Goal: Task Accomplishment & Management: Complete application form

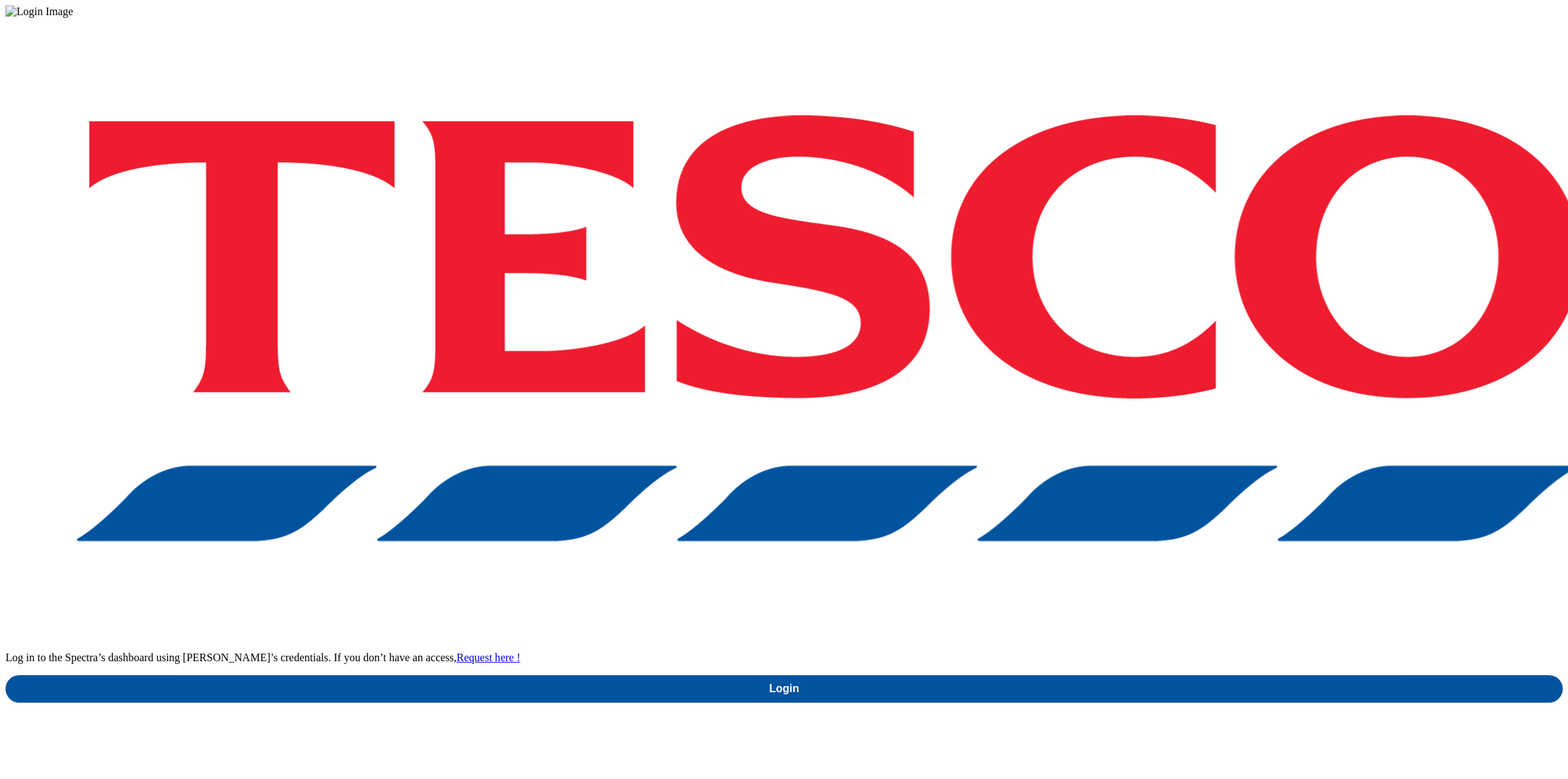
click at [1189, 420] on div "Log in to the Spectra’s dashboard using Tesco’s credentials. If you don’t have …" at bounding box center [784, 360] width 1558 height 685
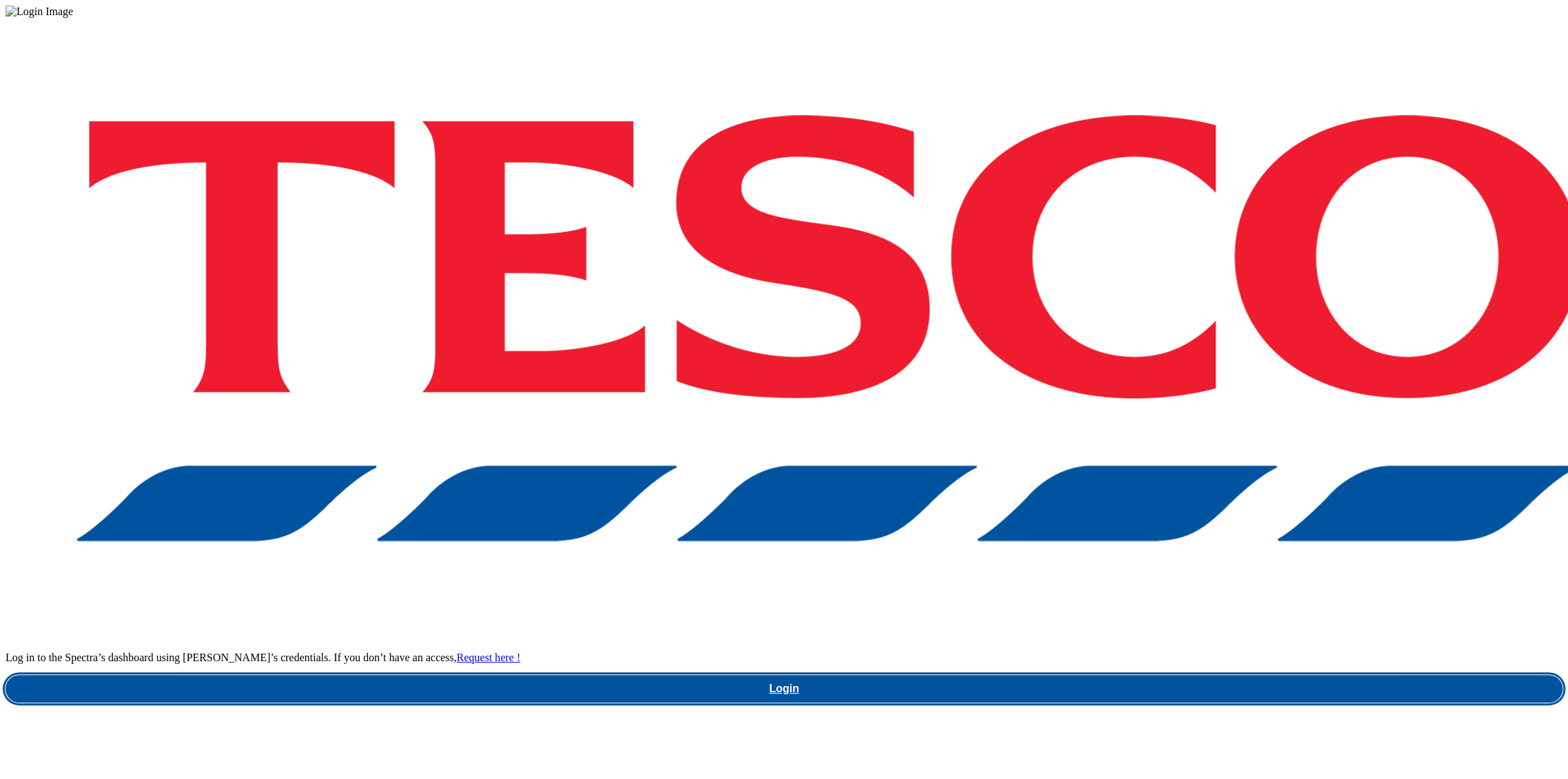
click at [1229, 454] on div "Log in to the Spectra’s dashboard using Tesco’s credentials. If you don’t have …" at bounding box center [784, 360] width 1558 height 685
click at [1241, 675] on link "Login" at bounding box center [784, 689] width 1558 height 27
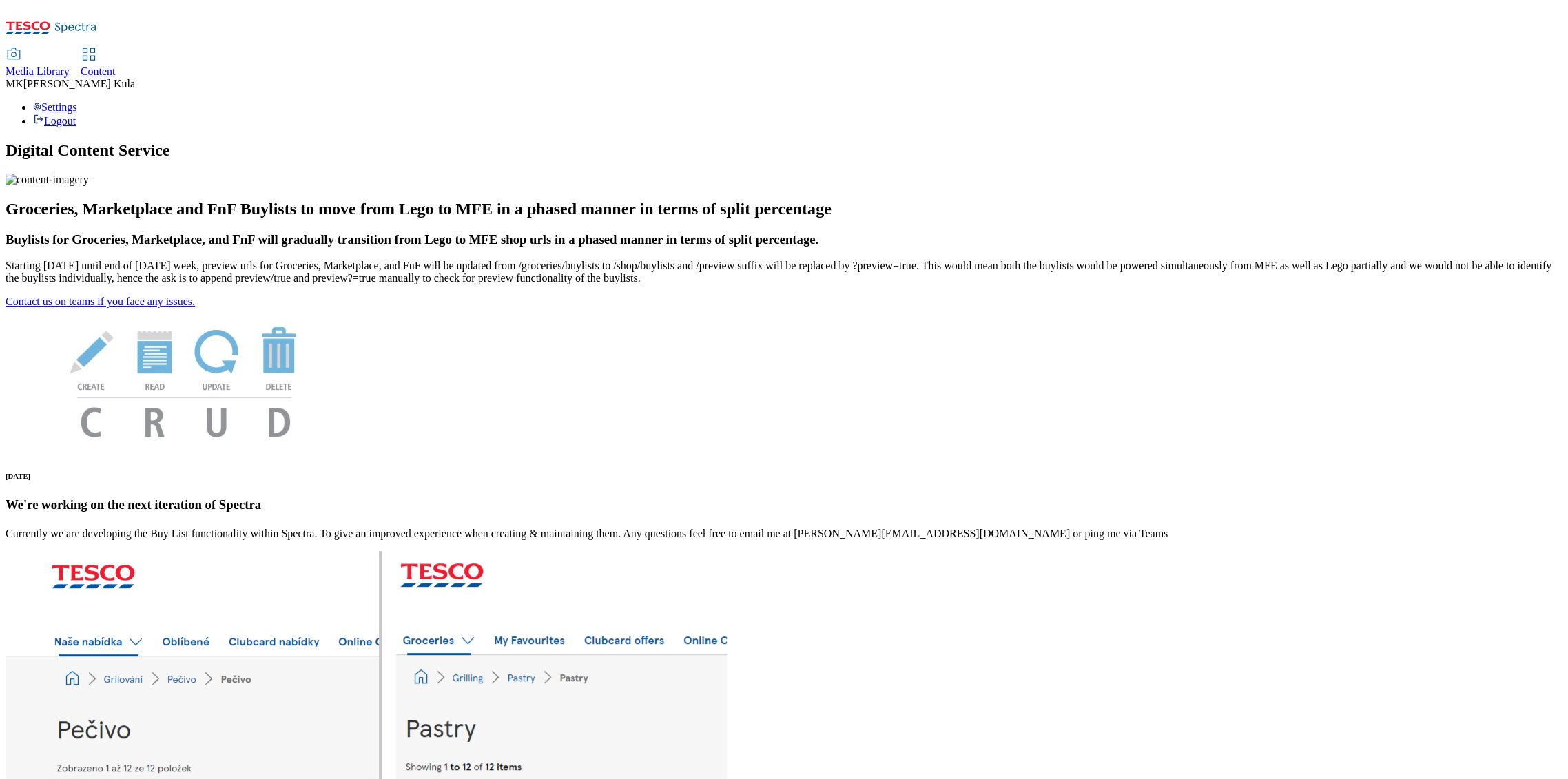
click at [69, 65] on span "Media Library" at bounding box center [38, 71] width 64 height 12
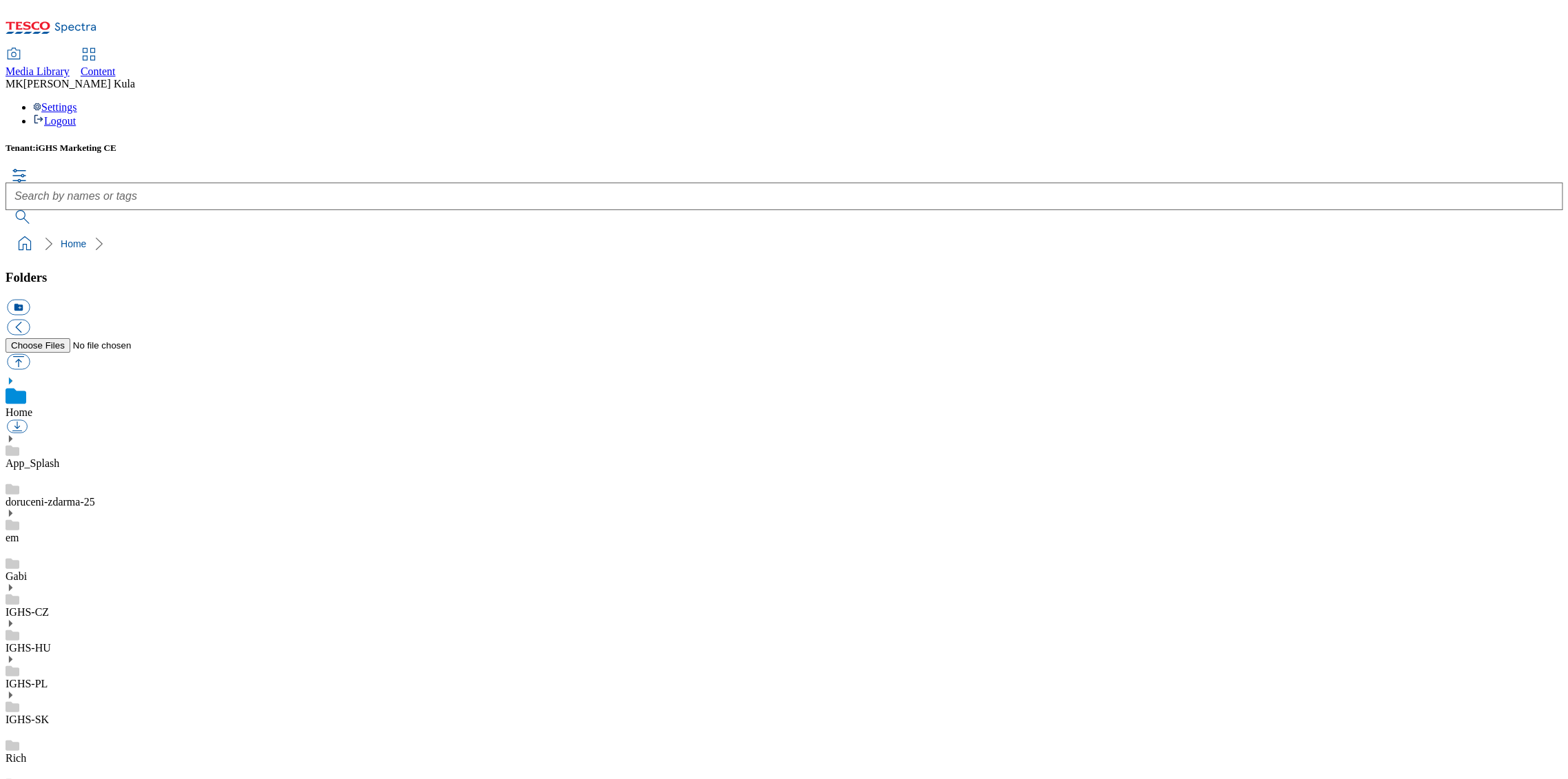
click at [12, 691] on use at bounding box center [10, 695] width 3 height 7
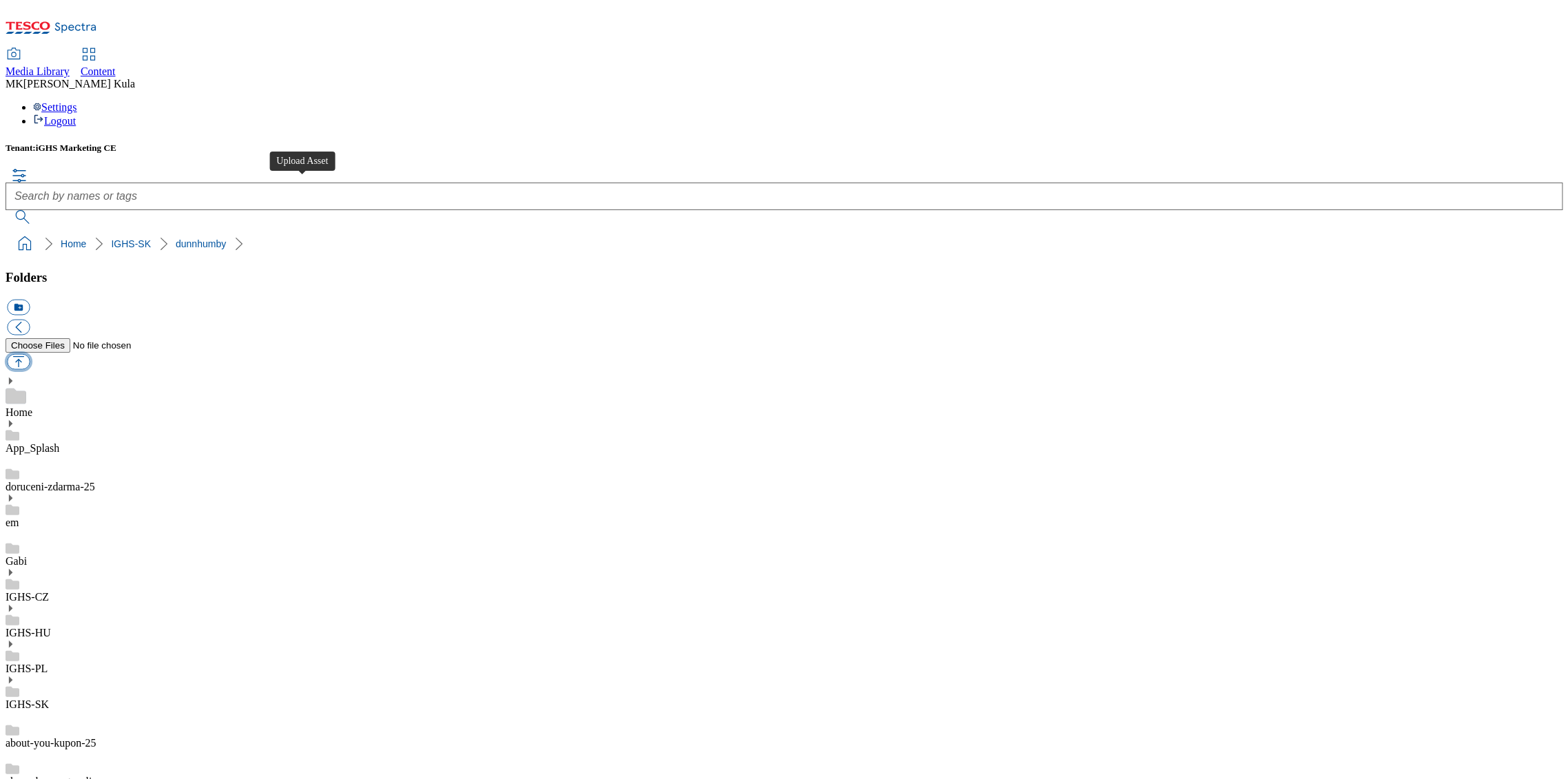
click at [30, 353] on button "button" at bounding box center [19, 361] width 23 height 16
type input "C:\fakepath\StudentskaSK_BLHeader.png"
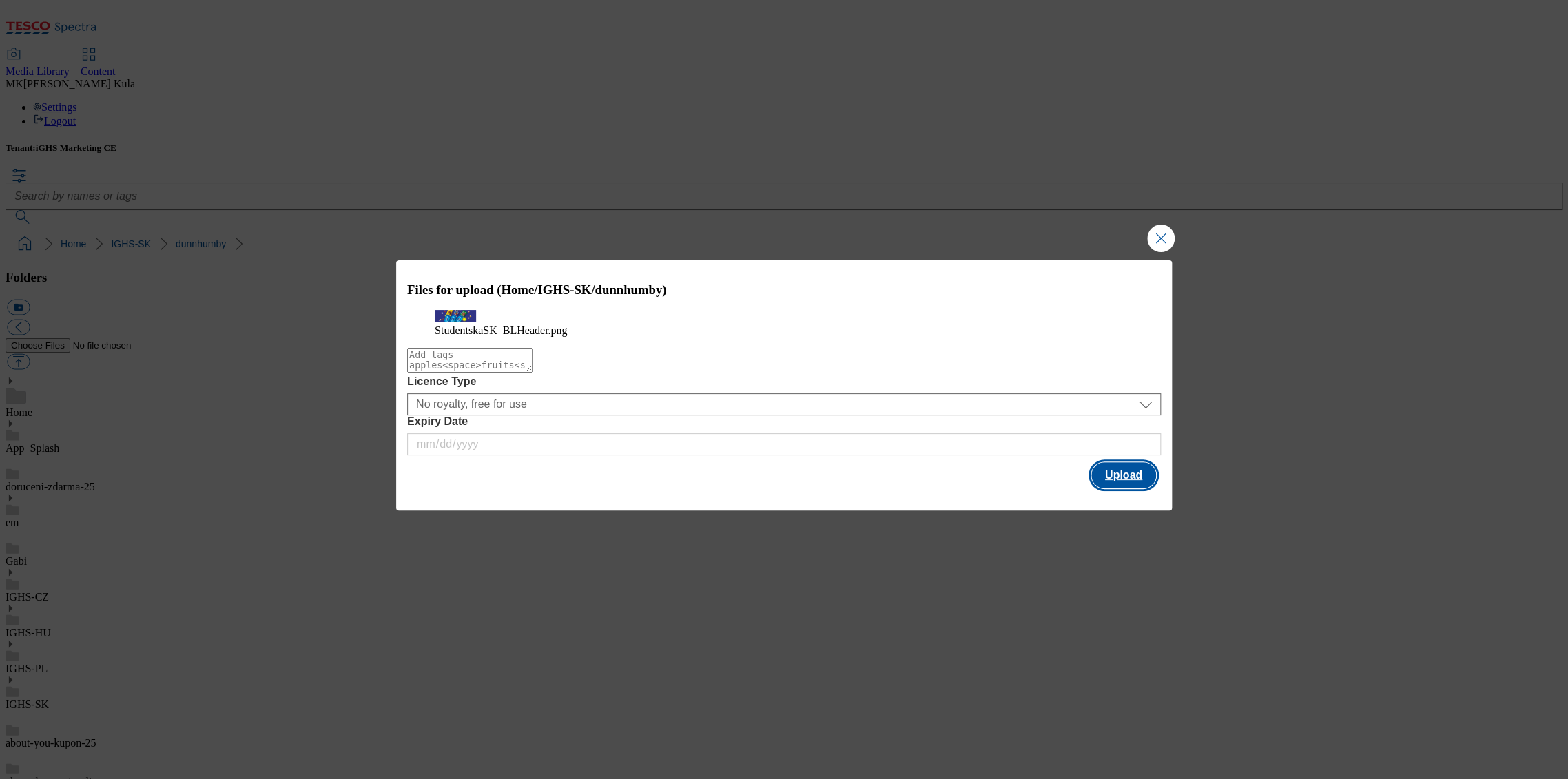
click at [1121, 488] on button "Upload" at bounding box center [1124, 475] width 64 height 27
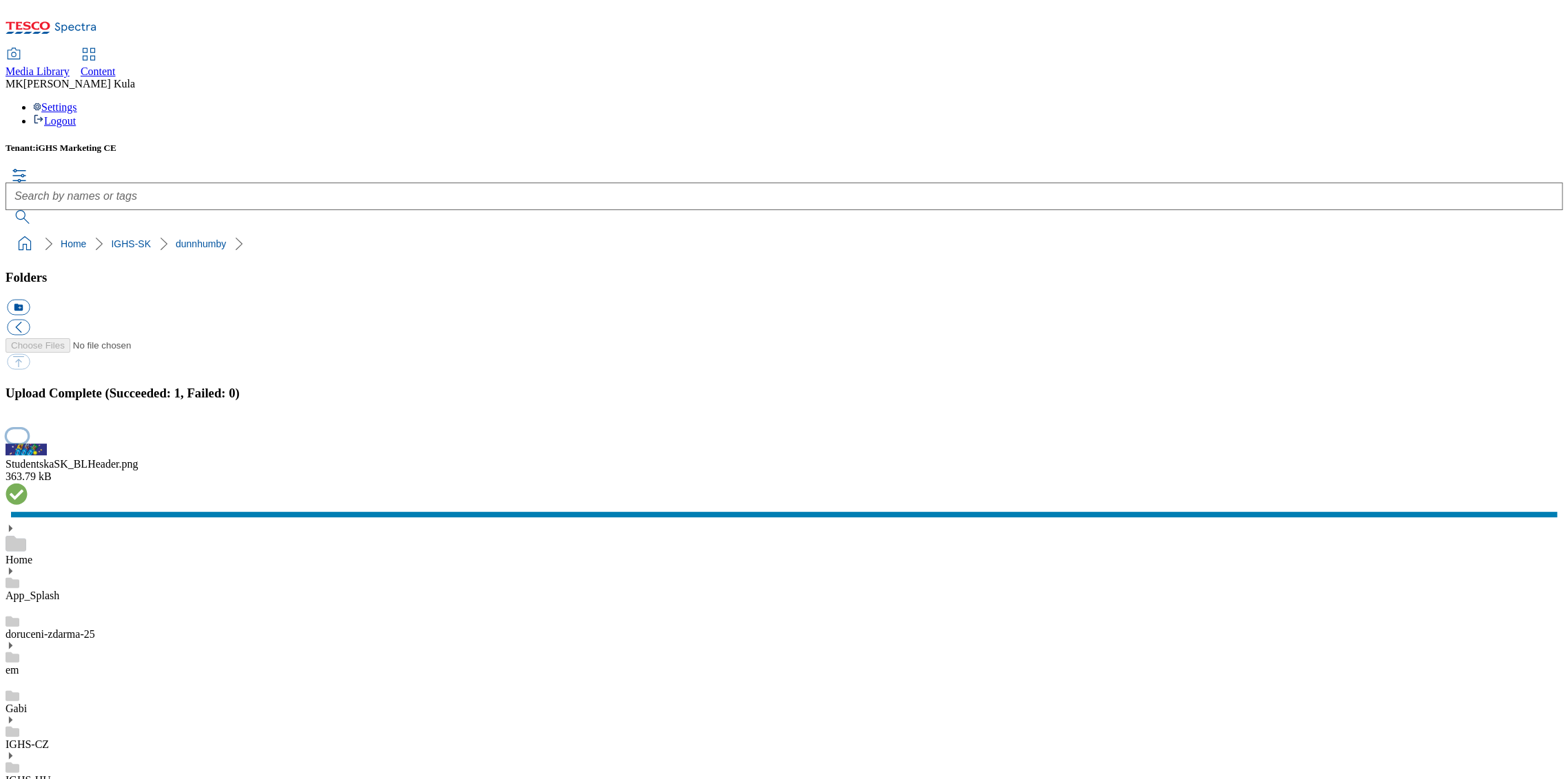
click at [27, 443] on button "button" at bounding box center [18, 436] width 21 height 13
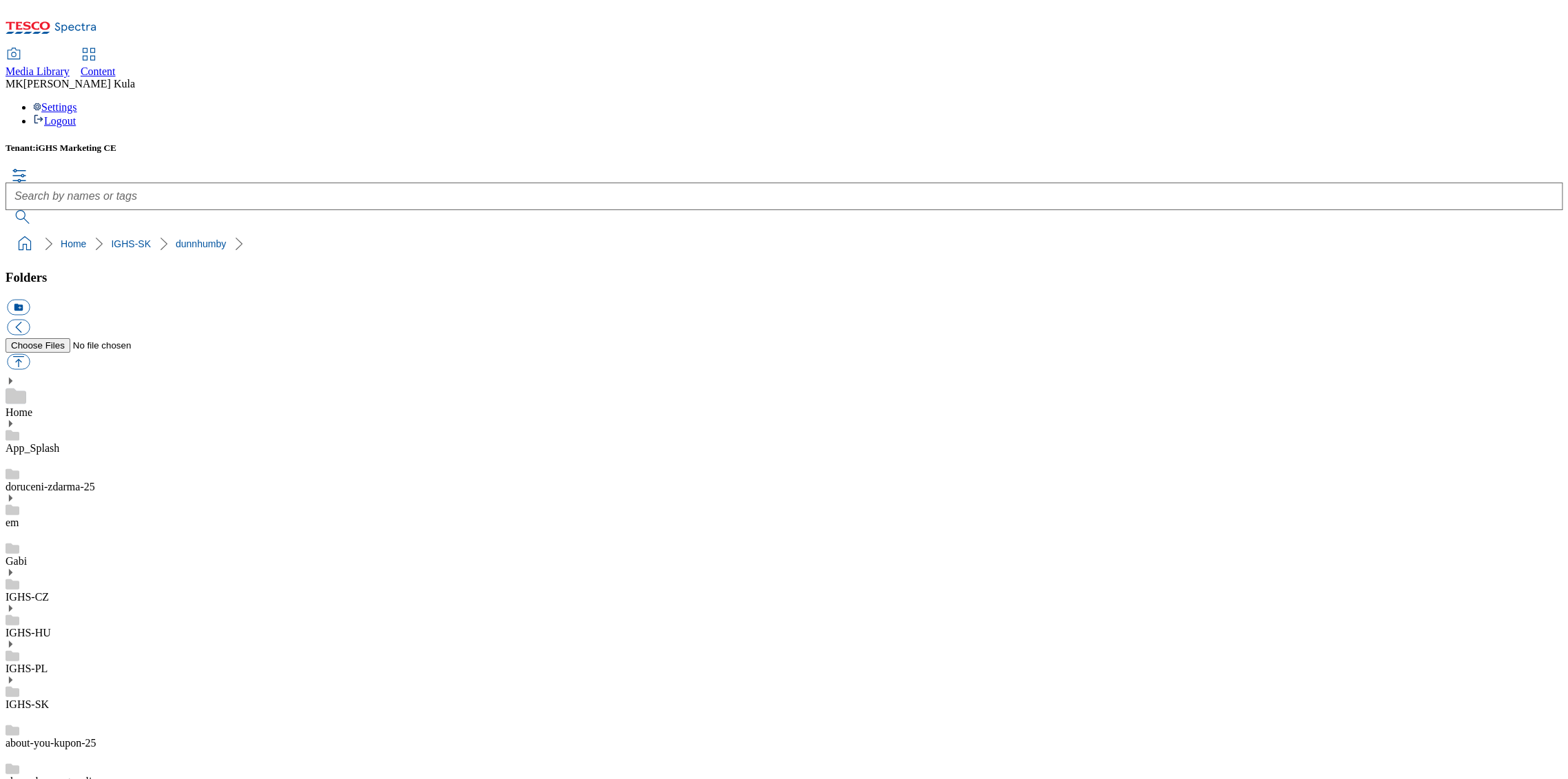
click at [116, 65] on div "Content" at bounding box center [98, 71] width 35 height 12
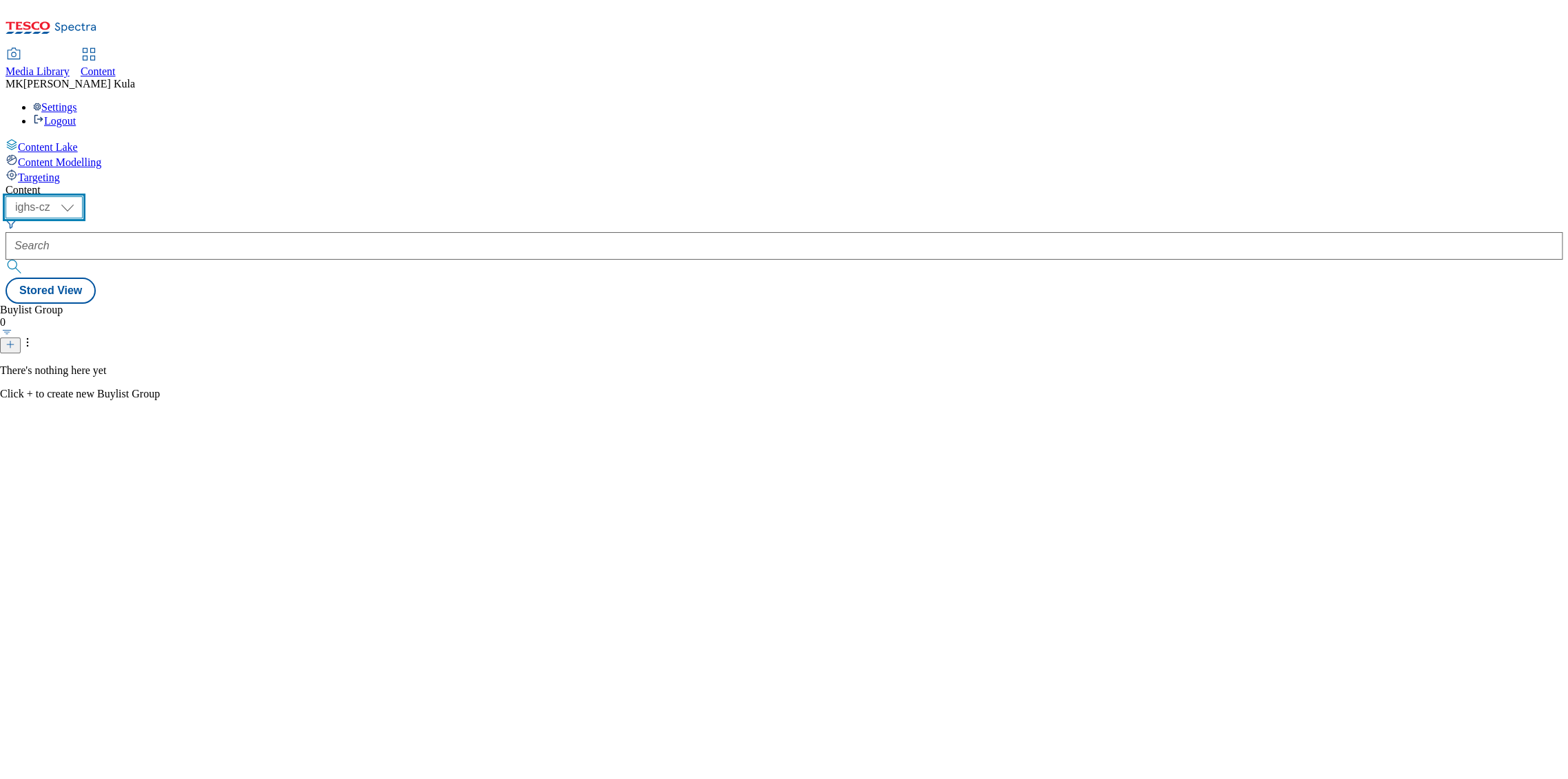
drag, startPoint x: 234, startPoint y: 106, endPoint x: 230, endPoint y: 117, distance: 11.7
click at [83, 196] on select "ighs-cz ighs-hu ighs-sk" at bounding box center [44, 207] width 77 height 22
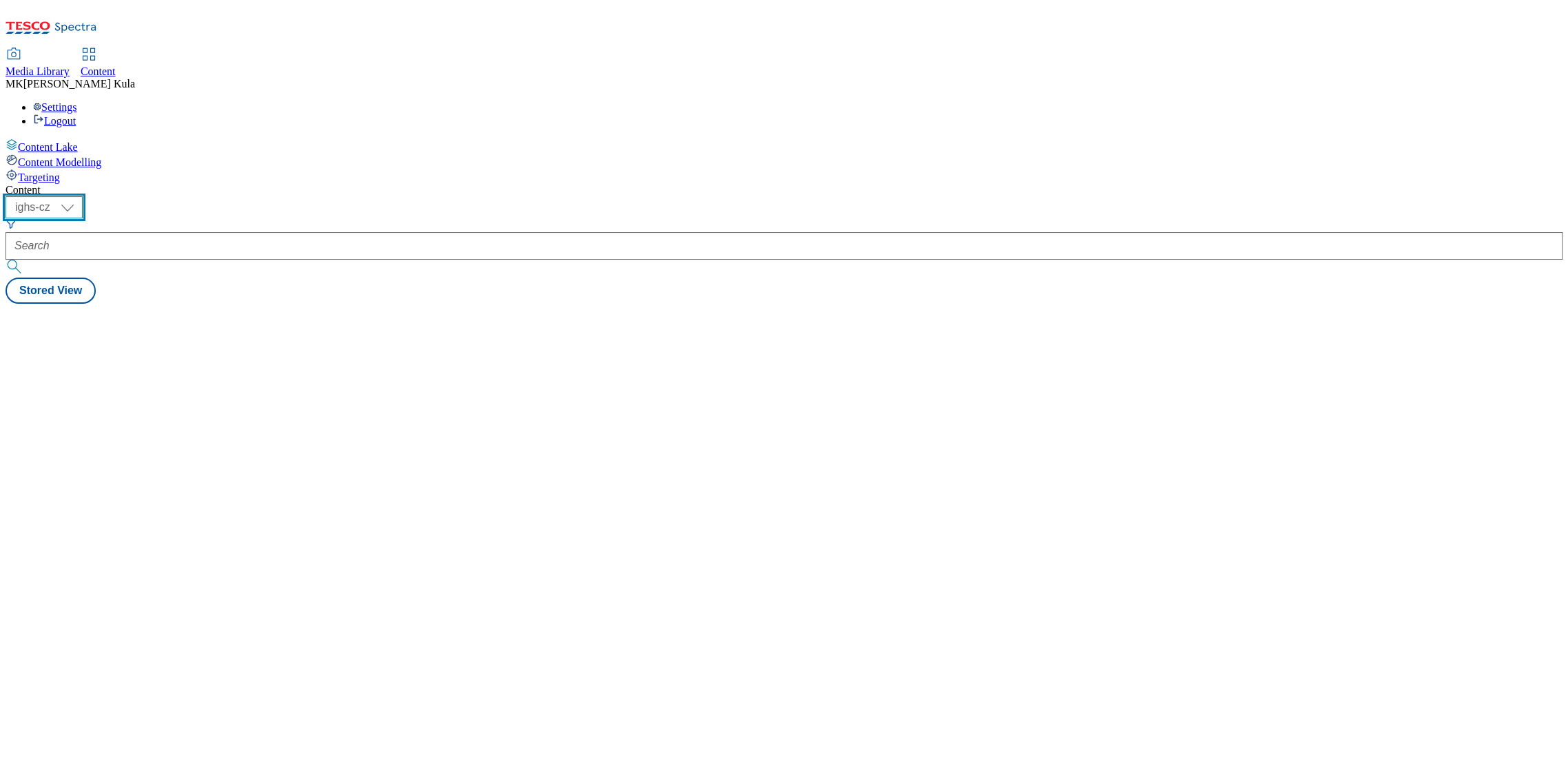
drag, startPoint x: 227, startPoint y: 109, endPoint x: 224, endPoint y: 117, distance: 8.5
click at [83, 196] on select "ighs-cz ighs-hu ighs-sk" at bounding box center [44, 207] width 77 height 22
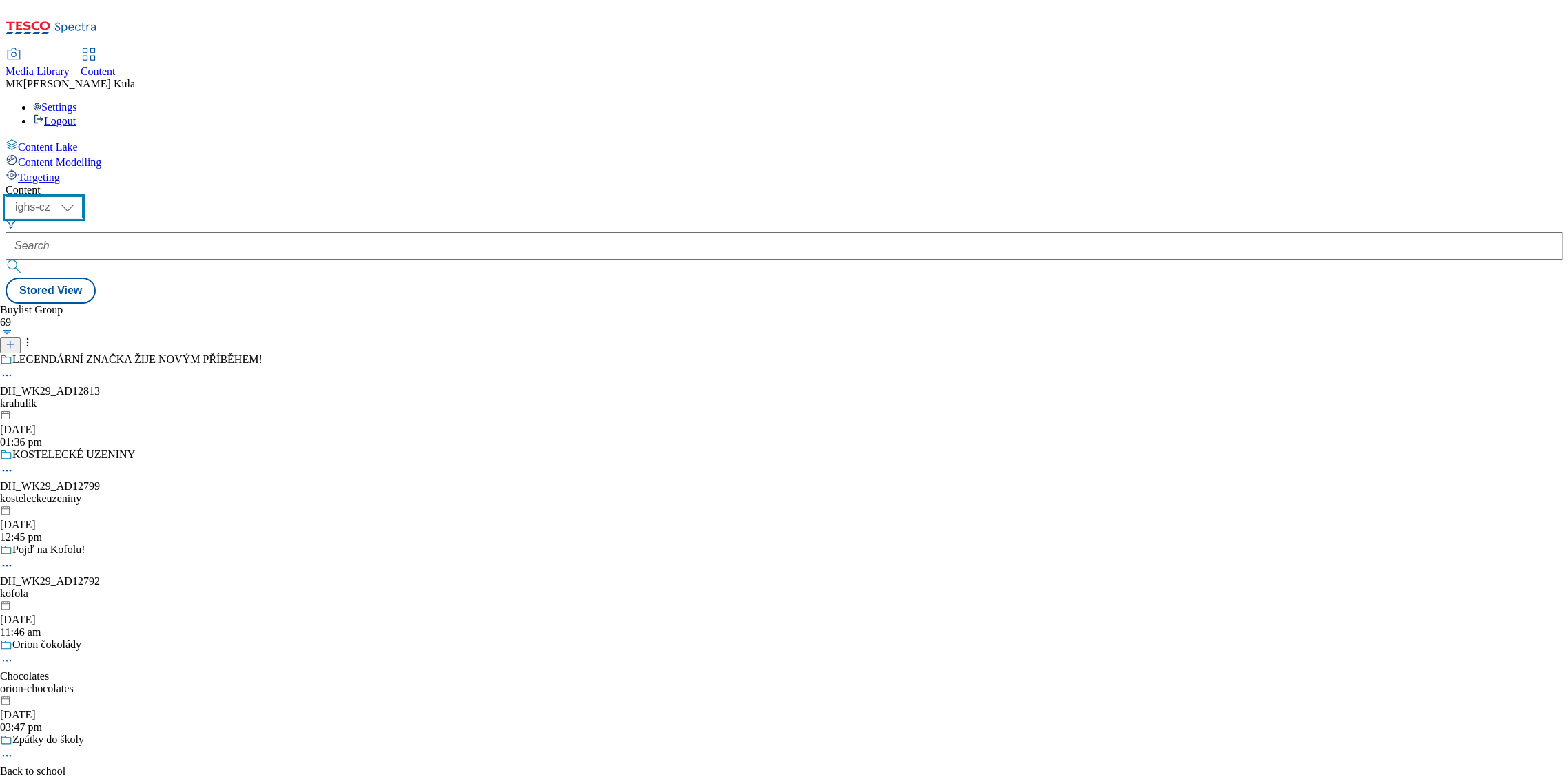
select select "ighs-sk"
click at [83, 196] on select "ighs-cz ighs-hu ighs-sk" at bounding box center [44, 207] width 77 height 22
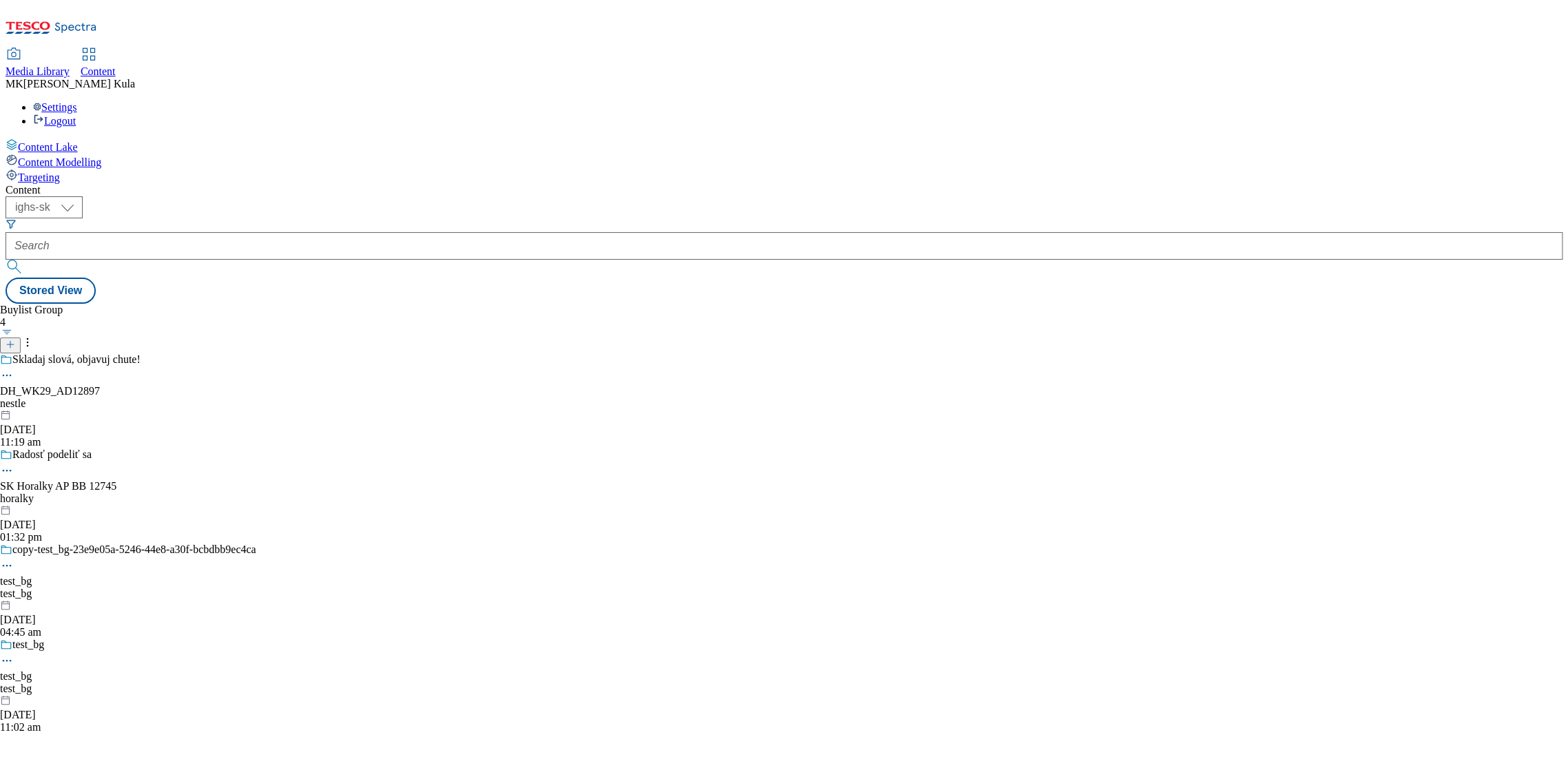
click at [15, 340] on icon at bounding box center [10, 344] width 10 height 10
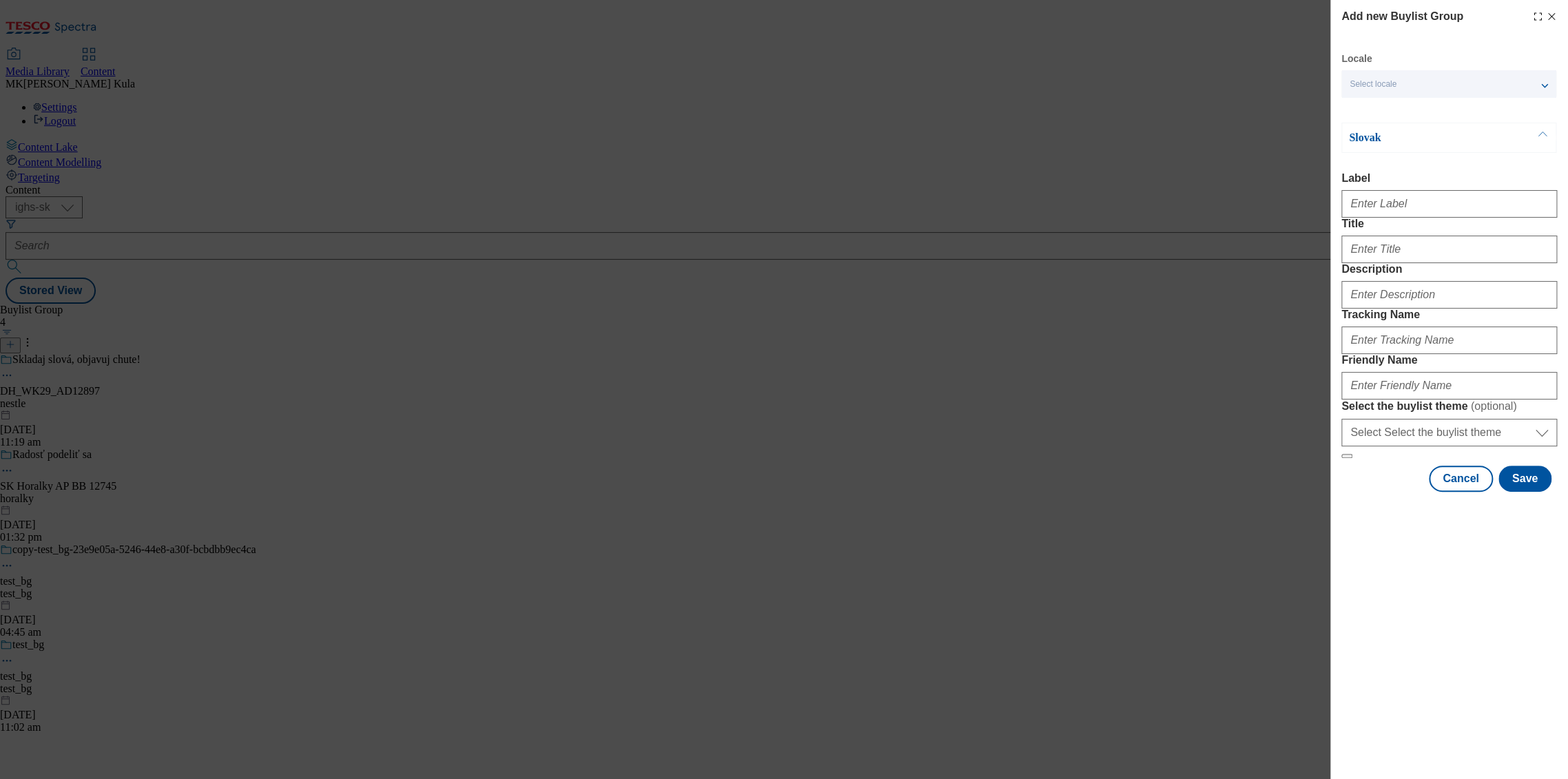
click at [1434, 82] on div "Select locale" at bounding box center [1449, 84] width 215 height 27
click at [1396, 136] on span "English" at bounding box center [1390, 139] width 31 height 7
click at [1367, 134] on input "English" at bounding box center [1358, 142] width 17 height 17
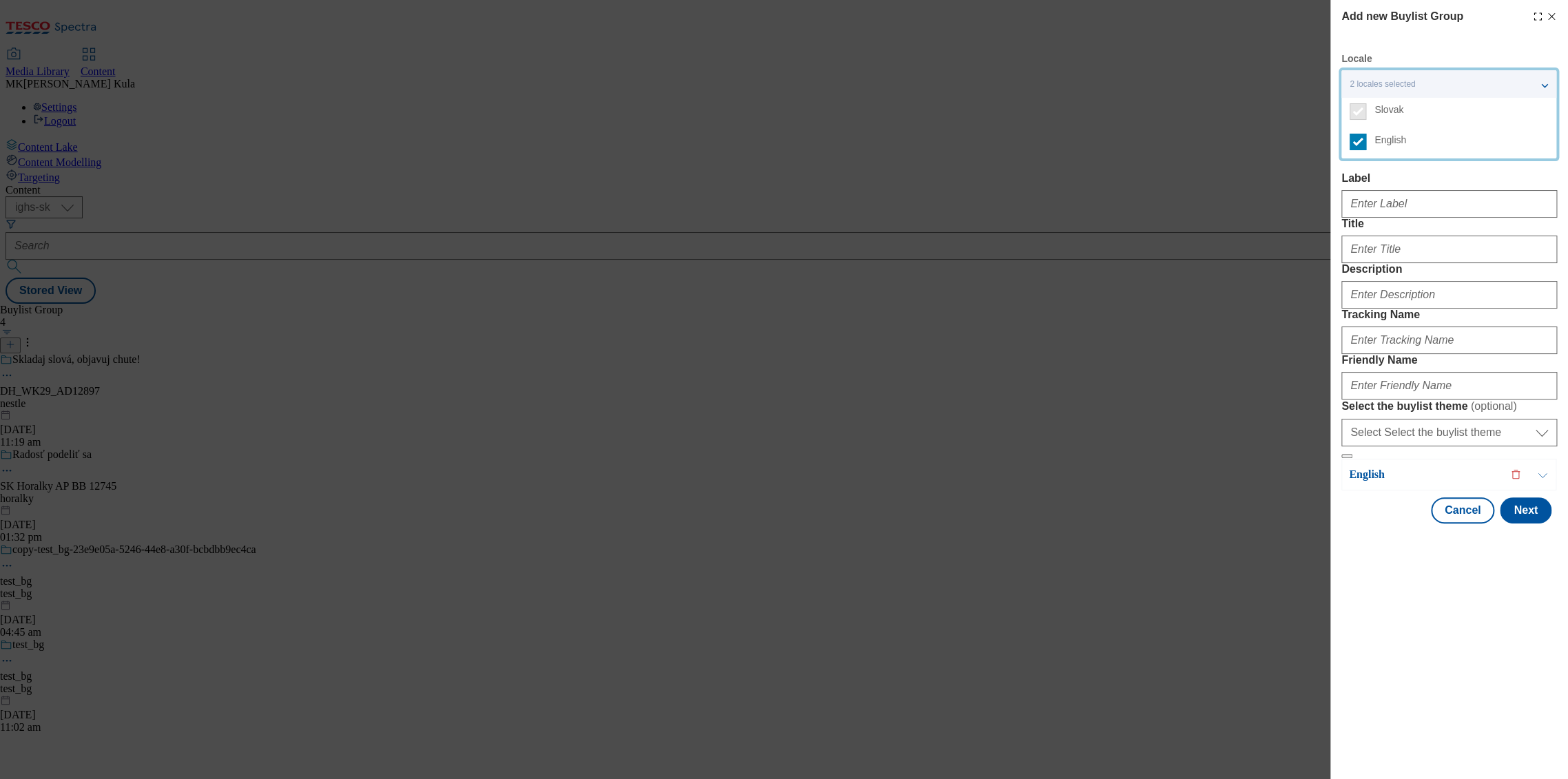
click at [1294, 246] on div "Add new Buylist Group Locale 2 locales selected Slovak English Slovak Label Tit…" at bounding box center [784, 390] width 1568 height 779
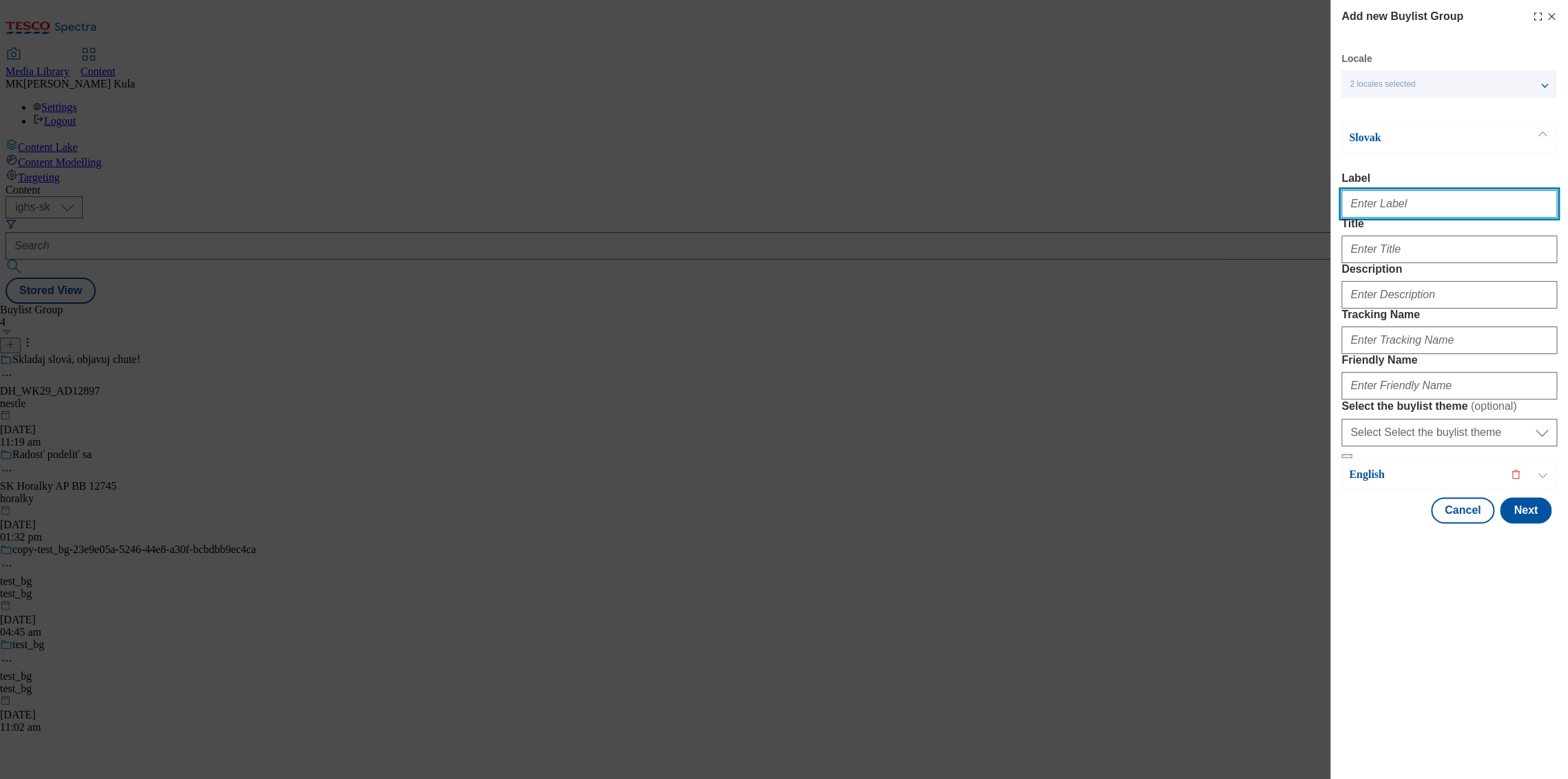
click at [1400, 213] on input "Label" at bounding box center [1450, 204] width 216 height 27
click at [1441, 206] on input "Label" at bounding box center [1450, 204] width 216 height 27
paste input "DH_WK33_AD12997"
type input "DH_WK33_AD12997"
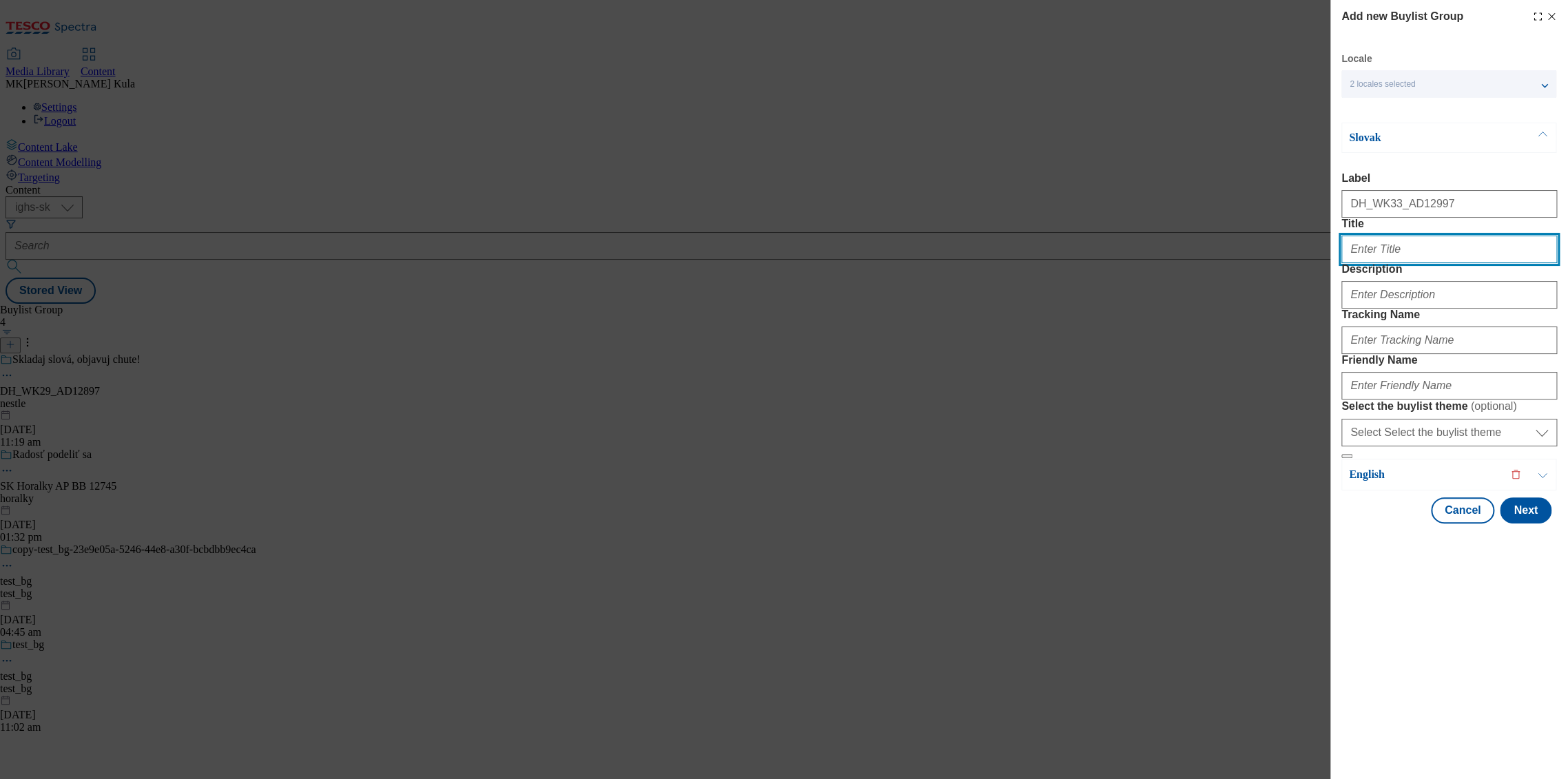
click at [1376, 263] on input "Title" at bounding box center [1450, 249] width 216 height 27
paste input "TAK TÚTO NOVINKU MUSÍŠ!"
type input "TAK TÚTO NOVINKU MUSÍŠ!"
click at [1440, 263] on input "TAK TÚTO NOVINKU MUSÍŠ!" at bounding box center [1450, 249] width 216 height 27
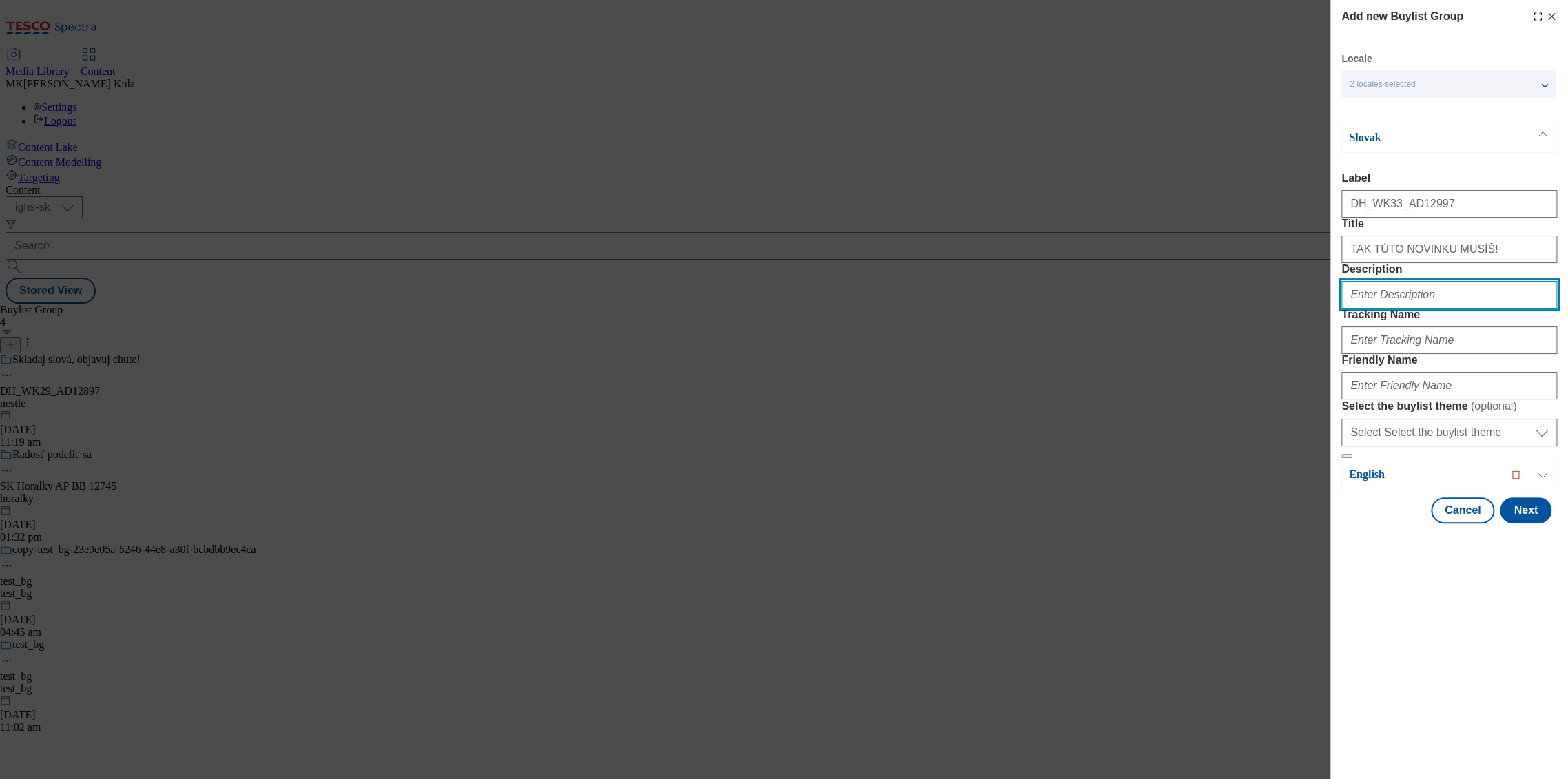
click at [1393, 309] on input "Description" at bounding box center [1450, 295] width 216 height 27
paste input "Studentska Pecet"
type input "Studentska Pecet"
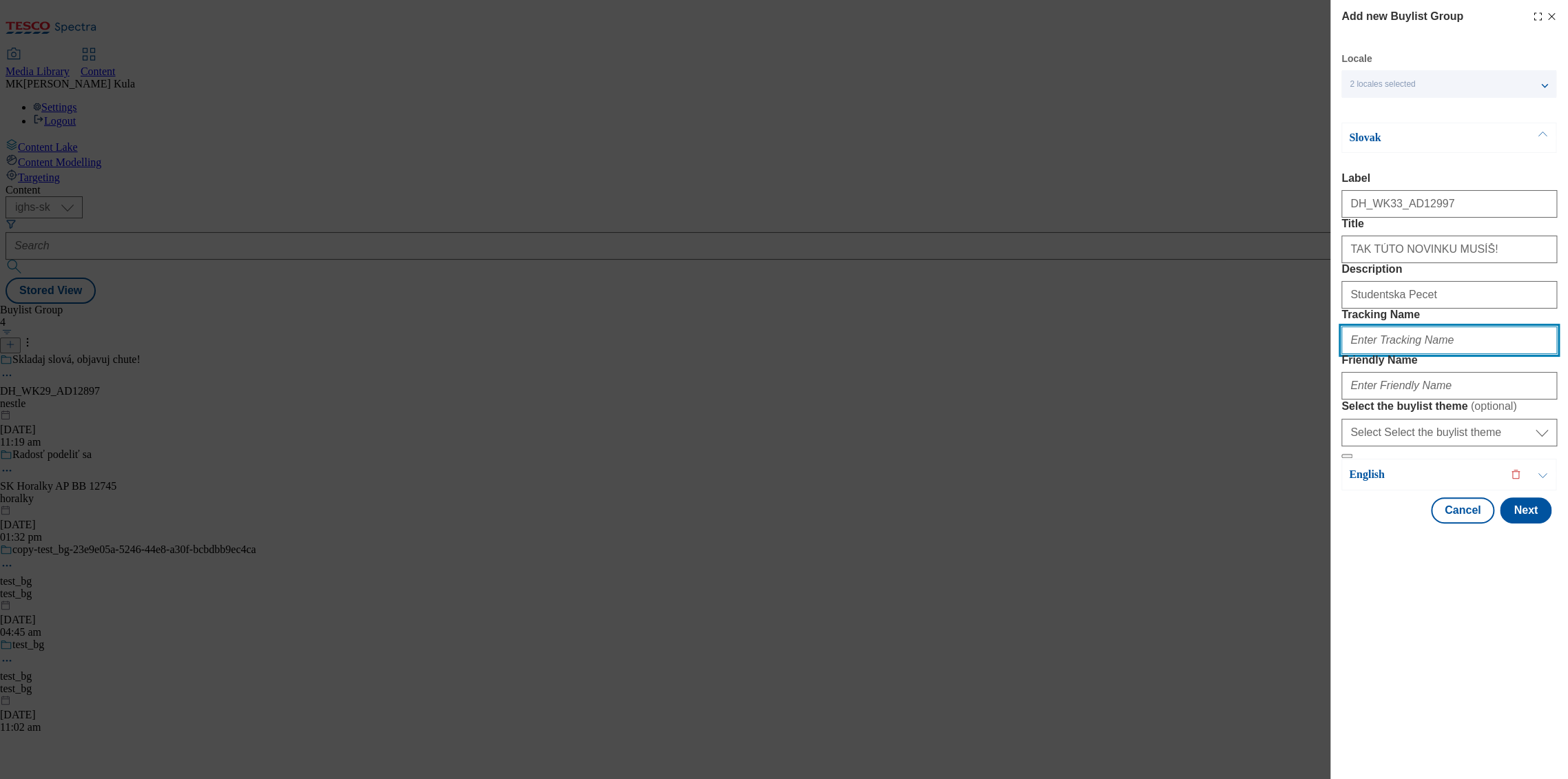
click at [1406, 354] on input "Tracking Name" at bounding box center [1450, 340] width 216 height 27
paste input "DH_SK_AD12997_BH"
type input "DH_SK_AD12997_BH"
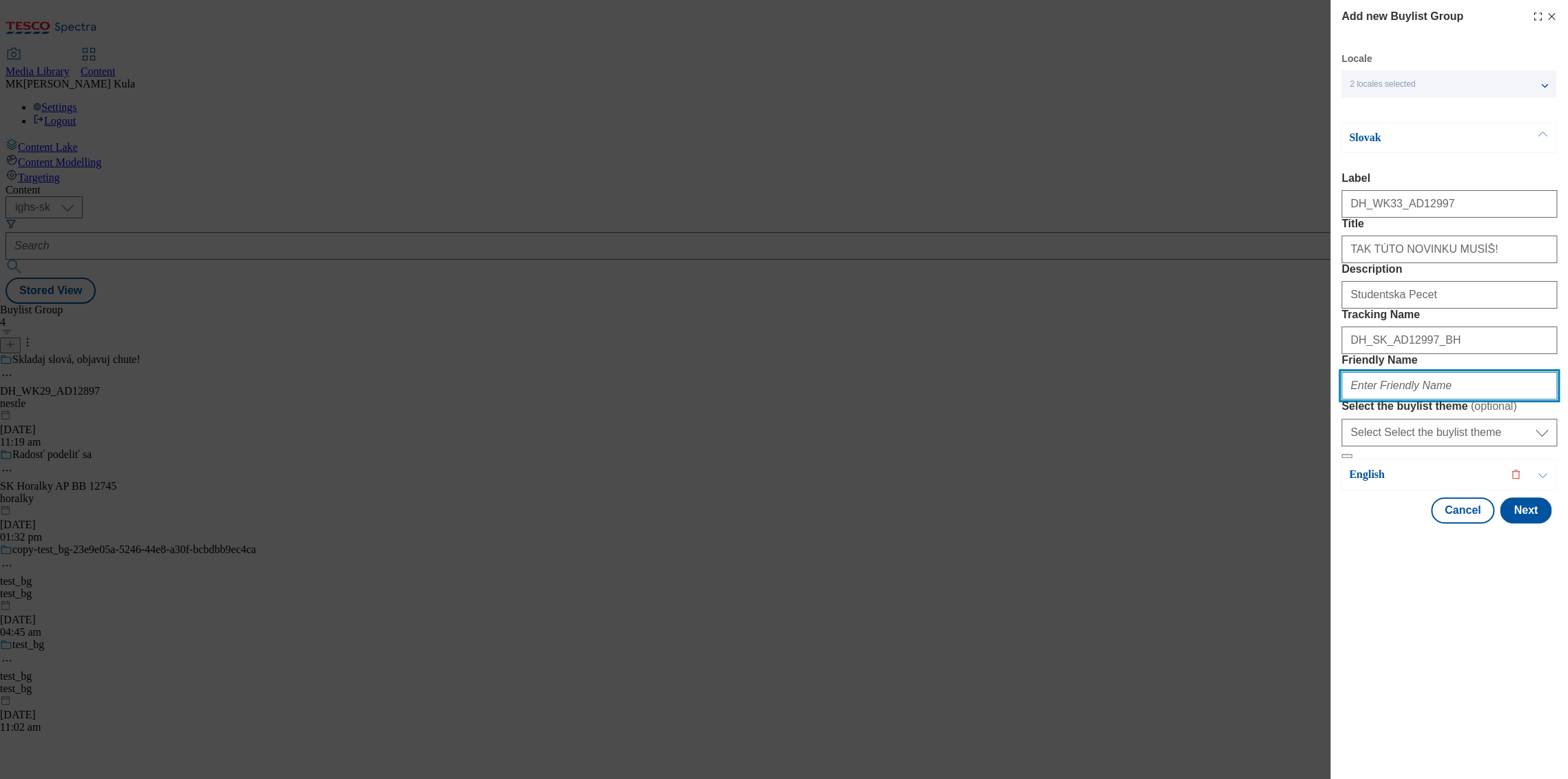
click at [1405, 400] on input "Friendly Name" at bounding box center [1450, 385] width 216 height 27
paste input "studentska pecet"
click at [1402, 400] on input "studentska pecet" at bounding box center [1450, 385] width 216 height 27
drag, startPoint x: 1402, startPoint y: 484, endPoint x: 1417, endPoint y: 490, distance: 16.2
click at [1404, 400] on input "studentska pecet" at bounding box center [1450, 385] width 216 height 27
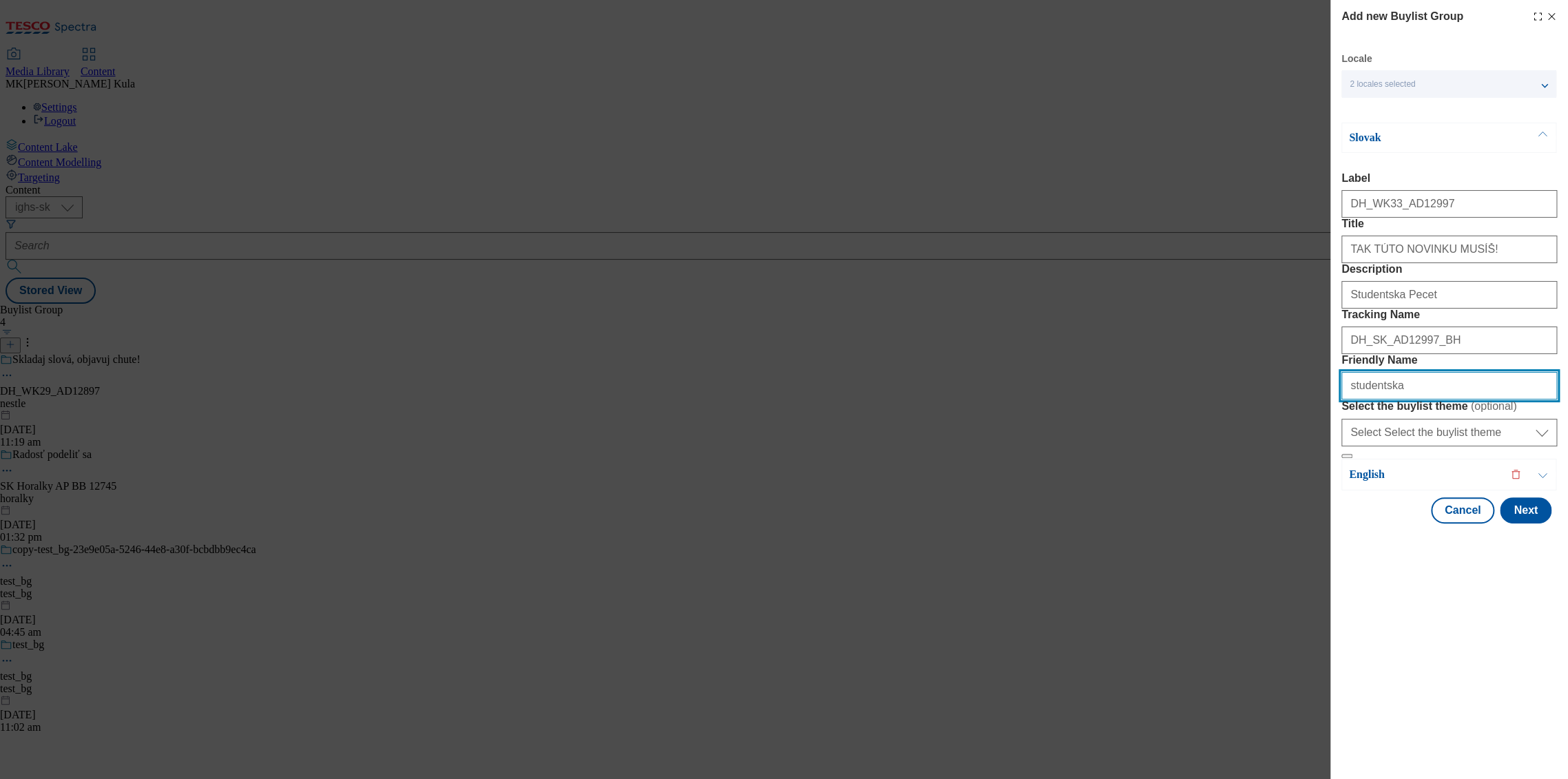
type input "studentska"
click at [1406, 86] on span "2 locales selected" at bounding box center [1382, 84] width 65 height 10
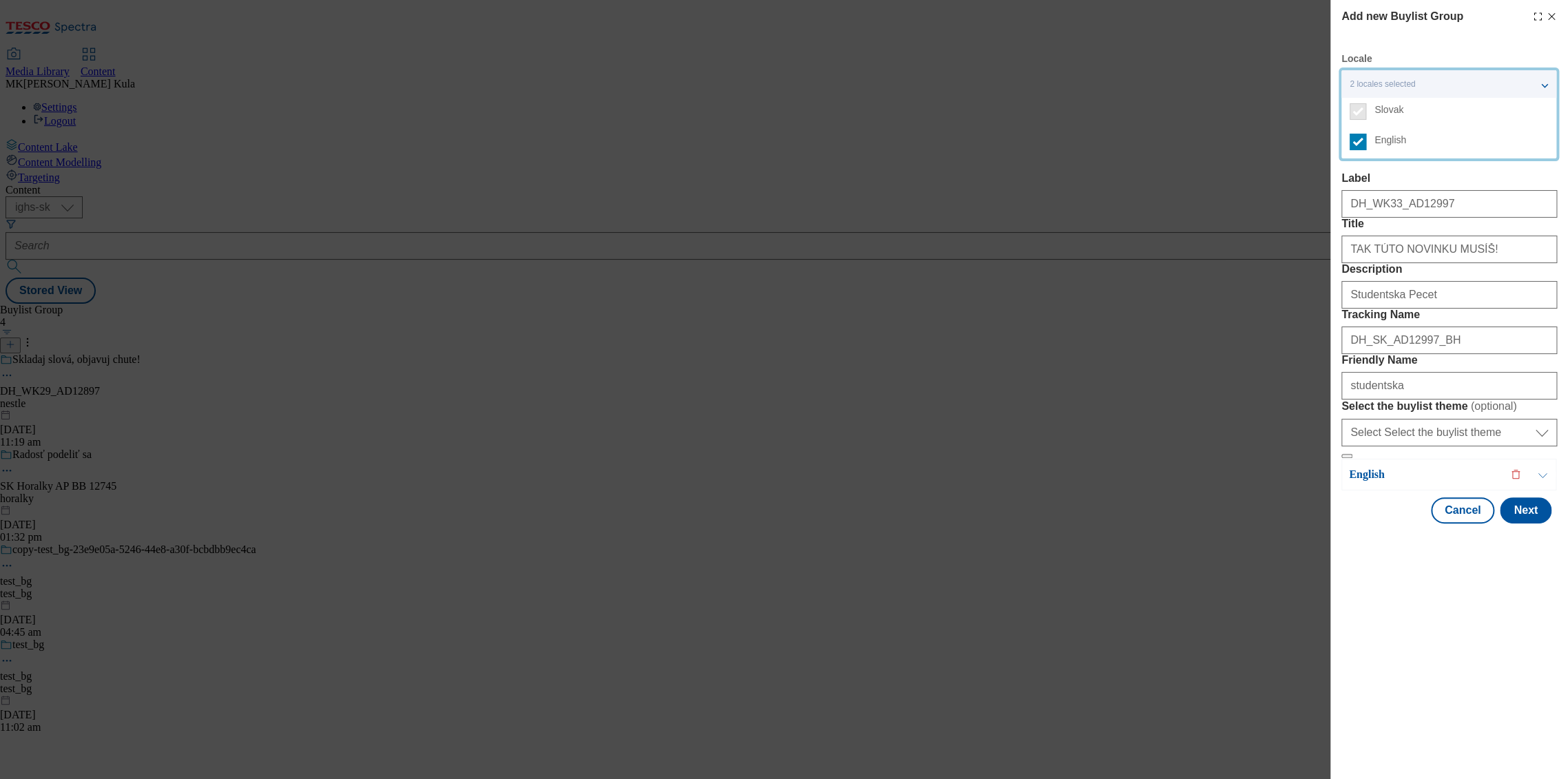
click at [1511, 181] on label "Label" at bounding box center [1450, 178] width 216 height 12
click at [1511, 190] on input "DH_WK33_AD12997" at bounding box center [1450, 204] width 216 height 27
click at [1479, 230] on label "Title" at bounding box center [1450, 224] width 216 height 12
click at [1479, 249] on input "TAK TÚTO NOVINKU MUSÍŠ!" at bounding box center [1450, 249] width 216 height 27
click at [1508, 230] on label "Title" at bounding box center [1450, 224] width 216 height 12
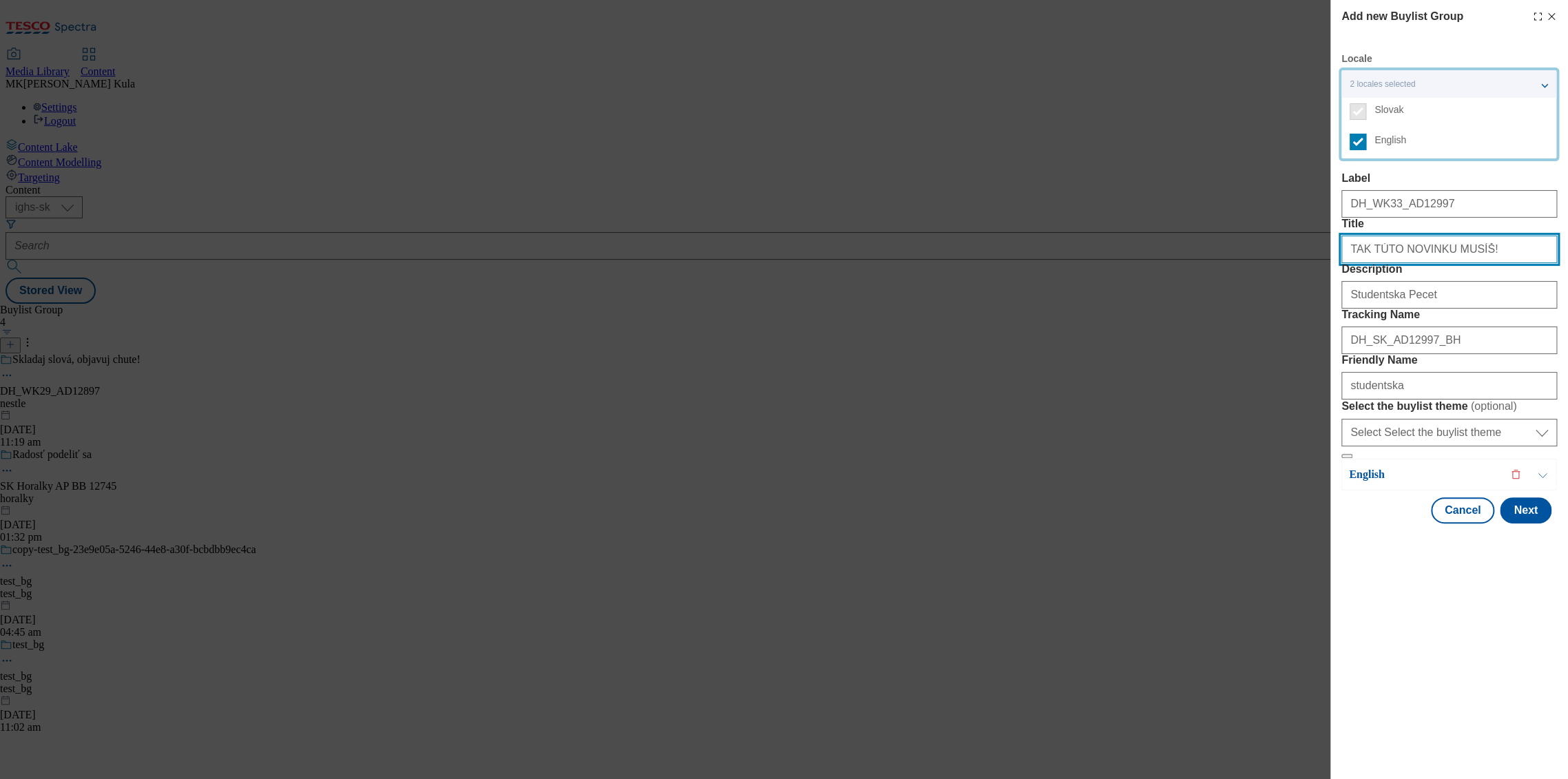
click at [1508, 249] on input "TAK TÚTO NOVINKU MUSÍŠ!" at bounding box center [1450, 249] width 216 height 27
click at [1478, 175] on label "Label" at bounding box center [1450, 178] width 216 height 12
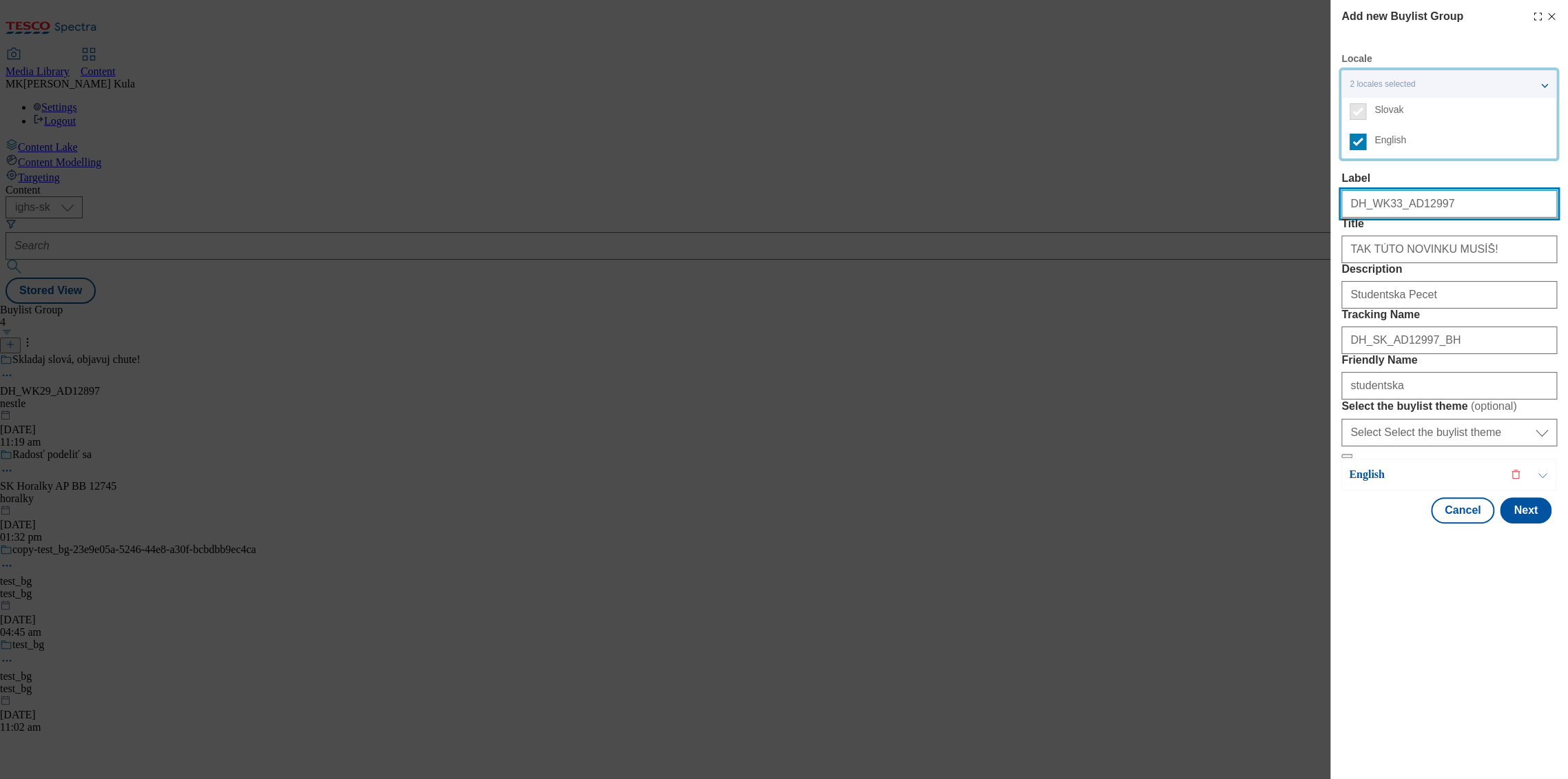
click at [1478, 190] on input "DH_WK33_AD12997" at bounding box center [1450, 204] width 216 height 27
click at [1443, 751] on div "Add new Buylist Group Locale 2 locales selected Slovak English Slovak Label DH_…" at bounding box center [1449, 390] width 237 height 779
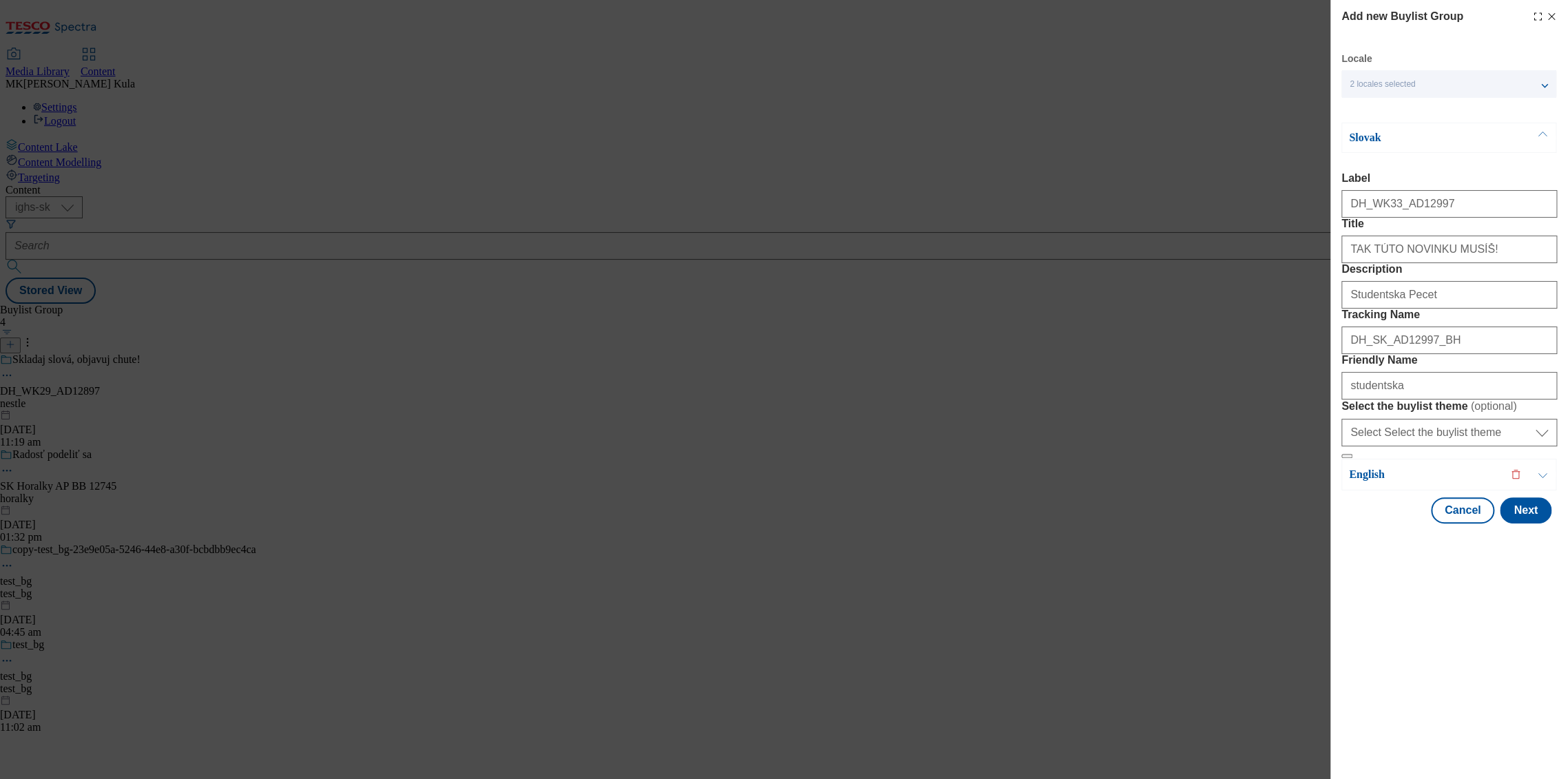
click at [1537, 134] on button "Modal" at bounding box center [1542, 138] width 27 height 29
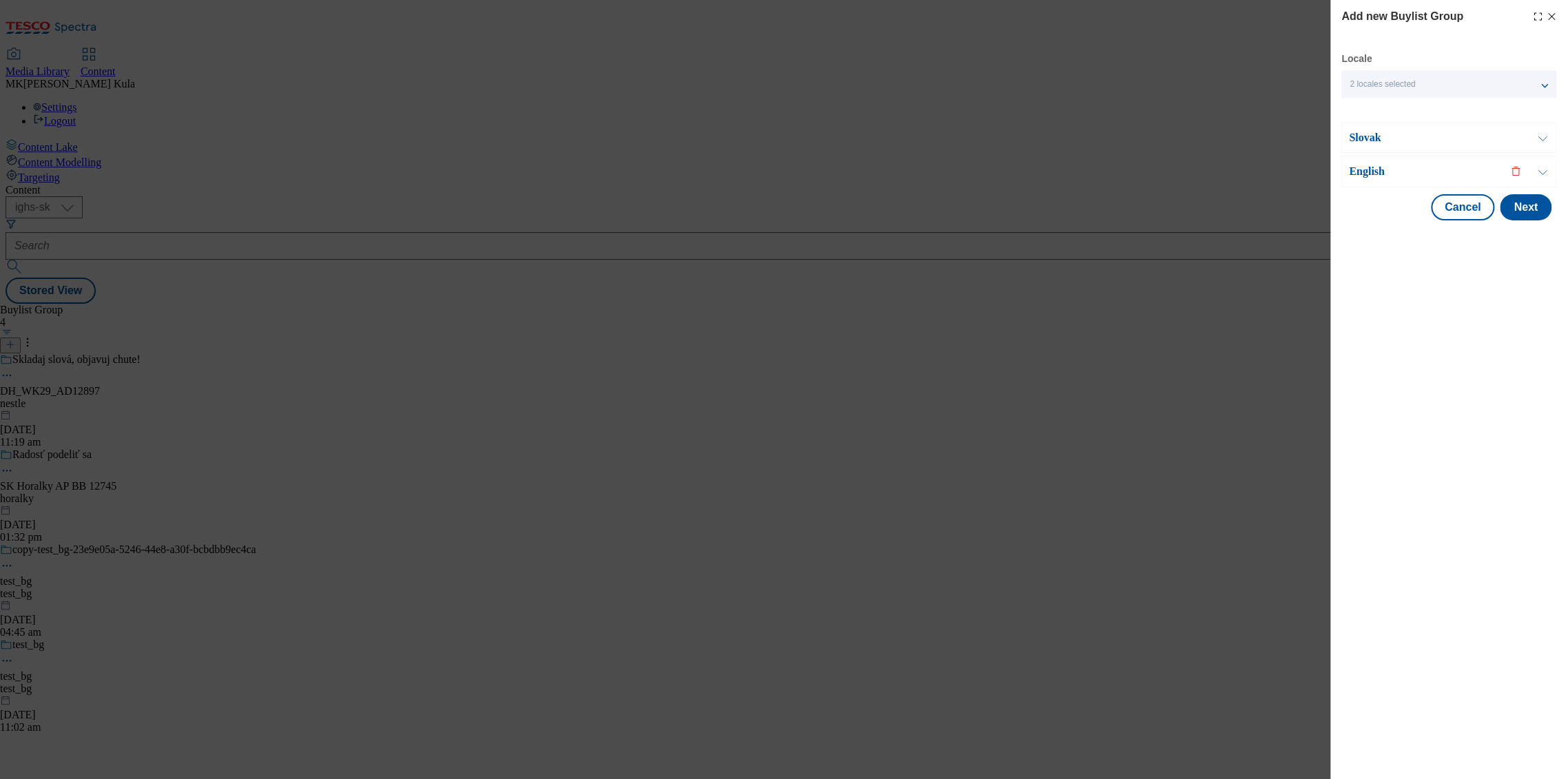
click at [1545, 170] on button "Modal" at bounding box center [1542, 171] width 27 height 31
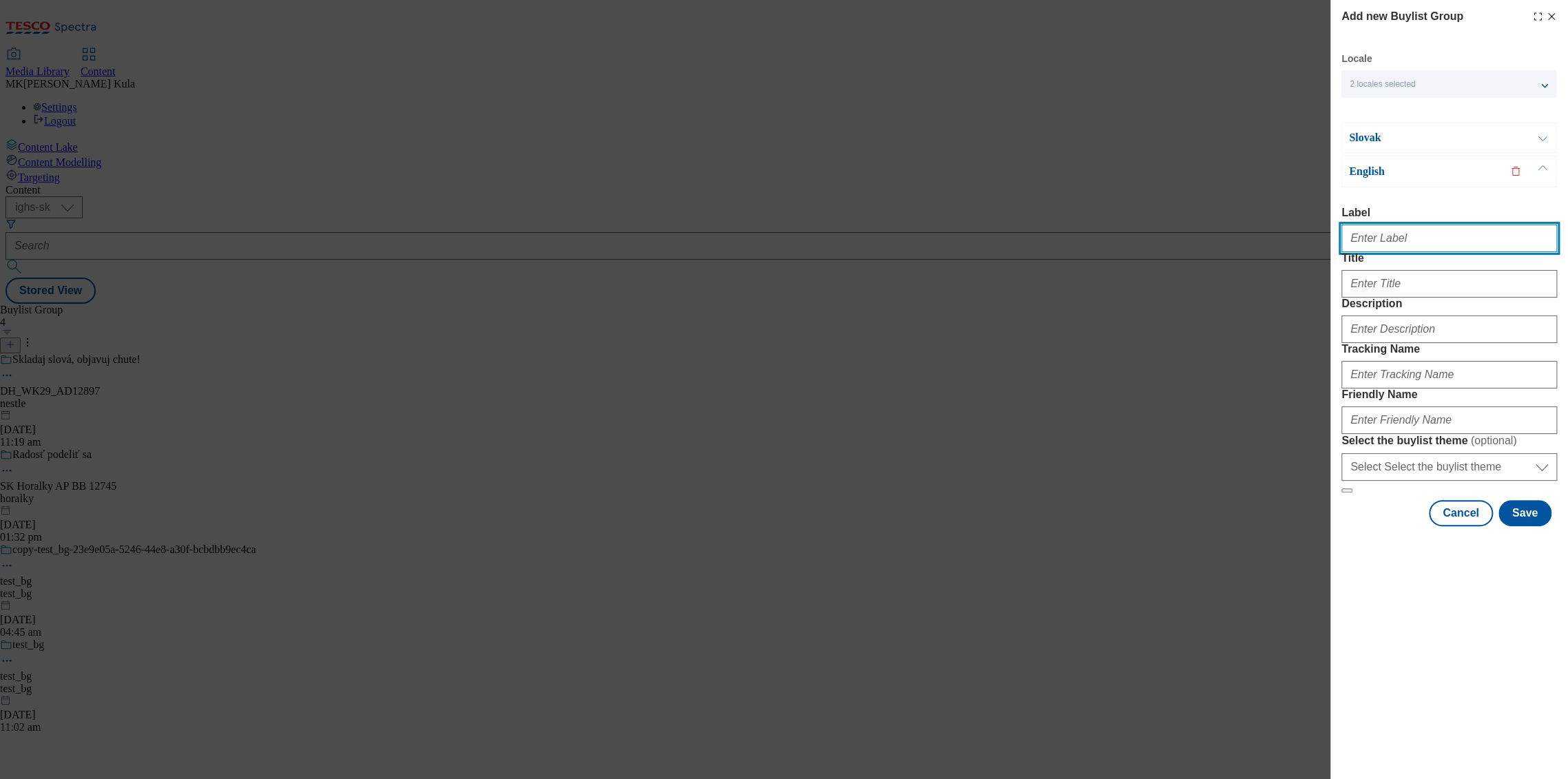
click at [1386, 252] on input "Label" at bounding box center [1450, 238] width 216 height 27
paste input "DH_WK33_AD12997"
type input "DH_WK33_AD12997"
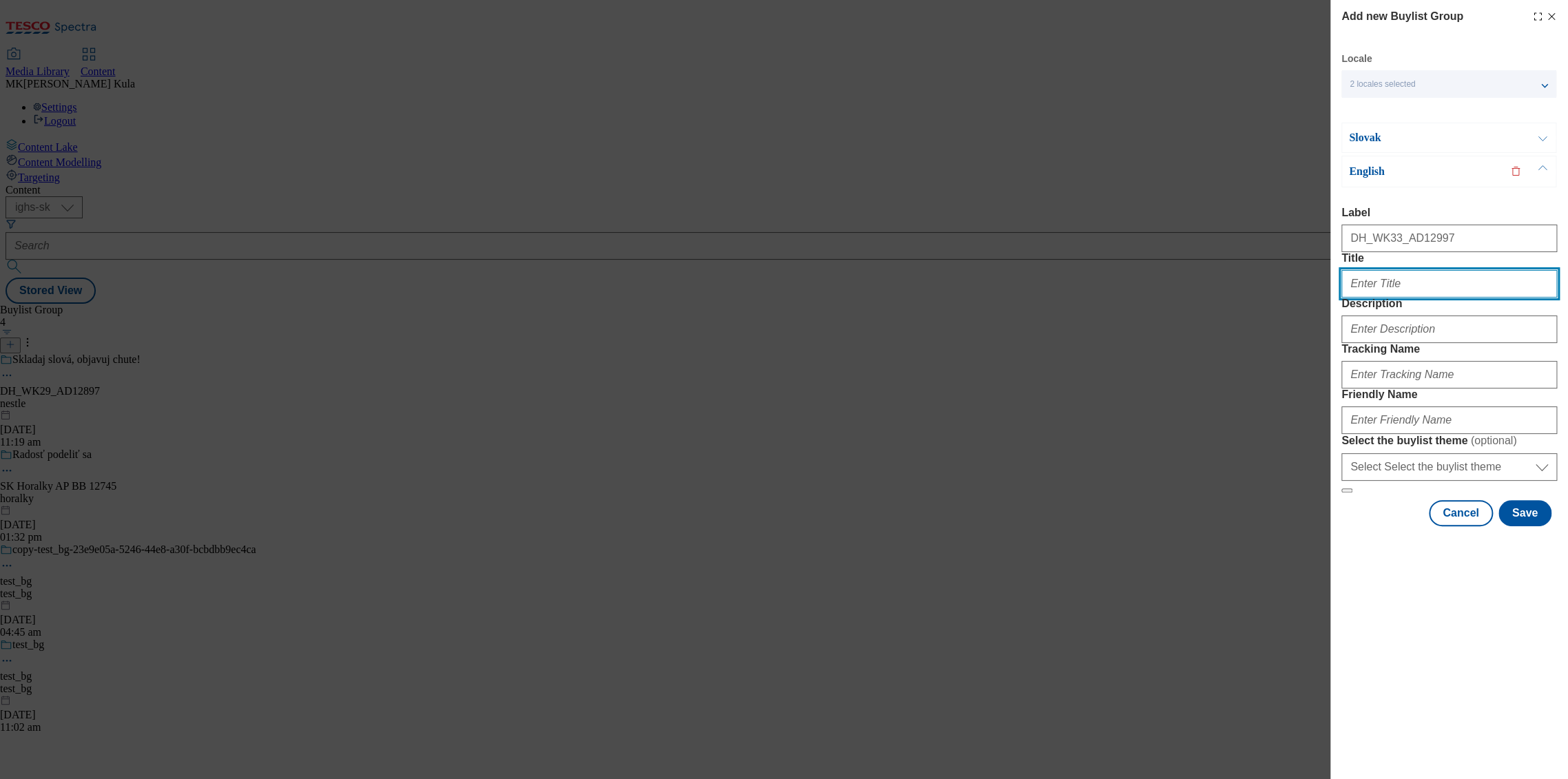
click at [1422, 298] on input "Title" at bounding box center [1450, 284] width 216 height 27
paste input "NEW FLAVOR IS A MUST-TRY!"
type input "NEW FLAVOR IS A MUST-TRY!"
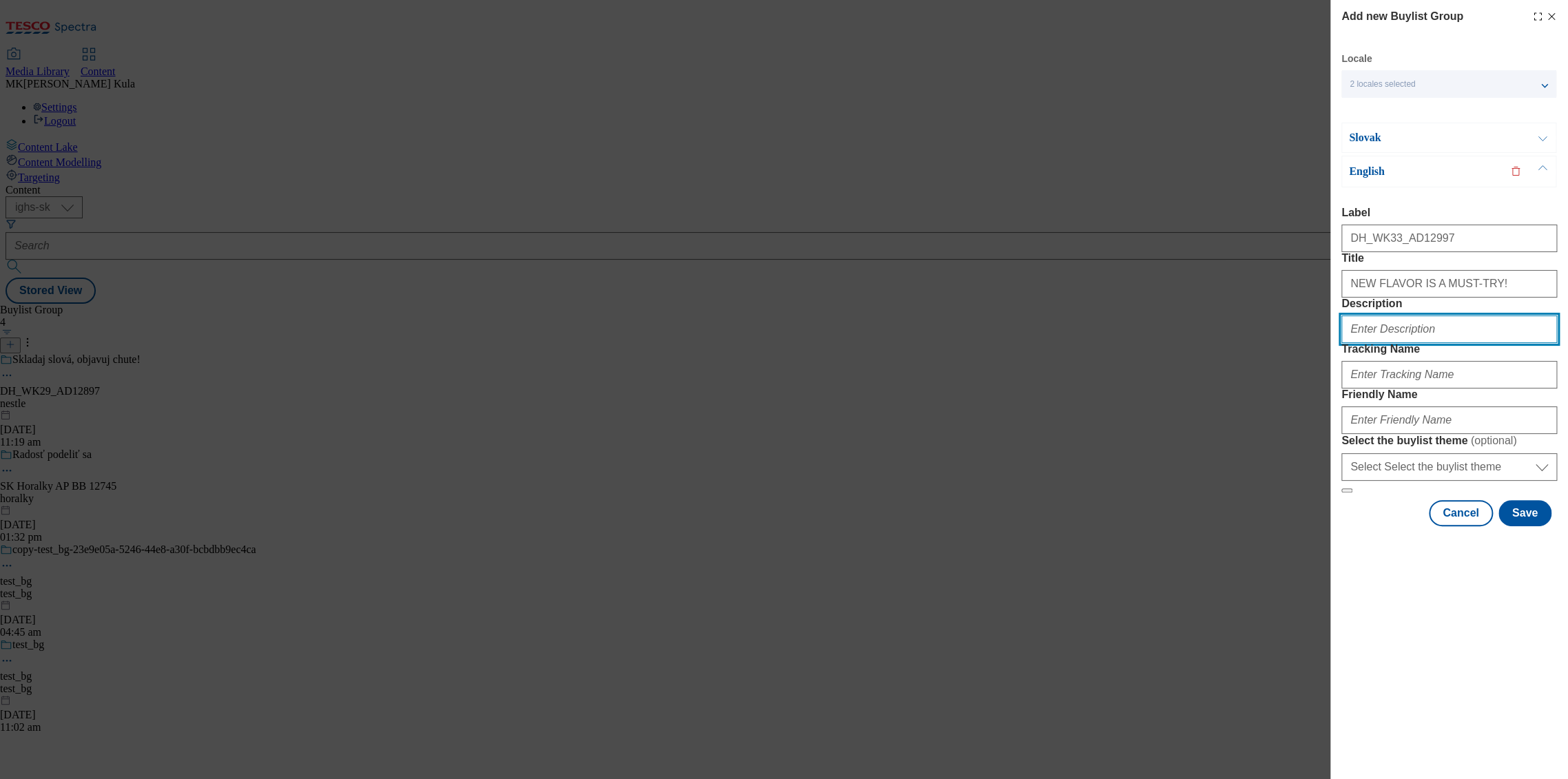
click at [1428, 343] on input "Description" at bounding box center [1450, 329] width 216 height 27
paste input "Studentska Pecet"
type input "Studentska Pecet"
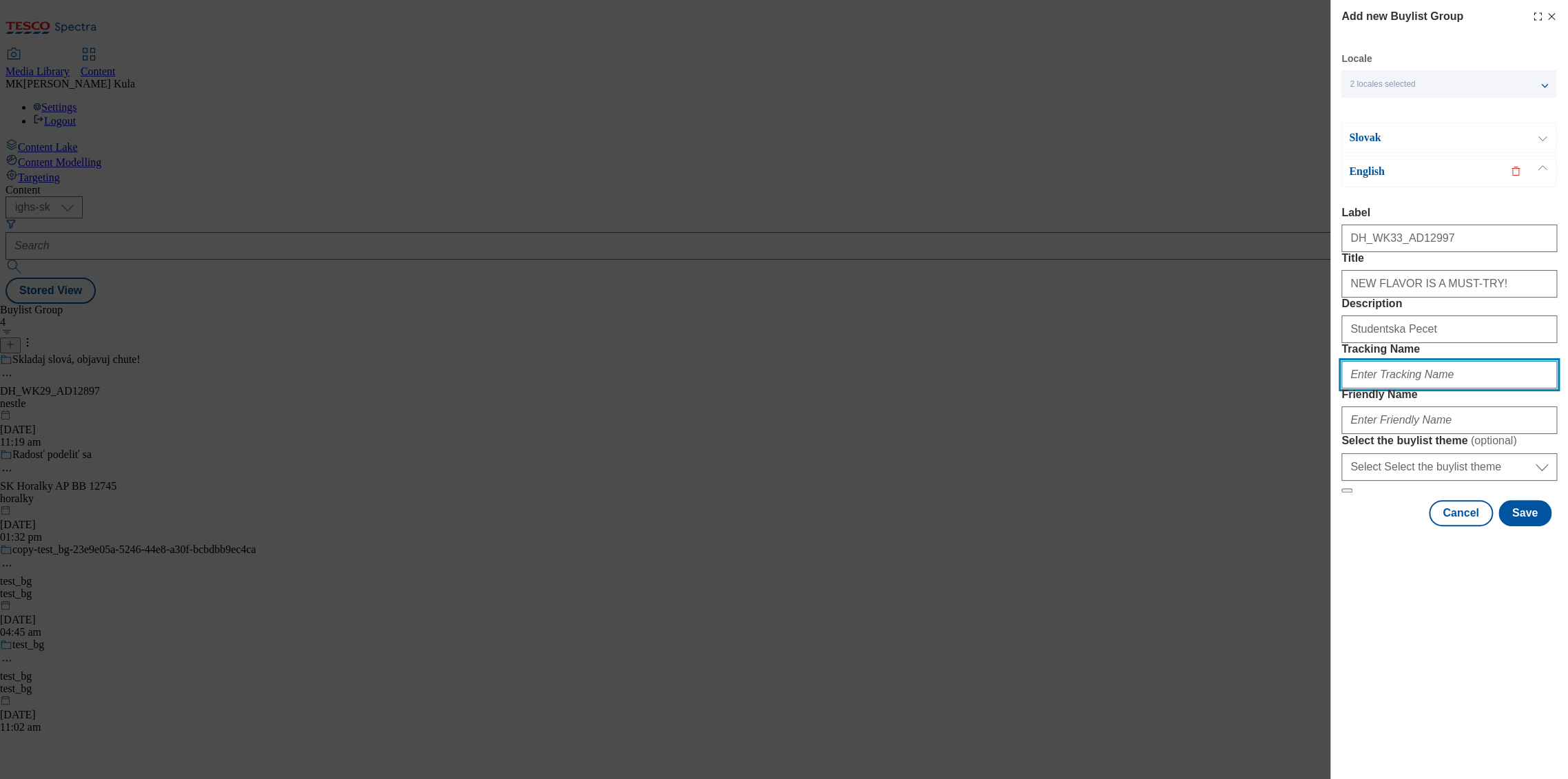
click at [1400, 389] on input "Tracking Name" at bounding box center [1450, 375] width 216 height 27
paste input "DH_EN_AD12997_BH"
type input "DH_EN_AD12997_BH"
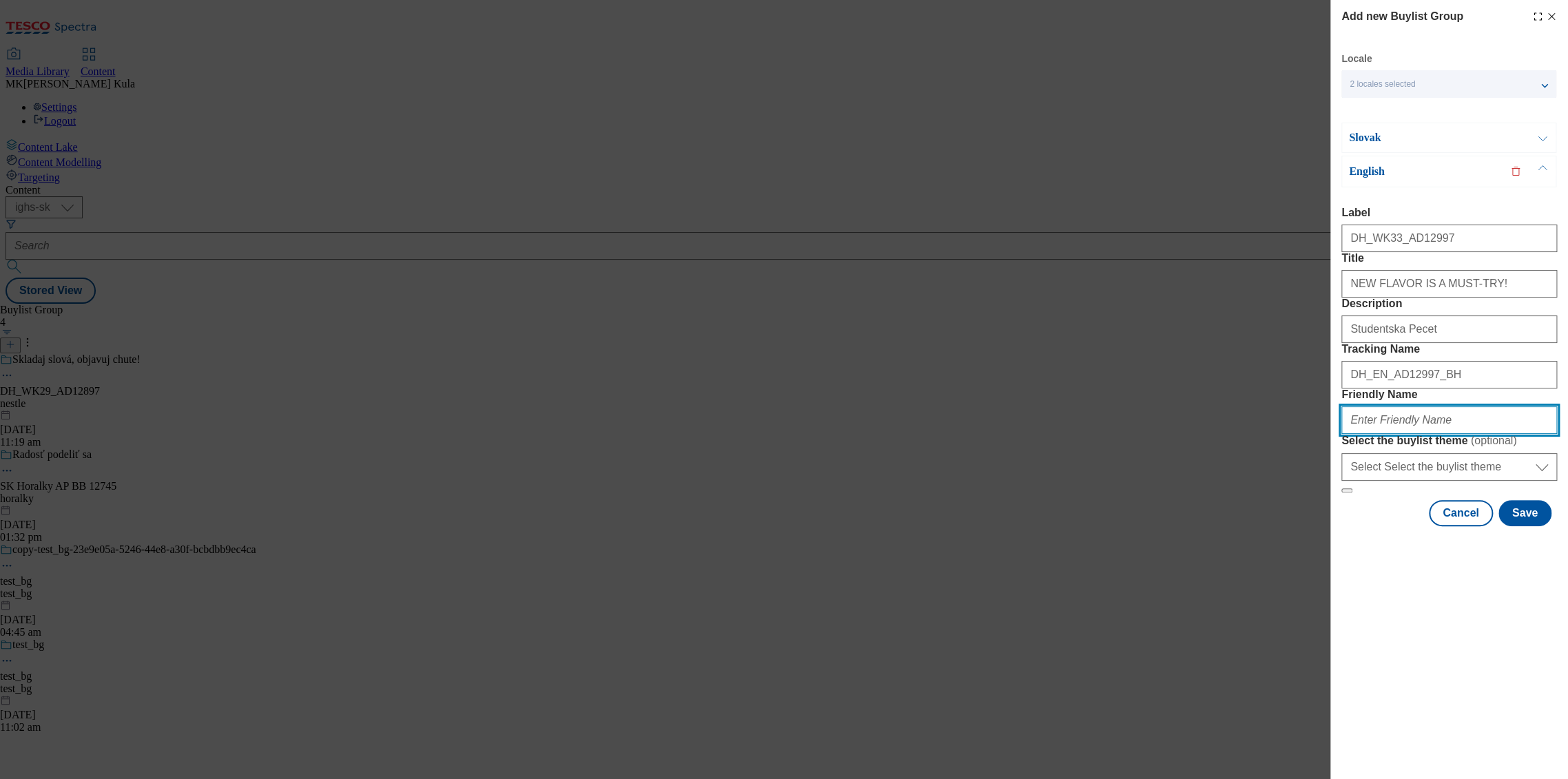
click at [1438, 434] on input "Friendly Name" at bounding box center [1450, 420] width 216 height 27
paste input "nestle"
type input "nestle"
click at [1424, 139] on p "Slovak" at bounding box center [1422, 138] width 145 height 14
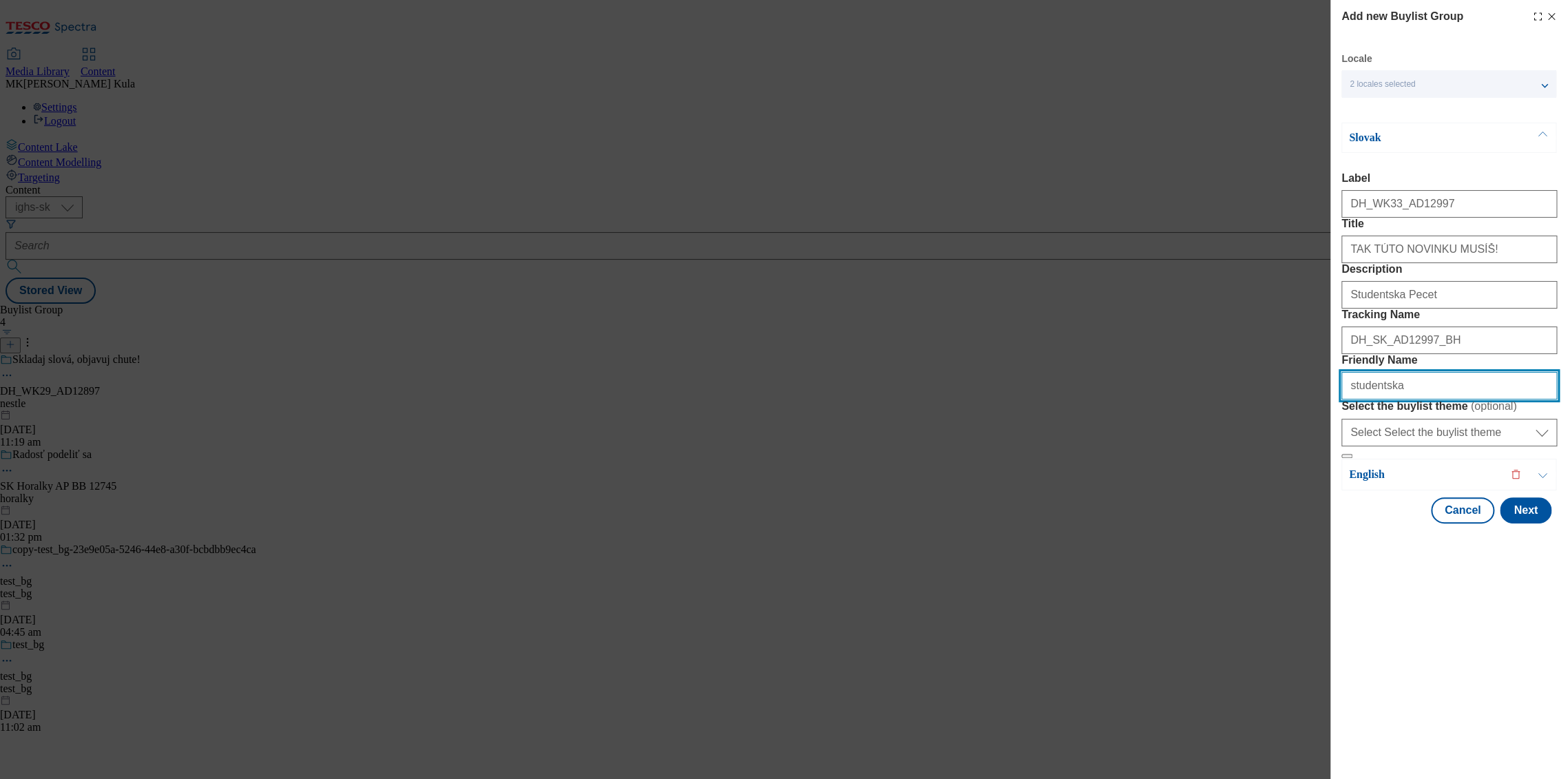
drag, startPoint x: 1431, startPoint y: 485, endPoint x: 1289, endPoint y: 492, distance: 142.2
click at [1289, 492] on div "Add new Buylist Group Locale 2 locales selected Slovak English Slovak Label DH_…" at bounding box center [784, 390] width 1568 height 779
paste input "nestle"
type input "nestle"
click at [1516, 524] on button "Next" at bounding box center [1526, 510] width 52 height 27
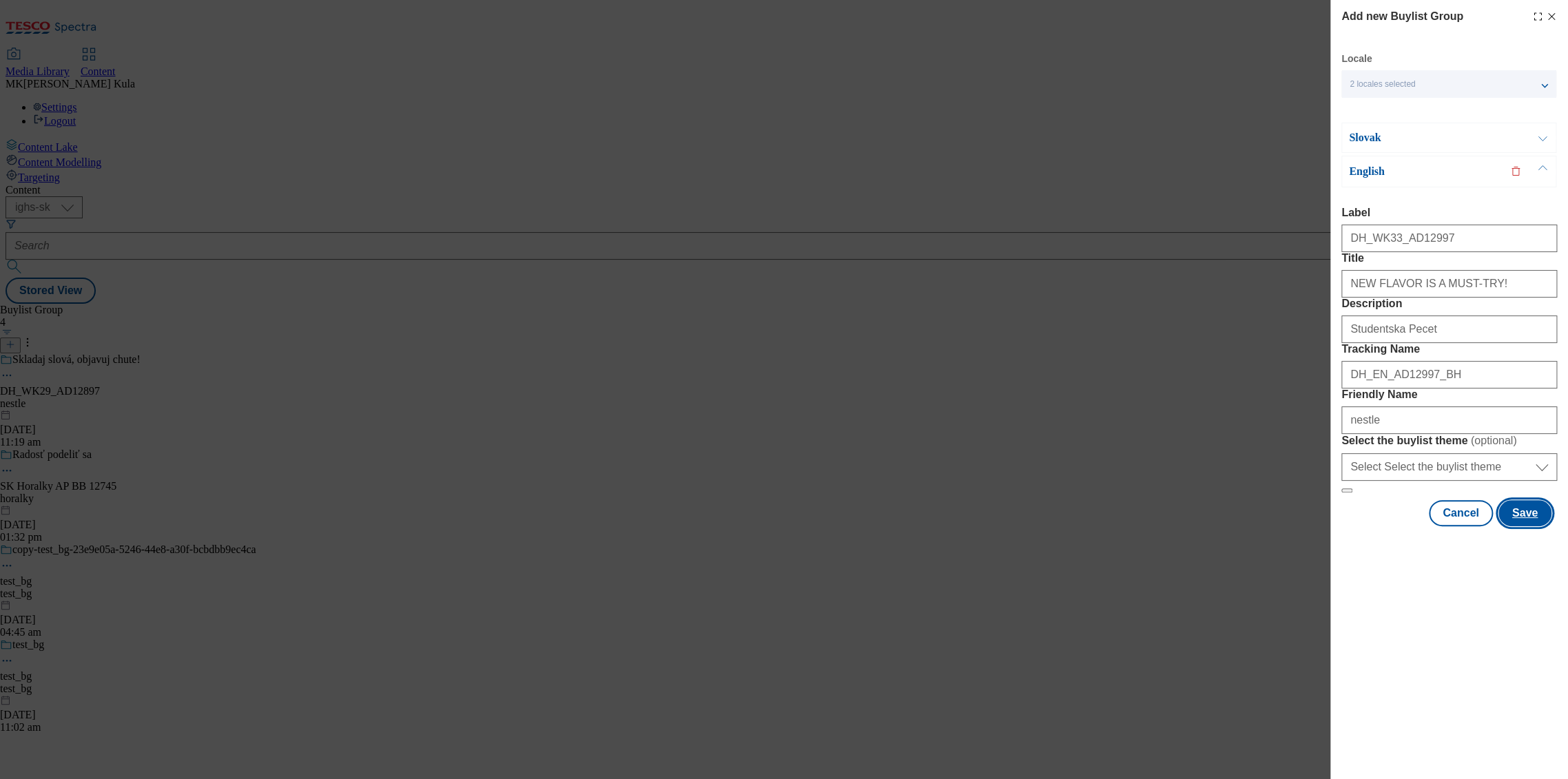
click at [1524, 526] on button "Save" at bounding box center [1525, 513] width 53 height 27
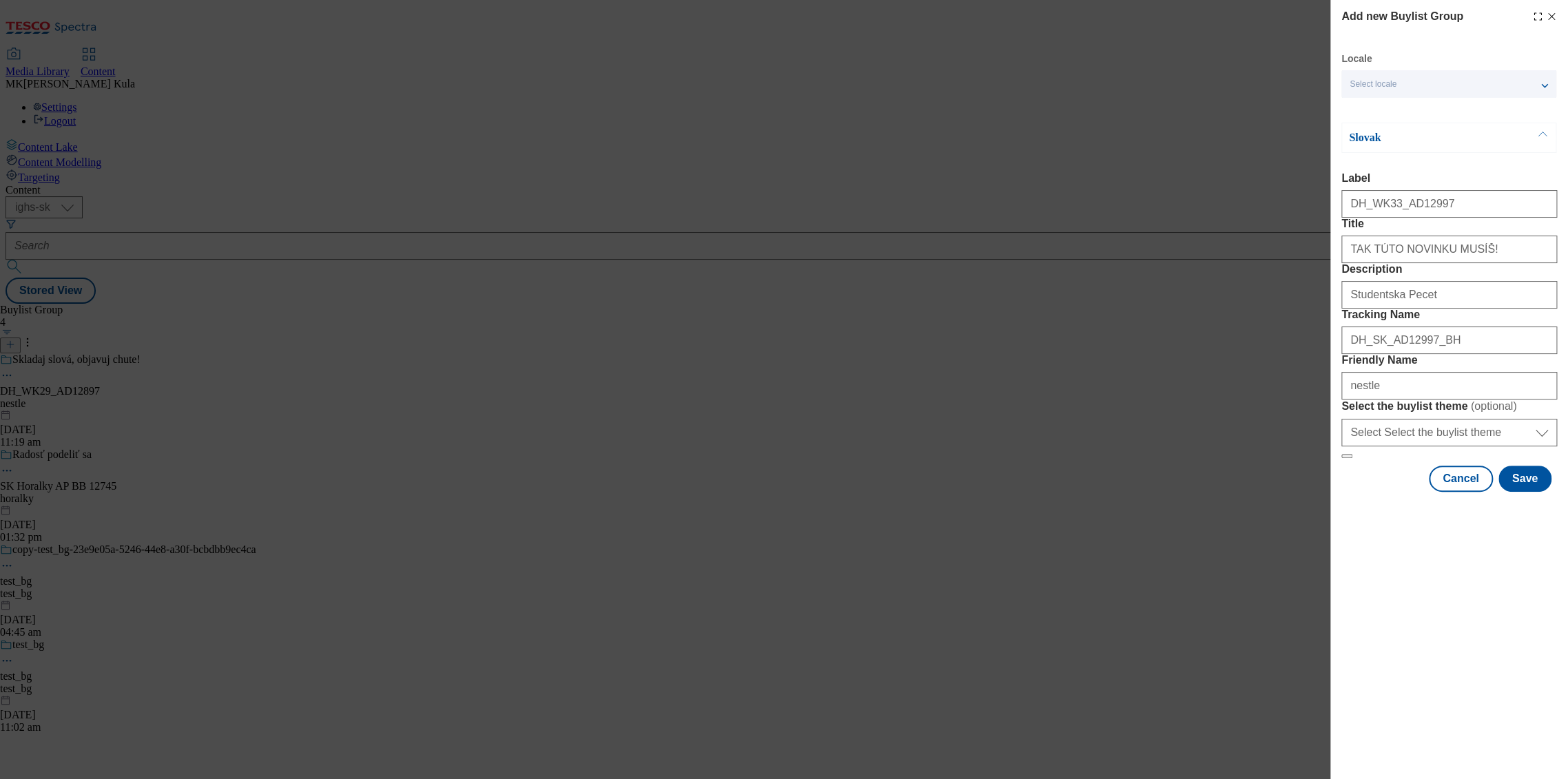
click at [1438, 140] on p "Slovak" at bounding box center [1422, 138] width 145 height 14
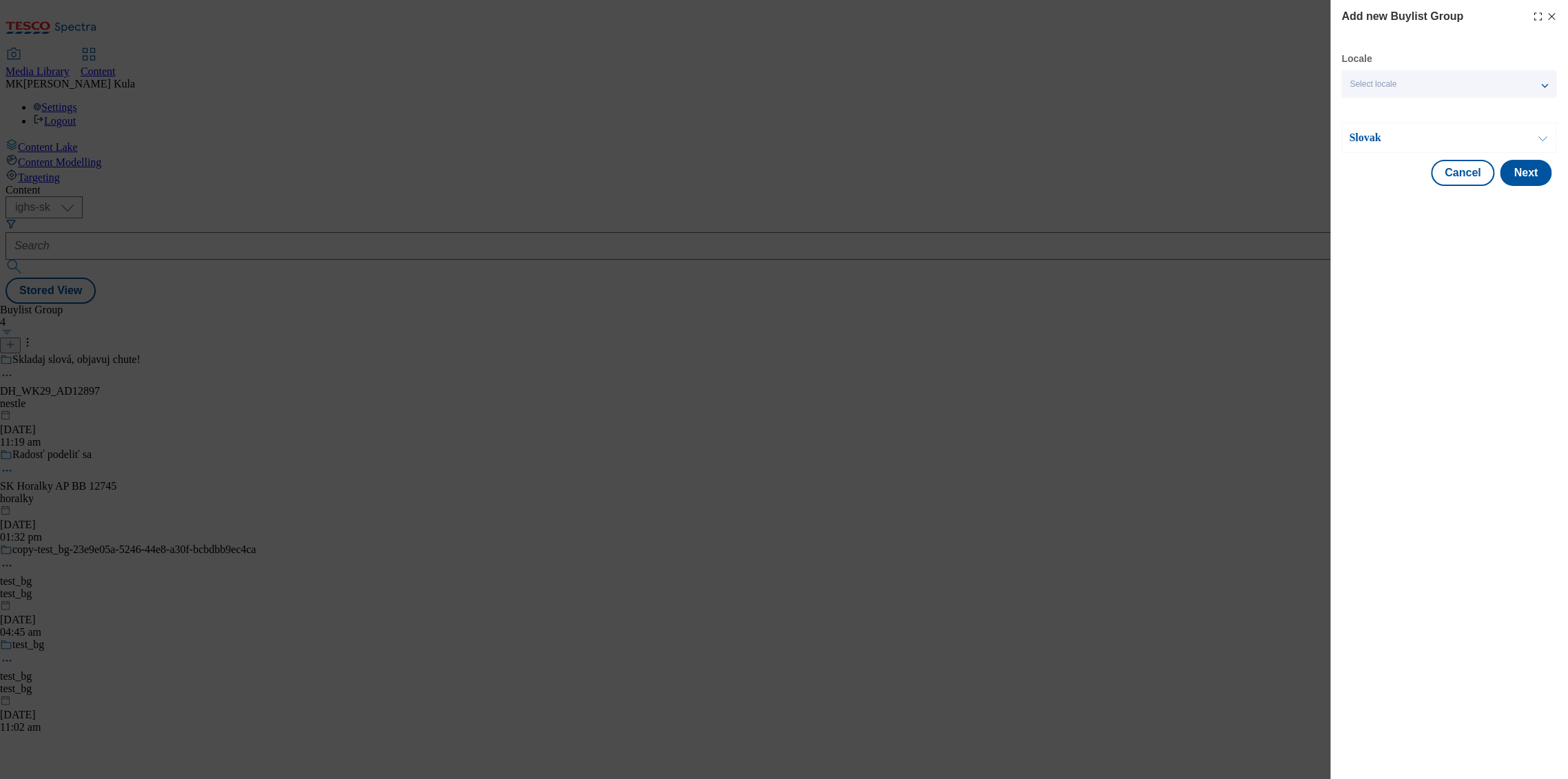
click at [1438, 140] on p "Slovak" at bounding box center [1422, 138] width 145 height 14
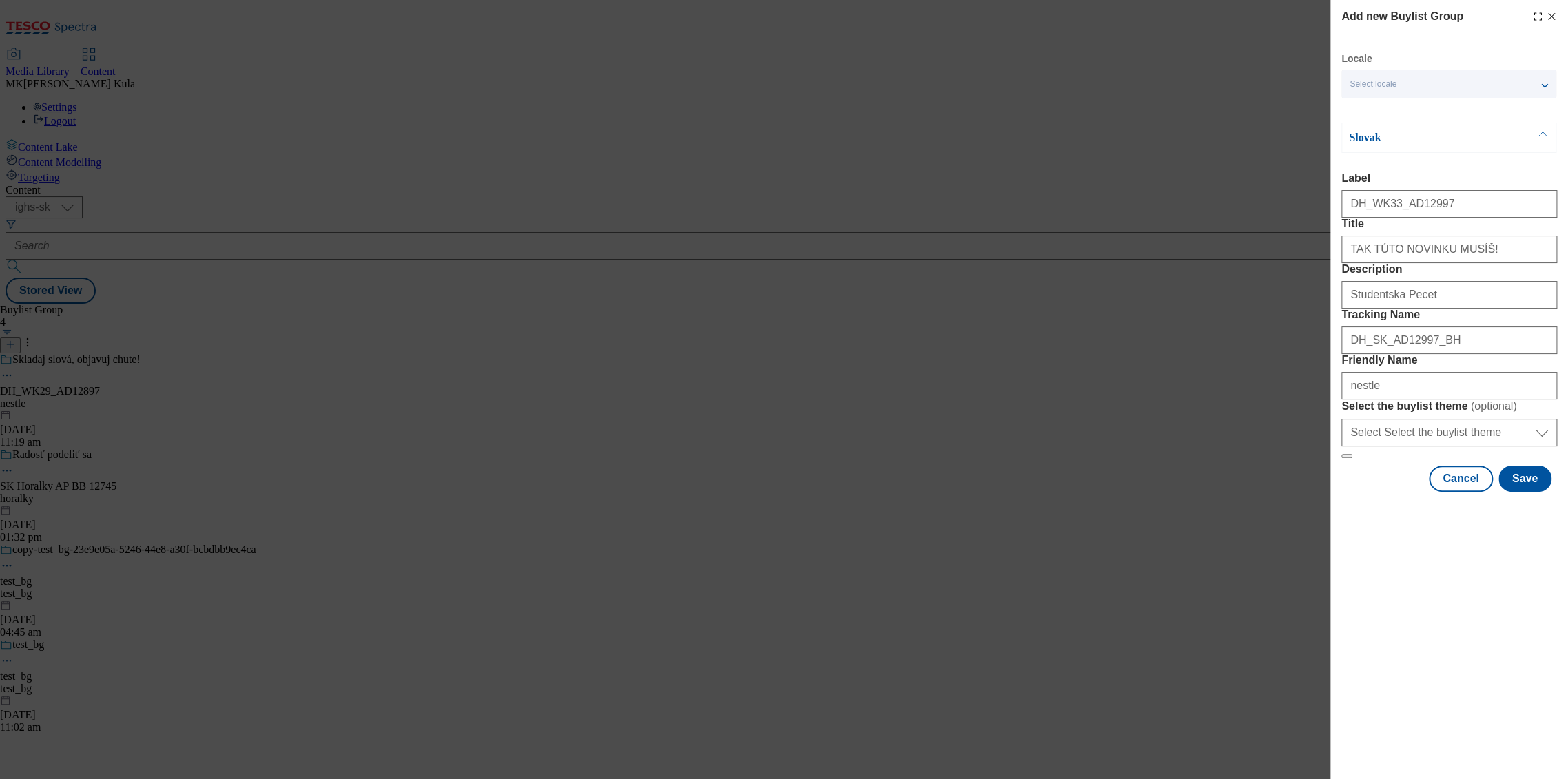
click at [1424, 139] on p "Slovak" at bounding box center [1422, 138] width 145 height 14
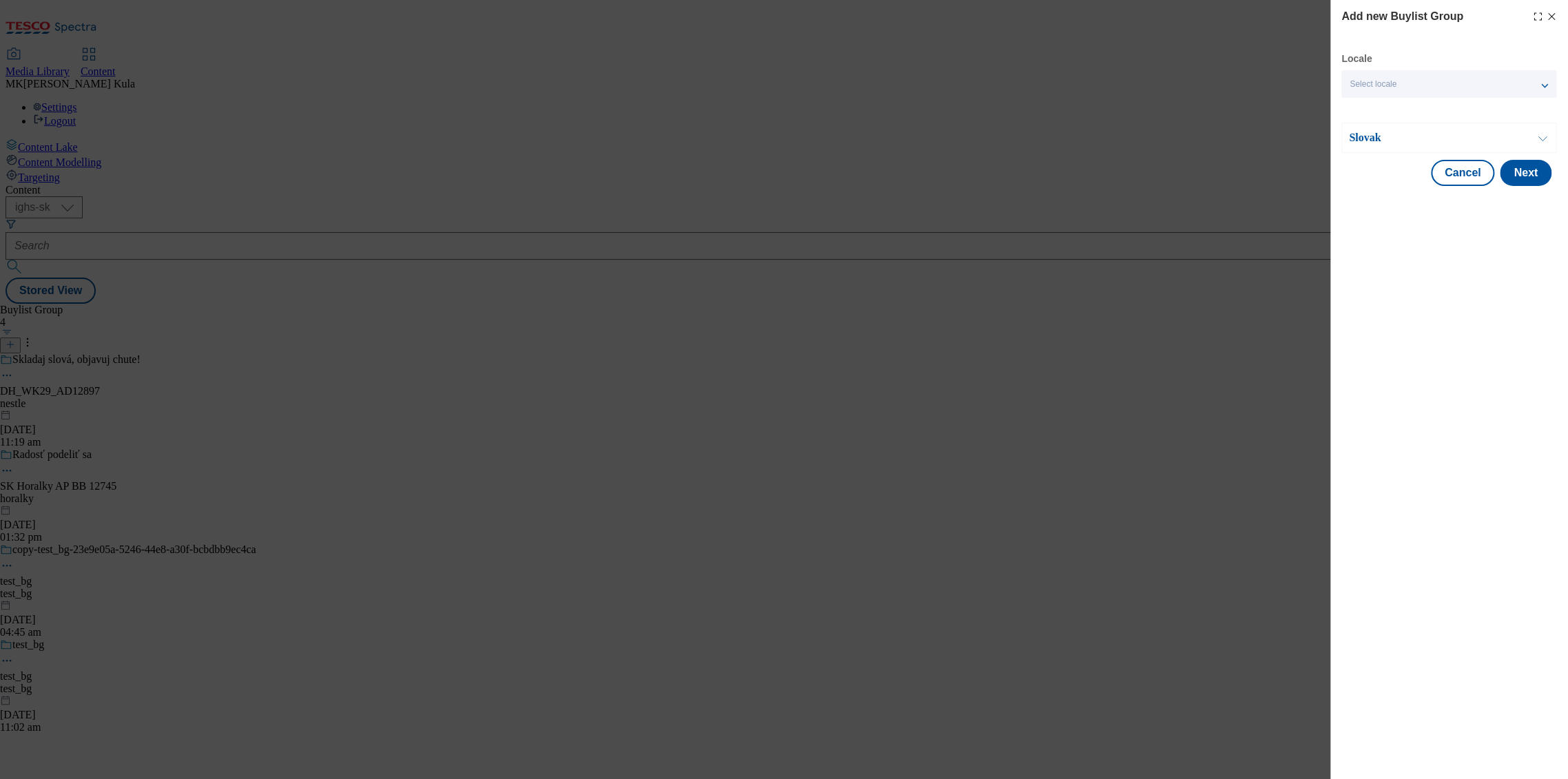
click at [1424, 139] on p "Slovak" at bounding box center [1422, 138] width 145 height 14
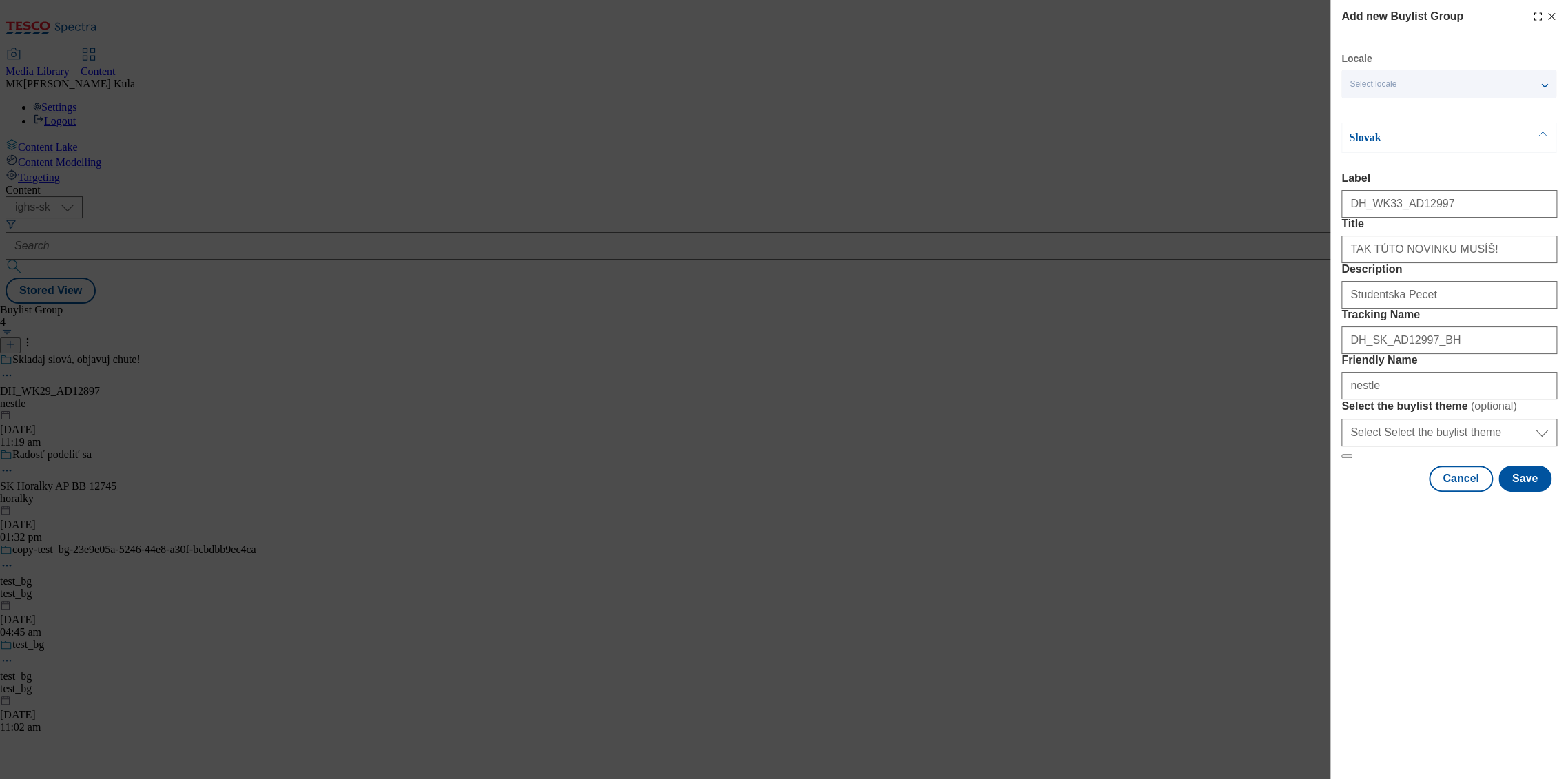
click at [1431, 84] on div "Select locale" at bounding box center [1449, 84] width 215 height 27
click at [1444, 183] on div "Label DH_WK33_AD12997" at bounding box center [1450, 195] width 216 height 45
click at [1416, 84] on div "Select locale" at bounding box center [1449, 84] width 215 height 27
click at [1383, 138] on span "English" at bounding box center [1390, 139] width 31 height 7
click at [1367, 138] on input "English" at bounding box center [1358, 142] width 17 height 17
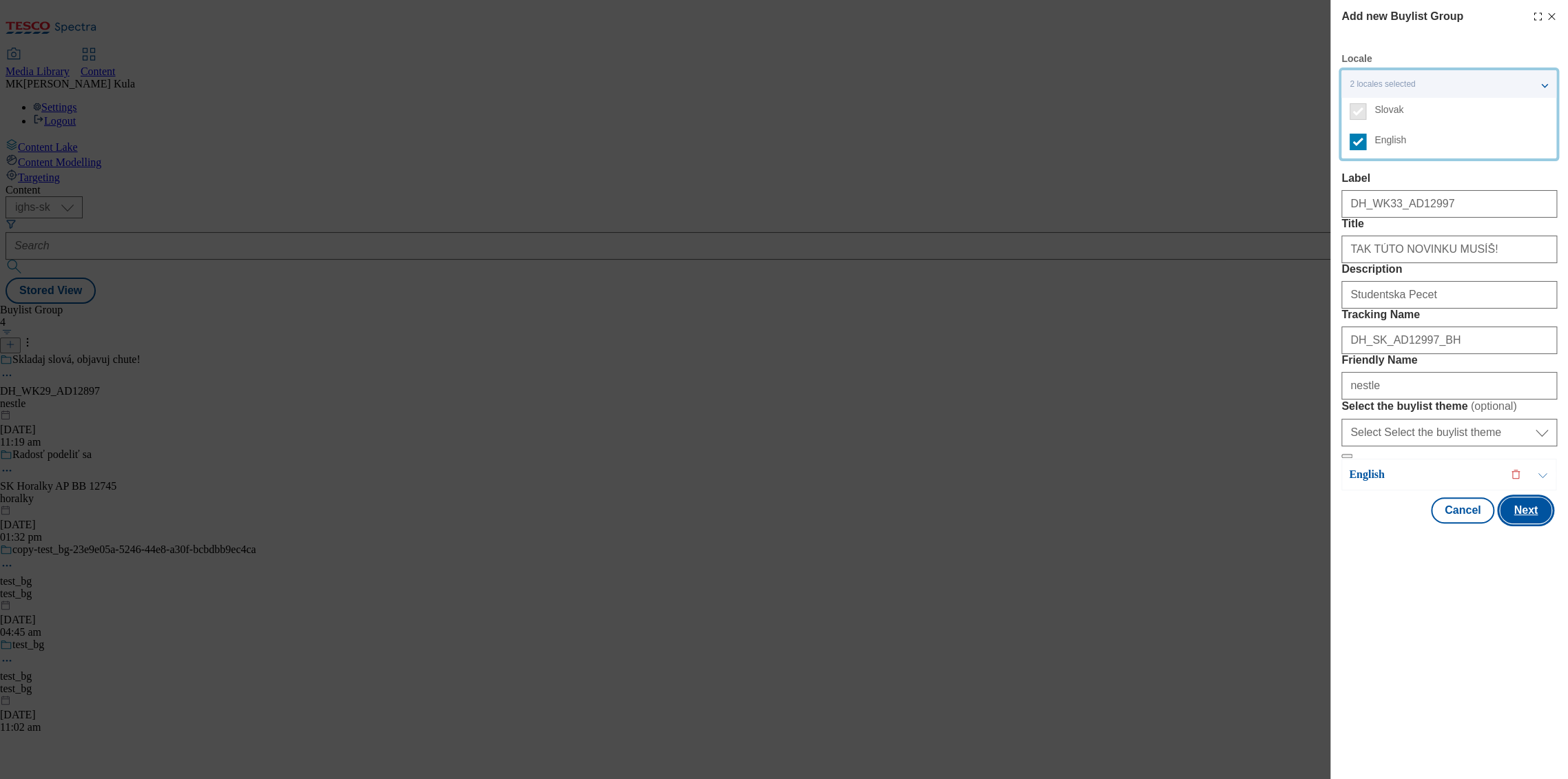
click at [1532, 524] on button "Next" at bounding box center [1526, 510] width 52 height 27
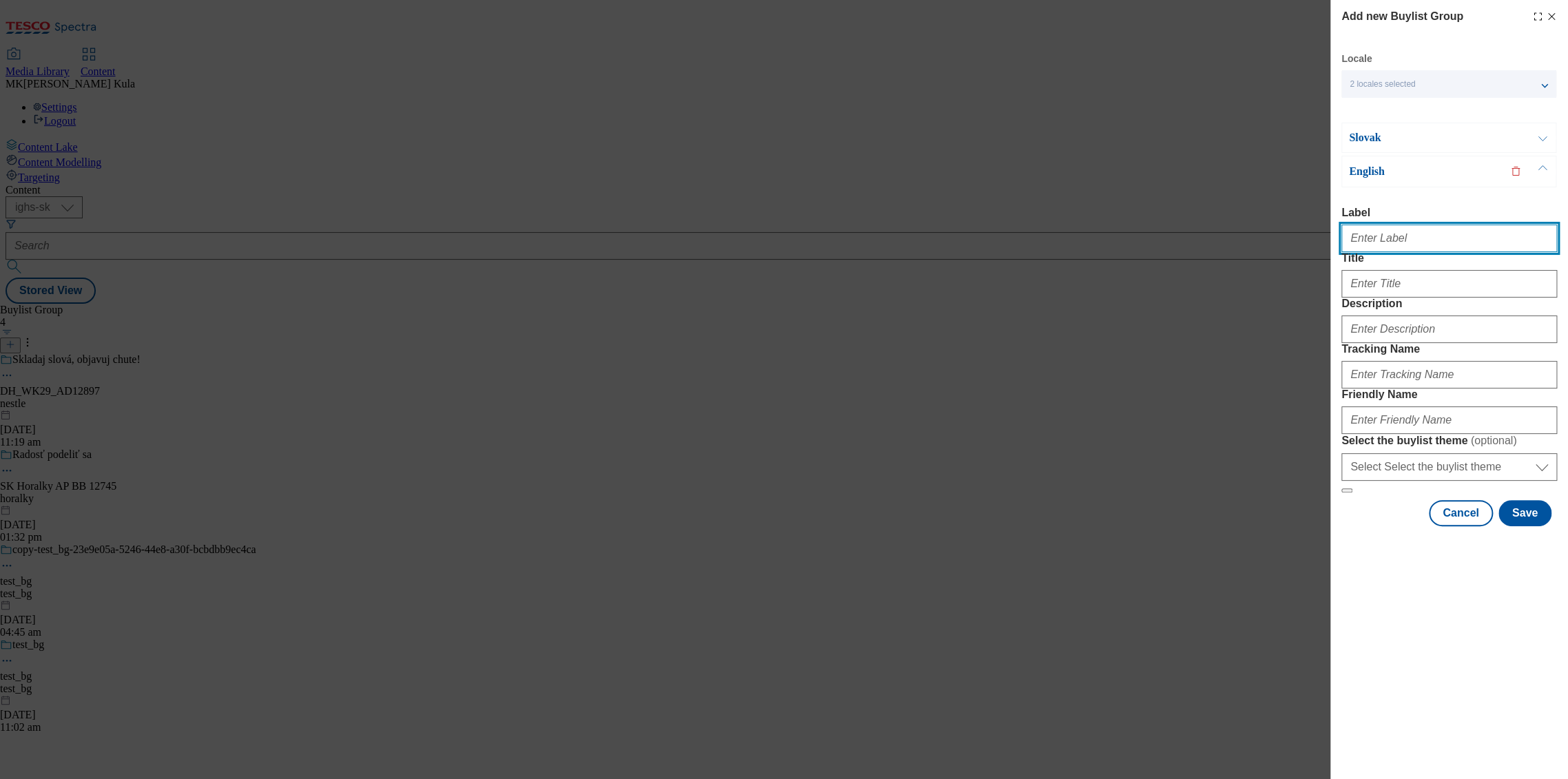
click at [1394, 237] on input "Label" at bounding box center [1450, 238] width 216 height 27
paste input "DH_WK33_AD12997"
type input "DH_WK33_AD12997"
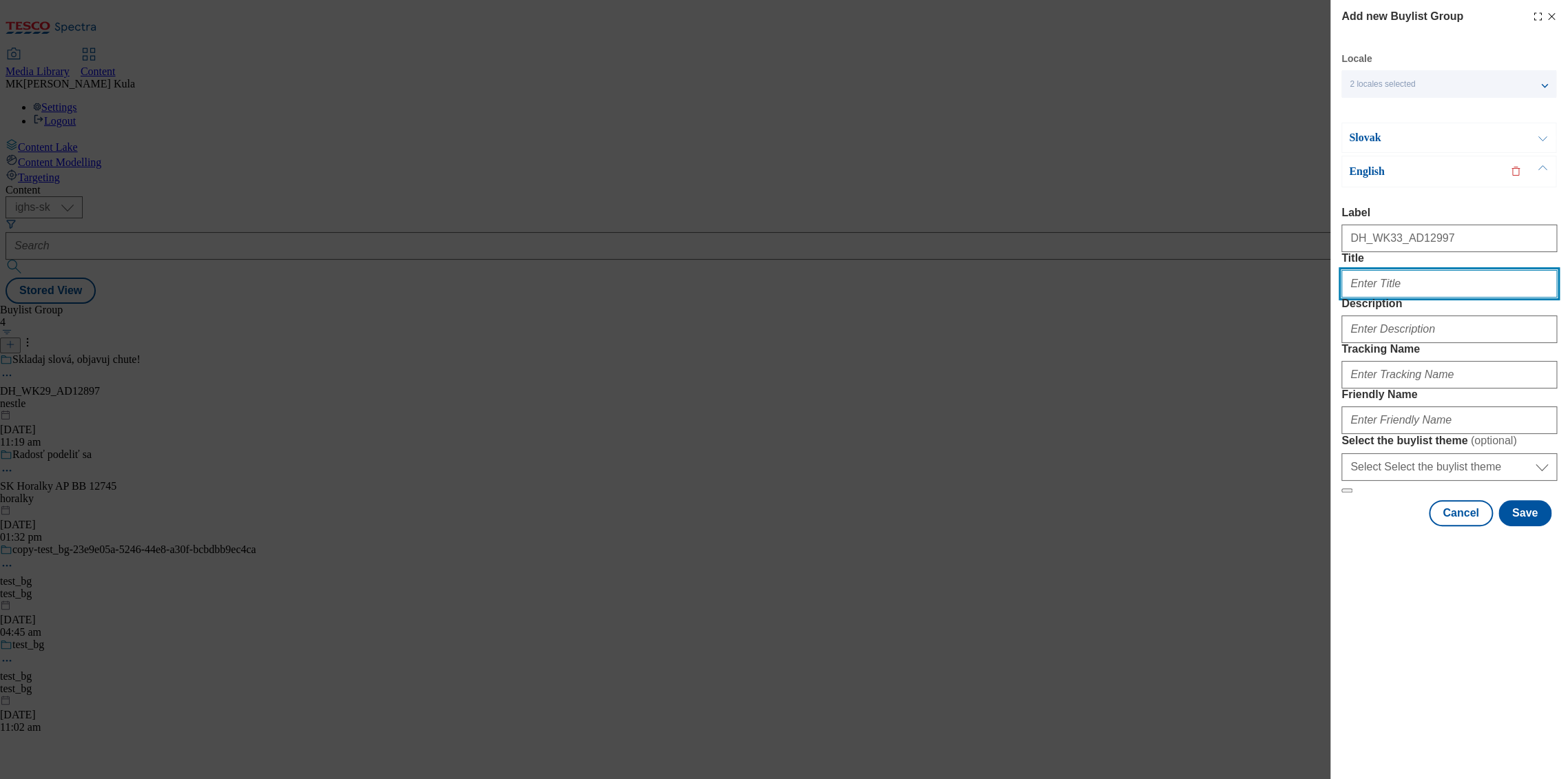
click at [1438, 298] on input "Title" at bounding box center [1450, 284] width 216 height 27
paste input "NEW FLAVOR IS A MUST-TRY!"
type input "NEW FLAVOR IS A MUST-TRY!"
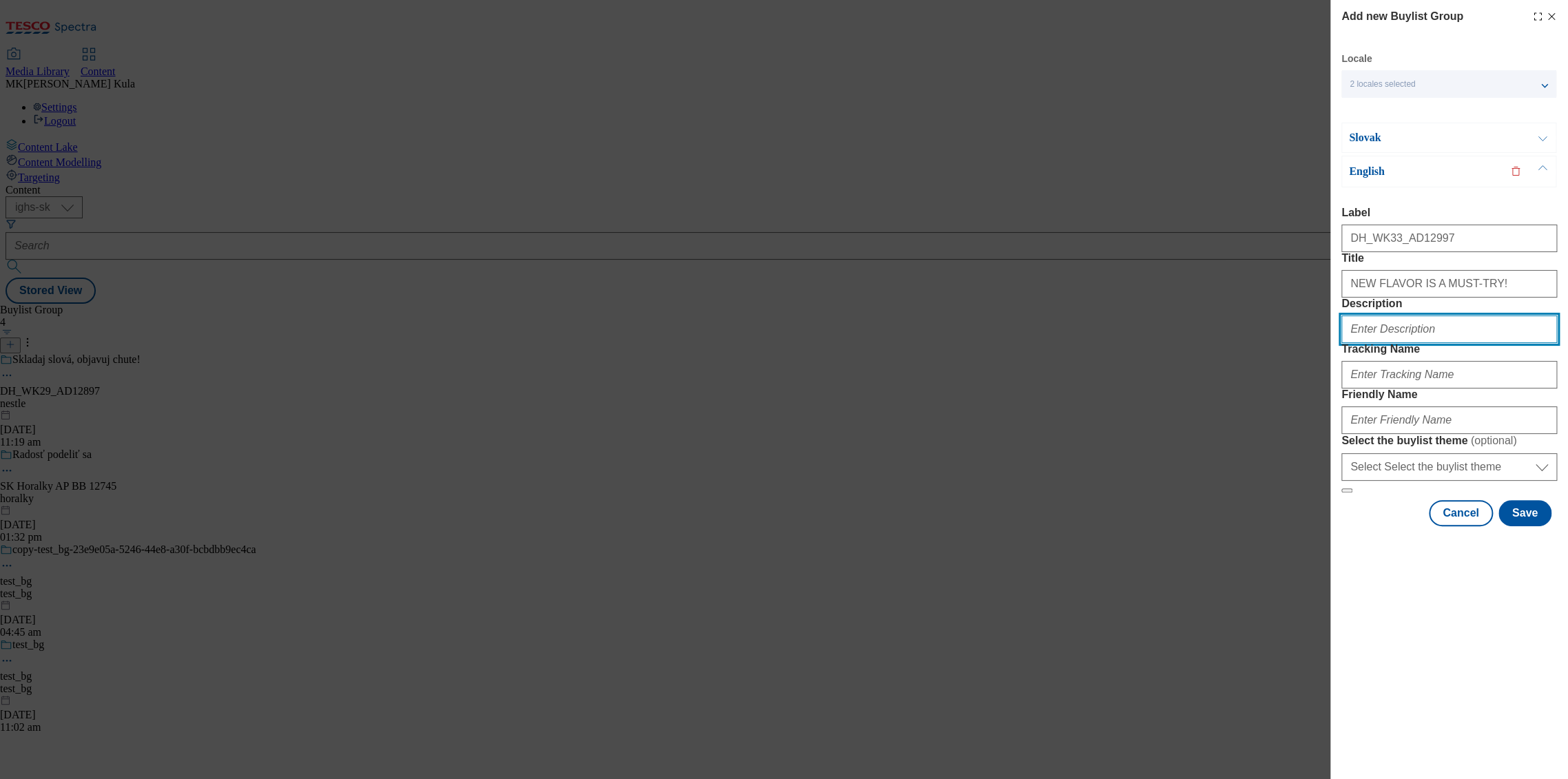
click at [1422, 343] on input "Description" at bounding box center [1450, 329] width 216 height 27
paste input "Studentska Pecet"
type input "Studentska Pecet"
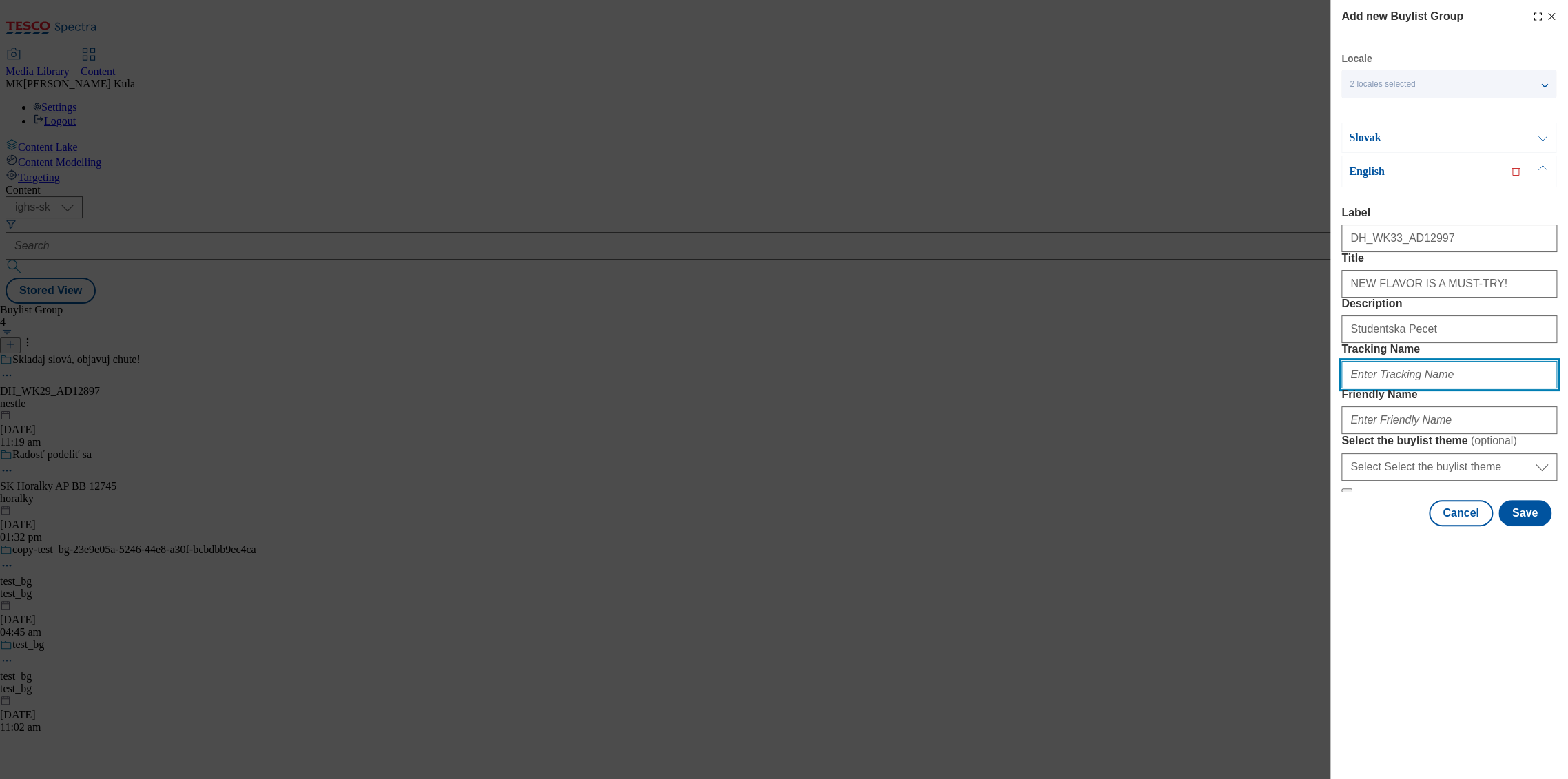
click at [1429, 389] on input "Tracking Name" at bounding box center [1450, 375] width 216 height 27
paste input "DH_EN_AD12997_BH"
type input "DH_EN_AD12997_BH"
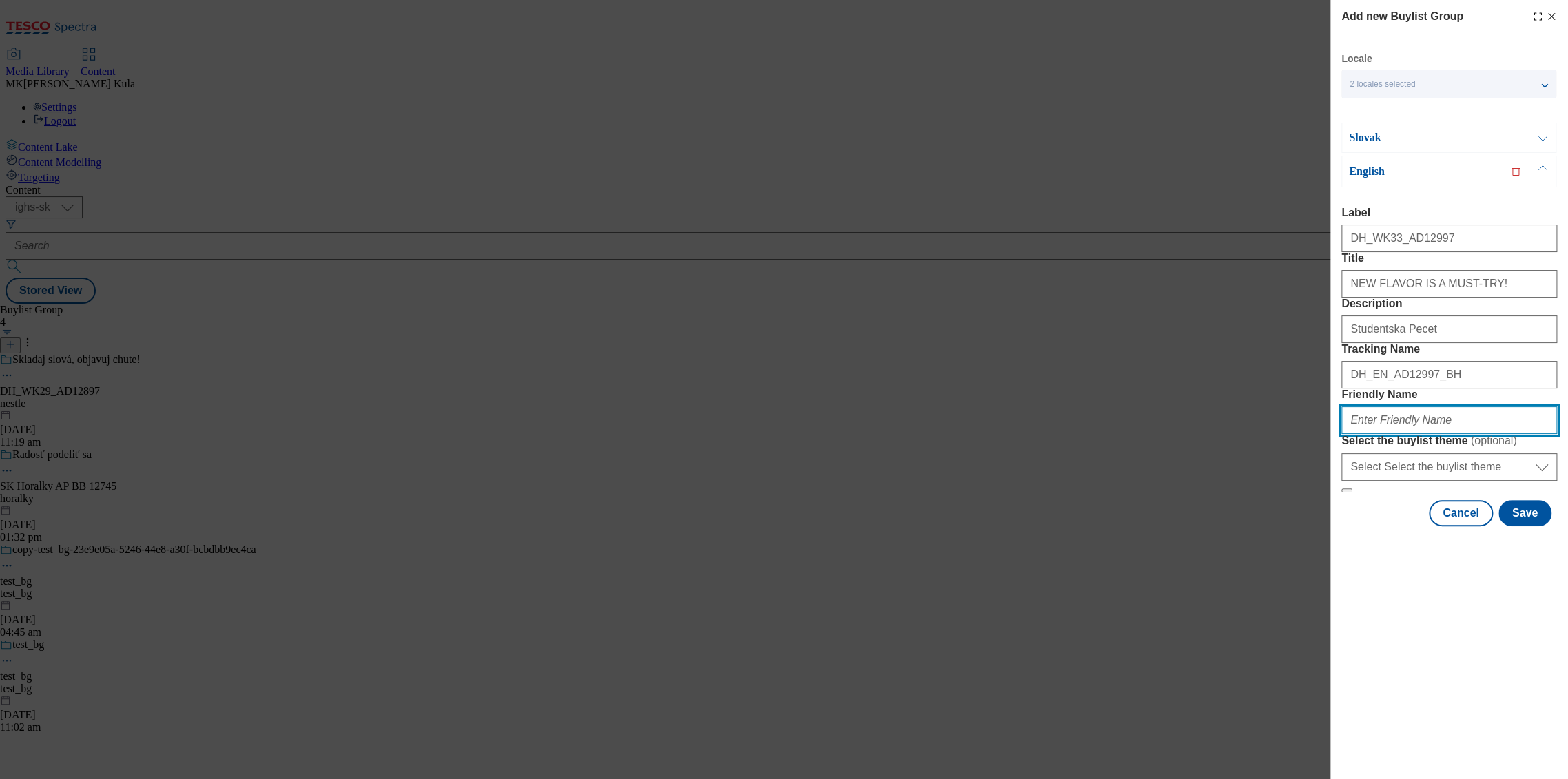
click at [1388, 434] on input "Friendly Name" at bounding box center [1450, 420] width 216 height 27
click at [1396, 434] on input "Friendly Name" at bounding box center [1450, 420] width 216 height 27
paste input "studentska pecet"
drag, startPoint x: 1393, startPoint y: 518, endPoint x: 1552, endPoint y: 518, distance: 159.0
click at [1552, 434] on input "studentska pecet" at bounding box center [1450, 420] width 216 height 27
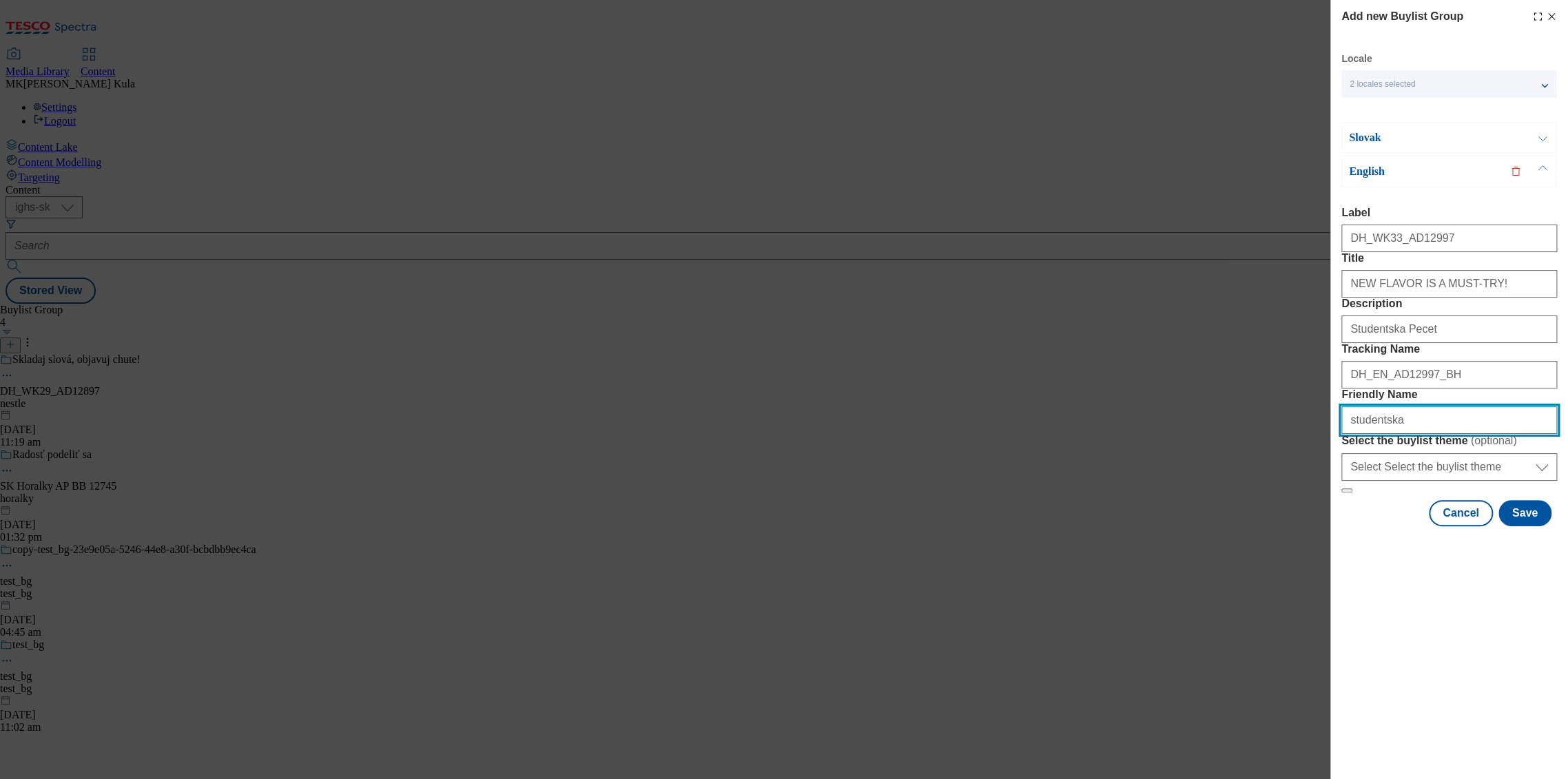
type input "studentska"
click at [1405, 143] on p "Slovak" at bounding box center [1422, 138] width 145 height 14
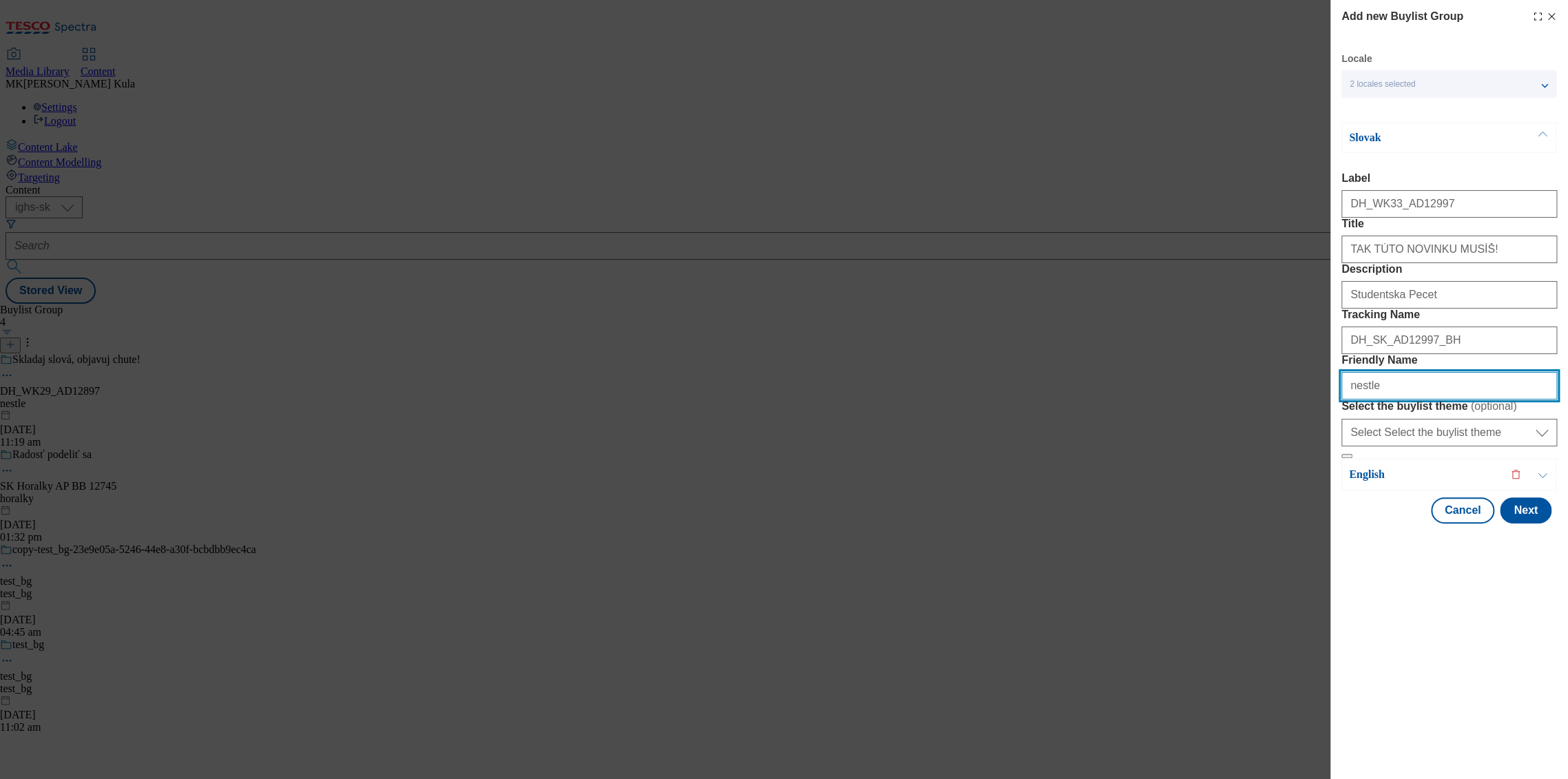
drag, startPoint x: 1393, startPoint y: 484, endPoint x: 1320, endPoint y: 480, distance: 73.1
click at [1320, 480] on div "Add new Buylist Group Locale 2 locales selected Slovak English Slovak Label DH_…" at bounding box center [784, 390] width 1568 height 779
paste input "studentska pecet"
drag, startPoint x: 1390, startPoint y: 485, endPoint x: 1505, endPoint y: 481, distance: 115.1
click at [1466, 400] on input "studentska pecet" at bounding box center [1450, 385] width 216 height 27
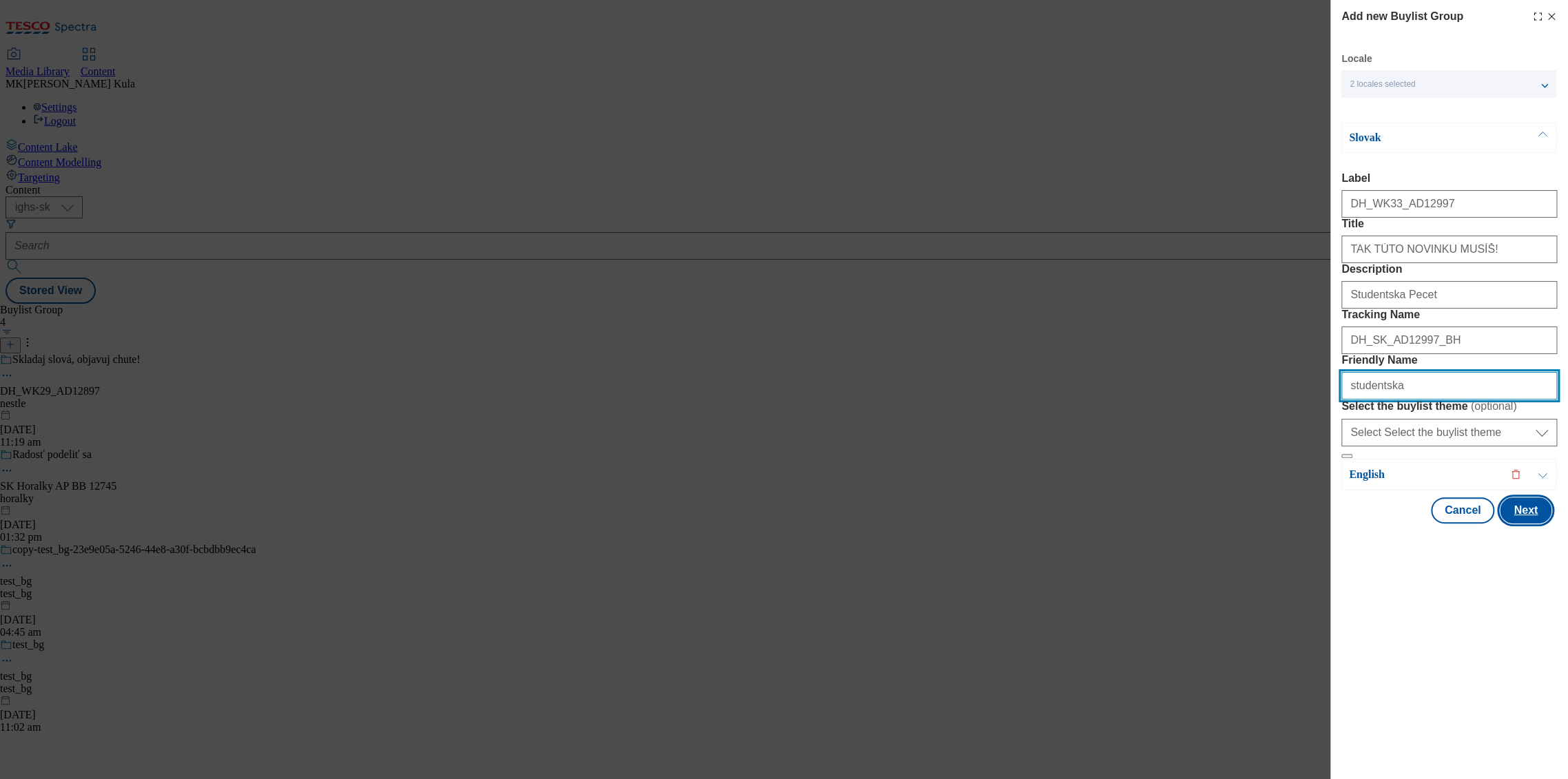
type input "studentska"
click at [1525, 524] on button "Next" at bounding box center [1526, 510] width 52 height 27
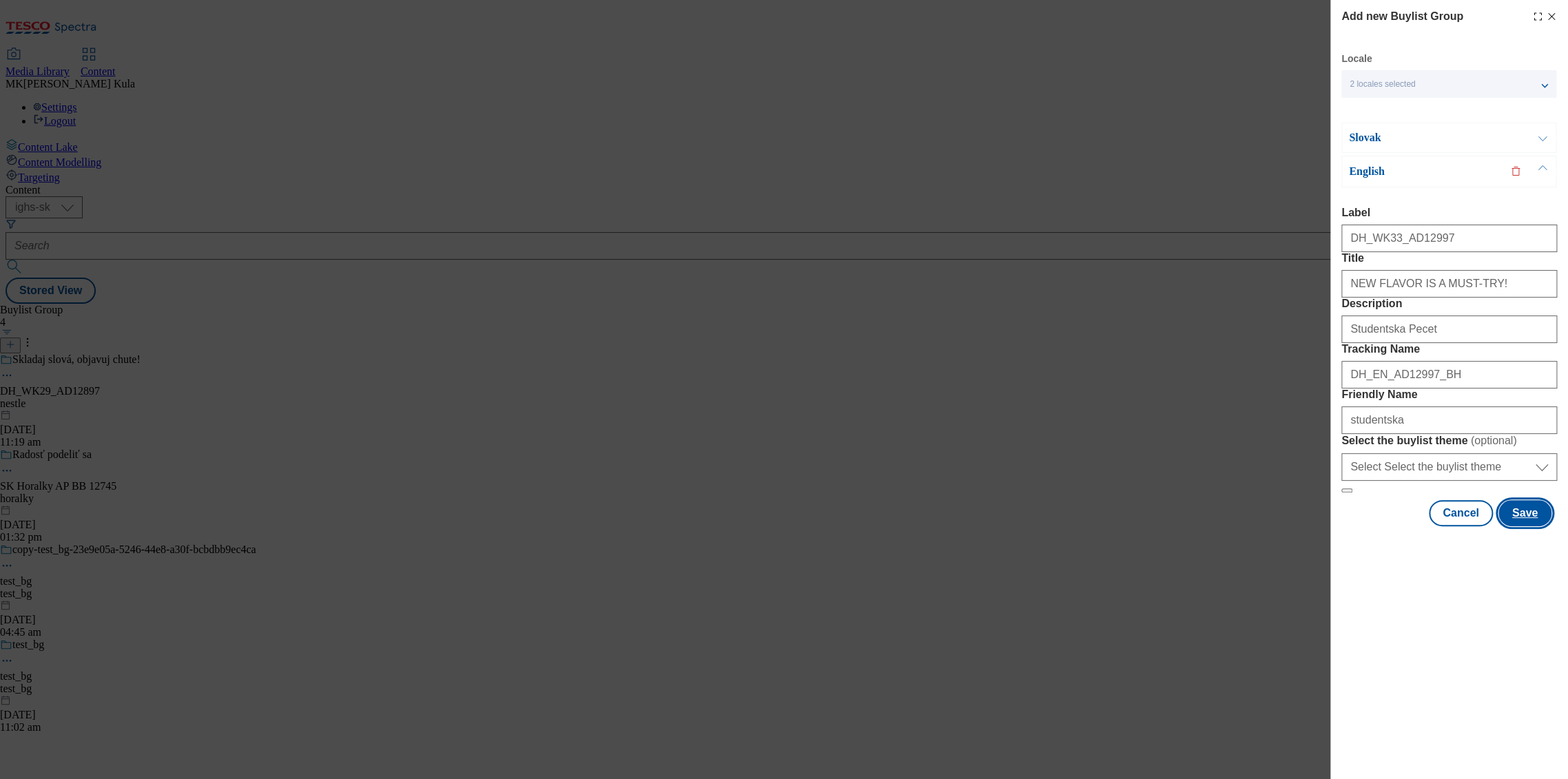
click at [1528, 526] on button "Save" at bounding box center [1525, 513] width 53 height 27
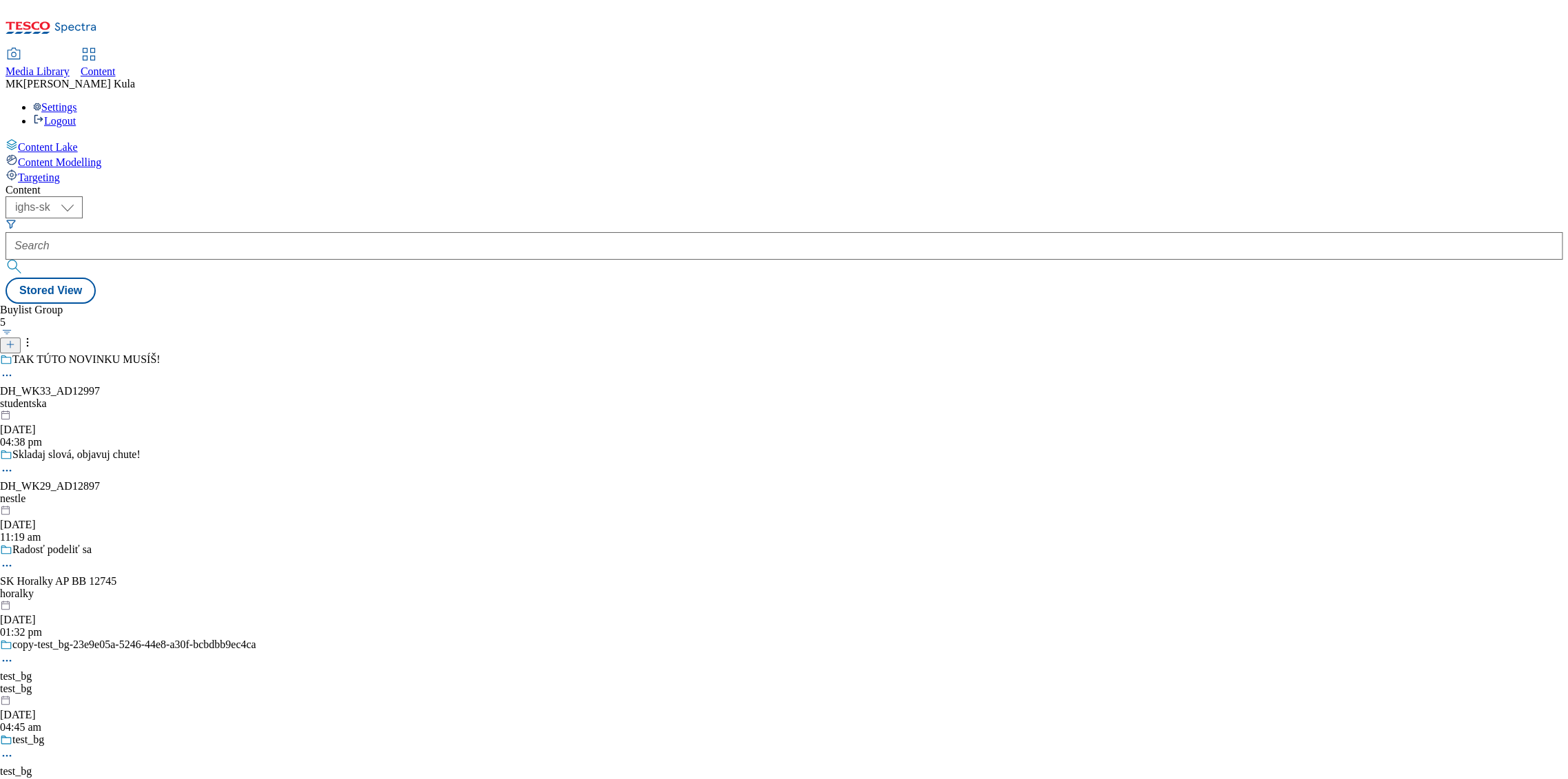
click at [12, 375] on circle at bounding box center [10, 376] width 2 height 2
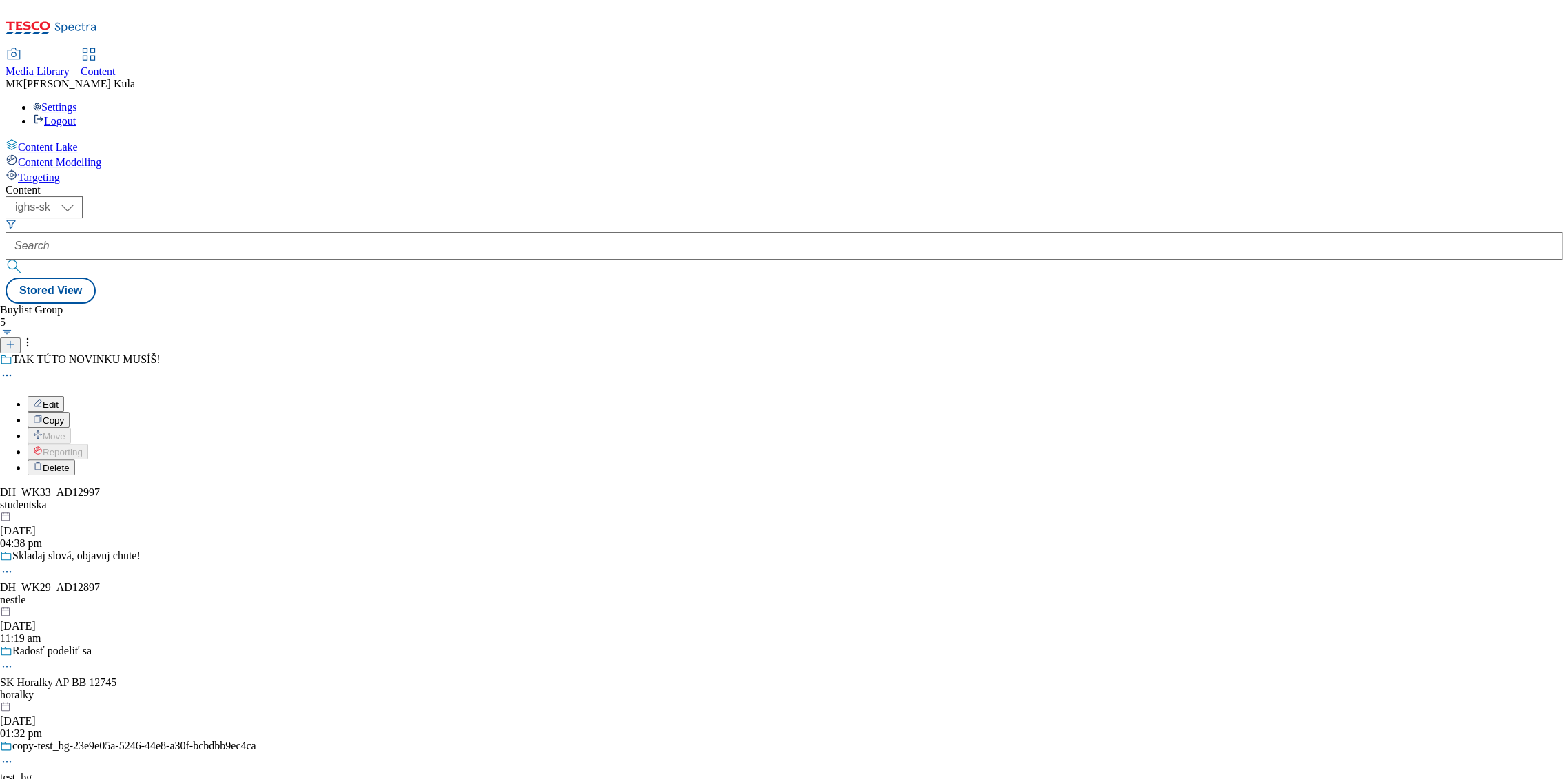
click at [501, 304] on div "Buylist Group 5 TAK TÚTO NOVINKU MUSÍŠ! Edit Copy Move Reporting Delete DH_WK33…" at bounding box center [784, 304] width 1558 height 0
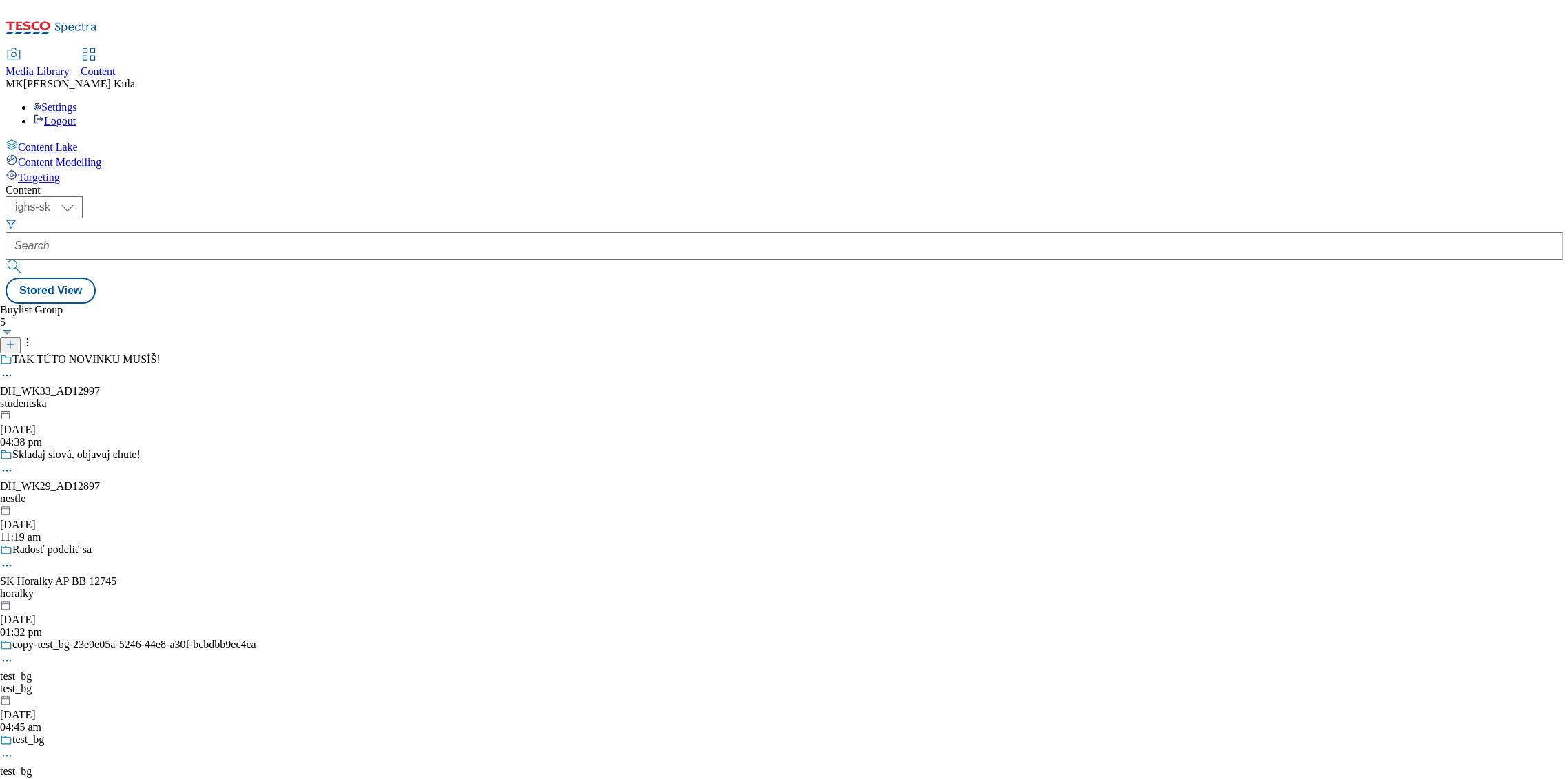
click at [256, 398] on div "studentska" at bounding box center [128, 403] width 256 height 12
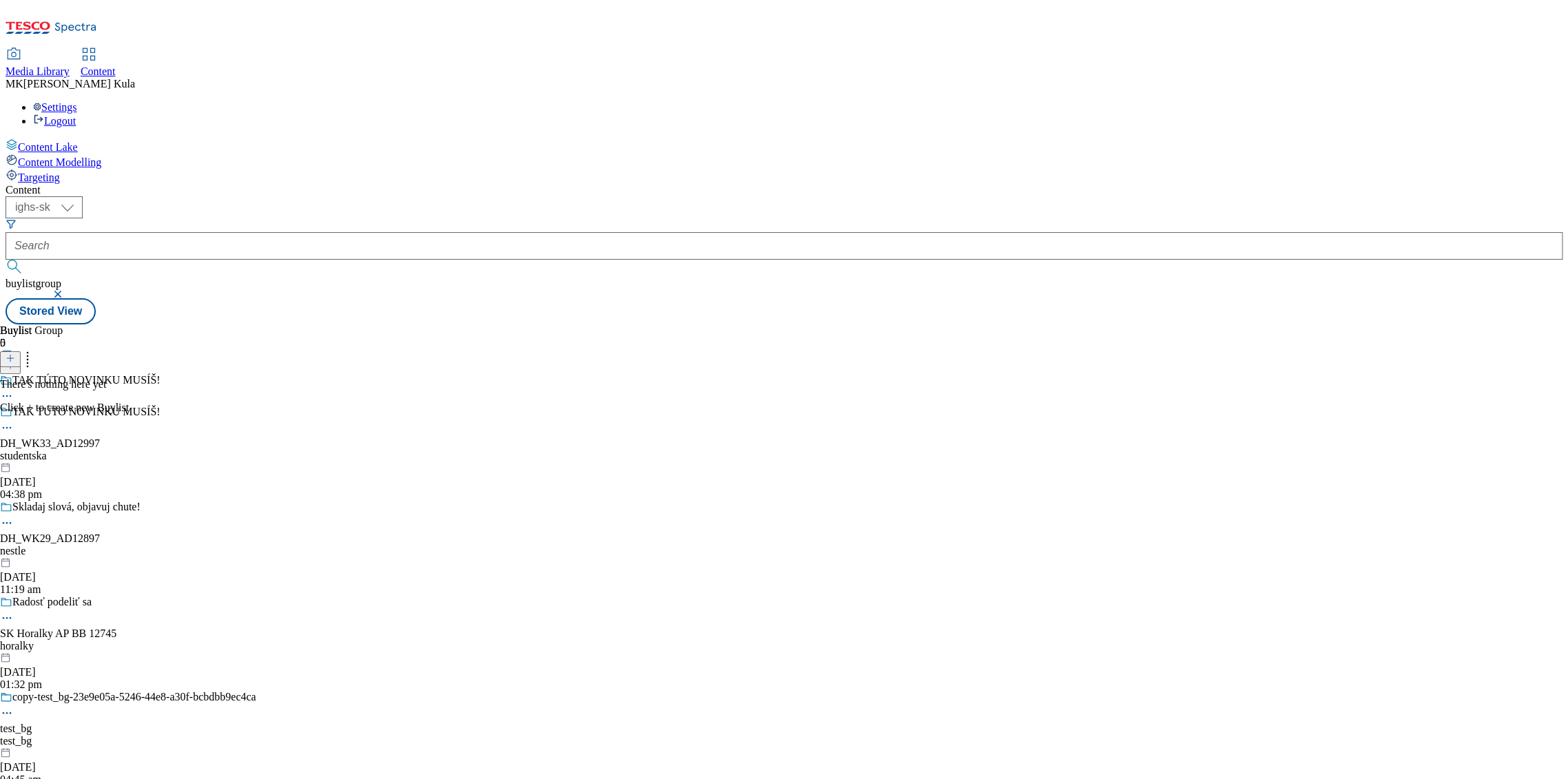
click at [10, 355] on line at bounding box center [10, 358] width 0 height 7
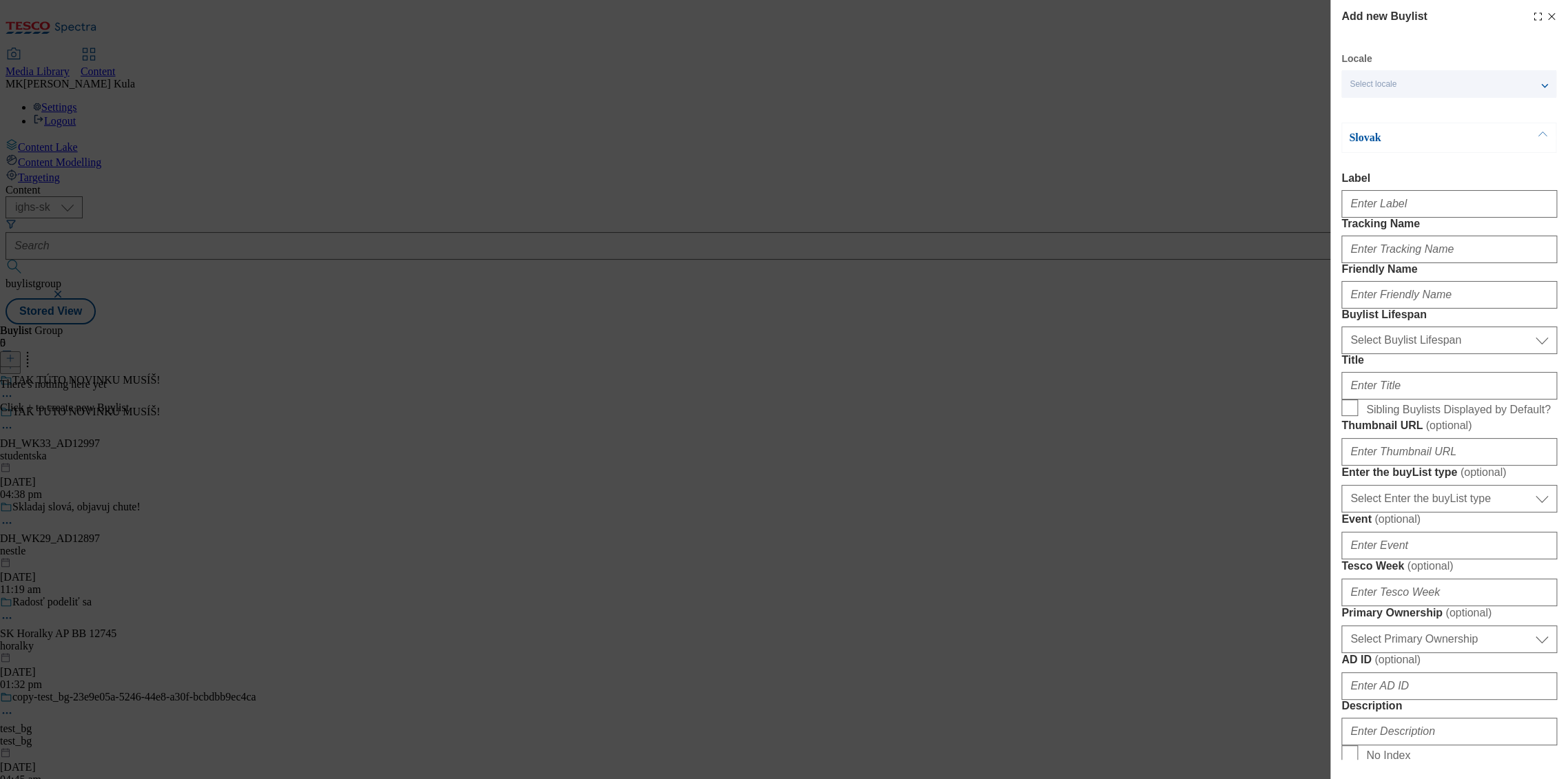
click at [1492, 65] on div "Locale Select locale Slovak English" at bounding box center [1449, 75] width 215 height 45
click at [1472, 84] on div "Select locale" at bounding box center [1449, 84] width 215 height 27
click at [1417, 136] on span "English" at bounding box center [1462, 139] width 174 height 12
click at [1367, 136] on input "English" at bounding box center [1358, 142] width 17 height 17
click at [1507, 179] on label "Label" at bounding box center [1450, 178] width 216 height 12
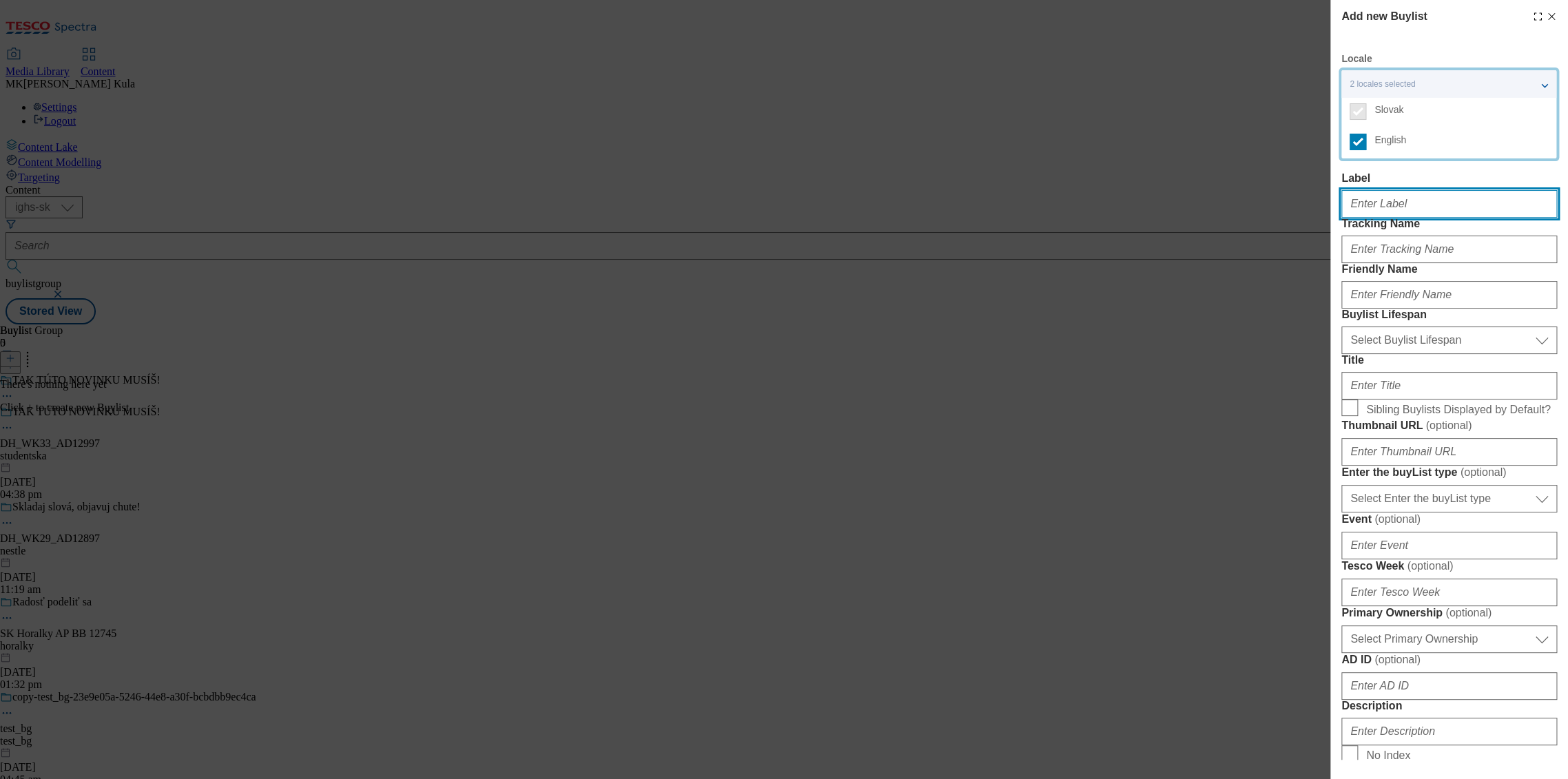
click at [1507, 190] on input "Label" at bounding box center [1450, 204] width 216 height 27
click at [1512, 230] on label "Tracking Name" at bounding box center [1450, 224] width 216 height 12
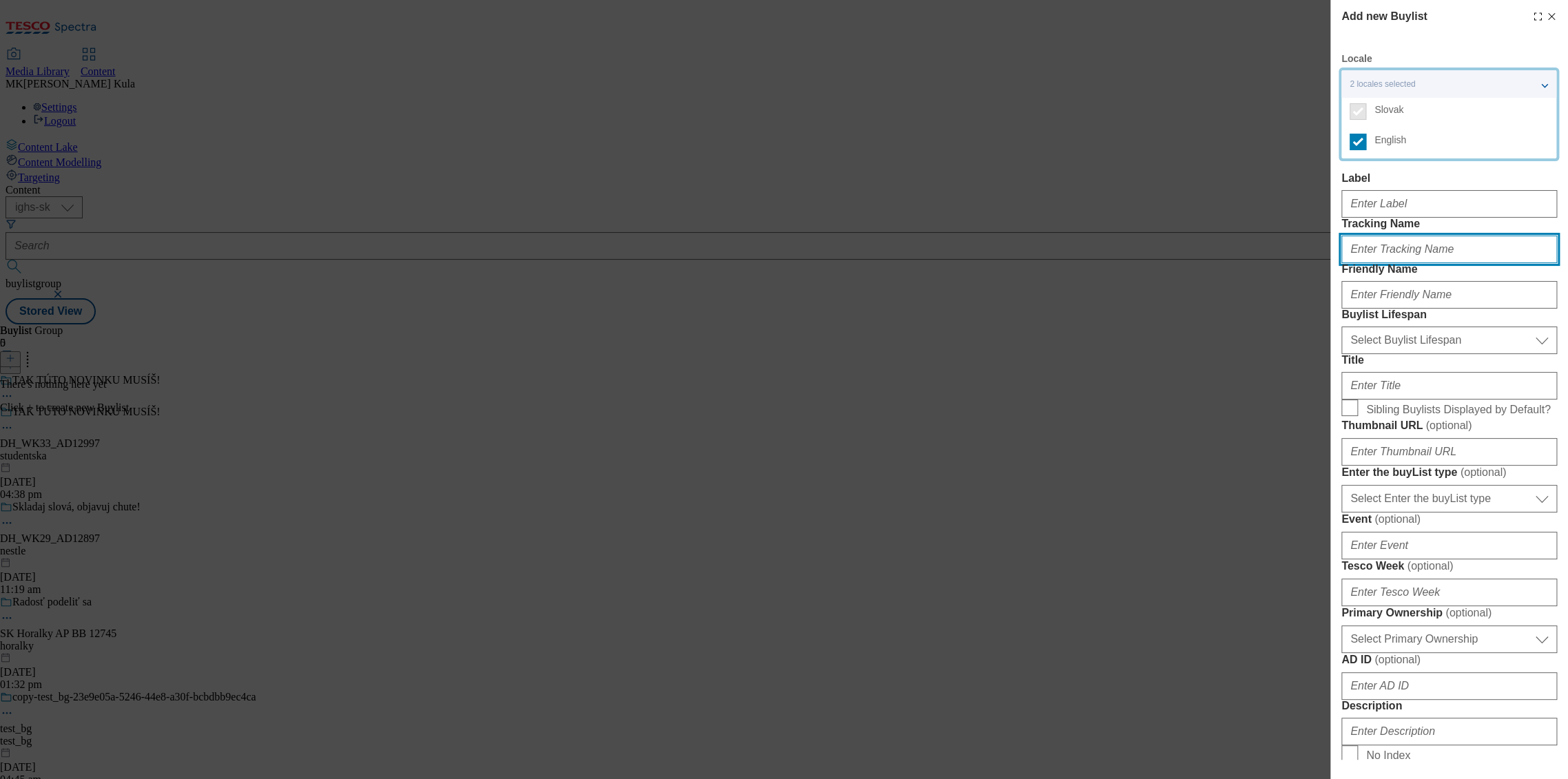
click at [1512, 250] on input "Tracking Name" at bounding box center [1450, 249] width 216 height 27
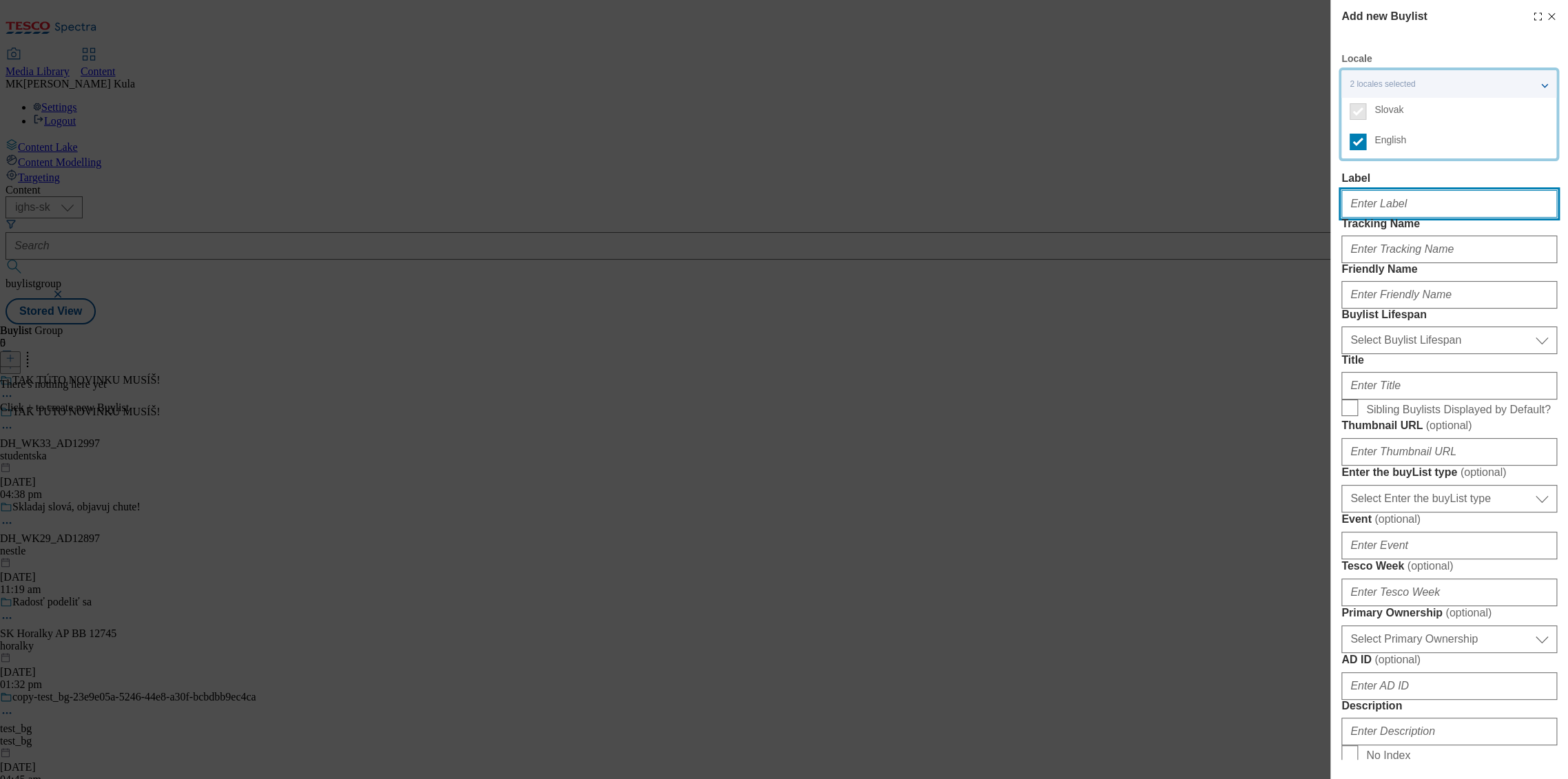
click at [1417, 208] on input "Label" at bounding box center [1450, 204] width 216 height 27
paste input "DH_WK33_AD12997"
type input "DH_WK33_AD12997"
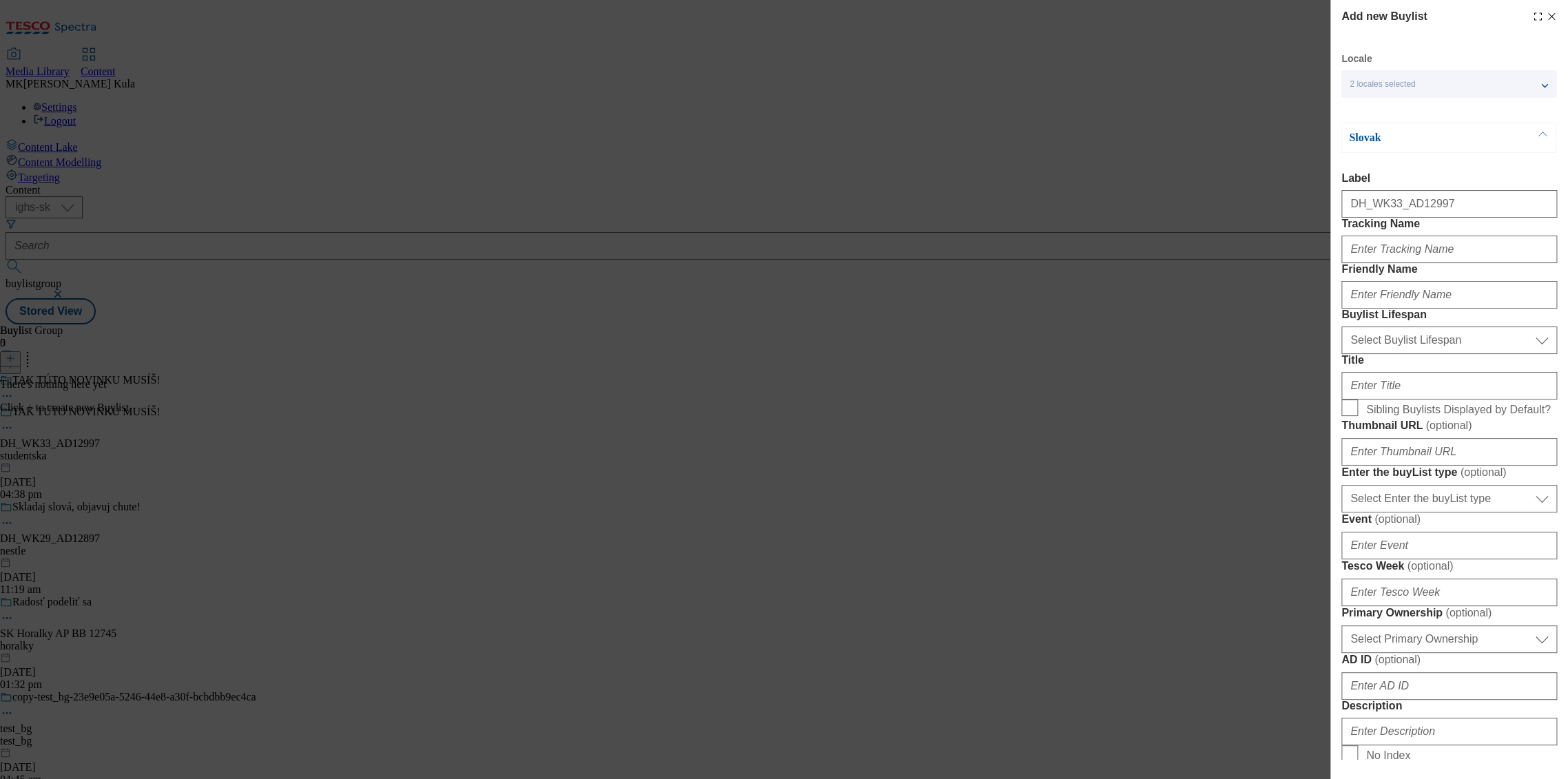
click at [1236, 385] on div "Add new Buylist Locale 2 locales selected Slovak English Slovak Label DH_WK33_A…" at bounding box center [784, 390] width 1568 height 779
click at [1449, 263] on input "Tracking Name" at bounding box center [1450, 249] width 216 height 27
paste input "DH_SK_AD12997_BH"
type input "DH_SK_AD12997_BH"
click at [1405, 309] on input "Friendly Name" at bounding box center [1450, 295] width 216 height 27
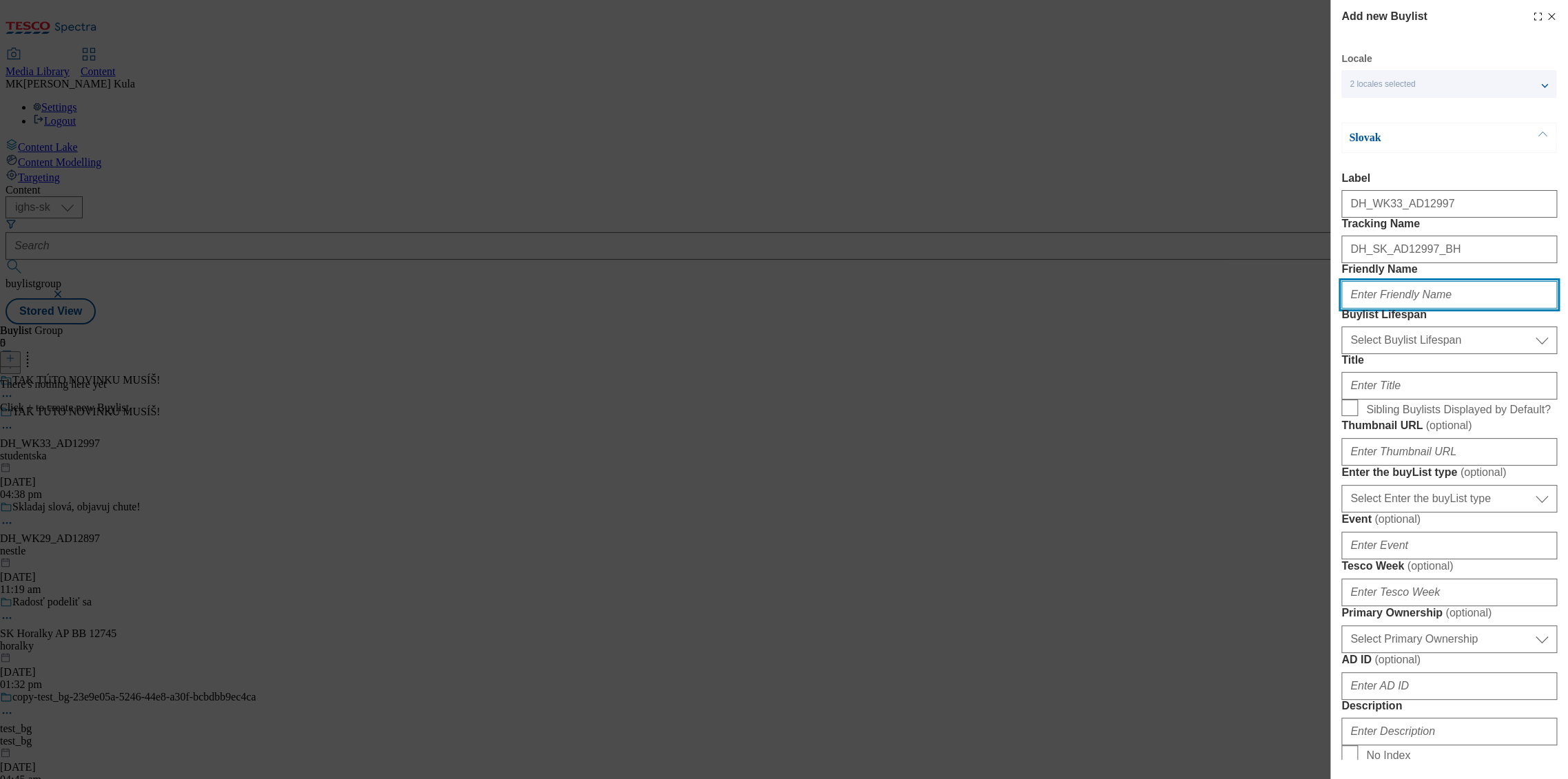
paste input "studentska pecet"
drag, startPoint x: 1392, startPoint y: 346, endPoint x: 1453, endPoint y: 343, distance: 61.1
click at [1453, 309] on input "studentska pecet" at bounding box center [1450, 295] width 216 height 27
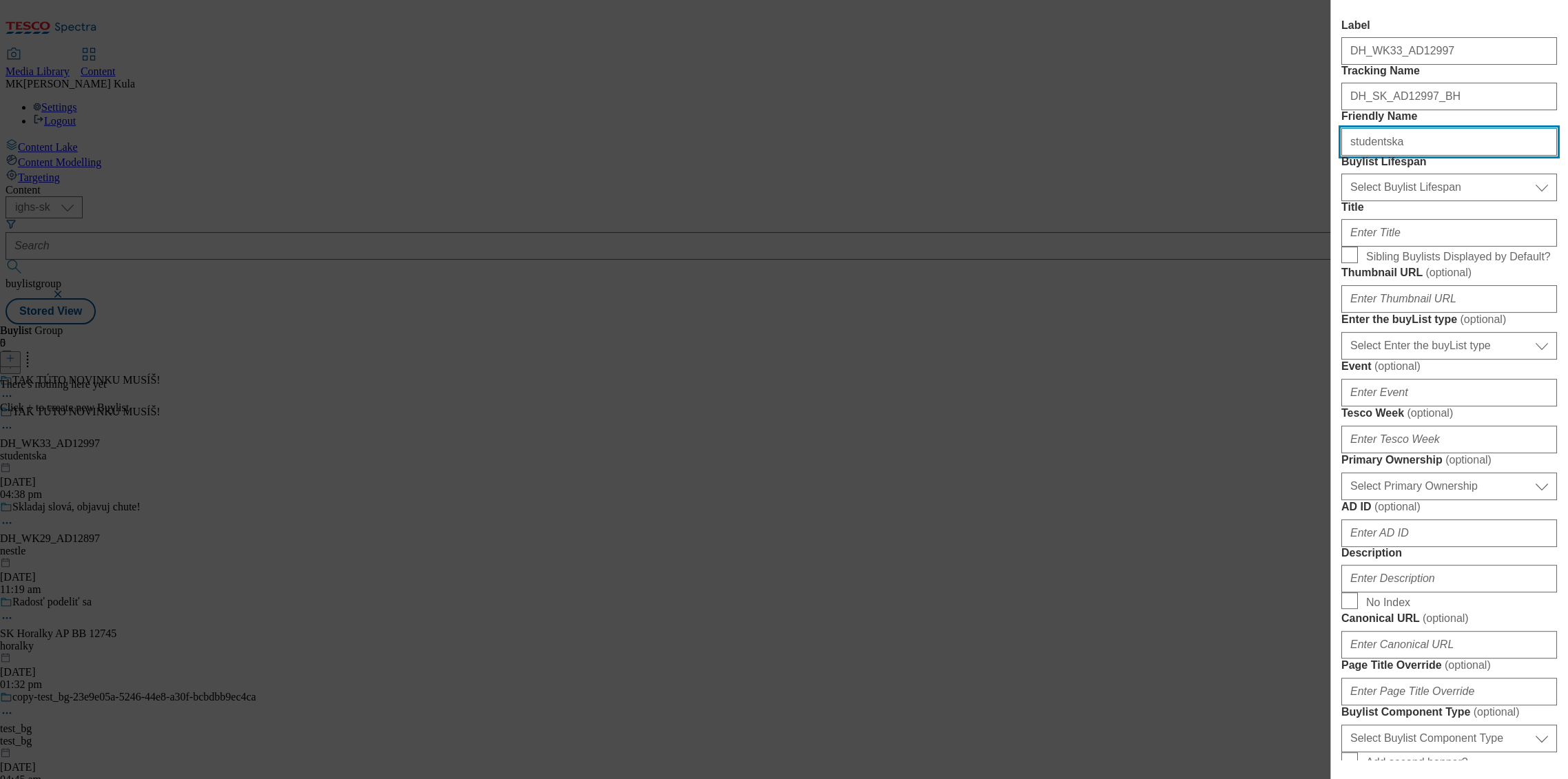
type input "studentska"
click at [1420, 201] on select "Select Buylist Lifespan evergreen seasonal tactical" at bounding box center [1450, 188] width 216 height 27
select select "evergreen"
click at [1342, 201] on select "Select Buylist Lifespan evergreen seasonal tactical" at bounding box center [1450, 188] width 216 height 27
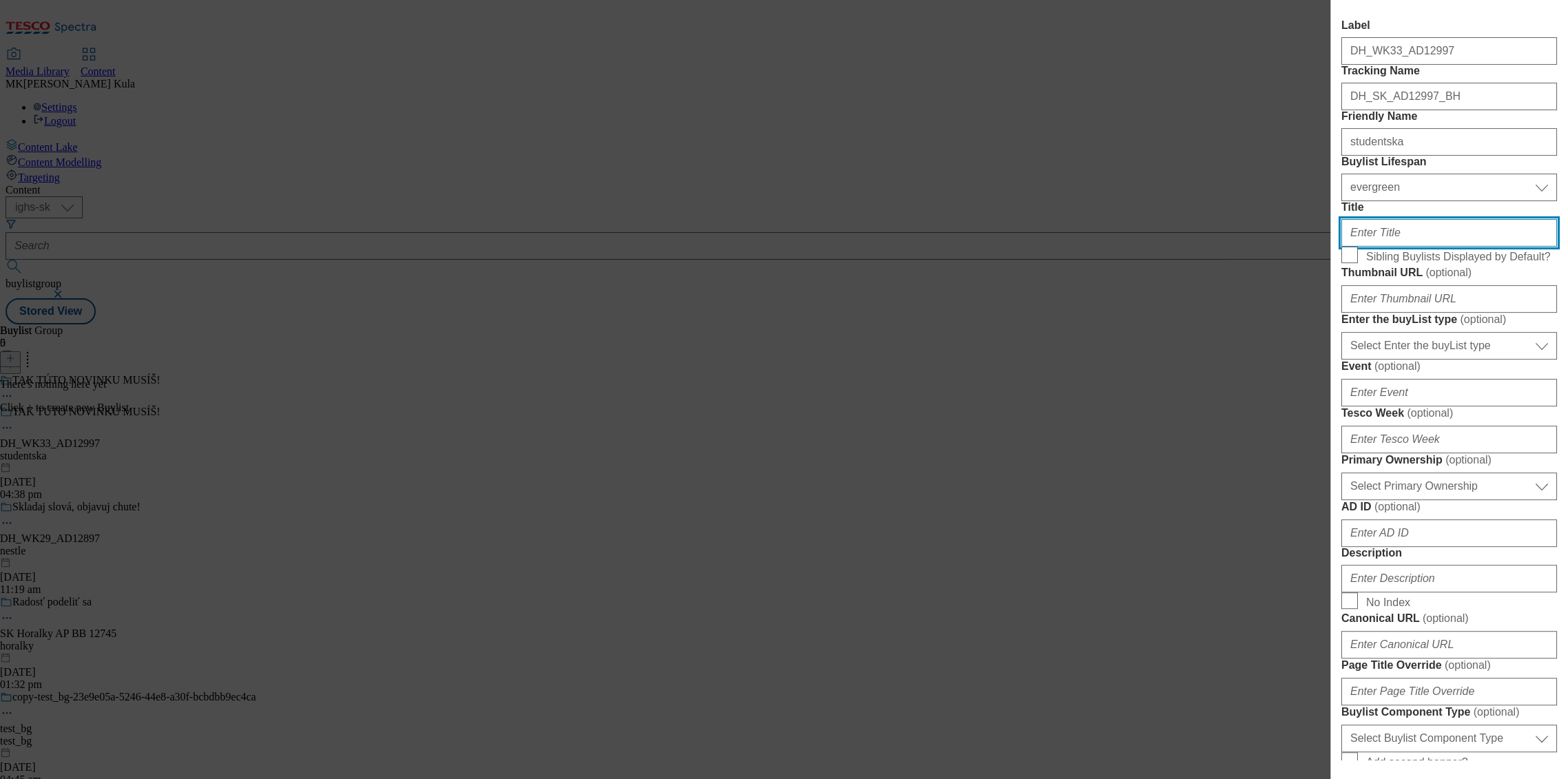
click at [1388, 246] on input "Title" at bounding box center [1450, 233] width 216 height 27
paste input "Zamiluj si novinky s JOJO, Lentilkami a lieskovými orieškami"
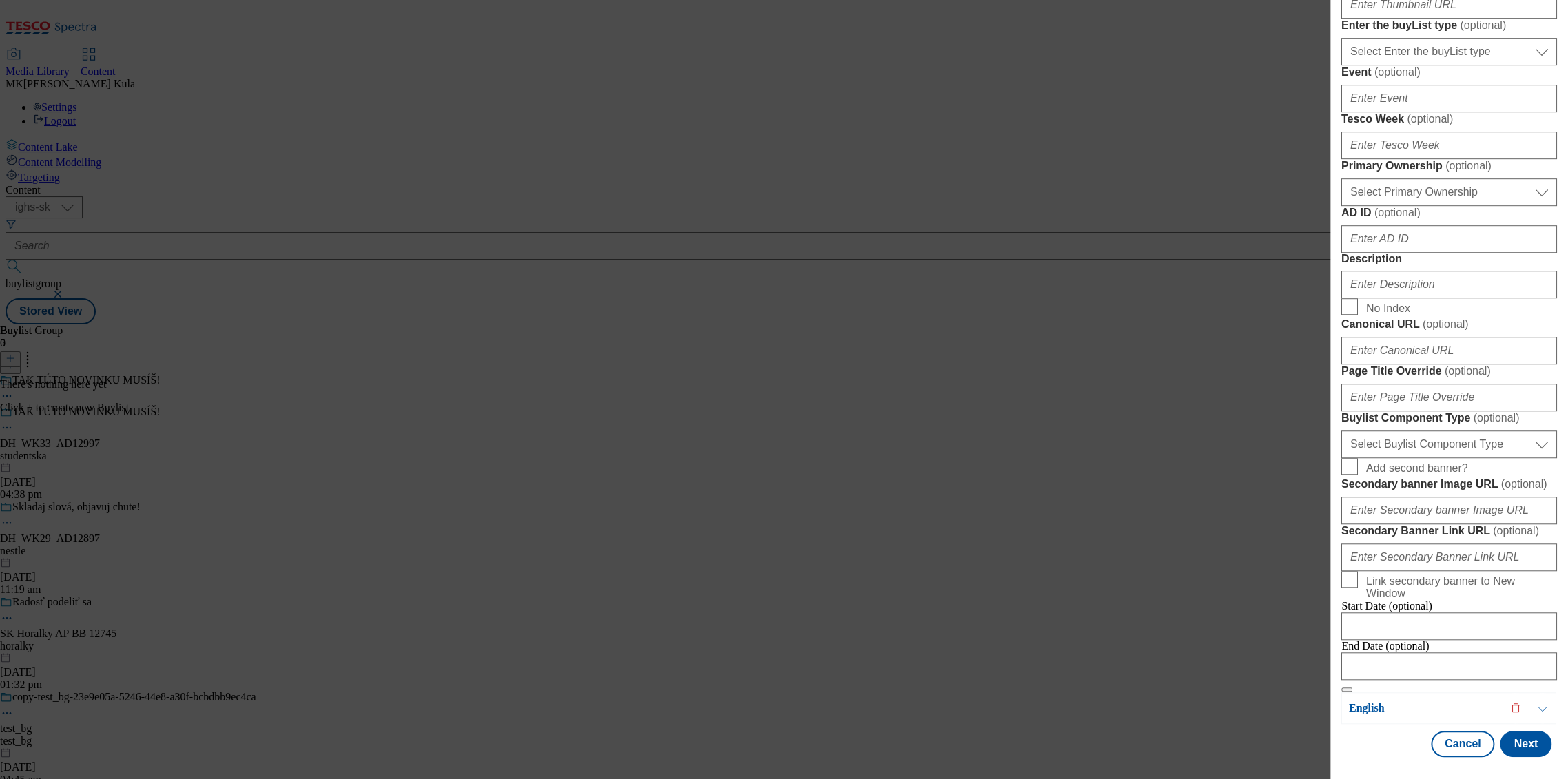
scroll to position [535, 0]
type input "Zamiluj si novinky s JOJO, Lentilkami a lieskovými orieškami"
click at [1455, 206] on select "Select Primary Ownership tesco dunnhumby" at bounding box center [1450, 192] width 216 height 27
select select "dunnhumby"
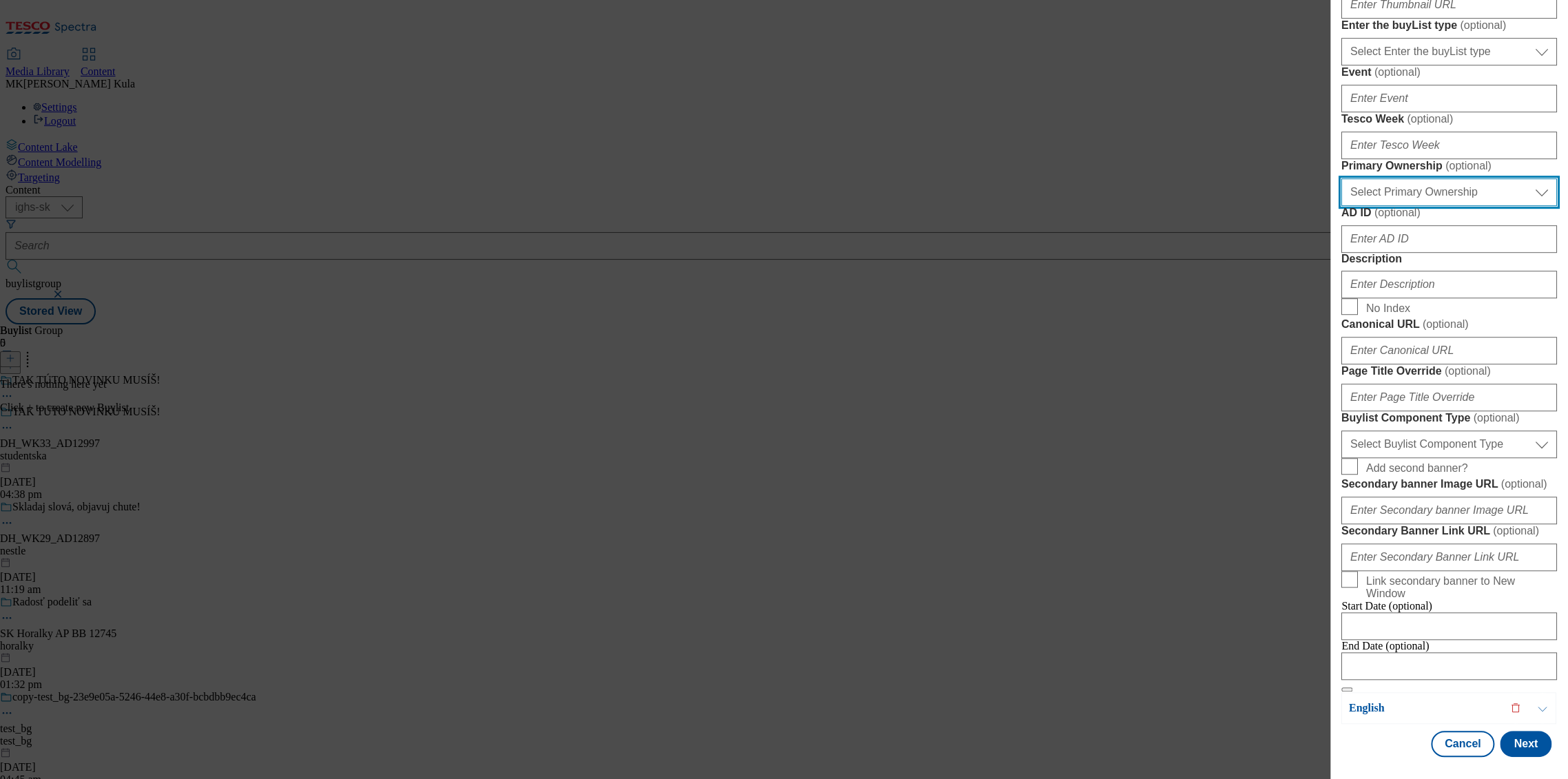
click at [1342, 206] on select "Select Primary Ownership tesco dunnhumby" at bounding box center [1450, 192] width 216 height 27
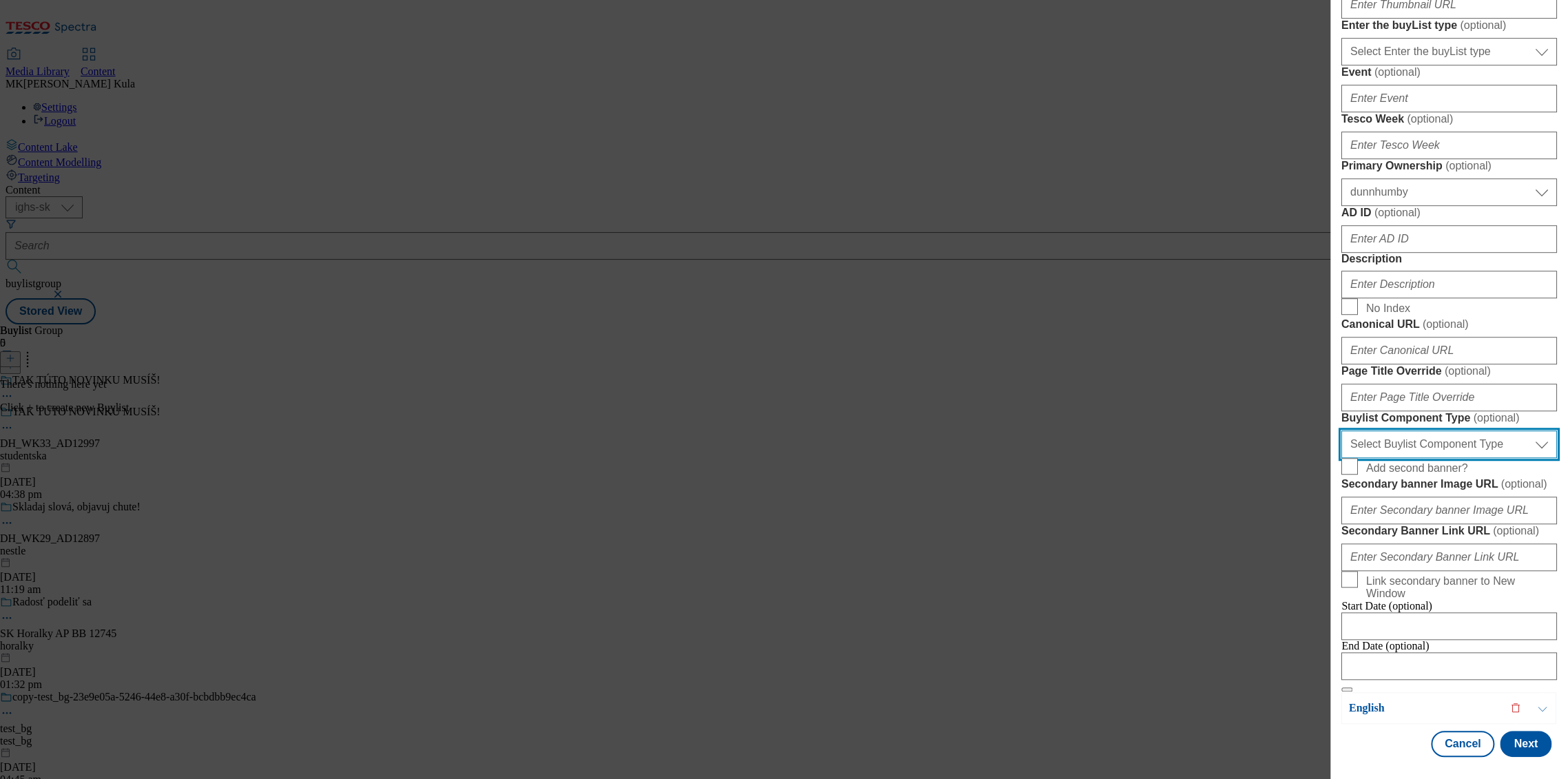
click at [1431, 431] on select "Select Buylist Component Type Banner Competition Header Meal" at bounding box center [1450, 444] width 216 height 27
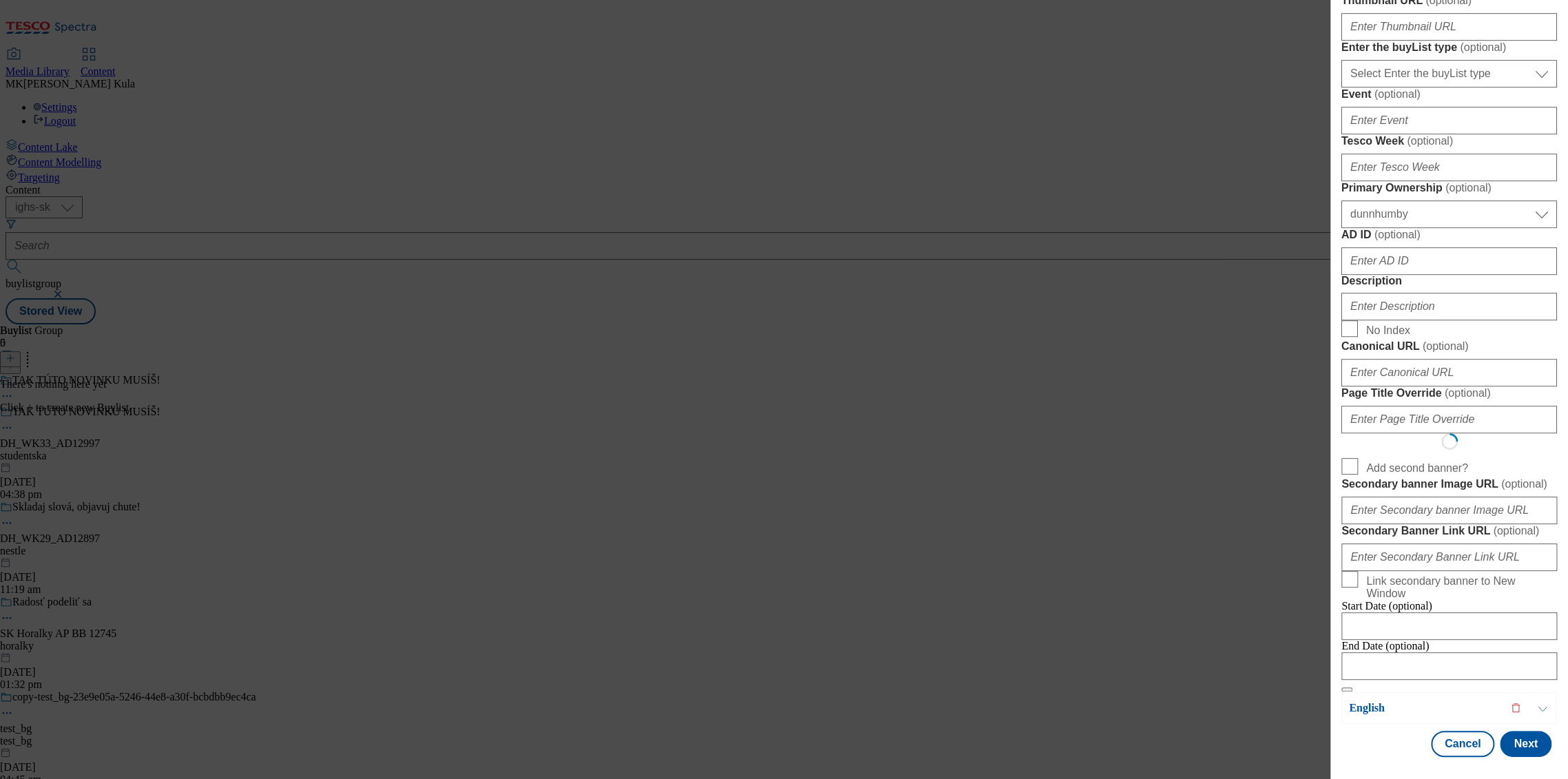
select select "Banner"
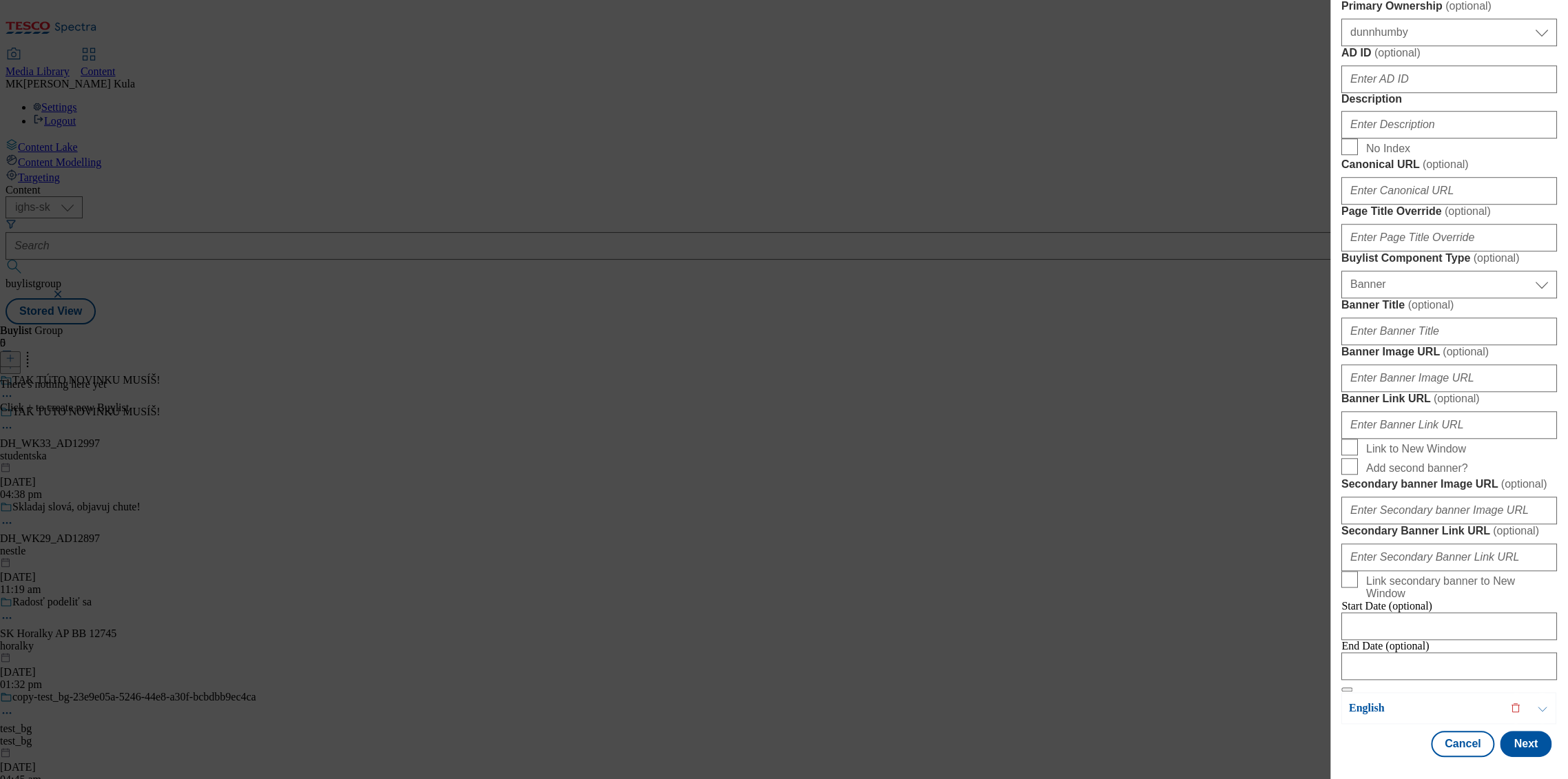
scroll to position [1185, 0]
click at [1417, 365] on input "Banner Image URL ( optional )" at bounding box center [1450, 378] width 216 height 27
paste input "https://digitalcontent.api.tesco.com/v2/media/ighs-ce-mktg/57da9ad9-d9b9-49c9-a…"
type input "https://digitalcontent.api.tesco.com/v2/media/ighs-ce-mktg/57da9ad9-d9b9-49c9-a…"
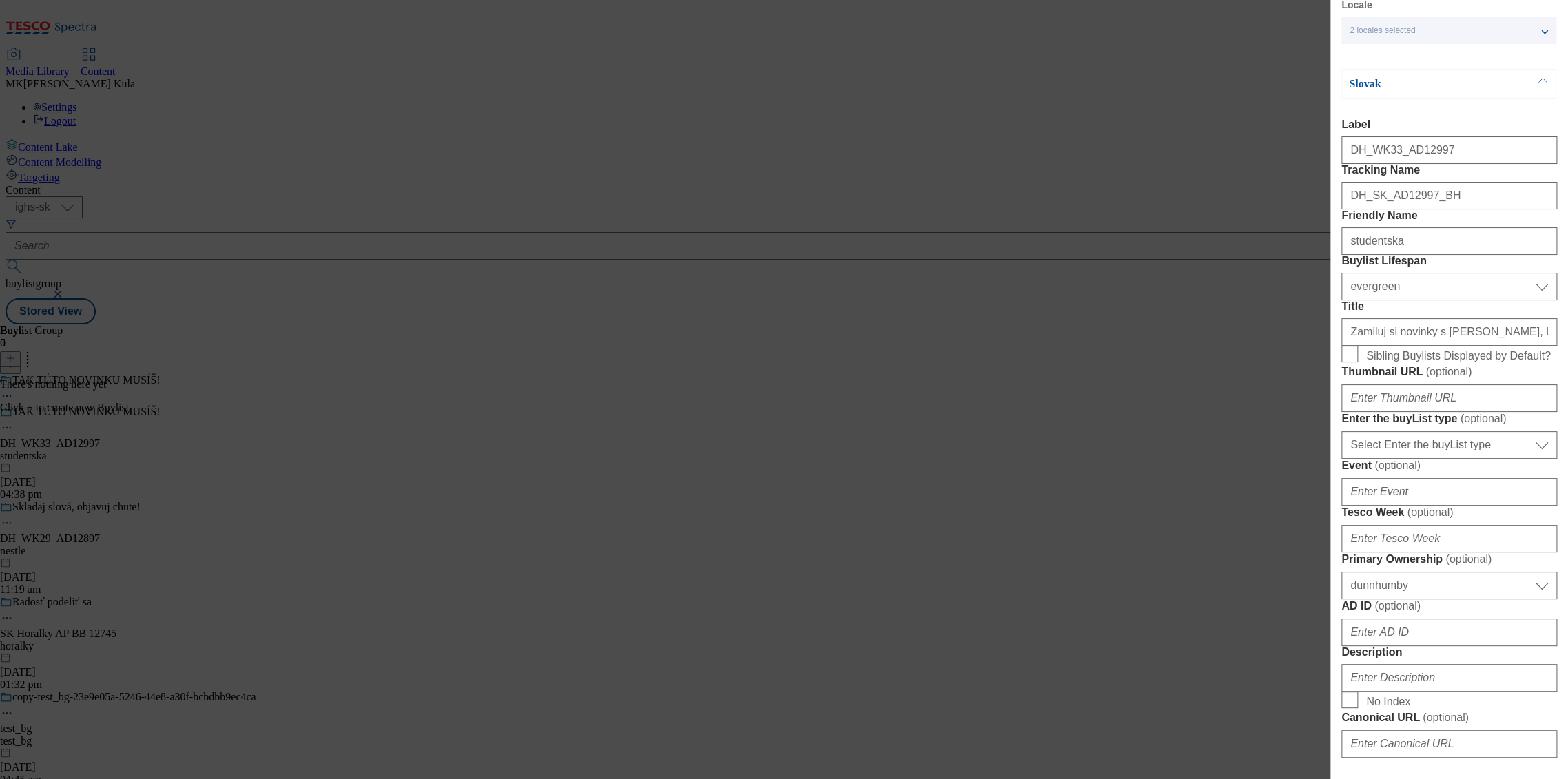
scroll to position [0, 0]
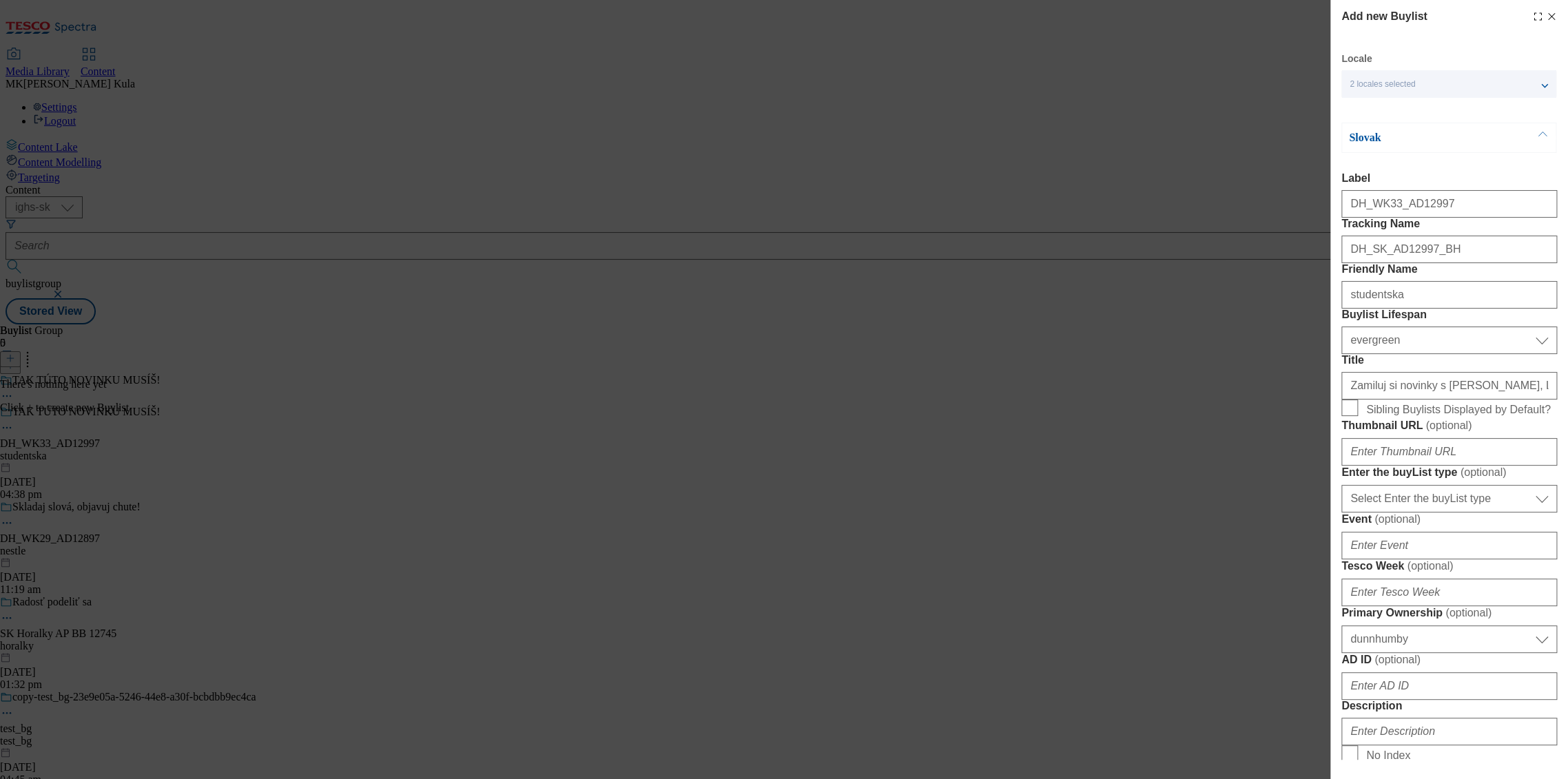
click at [1432, 138] on p "Slovak" at bounding box center [1422, 138] width 145 height 14
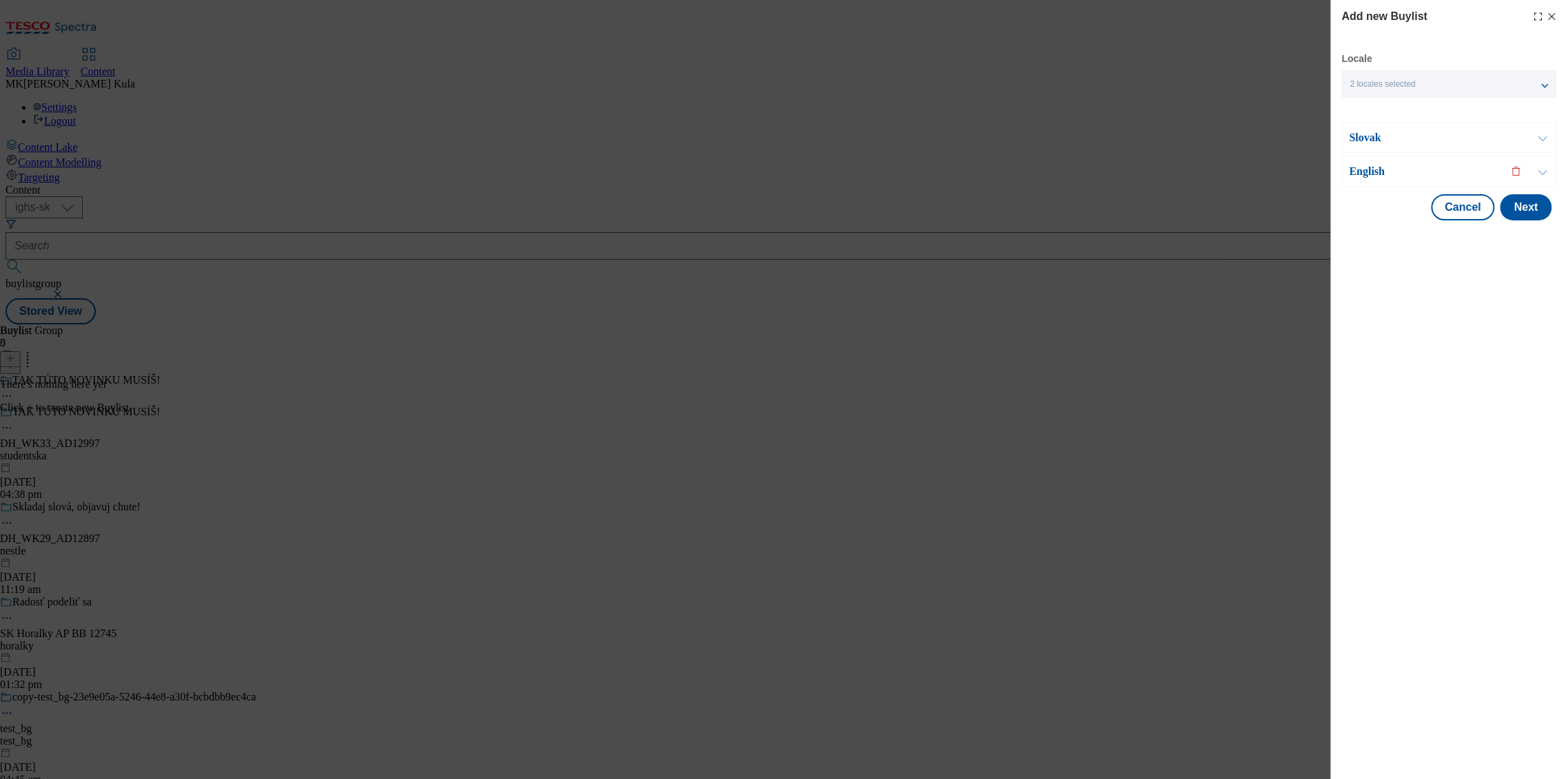
click at [1435, 173] on p "English" at bounding box center [1422, 171] width 145 height 14
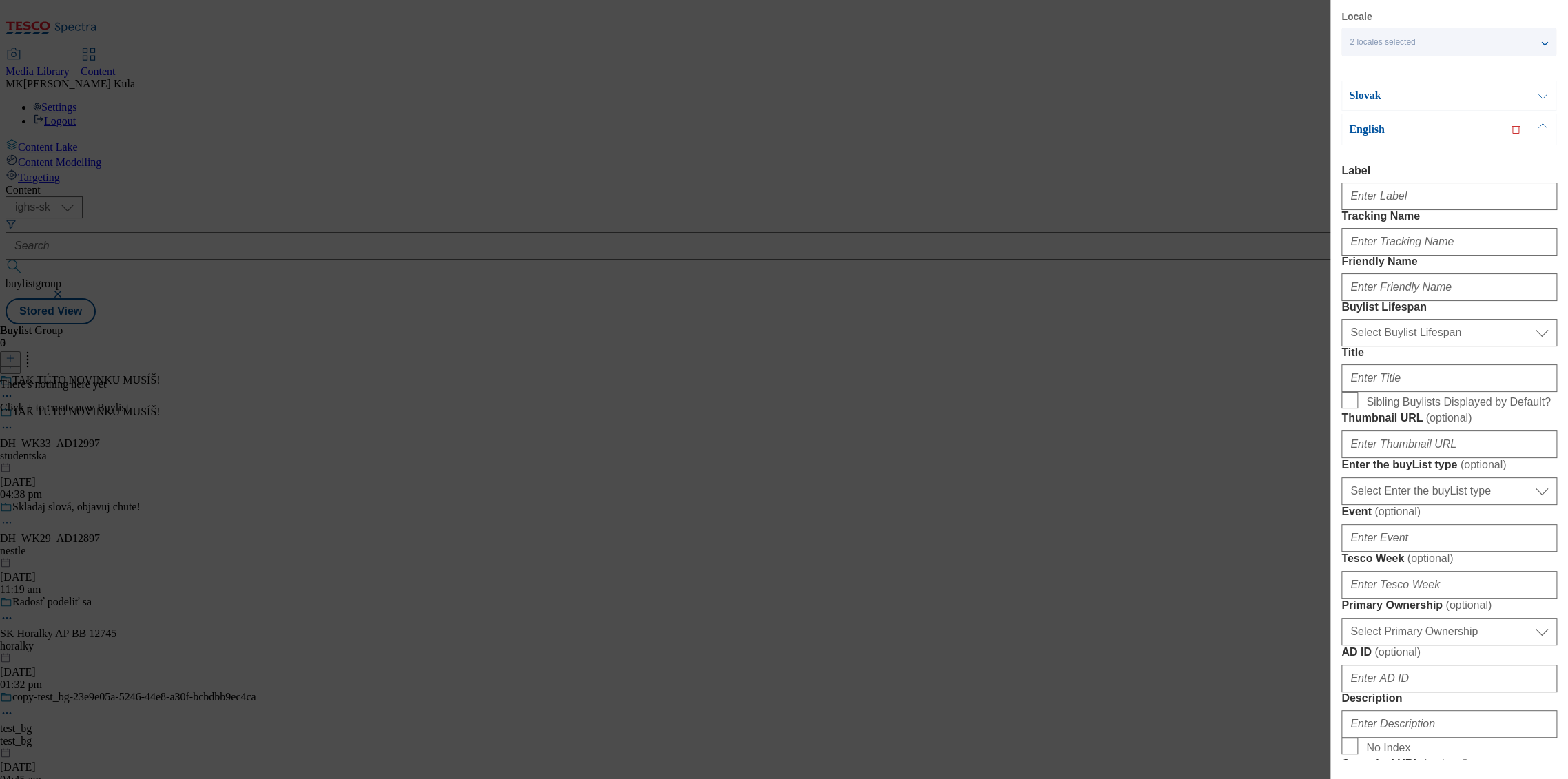
scroll to position [76, 0]
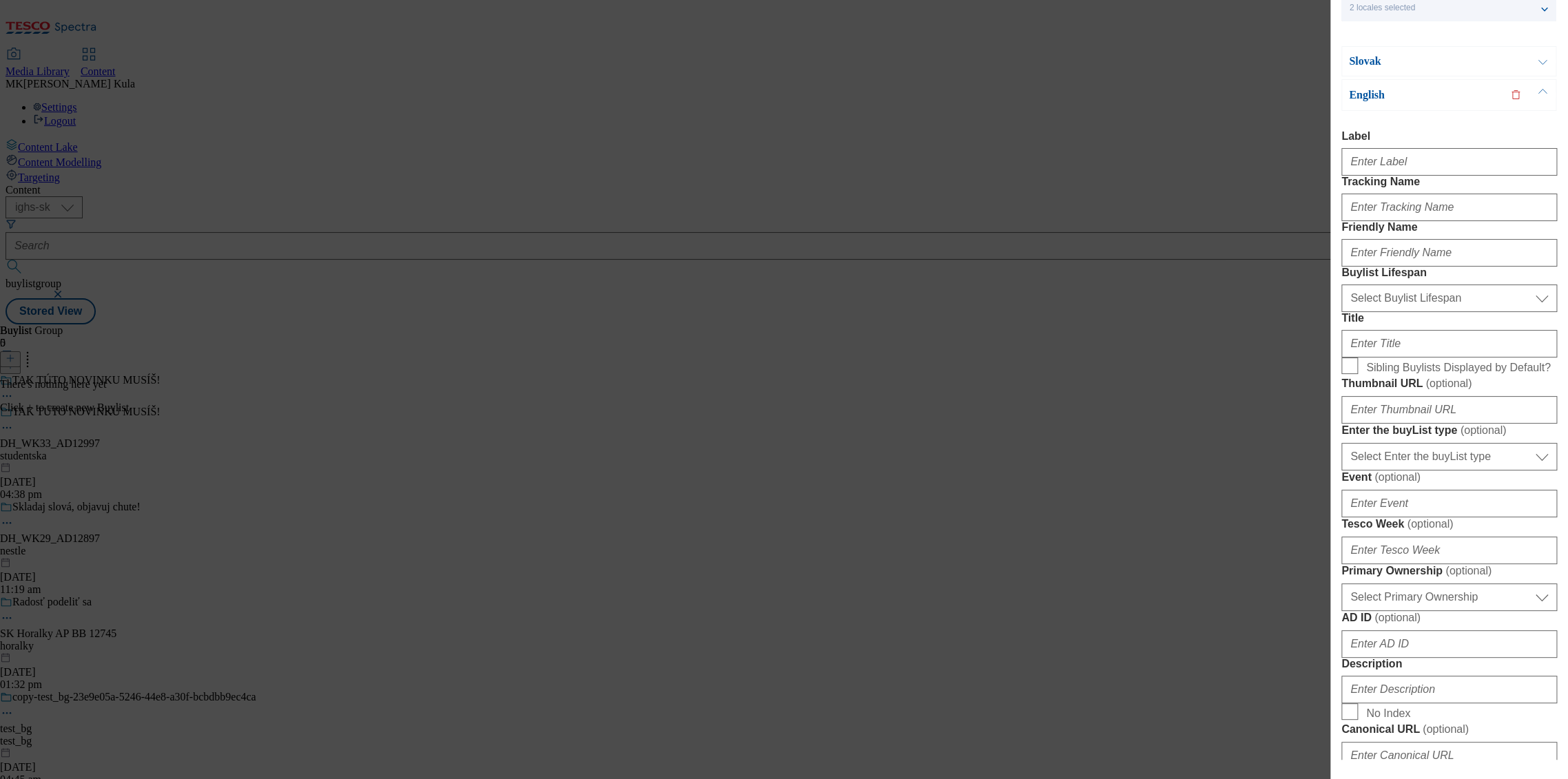
click at [1423, 150] on div "Modal" at bounding box center [1450, 159] width 216 height 33
drag, startPoint x: 1422, startPoint y: 155, endPoint x: 1440, endPoint y: 155, distance: 18.0
click at [1422, 155] on input "Label" at bounding box center [1450, 162] width 216 height 27
paste input "DH_WK33_AD12997"
type input "DH_WK33_AD12997"
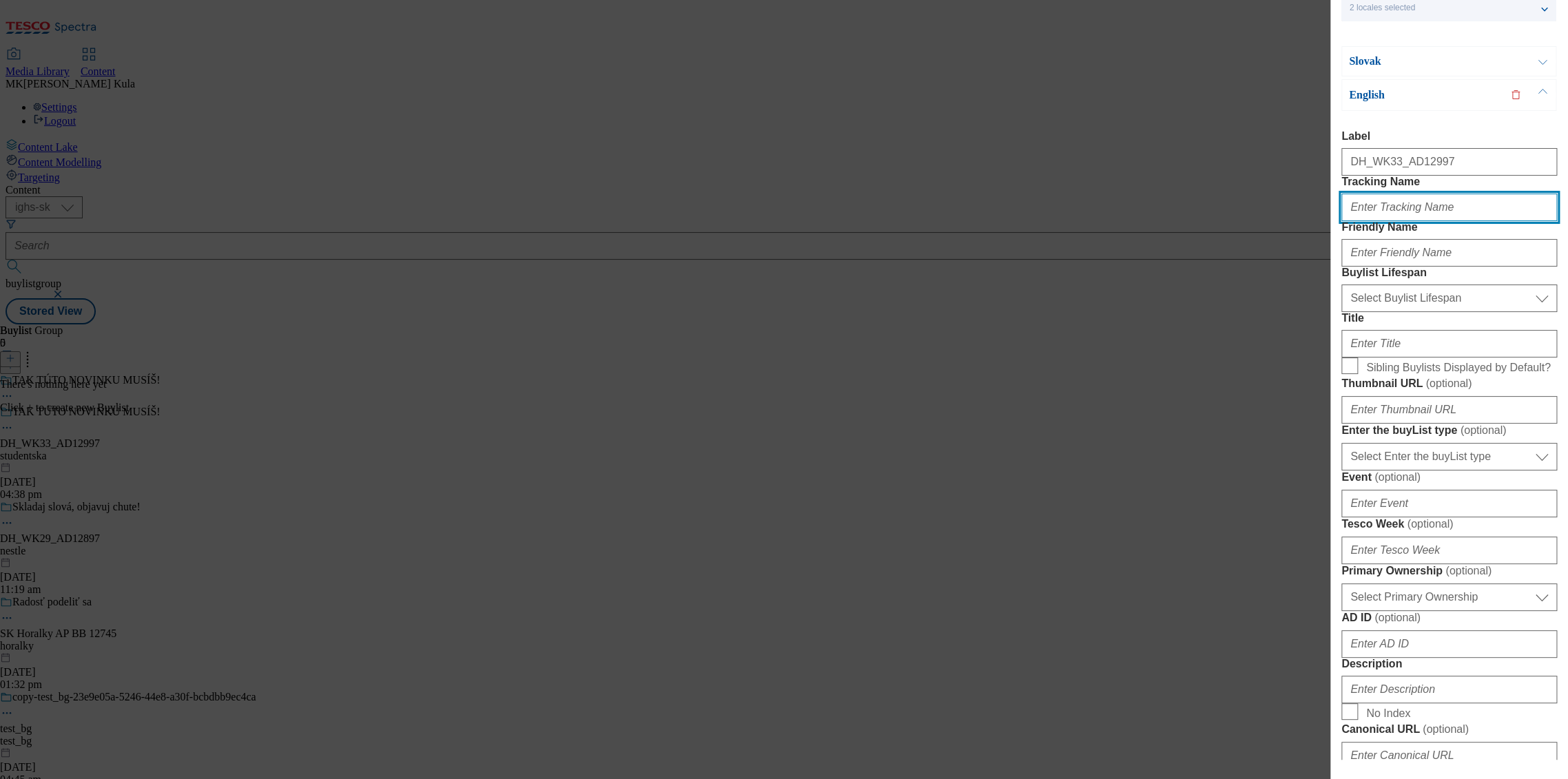
click at [1400, 221] on input "Tracking Name" at bounding box center [1450, 208] width 216 height 27
paste input "DH_EN_AD12997_BH"
type input "DH_EN_AD12997_BH"
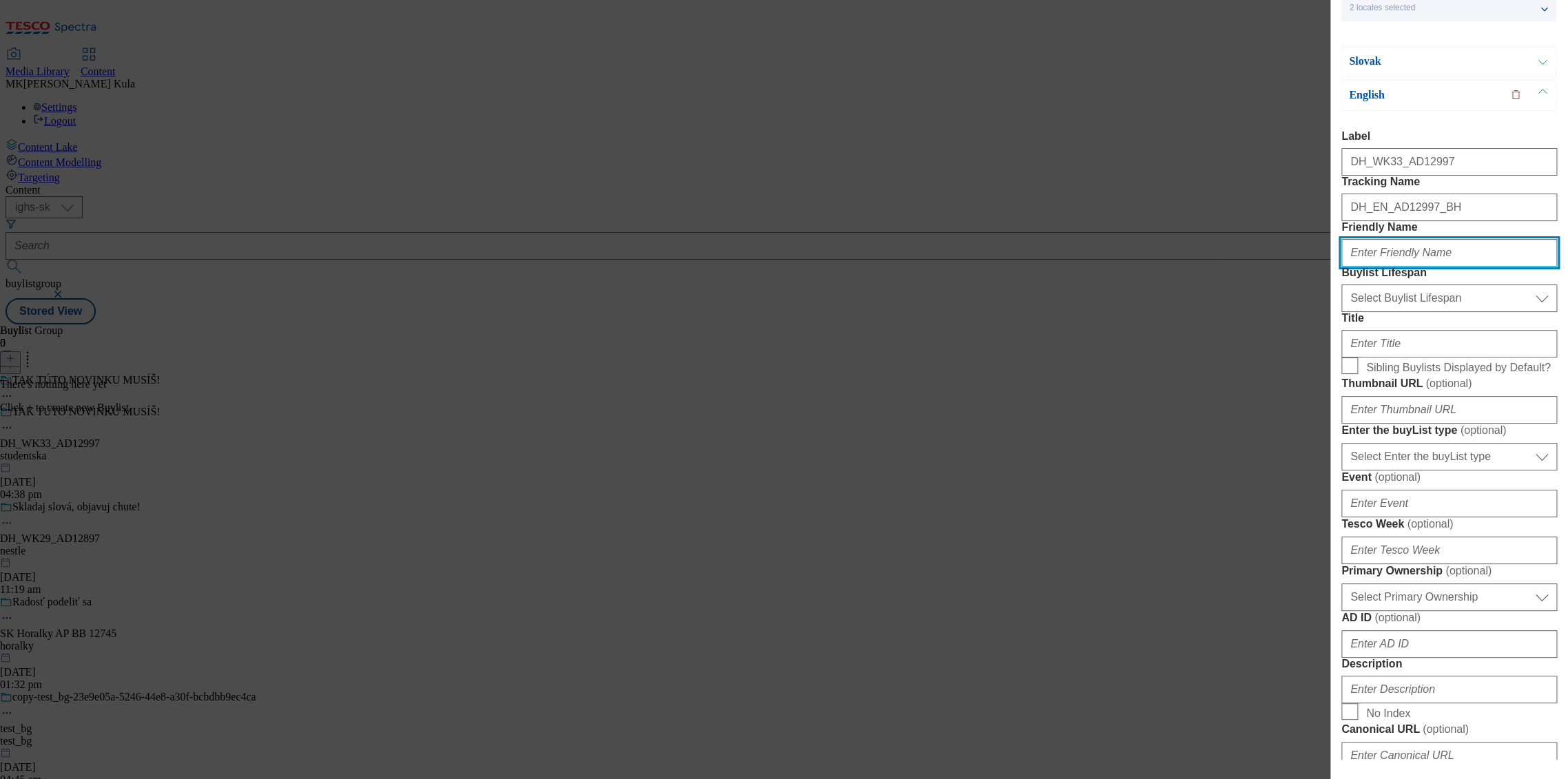
click at [1404, 266] on input "Friendly Name" at bounding box center [1450, 253] width 216 height 27
paste input "studentska pecet"
drag, startPoint x: 1389, startPoint y: 301, endPoint x: 1543, endPoint y: 300, distance: 154.0
click at [1505, 266] on input "studentska pecet" at bounding box center [1450, 253] width 216 height 27
type input "studentska"
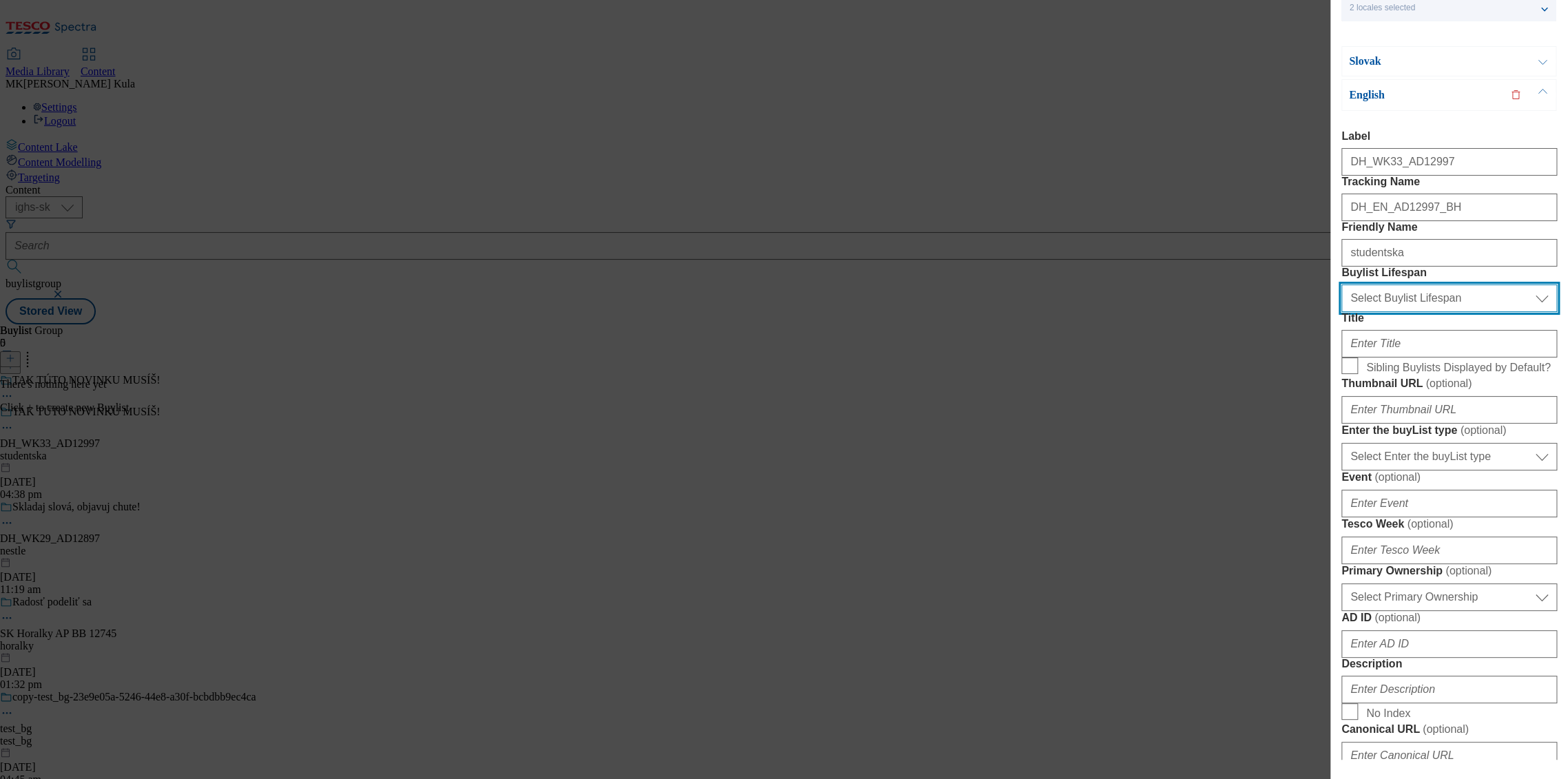
click at [1409, 312] on select "Select Buylist Lifespan evergreen seasonal tactical" at bounding box center [1450, 299] width 216 height 27
select select "evergreen"
click at [1342, 312] on select "Select Buylist Lifespan evergreen seasonal tactical" at bounding box center [1450, 299] width 216 height 27
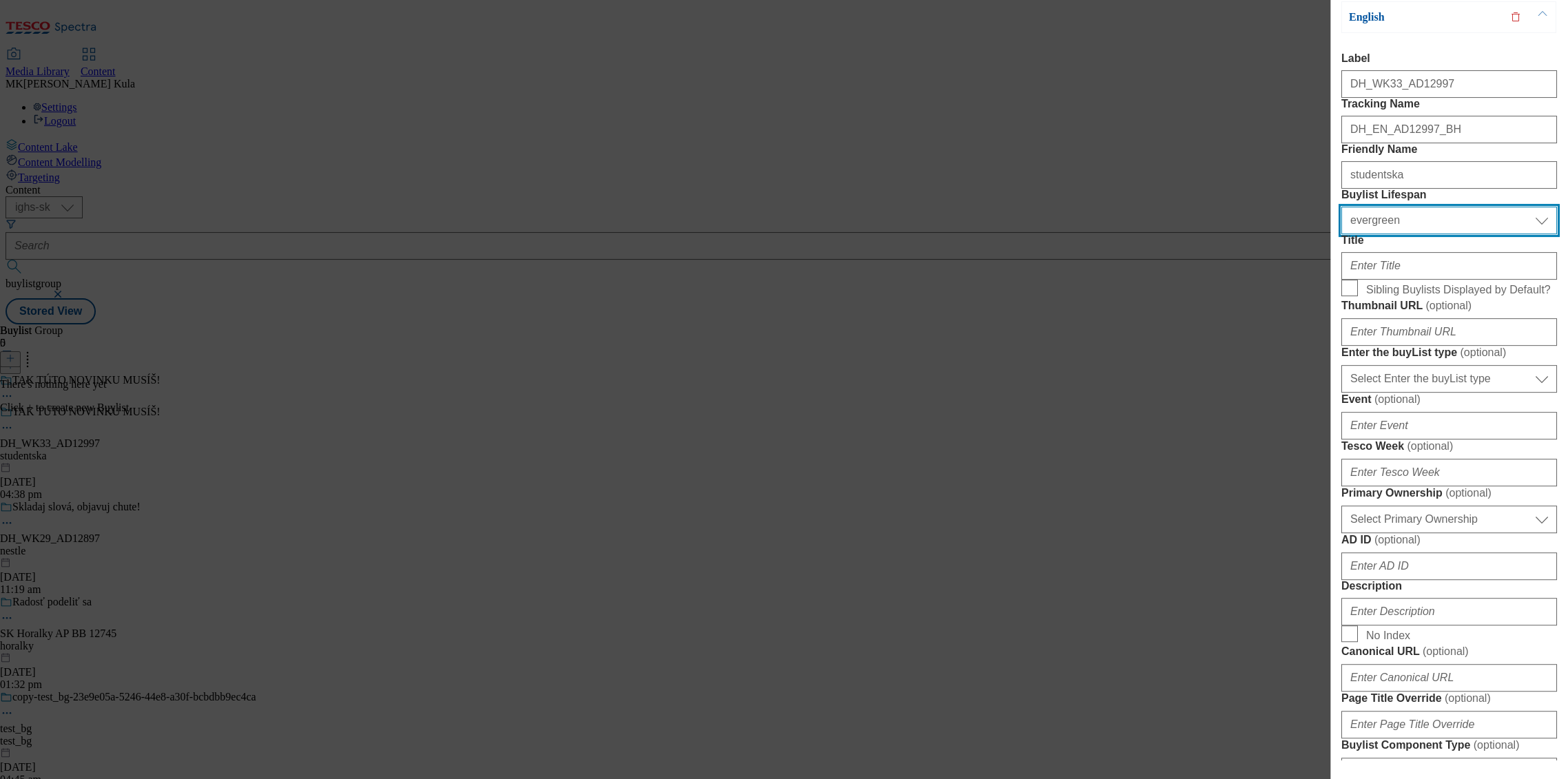
scroll to position [229, 0]
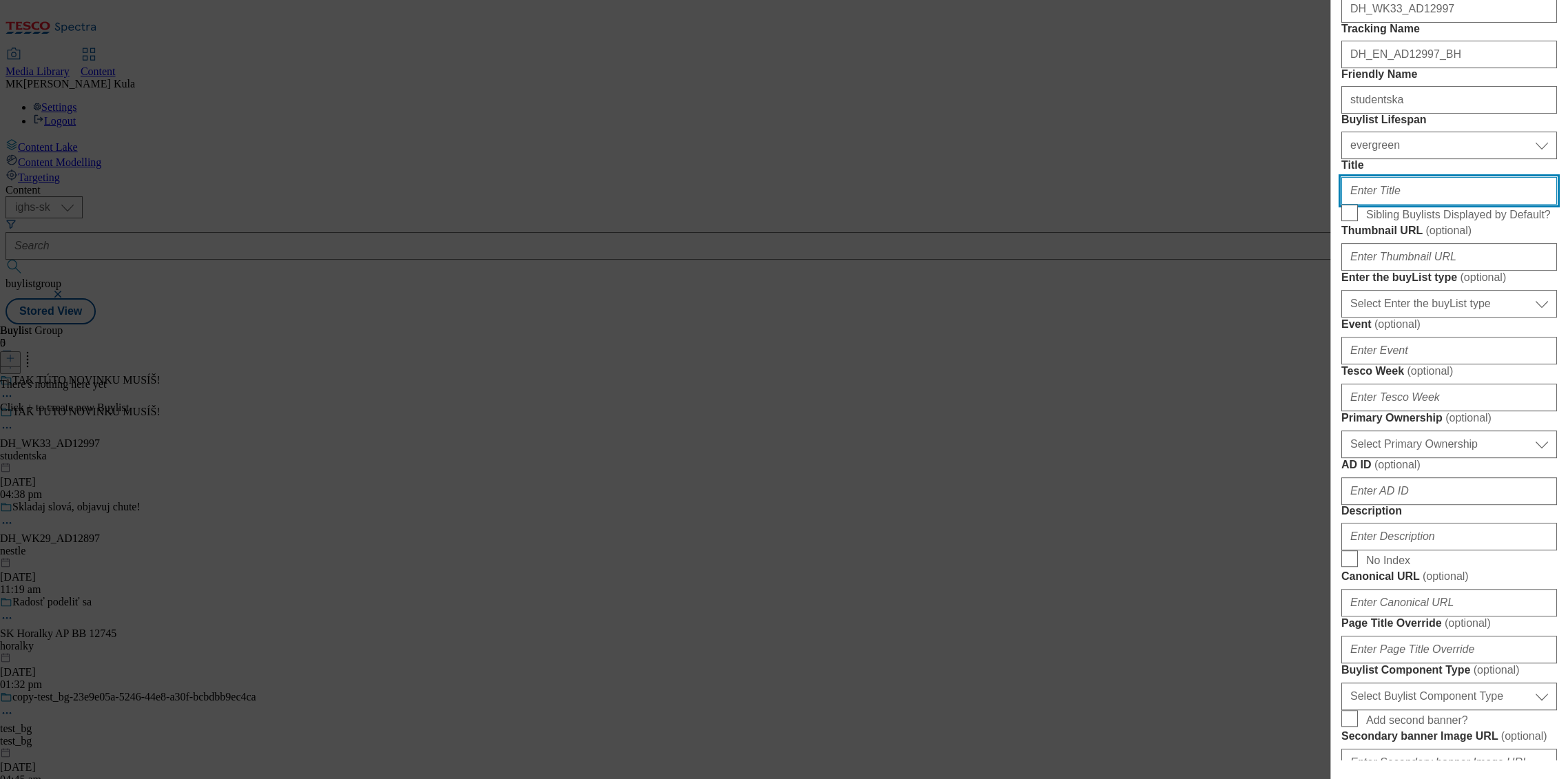
click at [1399, 204] on input "Title" at bounding box center [1450, 191] width 216 height 27
paste input "Discover chocolate with JOJO, Smarties or hazelnuts"
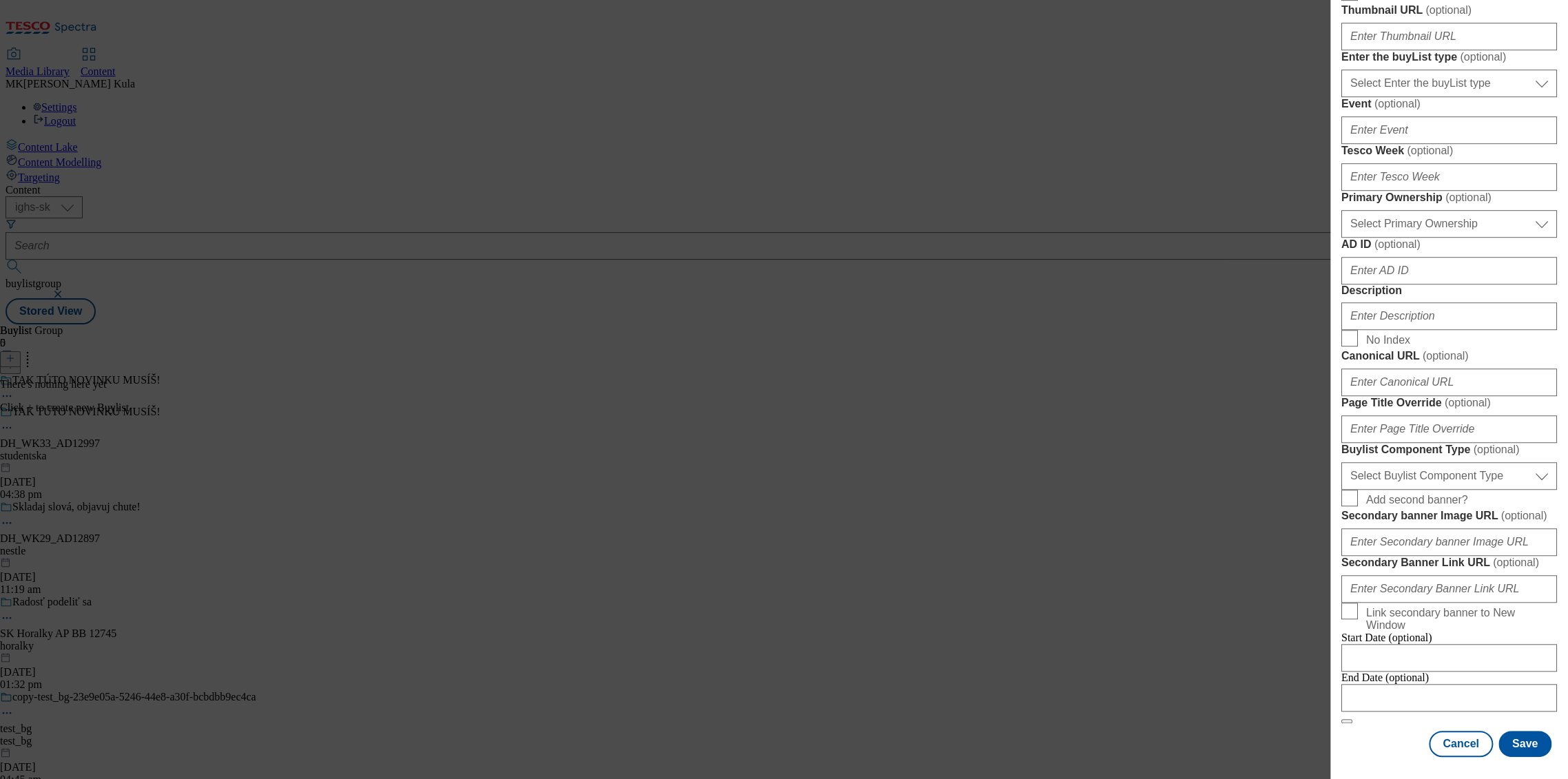
scroll to position [612, 0]
type input "Discover chocolate with JOJO, Smarties or hazelnuts"
click at [1400, 237] on select "Select Primary Ownership tesco dunnhumby" at bounding box center [1450, 224] width 216 height 27
select select "dunnhumby"
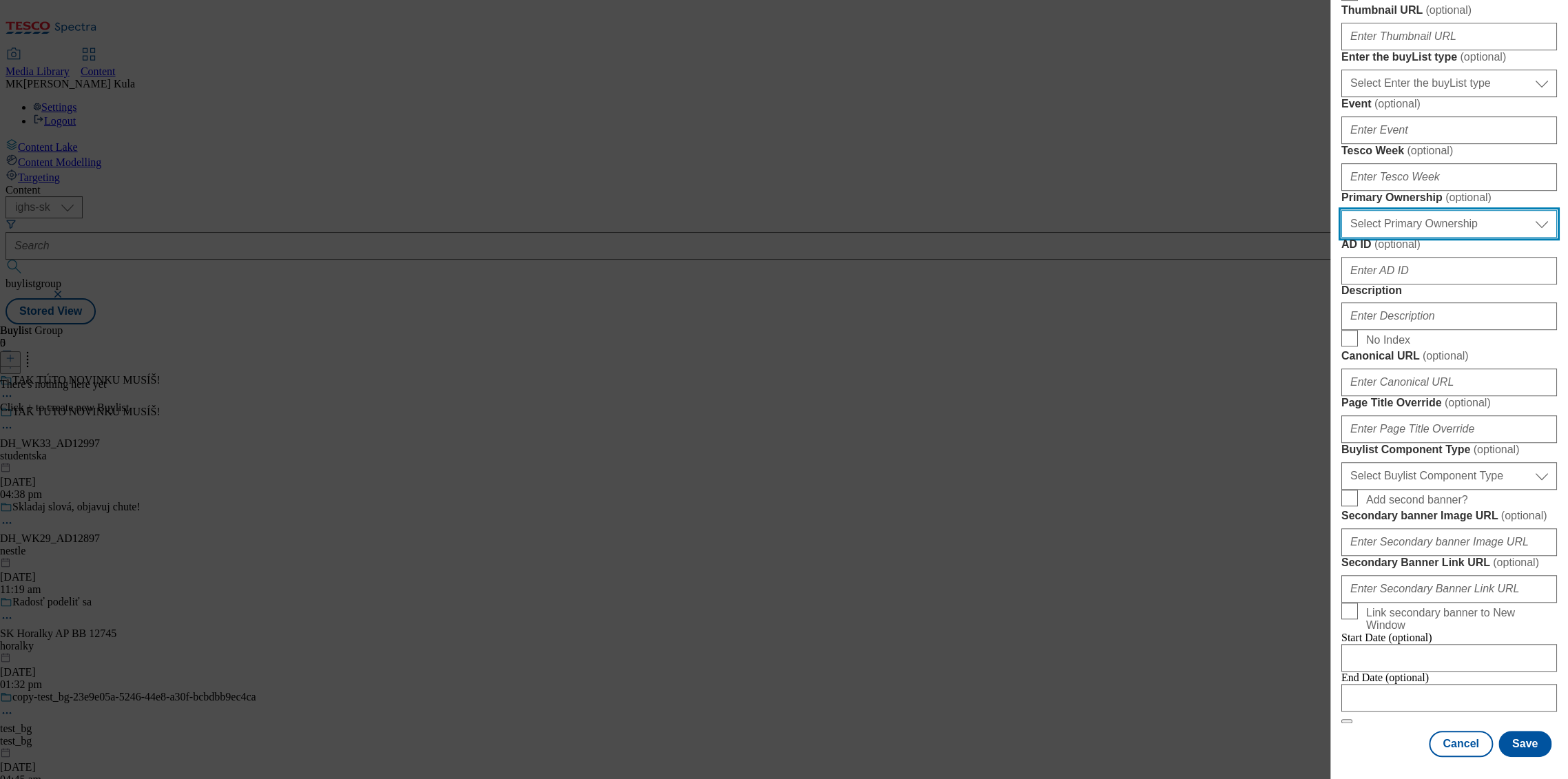
click at [1342, 237] on select "Select Primary Ownership tesco dunnhumby" at bounding box center [1450, 224] width 216 height 27
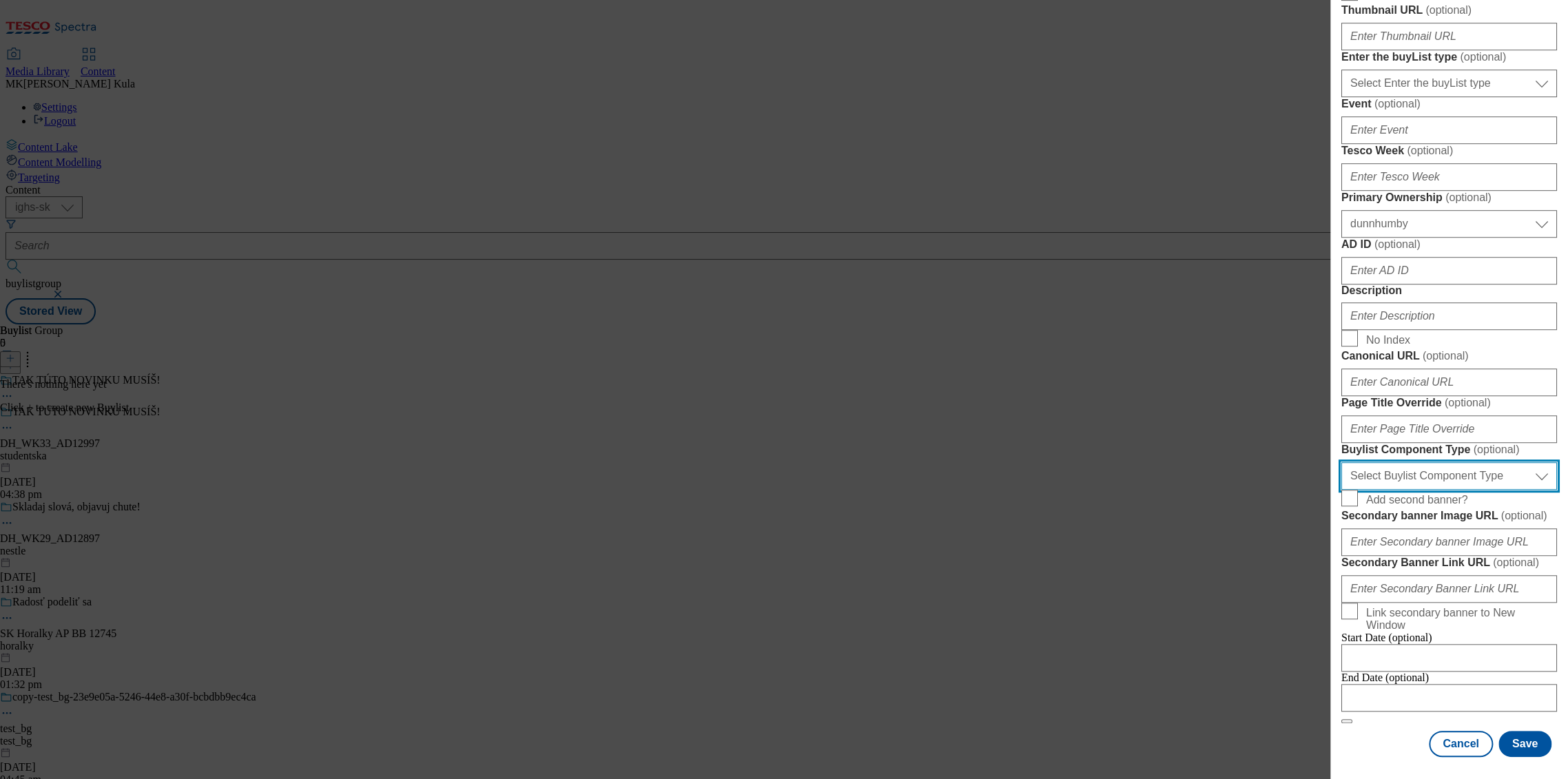
click at [1434, 462] on select "Select Buylist Component Type Banner Competition Header Meal" at bounding box center [1450, 476] width 216 height 27
select select "Banner"
click at [1342, 462] on select "Select Buylist Component Type Banner Competition Header Meal" at bounding box center [1450, 476] width 216 height 27
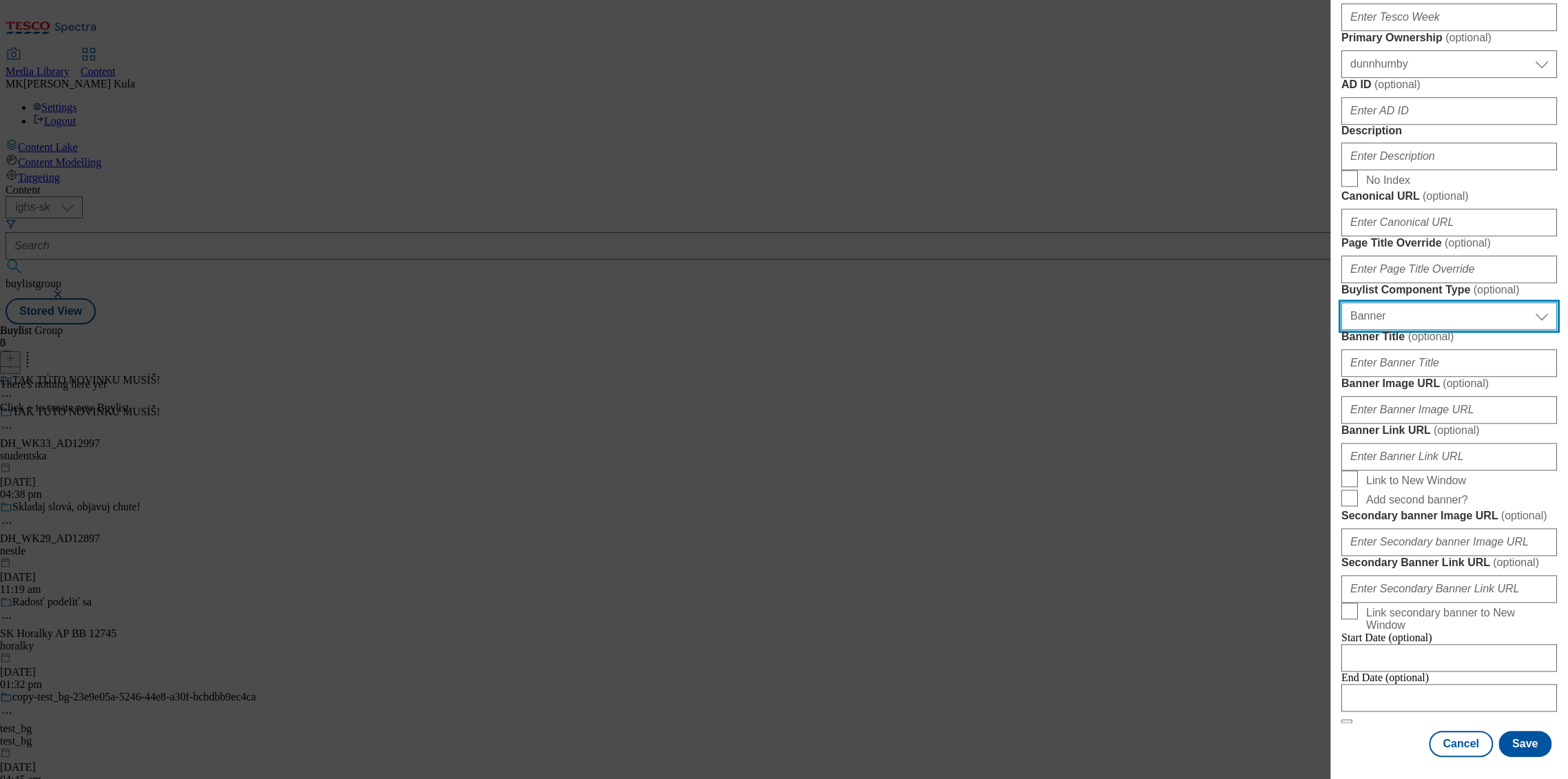
scroll to position [1186, 0]
drag, startPoint x: 1448, startPoint y: 455, endPoint x: 1463, endPoint y: 462, distance: 16.6
click at [1448, 529] on input "Secondary banner Image URL ( optional )" at bounding box center [1450, 542] width 216 height 27
paste input "https://digitalcontent.api.tesco.com/v2/media/ighs-ce-mktg/57da9ad9-d9b9-49c9-a…"
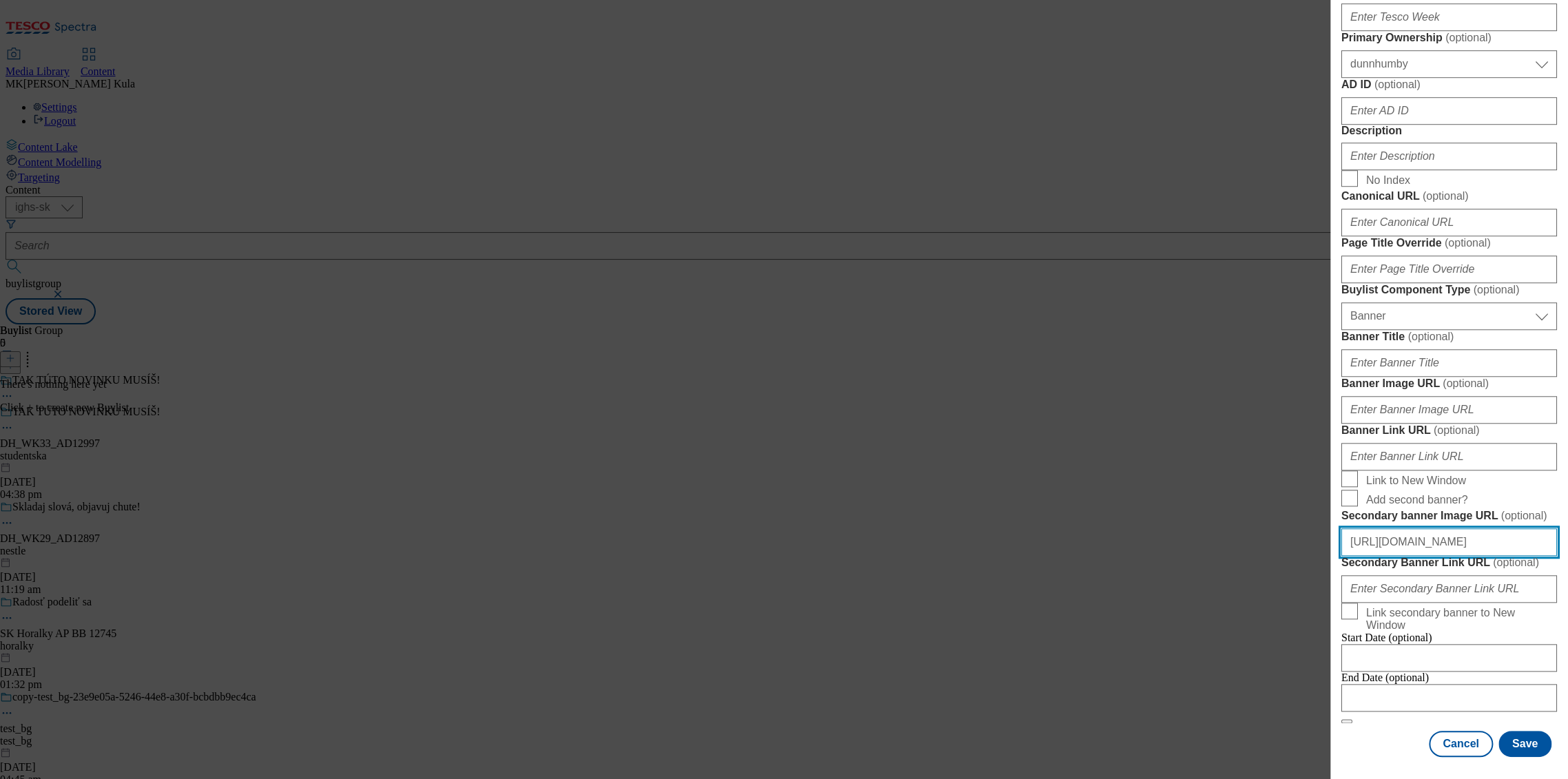
scroll to position [0, 312]
type input "https://digitalcontent.api.tesco.com/v2/media/ighs-ce-mktg/57da9ad9-d9b9-49c9-a…"
click at [1531, 745] on button "Save" at bounding box center [1525, 744] width 53 height 27
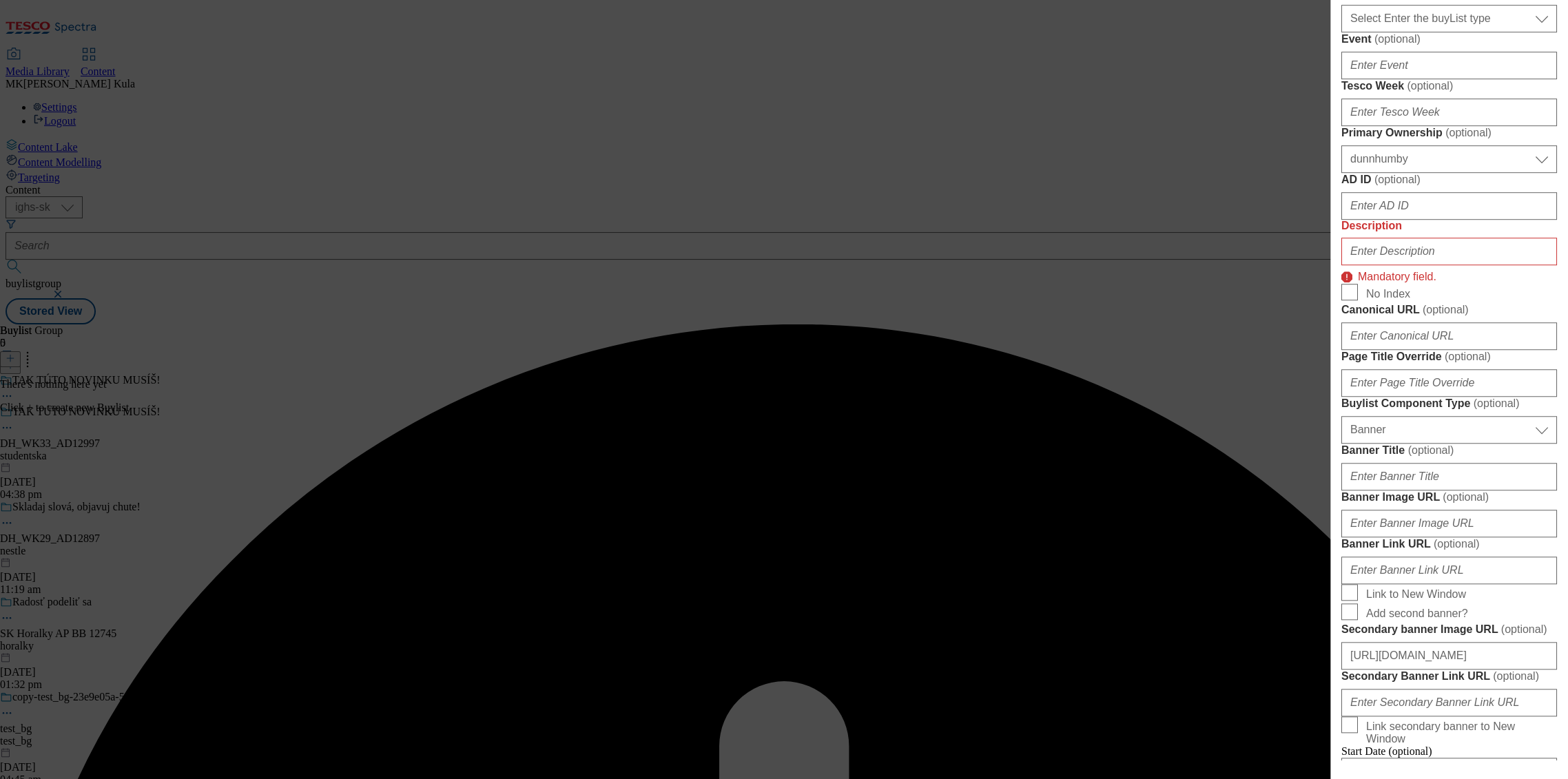
scroll to position [667, 0]
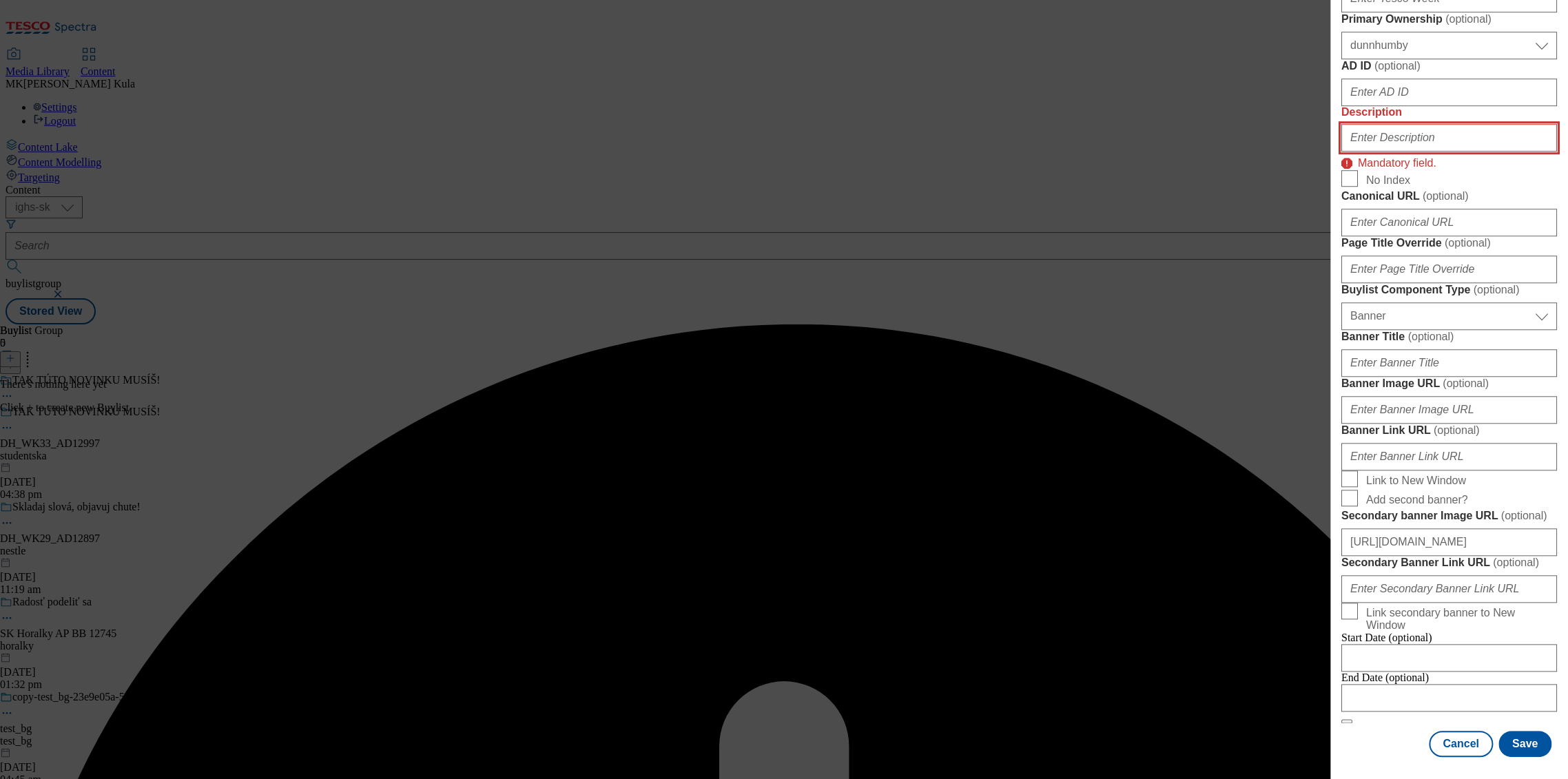
click at [1417, 151] on input "Description" at bounding box center [1450, 138] width 216 height 27
paste input "Studentska Pecet"
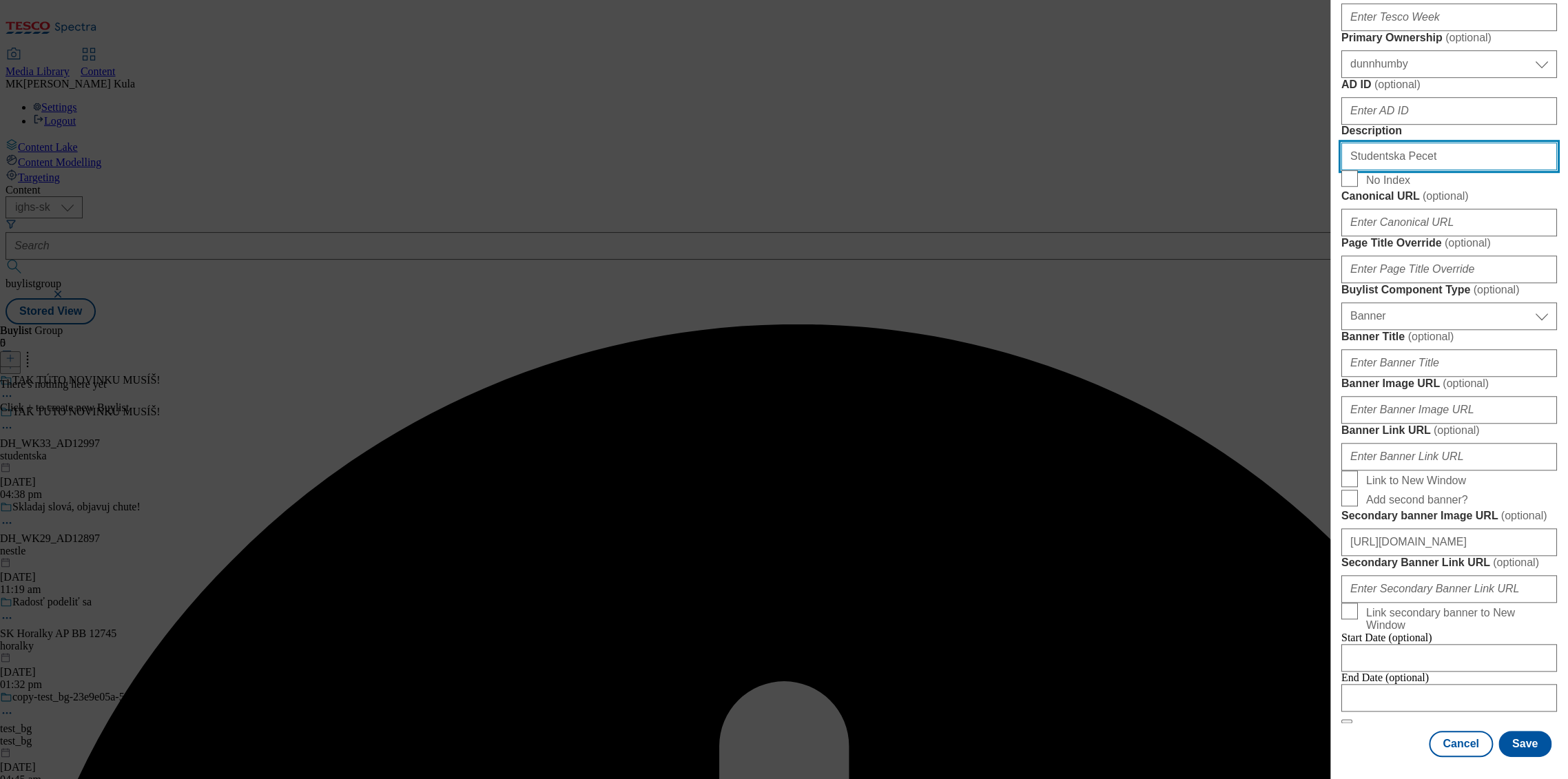
type input "Studentska Pecet"
click at [1500, 332] on form "Label DH_WK33_AD12997 Tracking Name DH_EN_AD12997_BH Friendly Name studentska B…" at bounding box center [1450, 160] width 216 height 1127
click at [1529, 747] on button "Save" at bounding box center [1525, 744] width 53 height 27
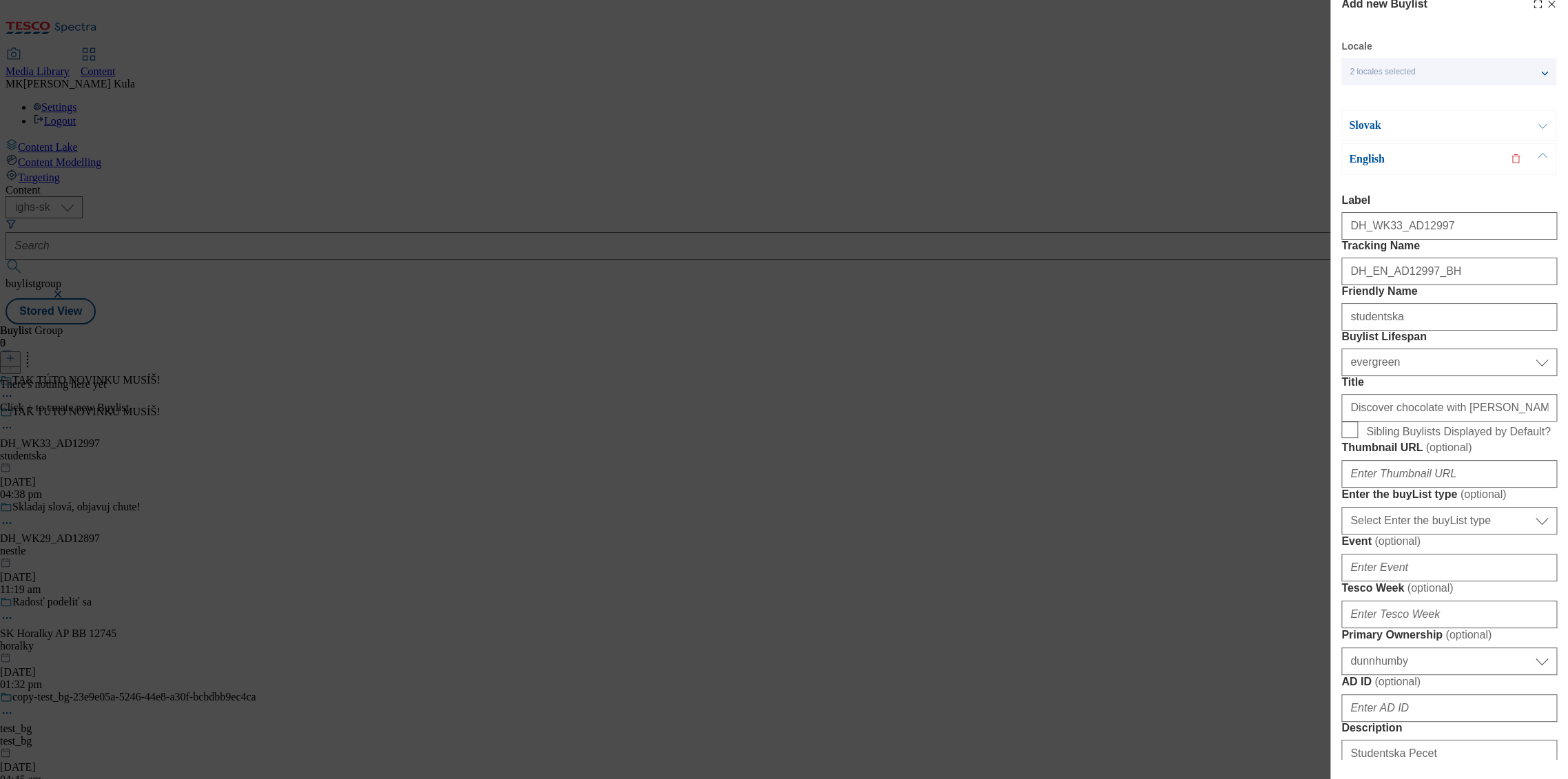
scroll to position [0, 0]
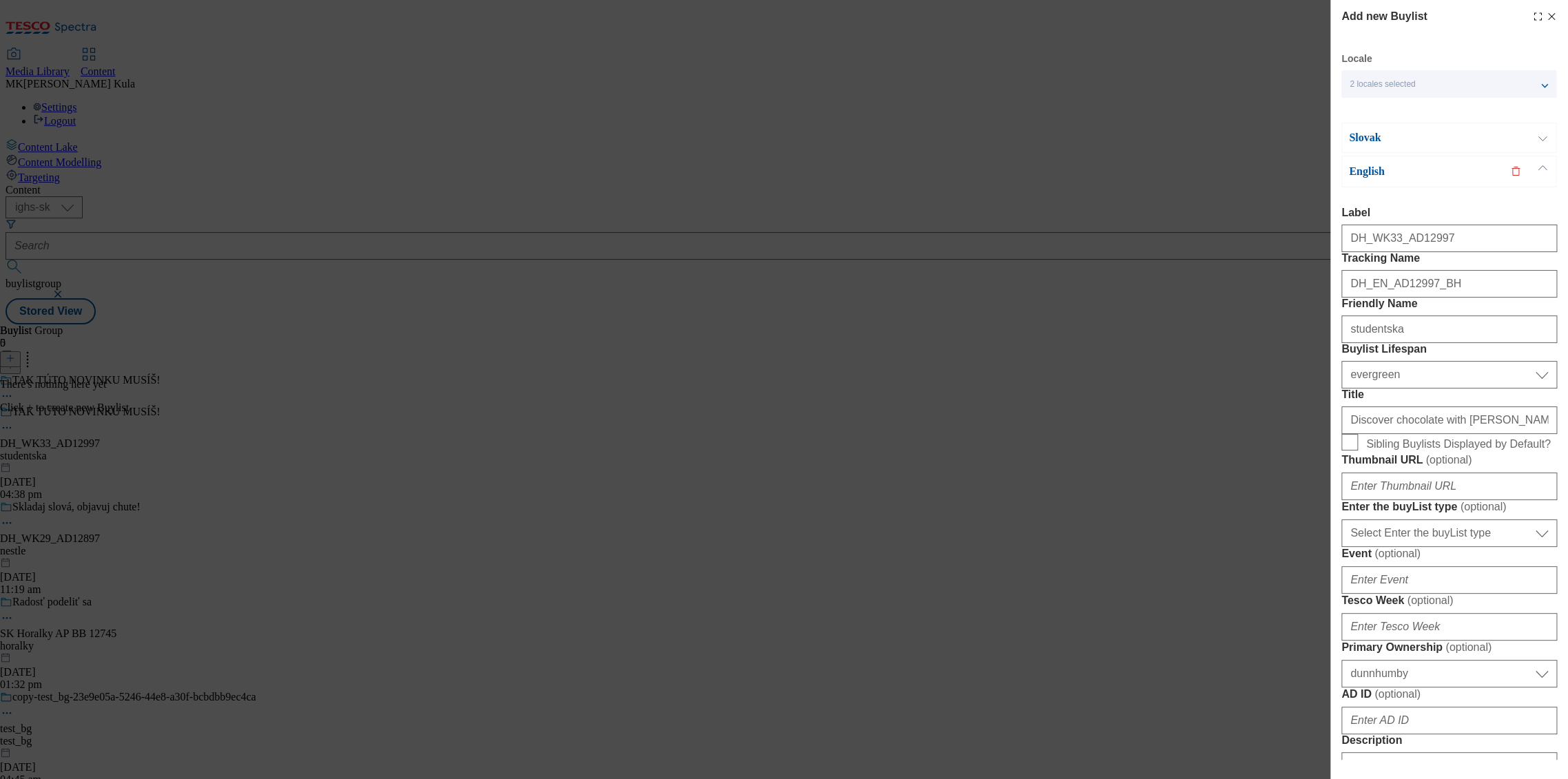
click at [1426, 143] on p "Slovak" at bounding box center [1422, 138] width 145 height 14
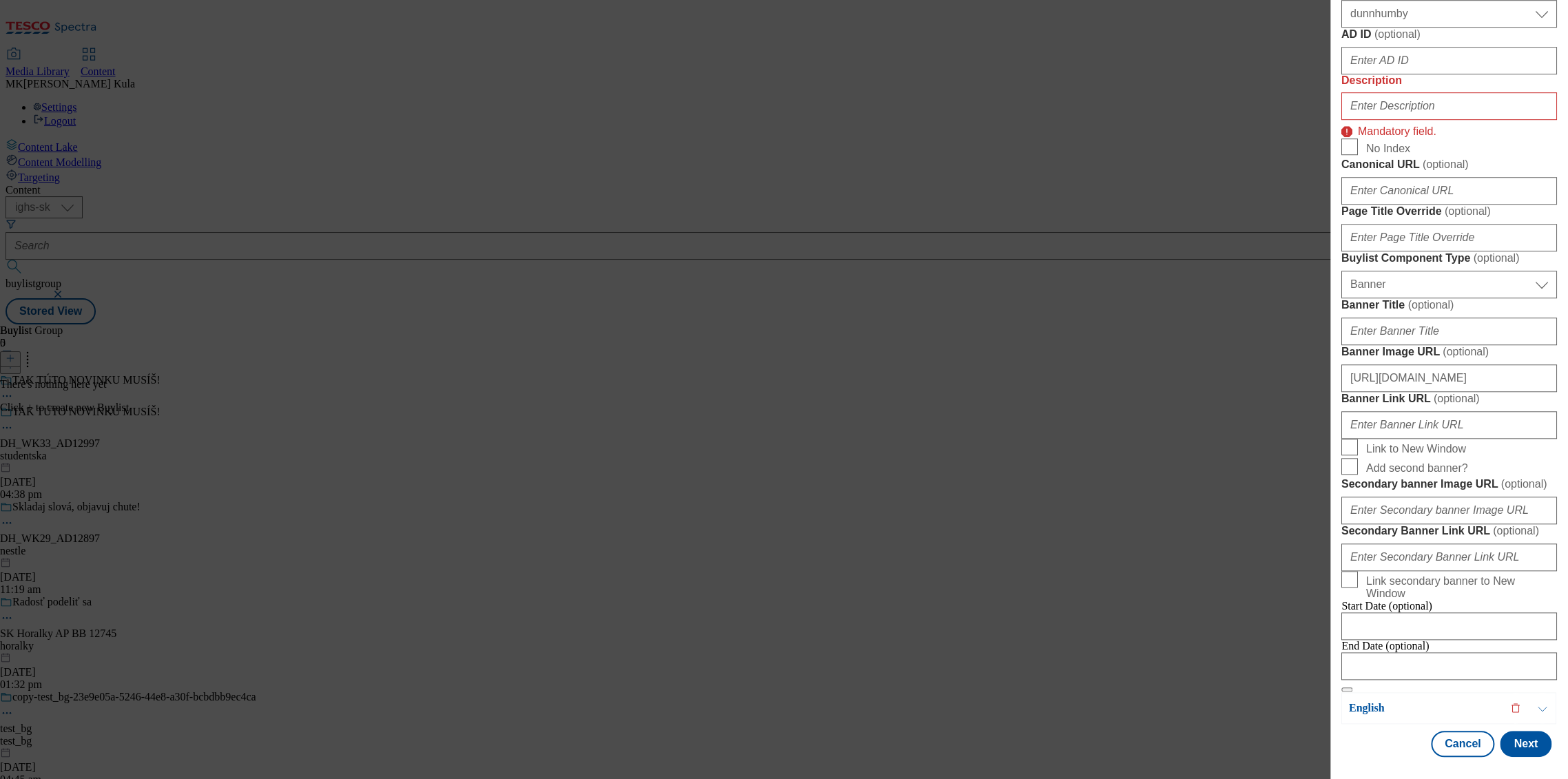
scroll to position [689, 0]
click at [1400, 120] on input "Description" at bounding box center [1450, 106] width 216 height 27
paste input "Studentska Pecet"
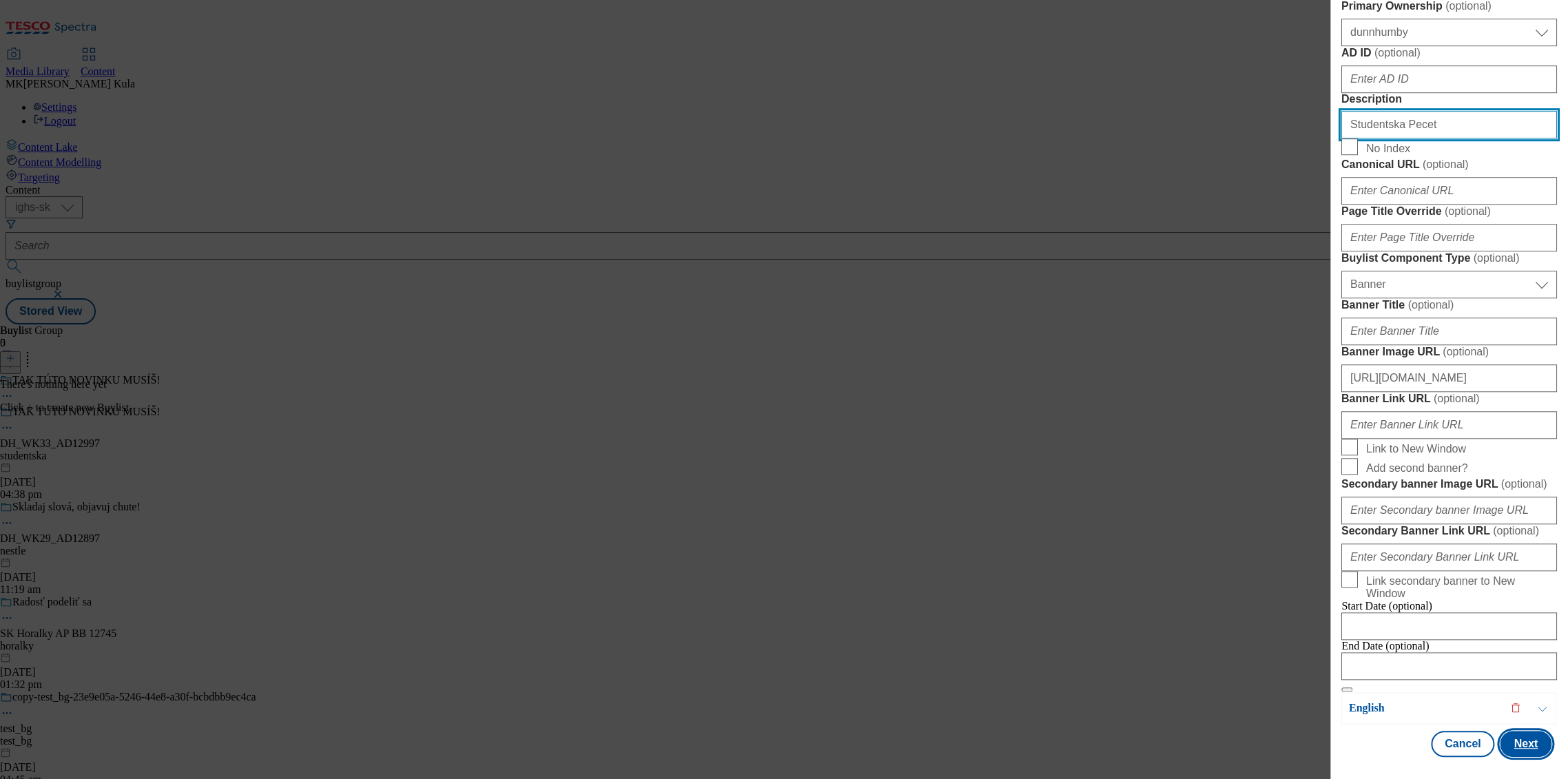
type input "Studentska Pecet"
click at [1516, 745] on button "Next" at bounding box center [1526, 744] width 52 height 27
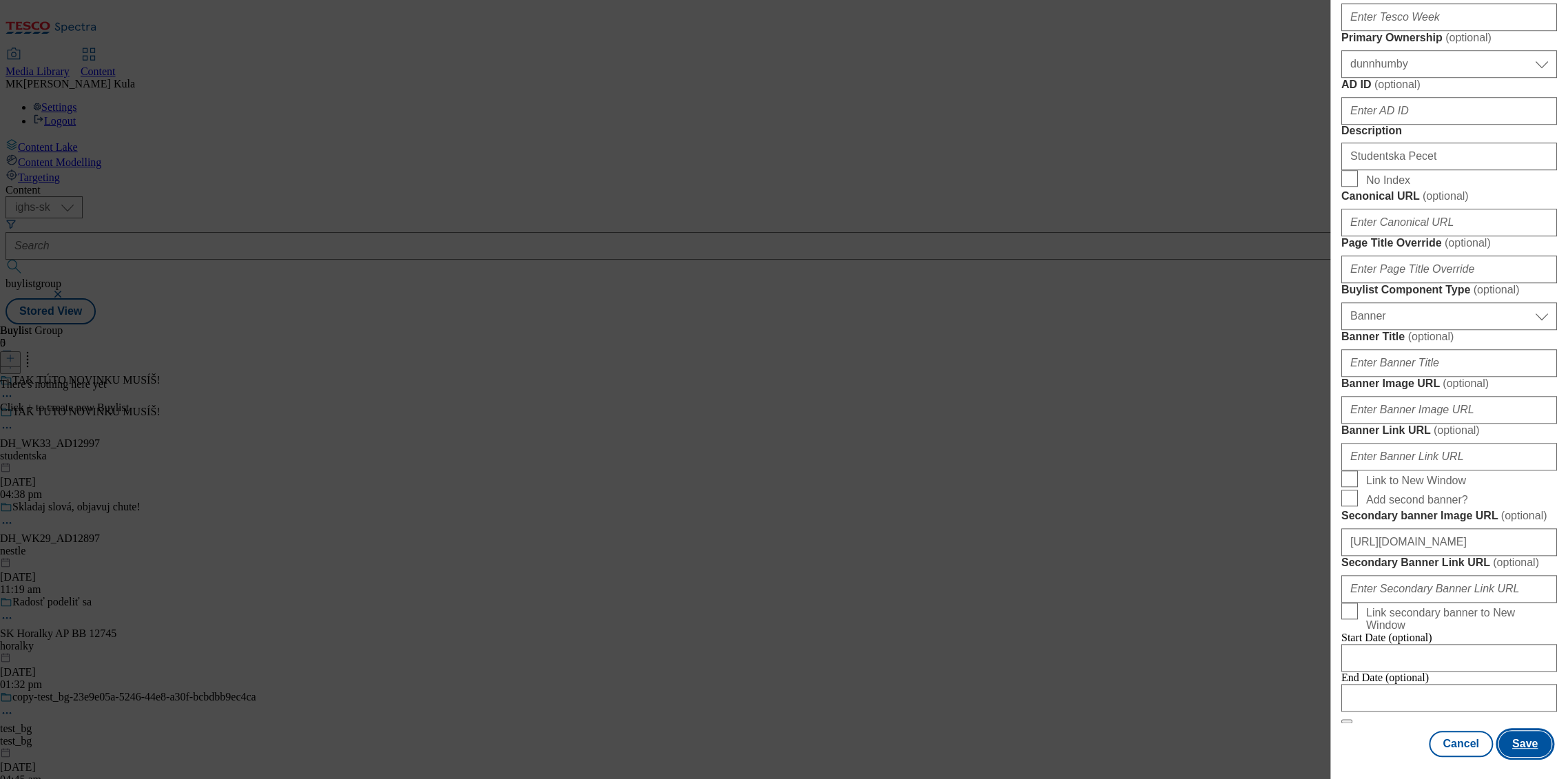
click at [1529, 743] on button "Save" at bounding box center [1525, 744] width 53 height 27
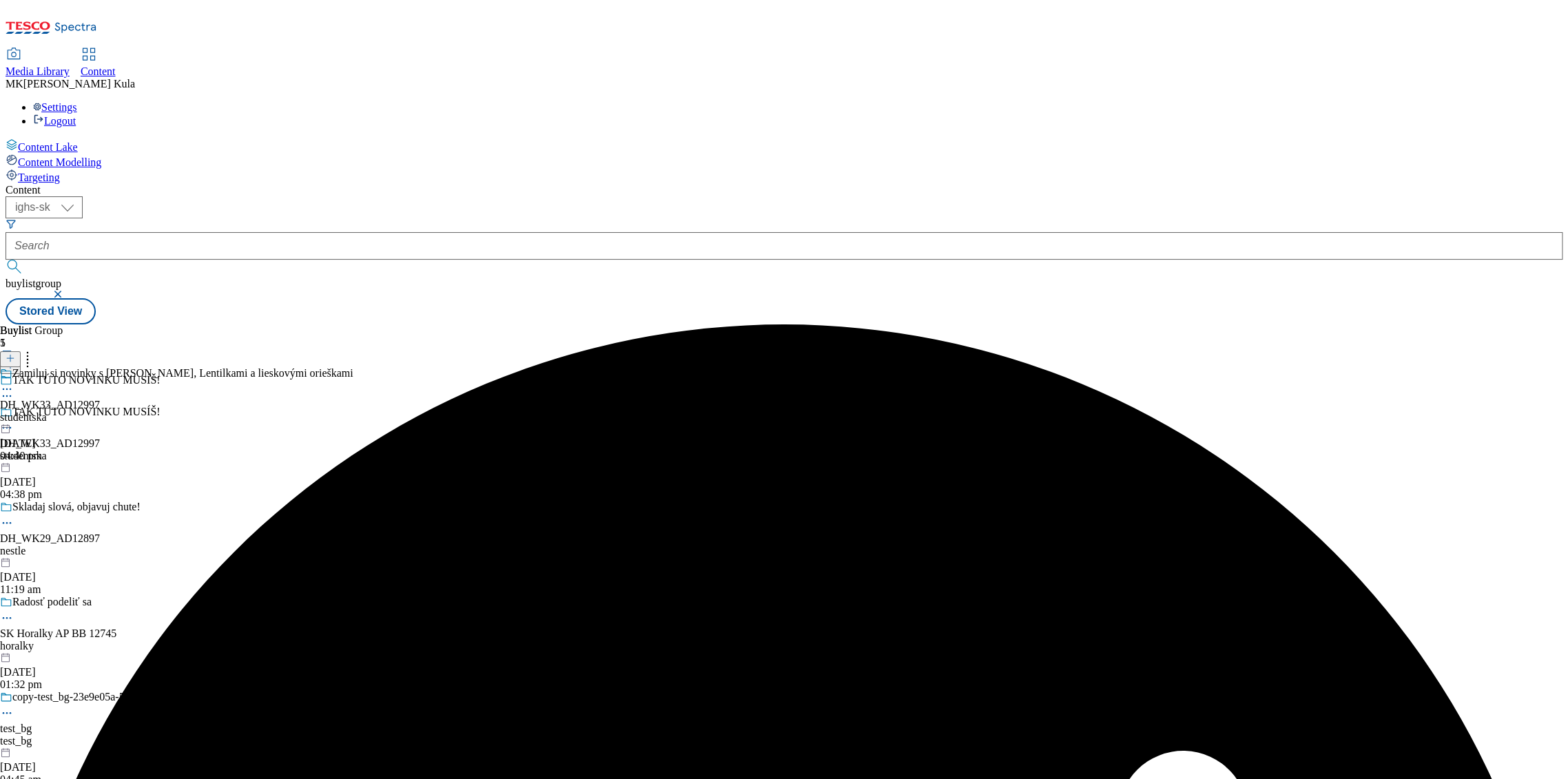
click at [353, 411] on div "studentska" at bounding box center [176, 417] width 353 height 12
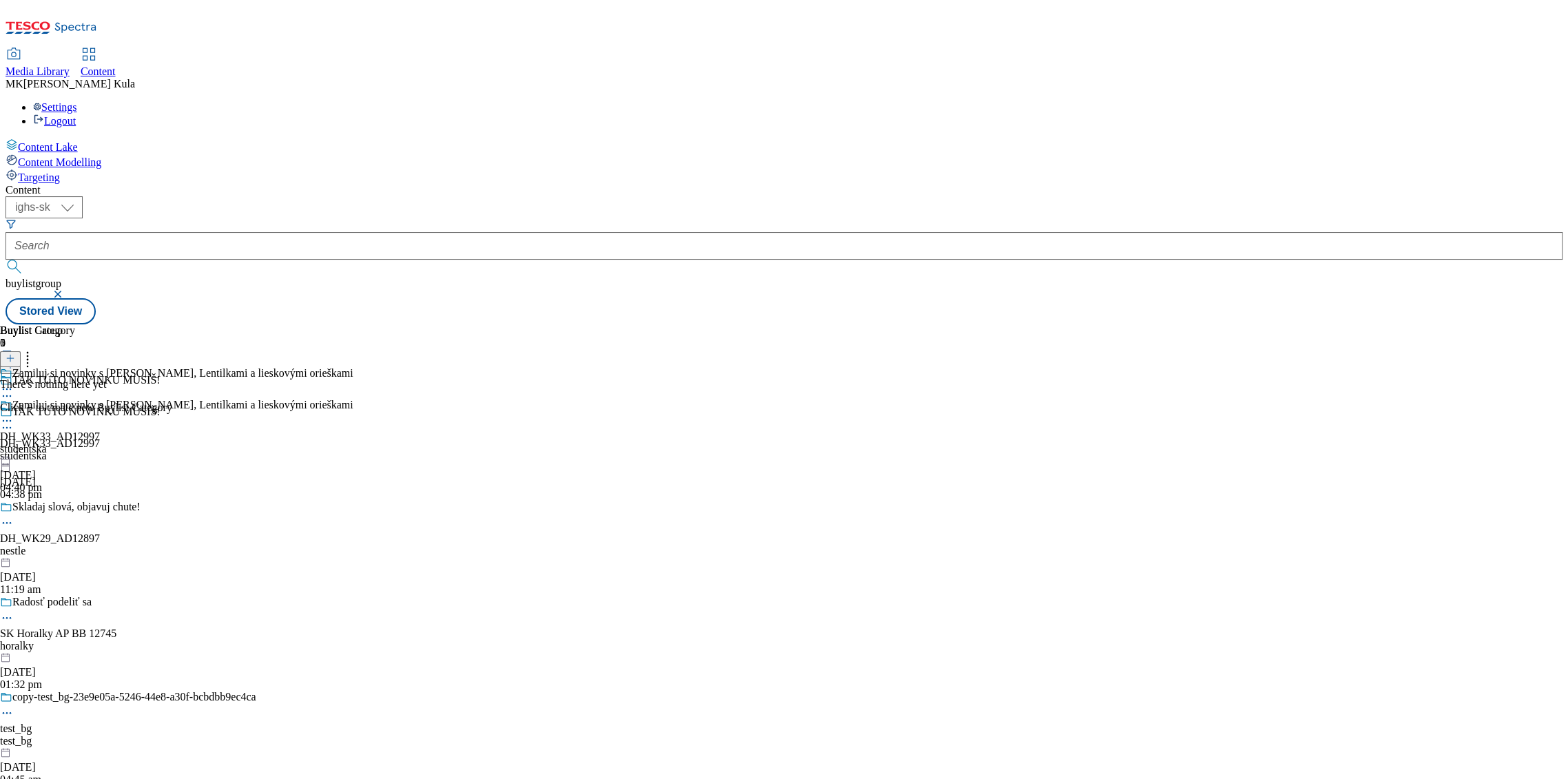
click at [15, 353] on icon at bounding box center [10, 358] width 10 height 10
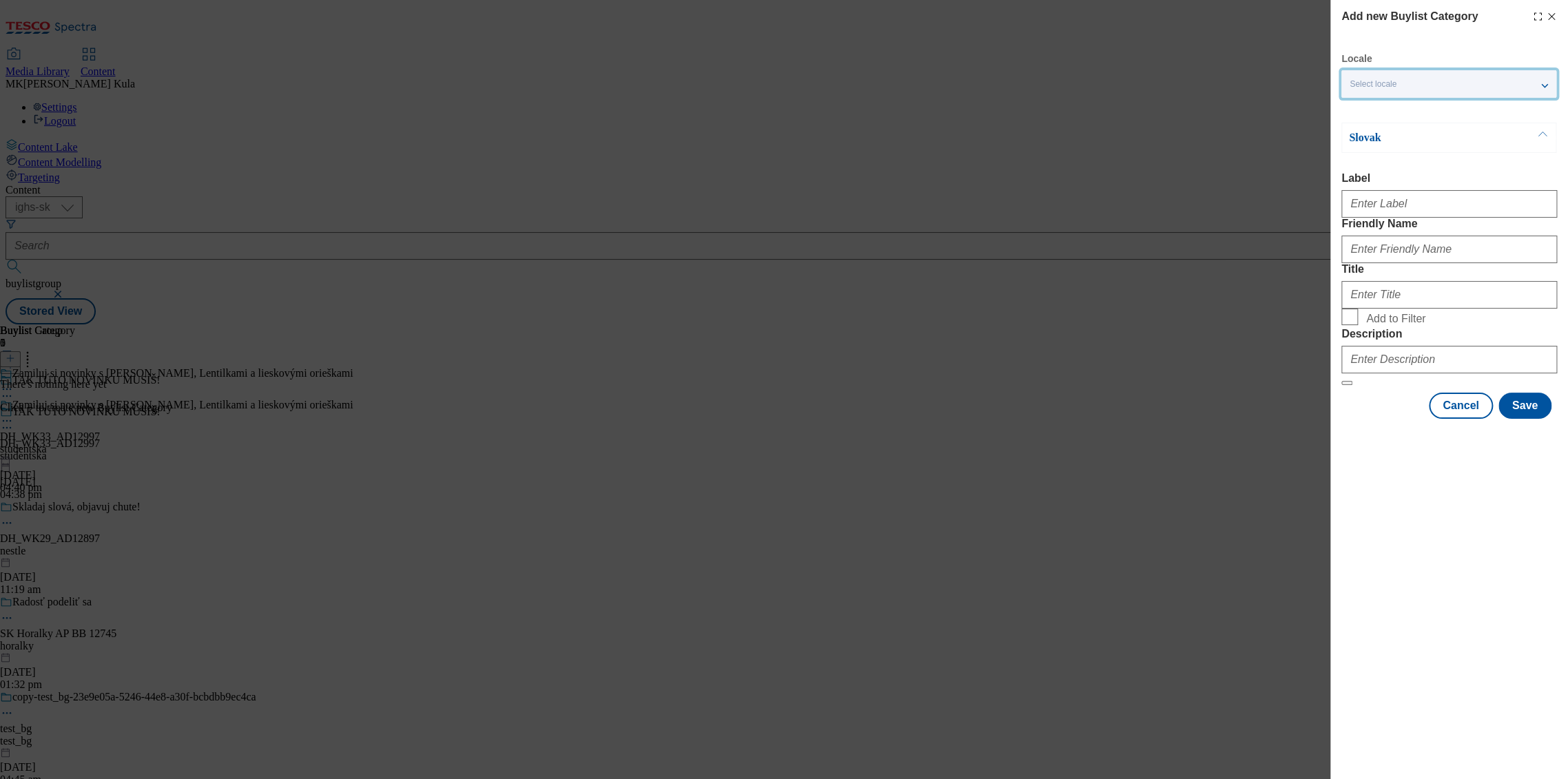
click at [1393, 79] on span "Select locale" at bounding box center [1373, 84] width 47 height 10
click at [1405, 136] on span "English" at bounding box center [1390, 139] width 31 height 7
click at [1367, 136] on input "English" at bounding box center [1358, 142] width 17 height 17
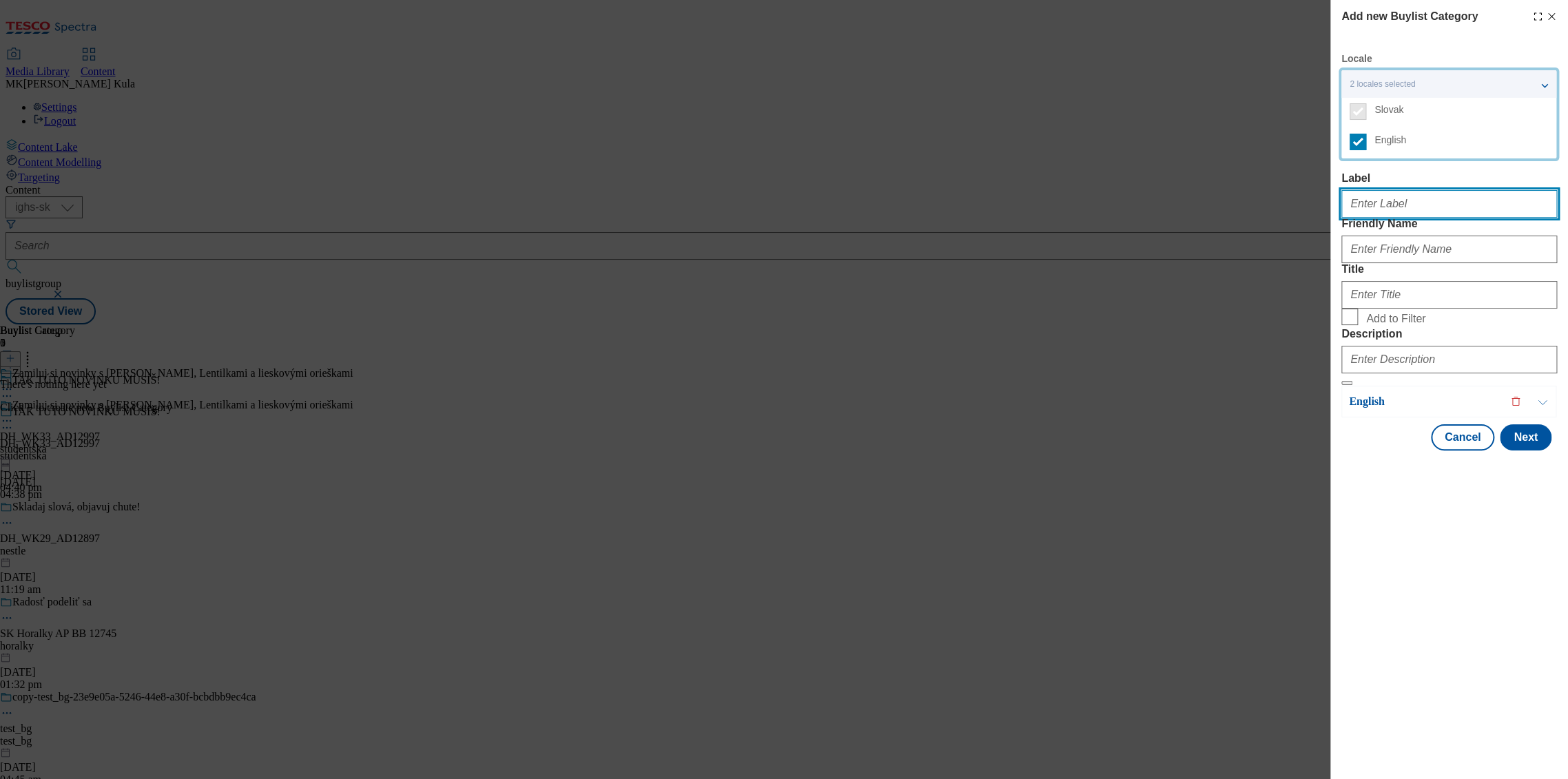
click at [1418, 218] on input "Label" at bounding box center [1450, 204] width 216 height 27
click at [1421, 210] on input "Label" at bounding box center [1450, 204] width 216 height 27
paste input "DH_WK33_AD12997"
type input "DH_WK33_AD12997"
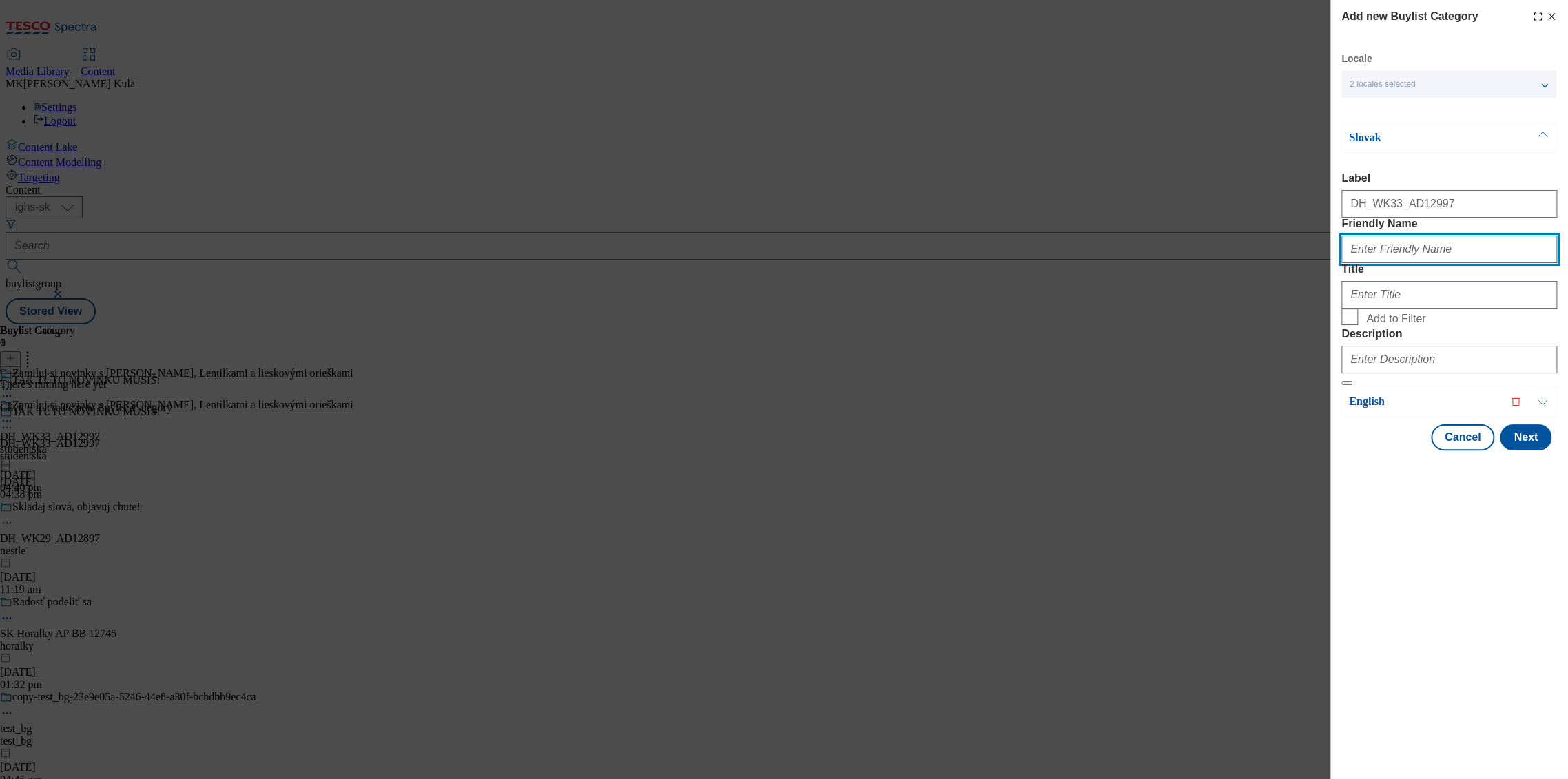
click at [1420, 263] on input "Friendly Name" at bounding box center [1450, 249] width 216 height 27
paste input "studentska pecet"
drag, startPoint x: 1393, startPoint y: 277, endPoint x: 1542, endPoint y: 279, distance: 149.0
click at [1512, 263] on input "studentska pecet" at bounding box center [1450, 249] width 216 height 27
type input "studentska"
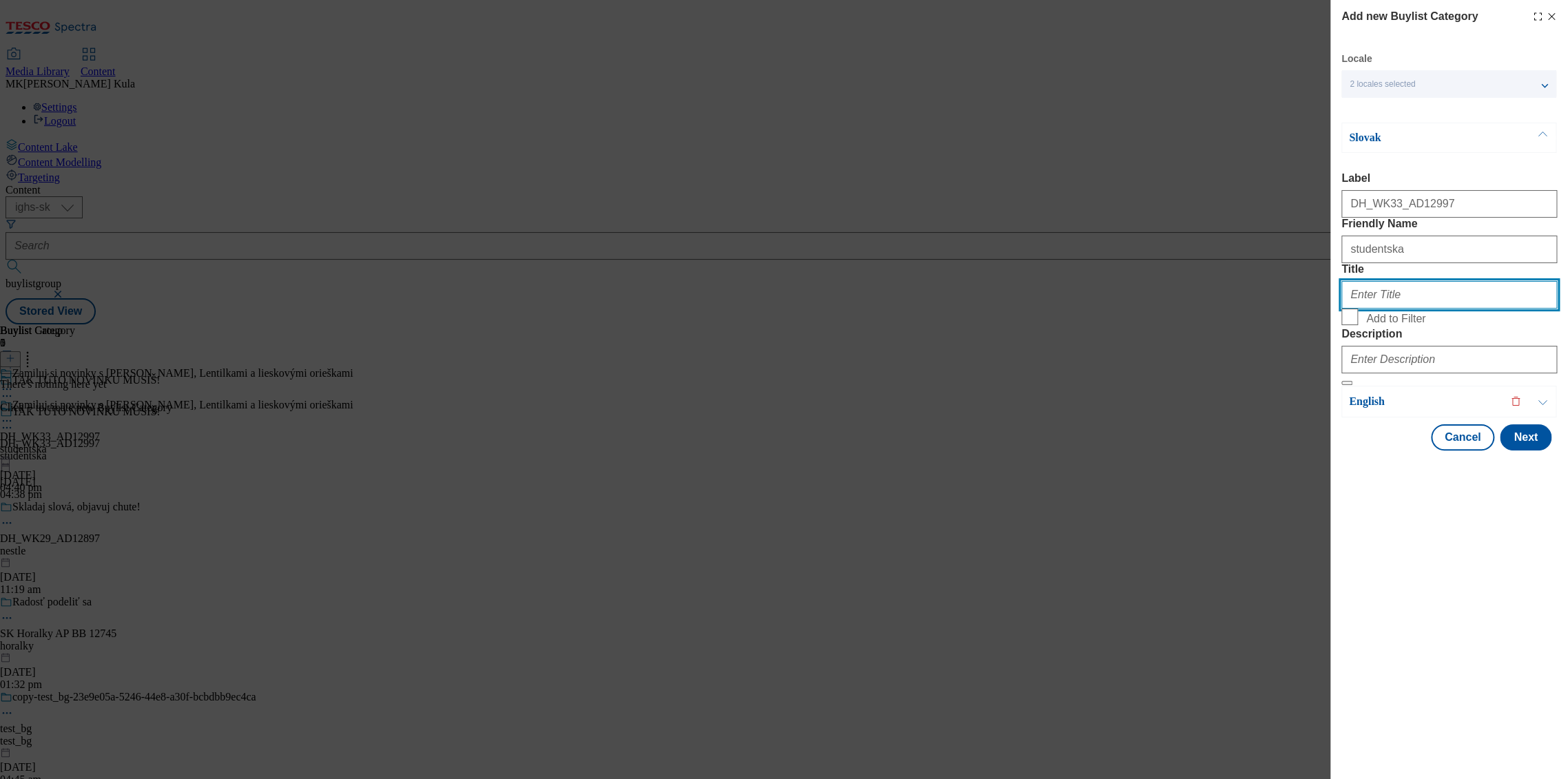
click at [1387, 309] on input "Title" at bounding box center [1450, 295] width 216 height 27
paste input "Zamiluj si novinky s JOJO, Lentilkami a lieskovými orieškami"
type input "Zamiluj si novinky s JOJO, Lentilkami a lieskovými orieškami"
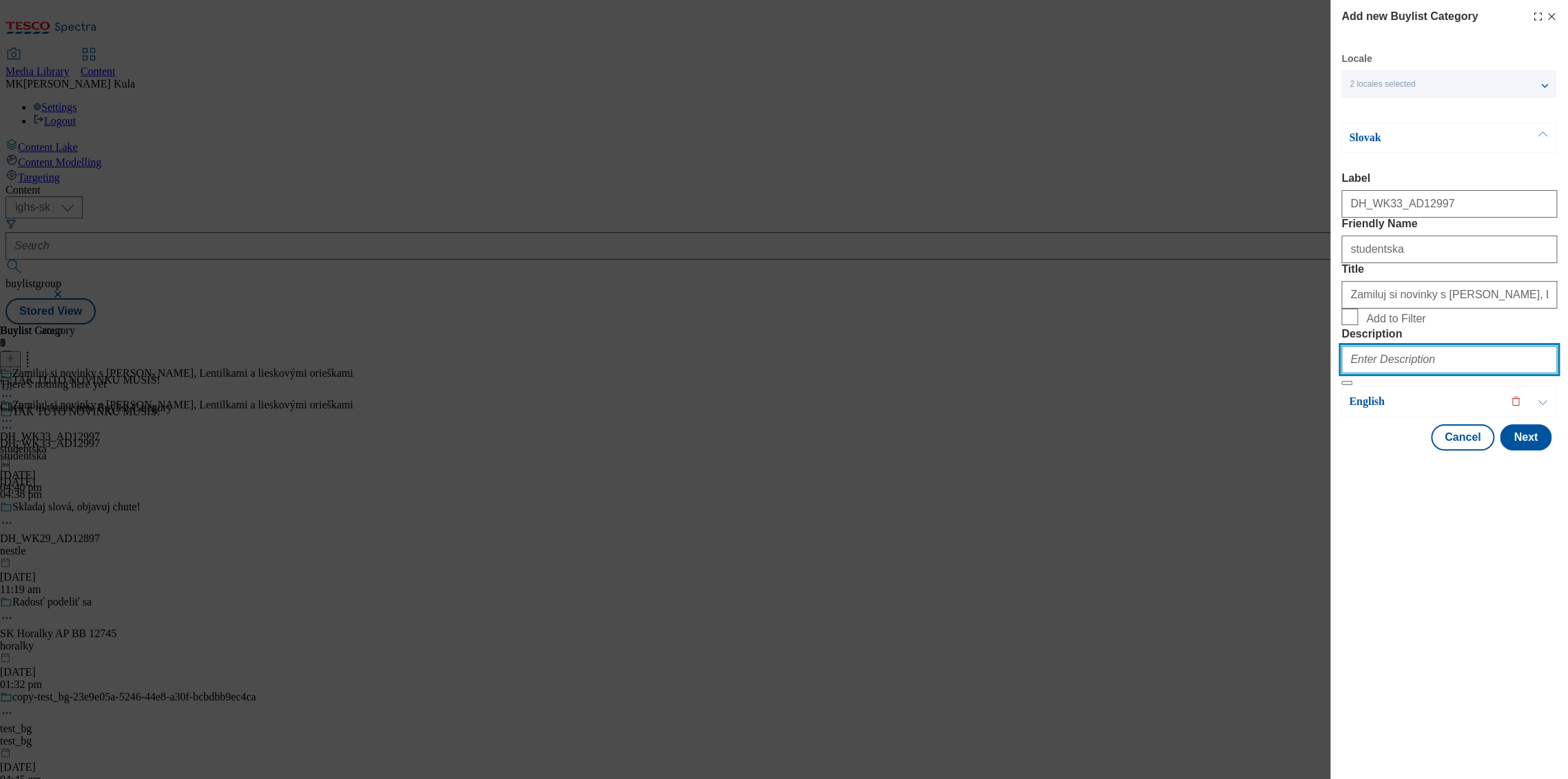
click at [1417, 373] on input "Description" at bounding box center [1450, 360] width 216 height 27
paste input "Studentska Pecet"
type input "Studentska Pecet"
click at [1402, 136] on p "Slovak" at bounding box center [1422, 138] width 145 height 14
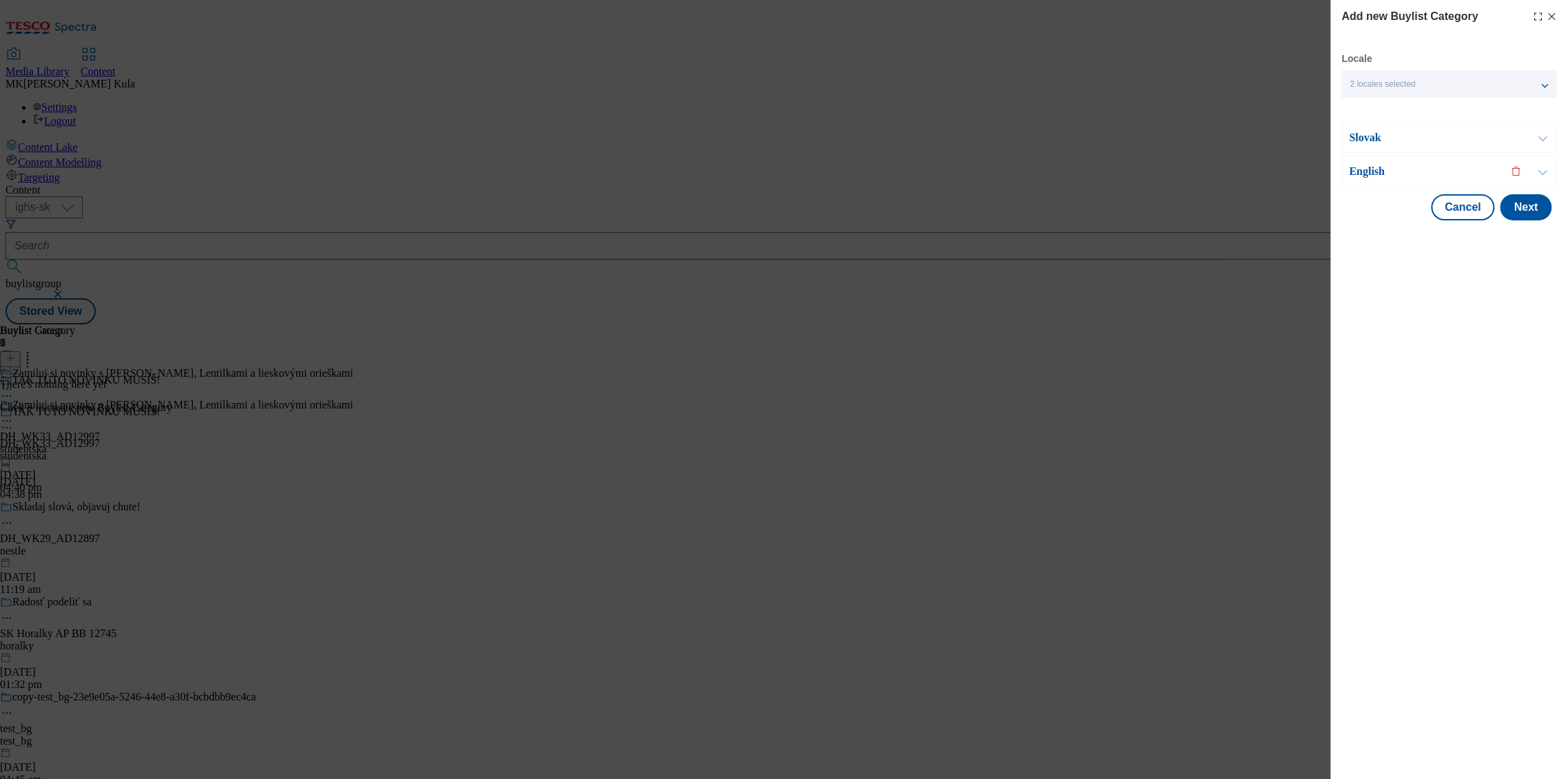
click at [1411, 173] on p "English" at bounding box center [1422, 171] width 145 height 14
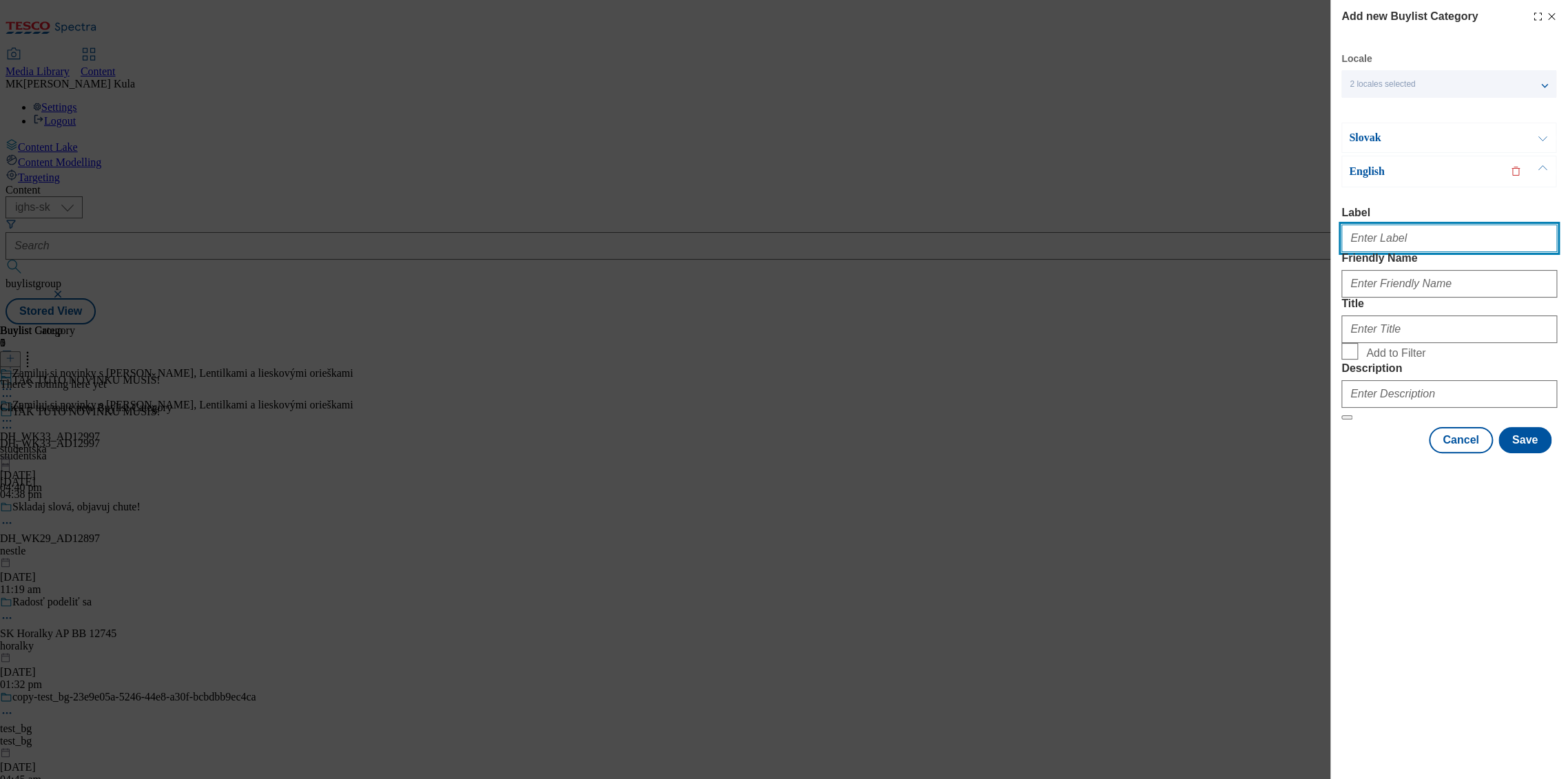
click at [1381, 237] on input "Label" at bounding box center [1450, 238] width 216 height 27
paste input "DH_WK33_AD12997"
type input "DH_WK33_AD12997"
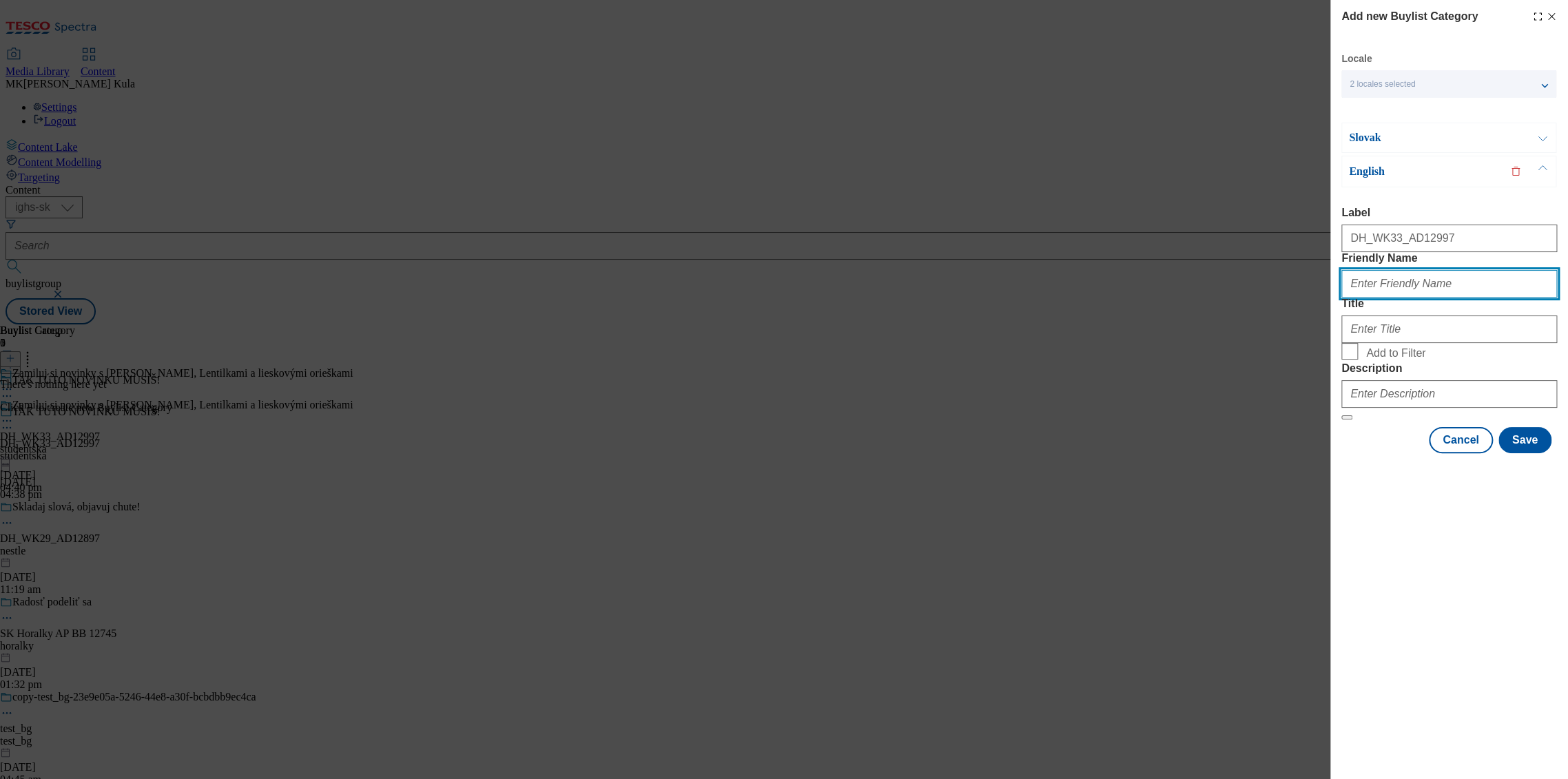
click at [1406, 298] on input "Friendly Name" at bounding box center [1450, 284] width 216 height 27
paste input "studentska pecet"
click at [1405, 298] on input "studentska pecet" at bounding box center [1450, 284] width 216 height 27
drag, startPoint x: 1405, startPoint y: 312, endPoint x: 1537, endPoint y: 336, distance: 134.2
click at [1406, 298] on input "studentska pecet" at bounding box center [1450, 284] width 216 height 27
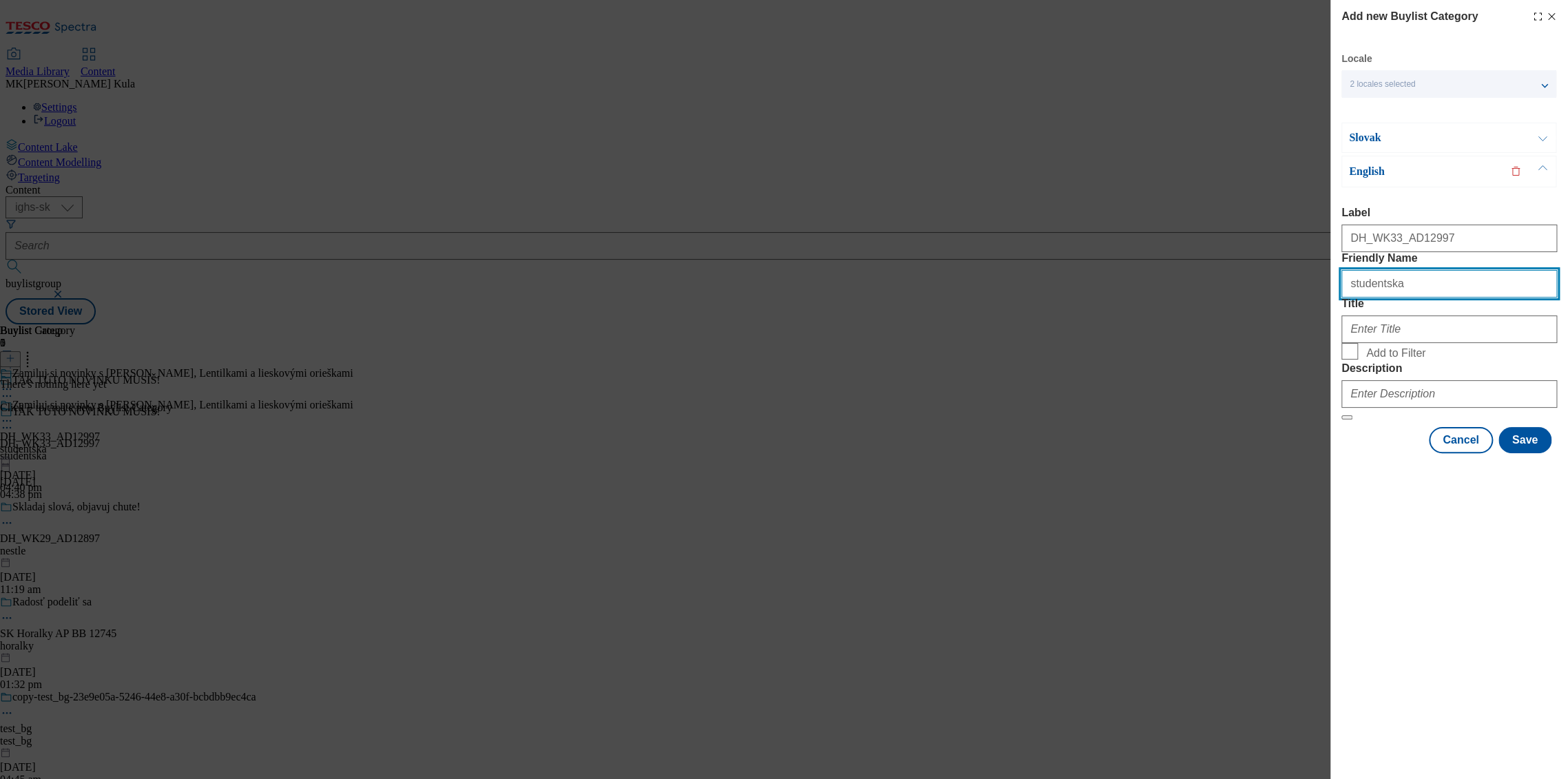
type input "studentska"
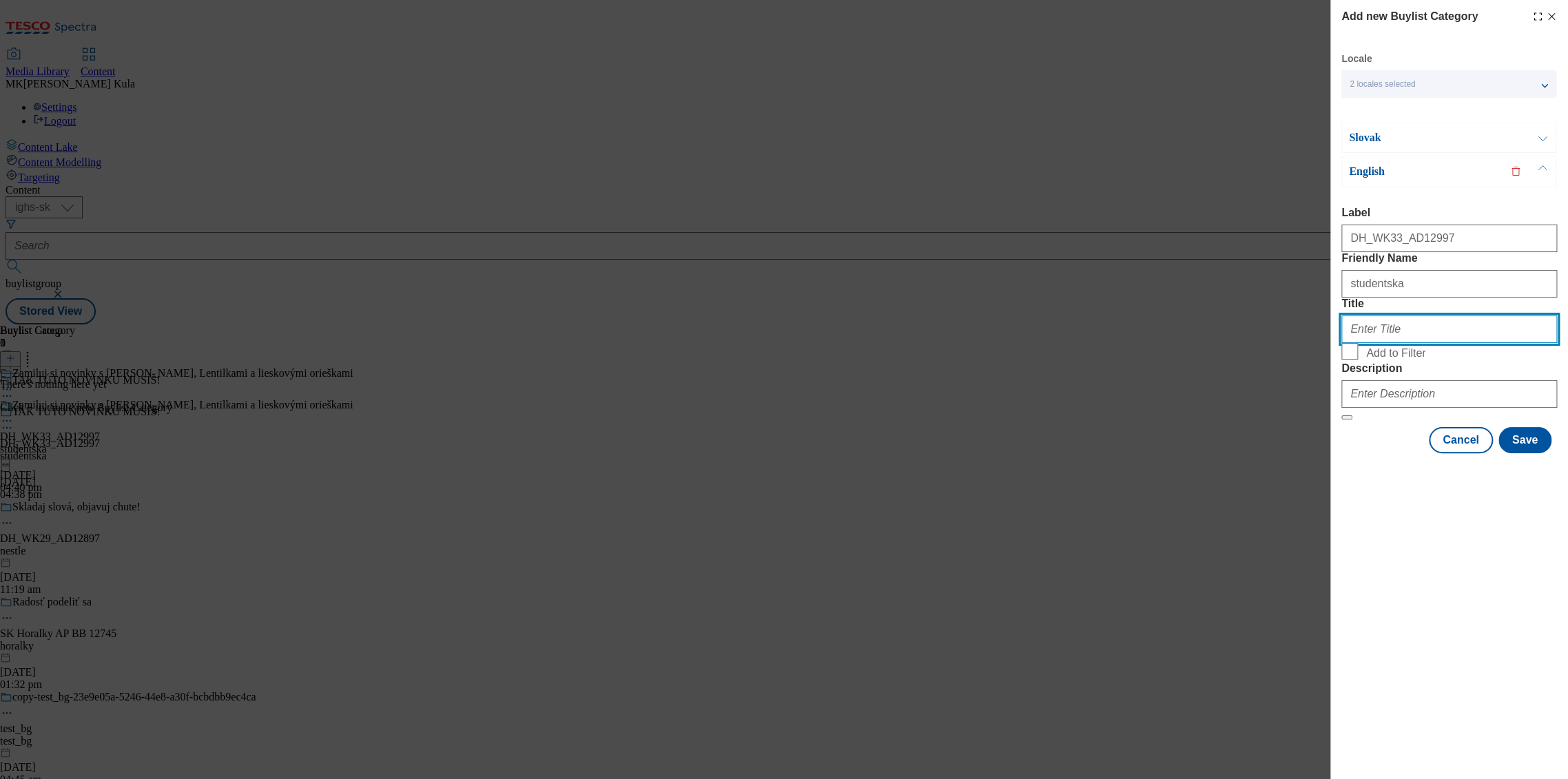
click at [1390, 343] on input "Title" at bounding box center [1450, 329] width 216 height 27
paste input "Discover chocolate with JOJO, Smarties or hazelnuts"
type input "Discover chocolate with JOJO, Smarties or hazelnuts"
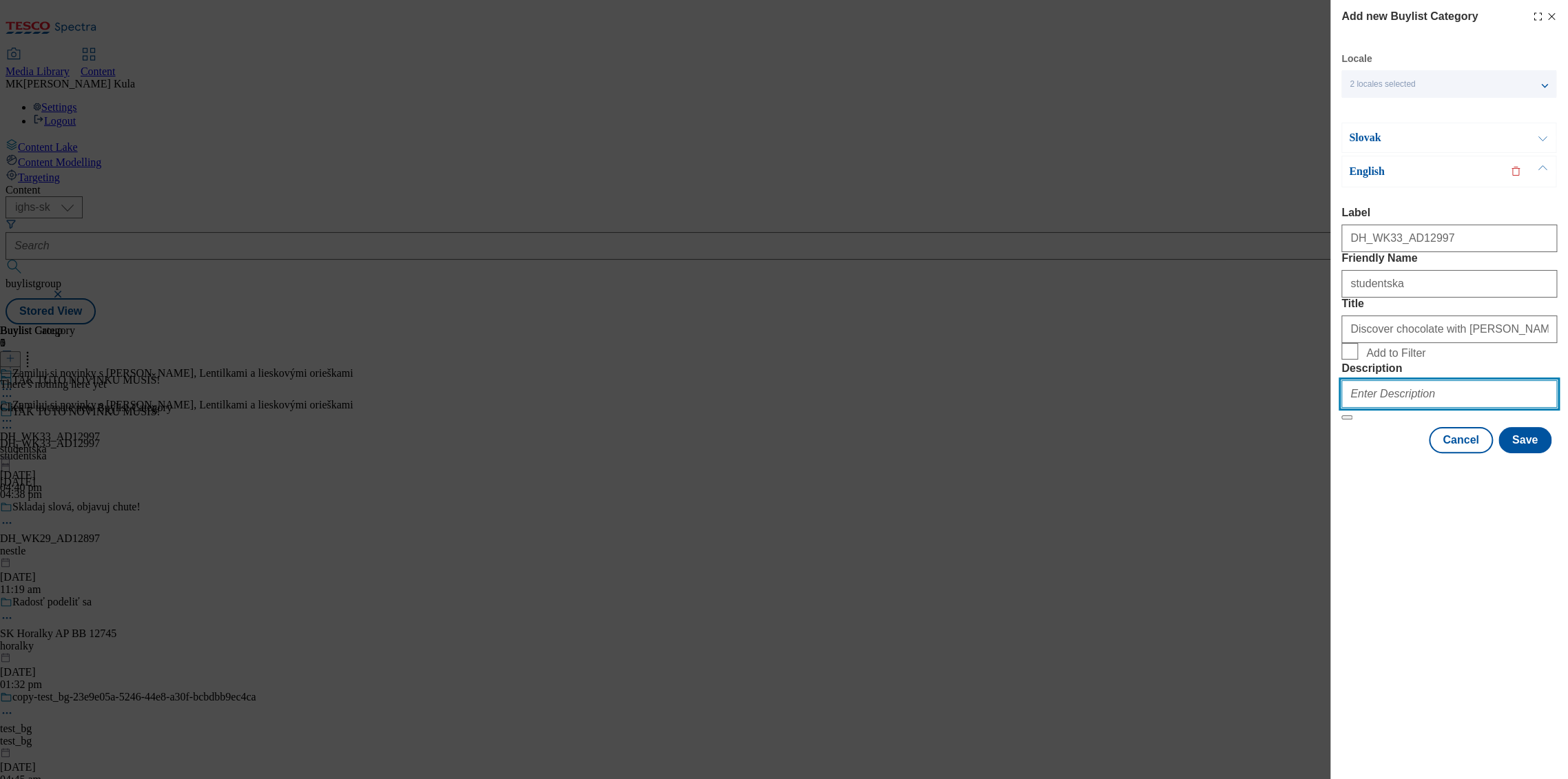
click at [1436, 408] on input "Description" at bounding box center [1450, 394] width 216 height 27
paste input "Studentska Pecet"
type input "Studentska Pecet"
click at [1539, 453] on button "Save" at bounding box center [1525, 440] width 53 height 27
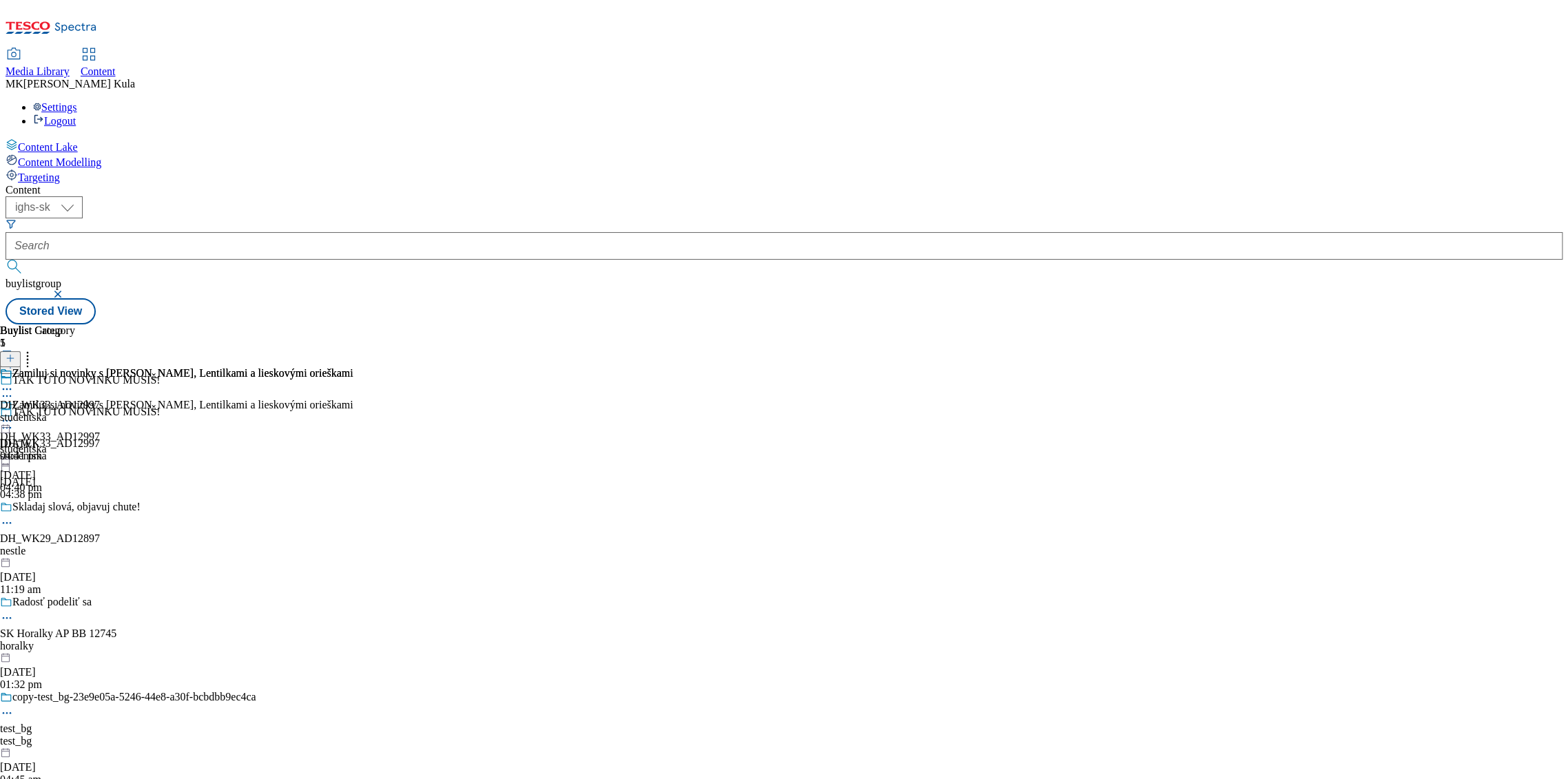
click at [353, 367] on div "Zamiluj si novinky s JOJO, Lentilkami a lieskovými orieškami DH_WK33_AD12997 st…" at bounding box center [176, 414] width 353 height 95
click at [353, 399] on div "Zamiluj si novinky s JOJO, Lentilkami a lieskovými orieškami DH_WK33_AD12997 st…" at bounding box center [176, 447] width 353 height 95
click at [15, 353] on icon at bounding box center [10, 358] width 10 height 10
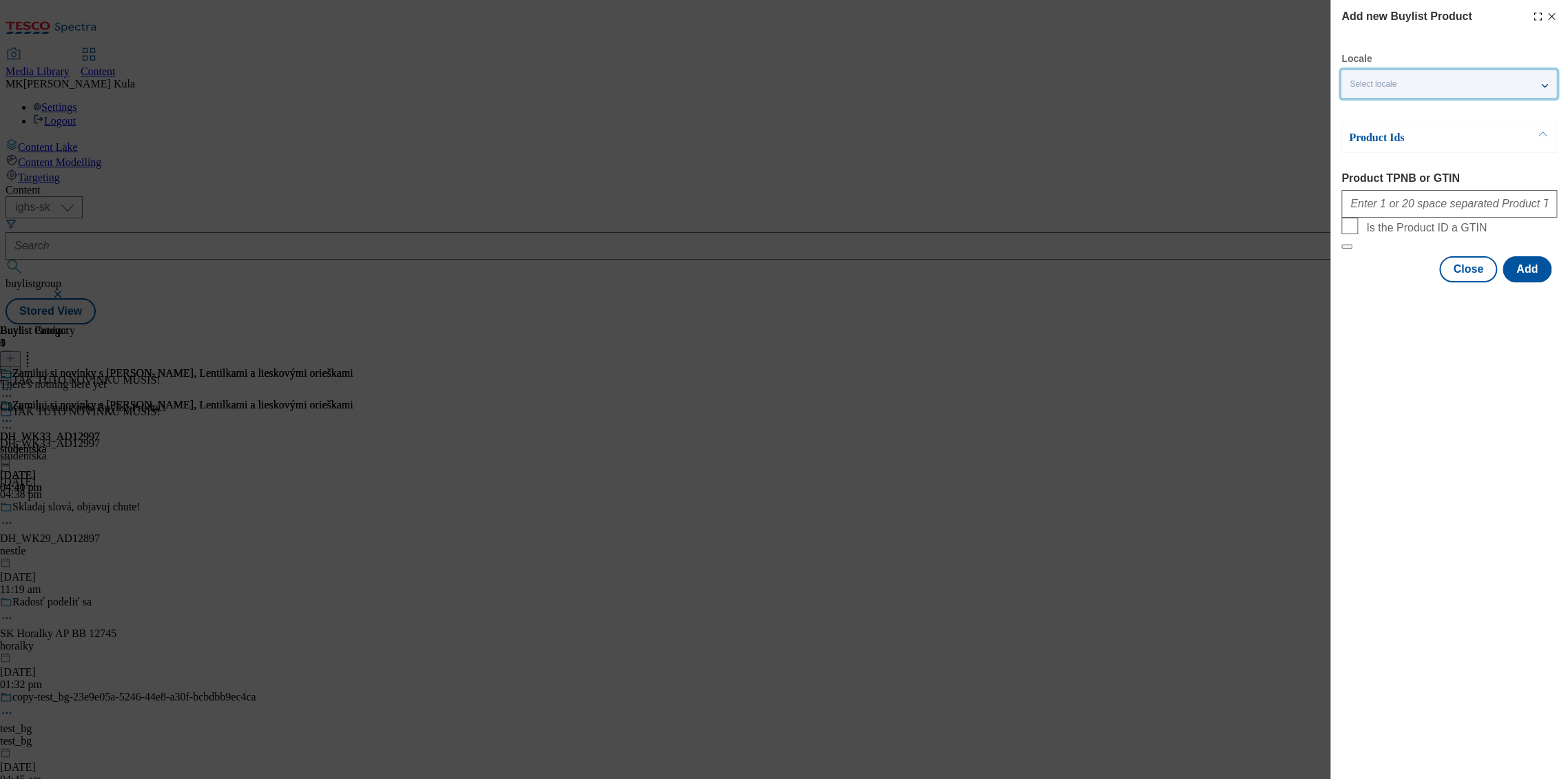
click at [1413, 80] on div "Select locale" at bounding box center [1449, 84] width 215 height 27
click at [1395, 143] on span "English" at bounding box center [1390, 139] width 31 height 7
click at [1367, 143] on input "English" at bounding box center [1358, 142] width 17 height 17
click at [1465, 406] on div "Add new Buylist Product Locale 2 locales selected Slovak English Product Ids Pr…" at bounding box center [1449, 390] width 237 height 779
drag, startPoint x: 1401, startPoint y: 207, endPoint x: 1414, endPoint y: 211, distance: 13.6
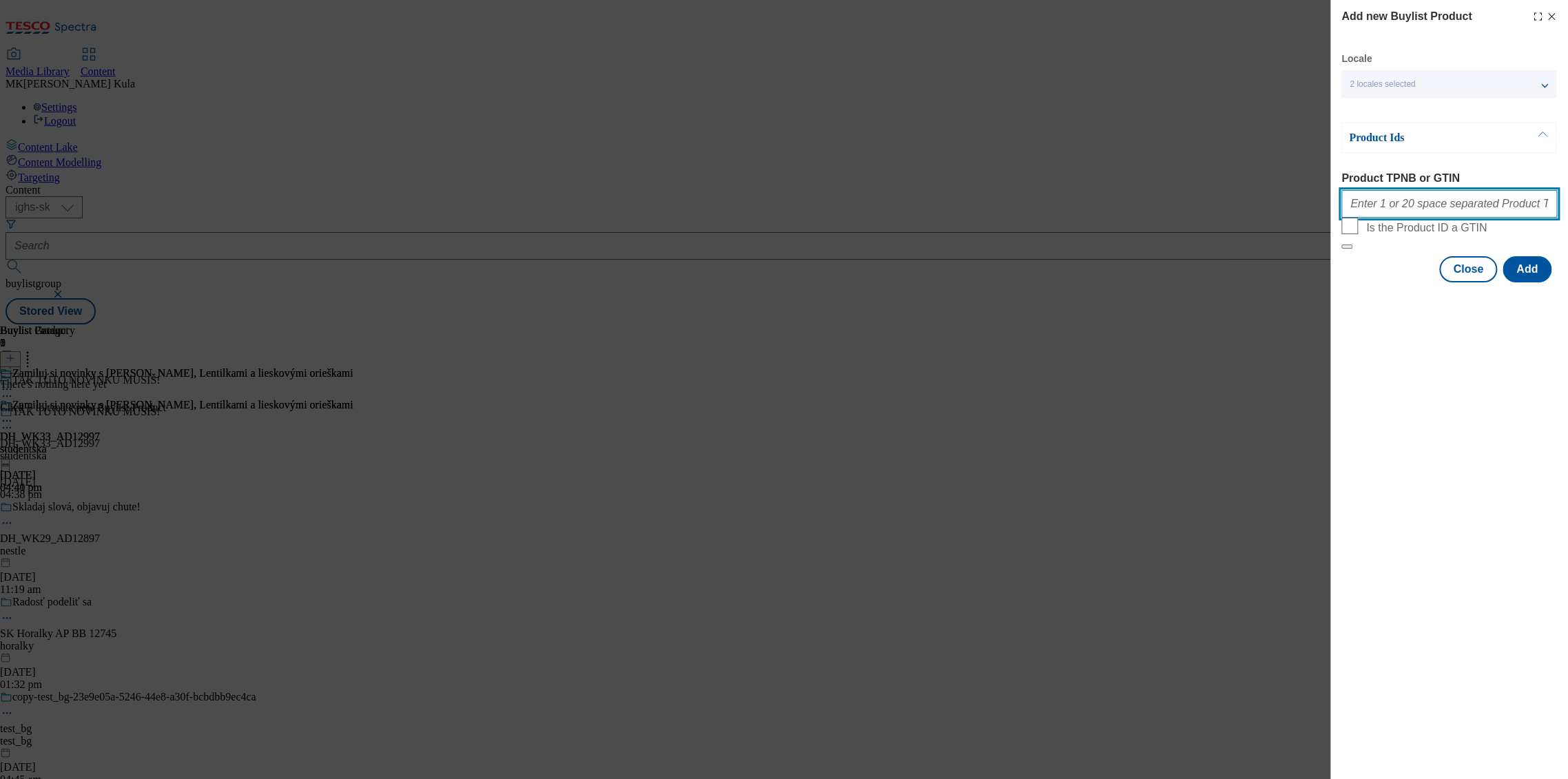
click at [1401, 207] on input "Product TPNB or GTIN" at bounding box center [1450, 204] width 216 height 27
paste input "111267599 111267598 105347608 111263238 111267596 220336413 220336412 220336406…"
type input "111267599 111267598 105347608 111263238 111267596 220336413 220336412 220336406…"
click at [1512, 535] on div "Add new Buylist Product Locale 2 locales selected Slovak English Product Ids Pr…" at bounding box center [1449, 390] width 237 height 779
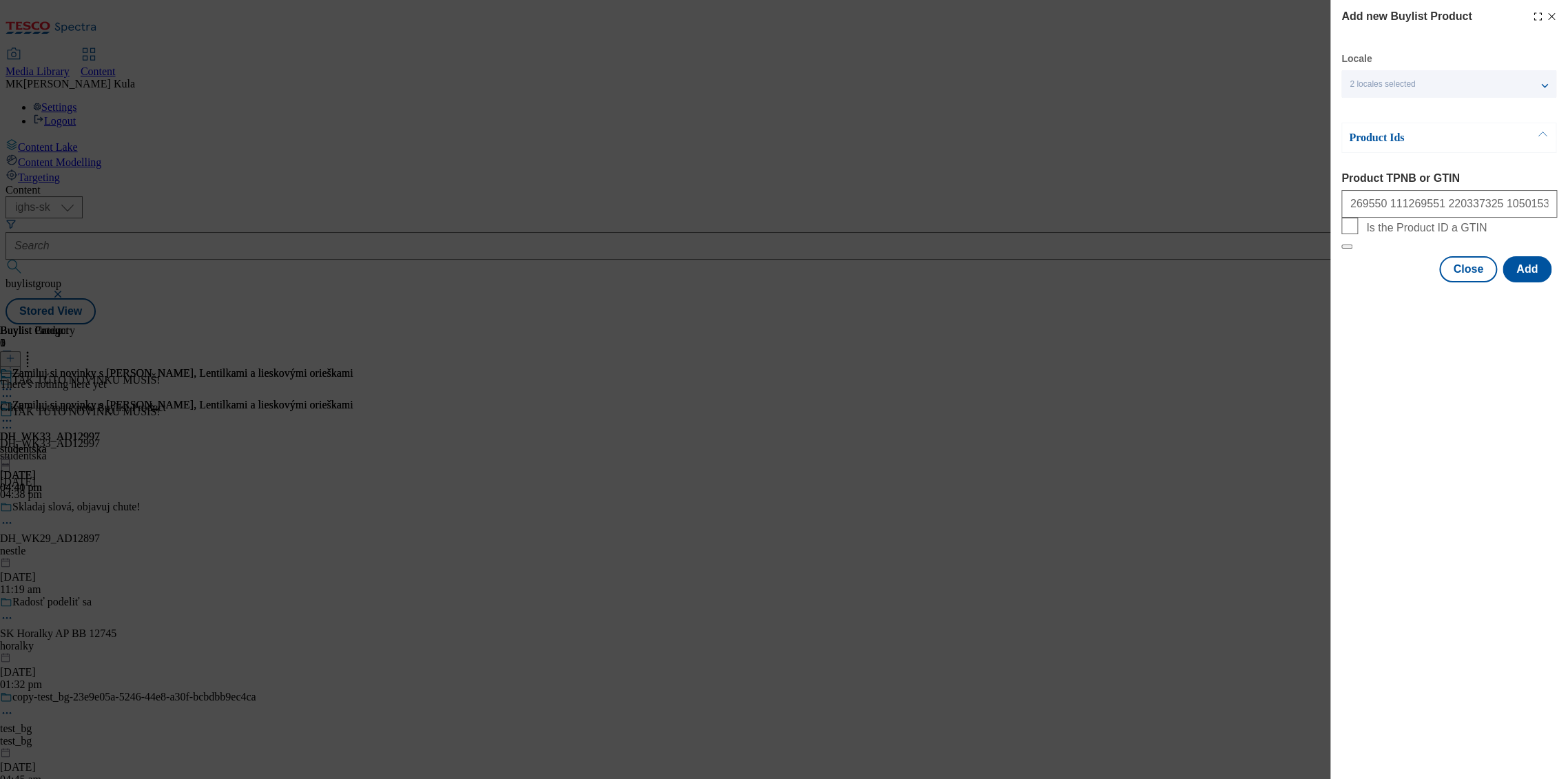
scroll to position [0, 0]
click at [1529, 282] on button "Add" at bounding box center [1527, 269] width 49 height 27
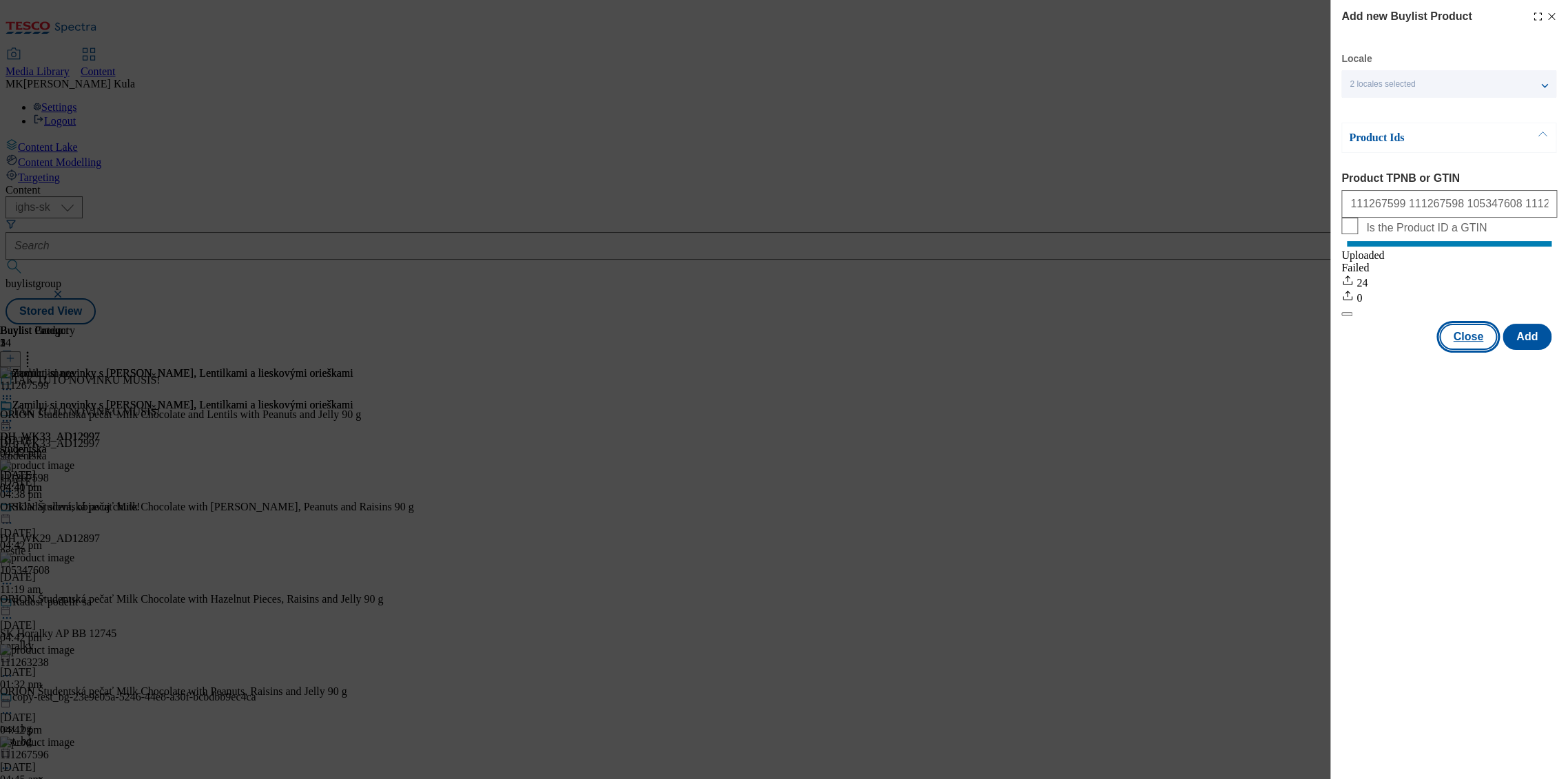
click at [1472, 350] on button "Close" at bounding box center [1468, 336] width 58 height 27
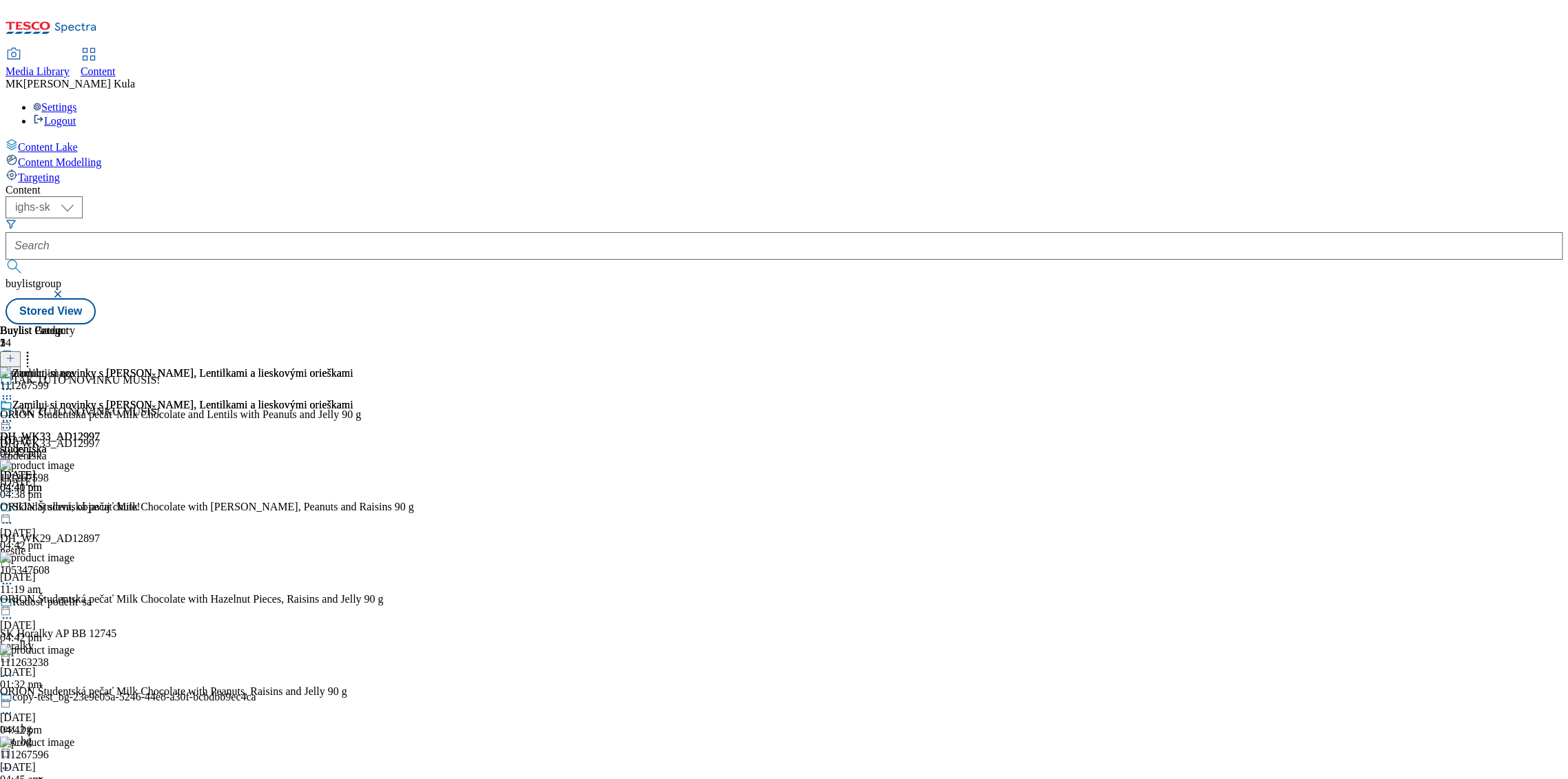
click at [14, 414] on icon at bounding box center [6, 420] width 14 height 14
click at [80, 505] on button "Preview" at bounding box center [54, 513] width 53 height 16
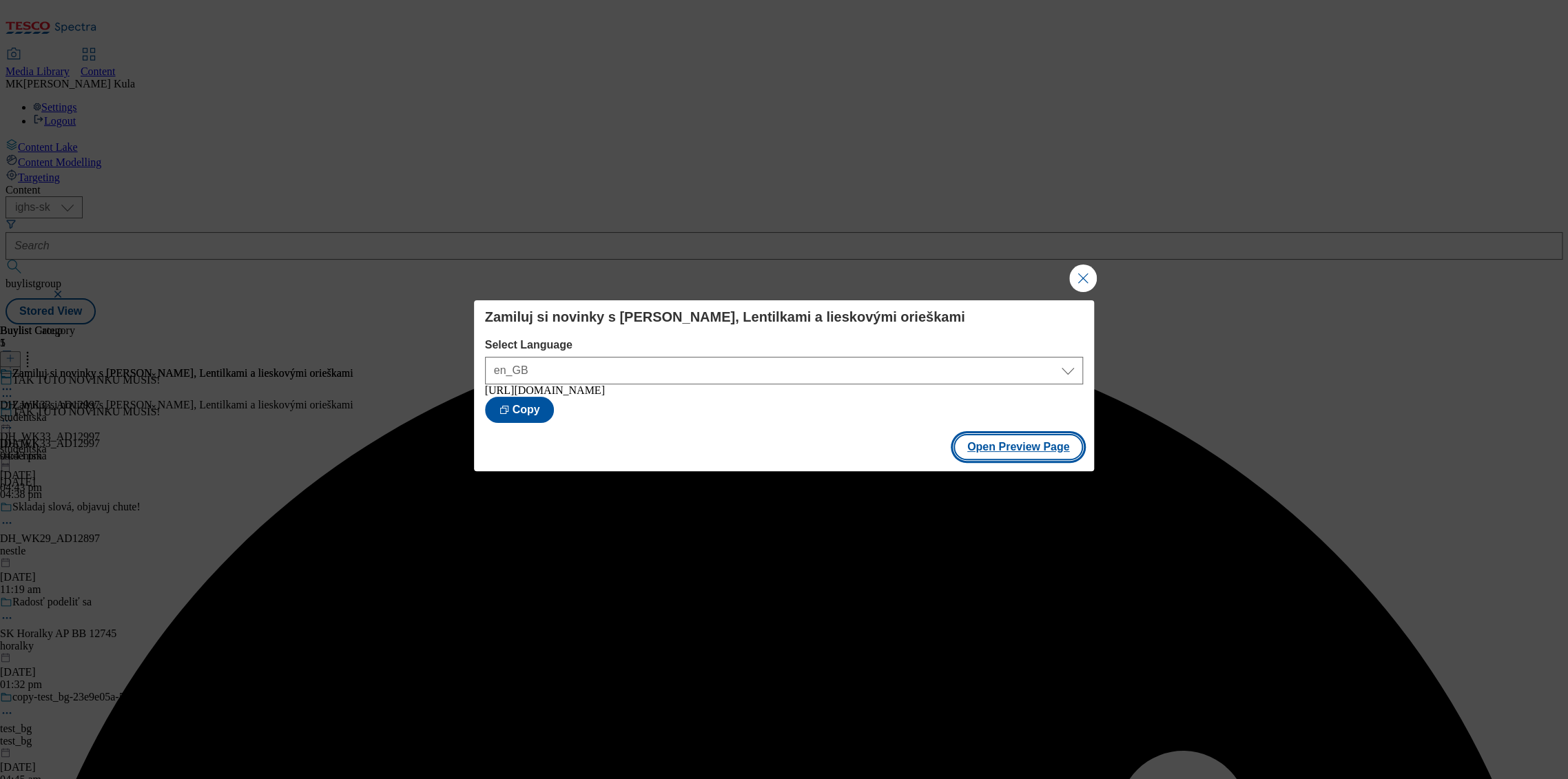
click at [1026, 450] on button "Open Preview Page" at bounding box center [1019, 447] width 130 height 27
click at [1083, 282] on button "Close Modal" at bounding box center [1083, 278] width 27 height 27
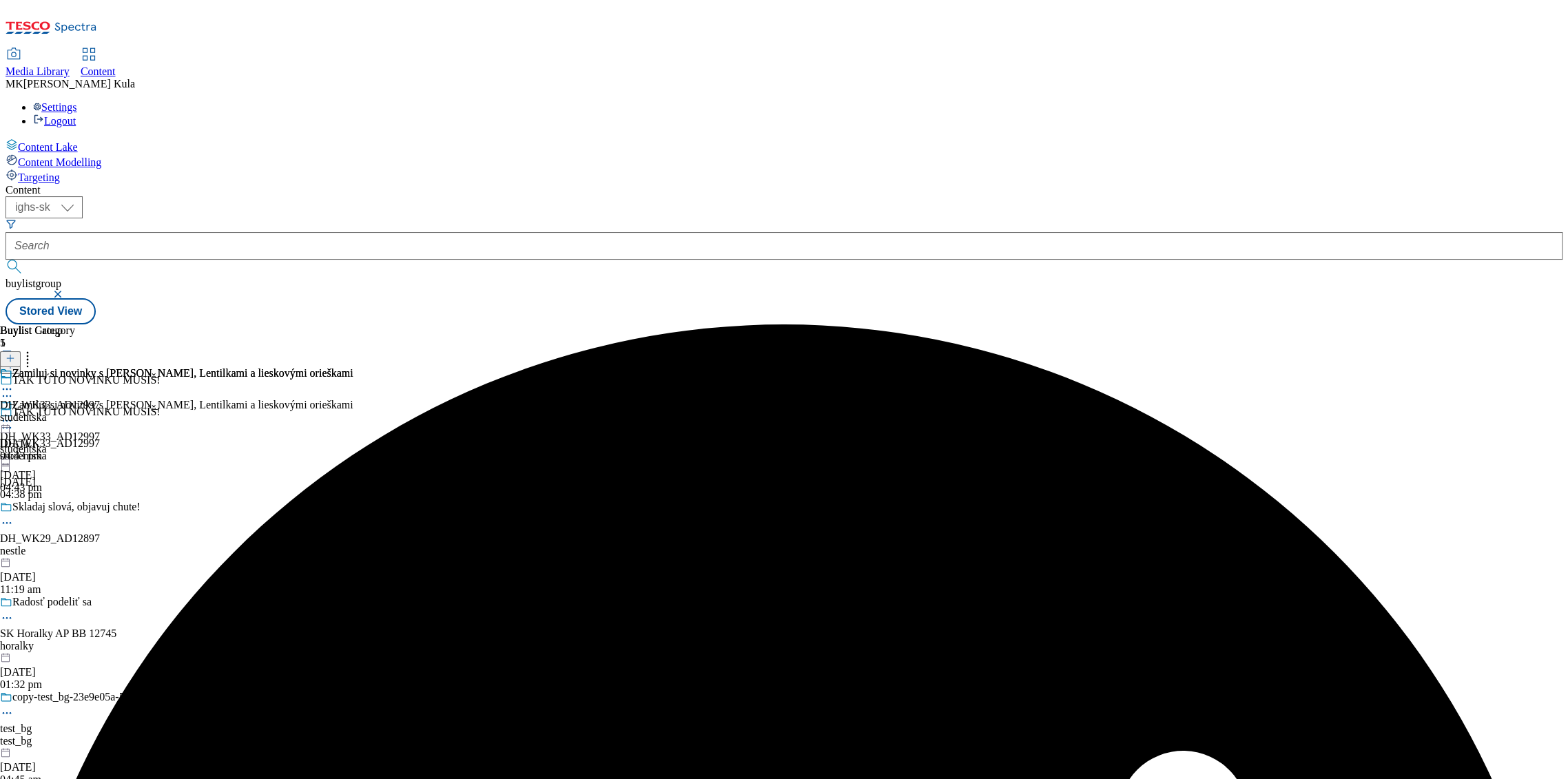
click at [353, 399] on div "Zamiluj si novinky s JOJO, Lentilkami a lieskovými orieškami DH_WK33_AD12997 st…" at bounding box center [176, 447] width 353 height 95
click at [14, 414] on icon at bounding box center [6, 420] width 14 height 14
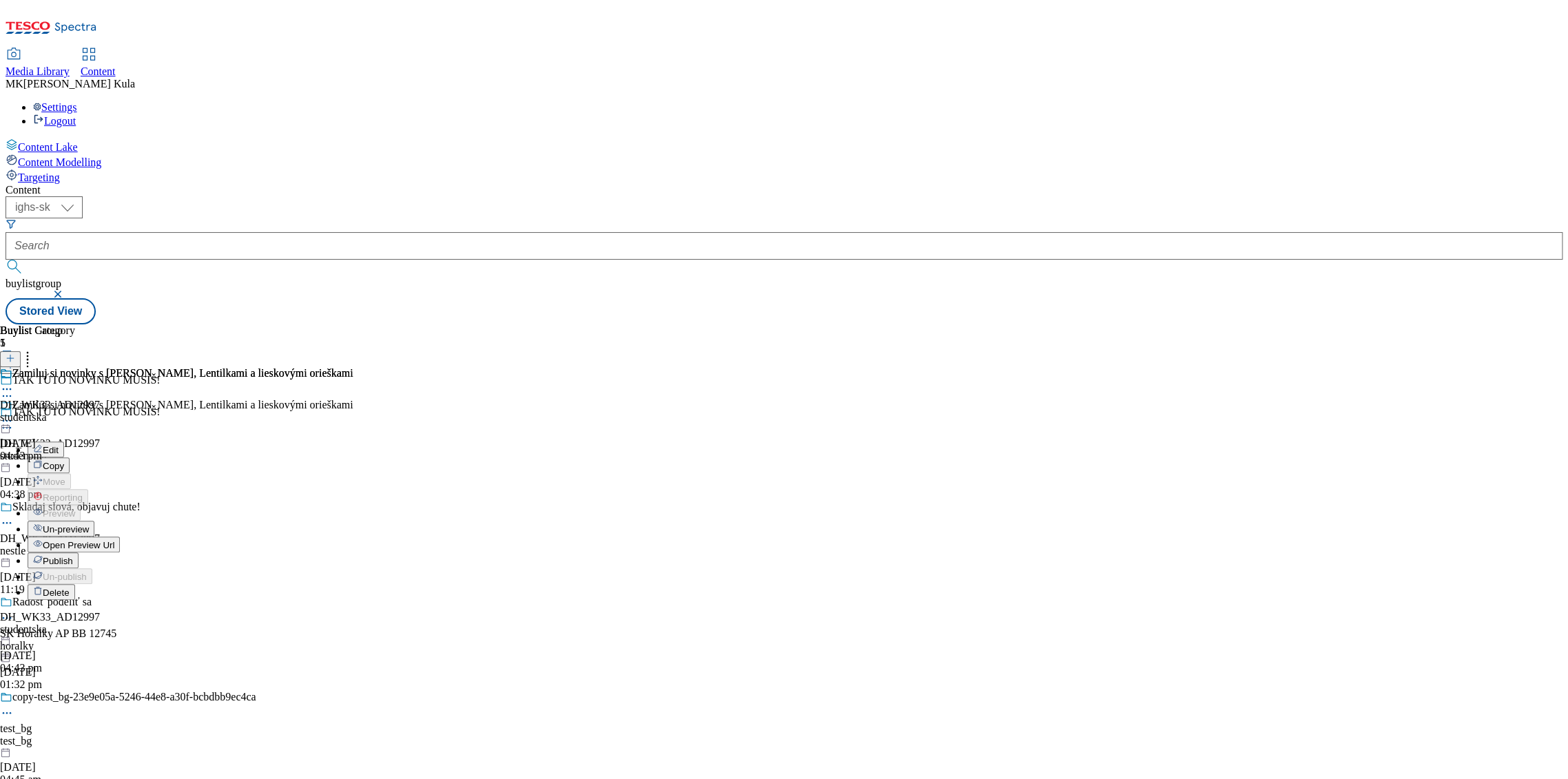
click at [79, 553] on button "Publish" at bounding box center [52, 561] width 51 height 16
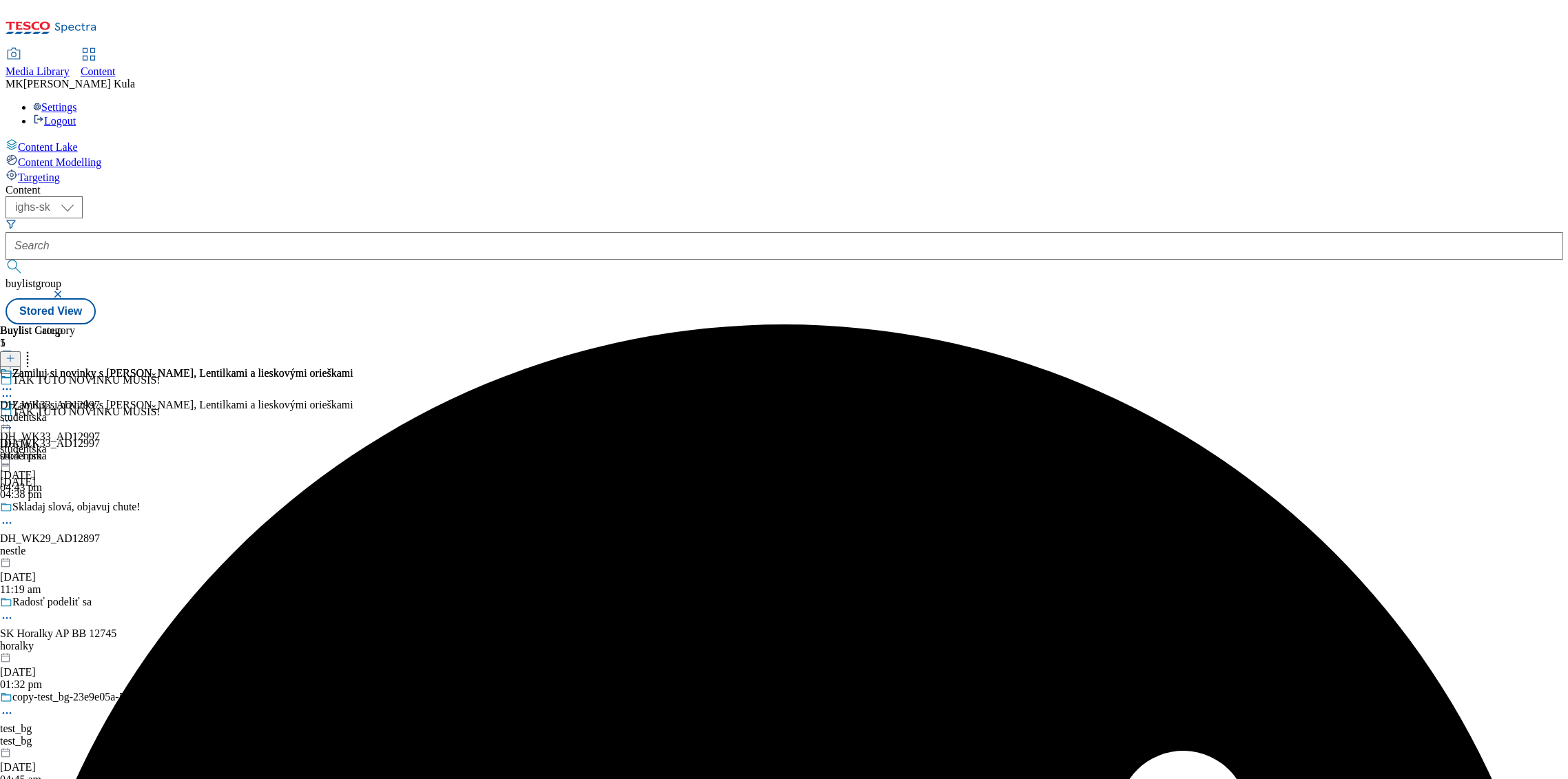
click at [14, 414] on icon at bounding box center [6, 420] width 14 height 14
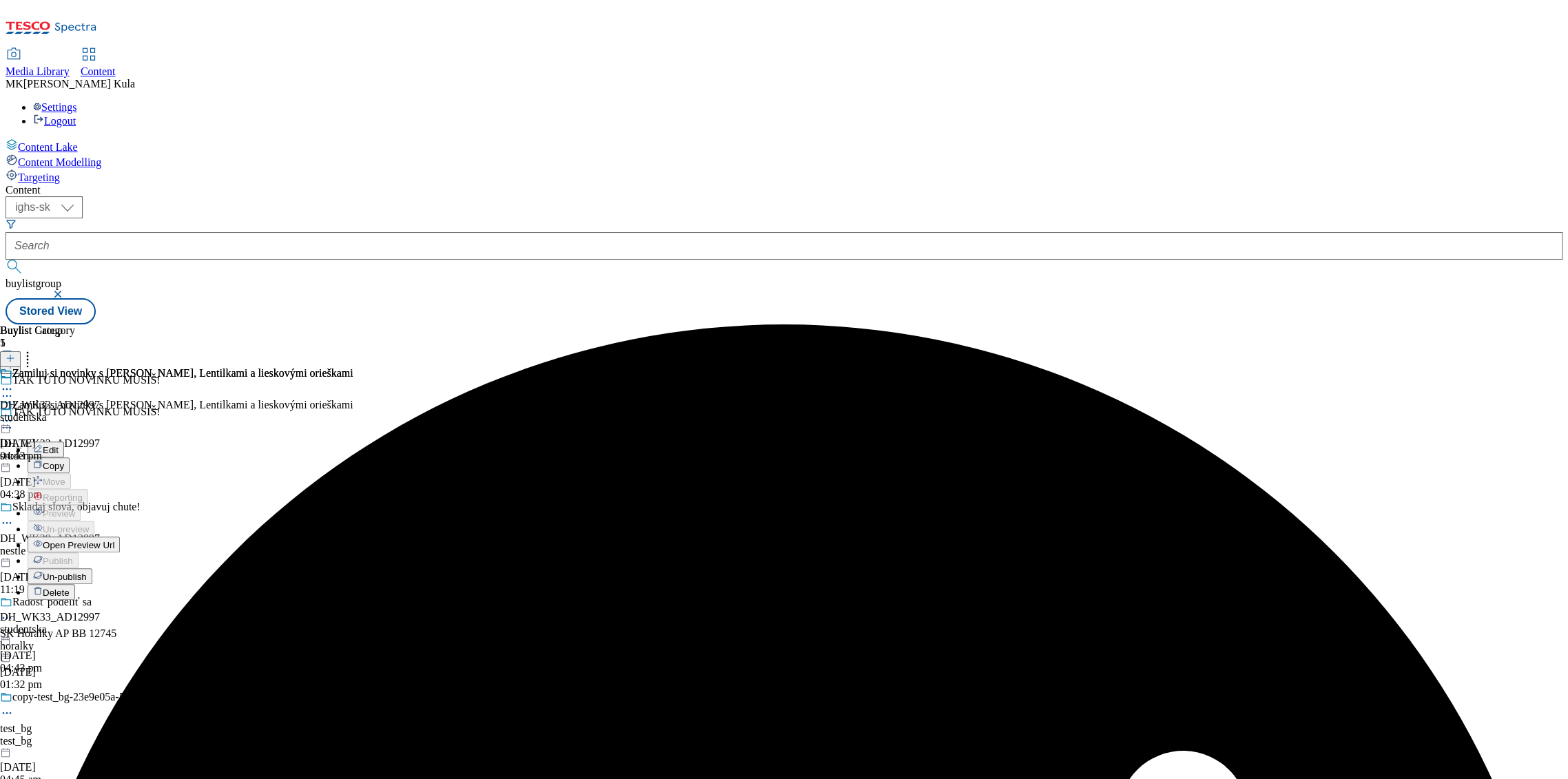
click at [93, 568] on button "Un-publish" at bounding box center [60, 576] width 64 height 16
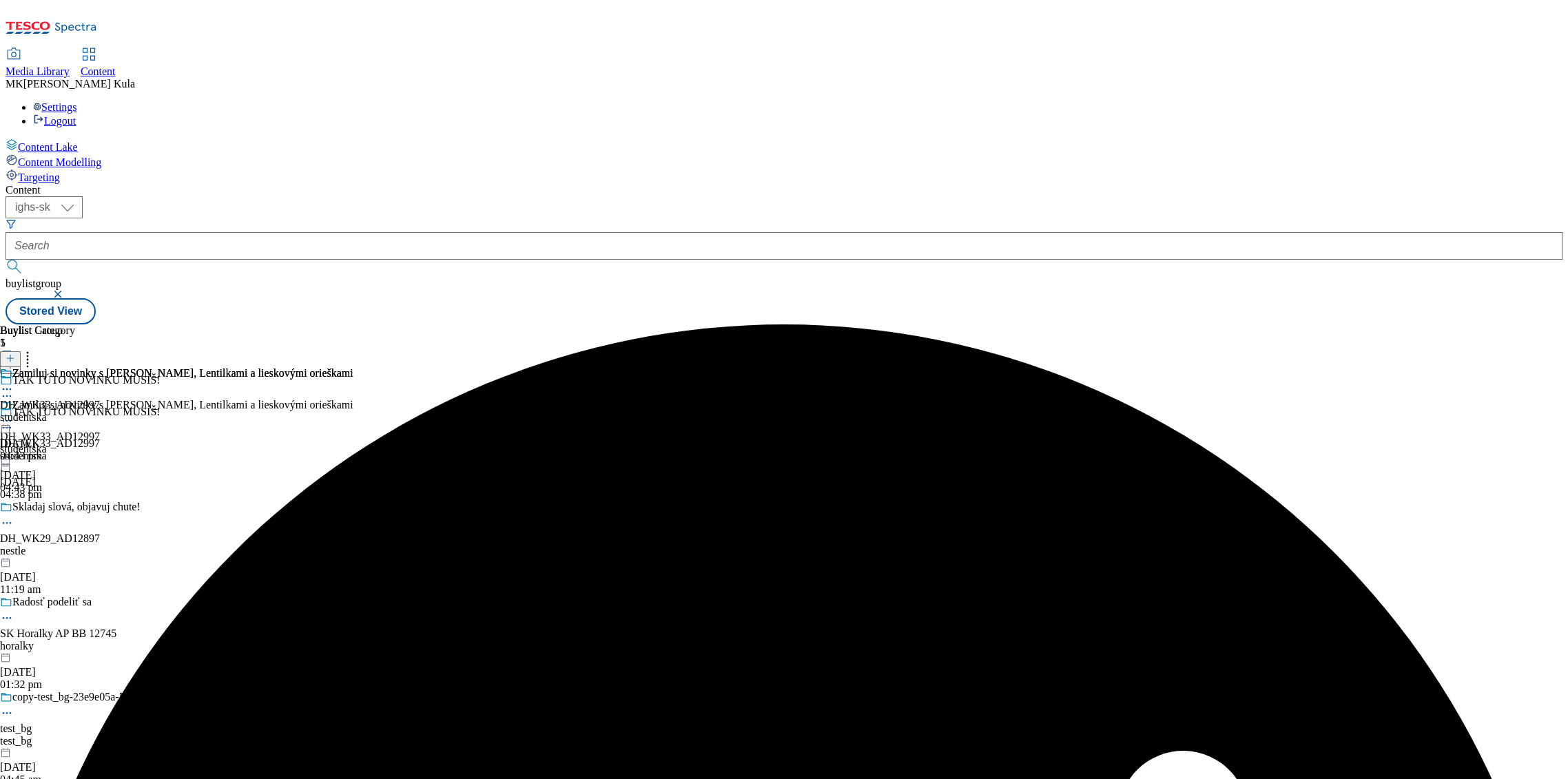
click at [353, 399] on div "Zamiluj si novinky s JOJO, Lentilkami a lieskovými orieškami DH_WK33_AD12997 st…" at bounding box center [176, 447] width 353 height 95
click at [14, 414] on icon at bounding box center [6, 420] width 14 height 14
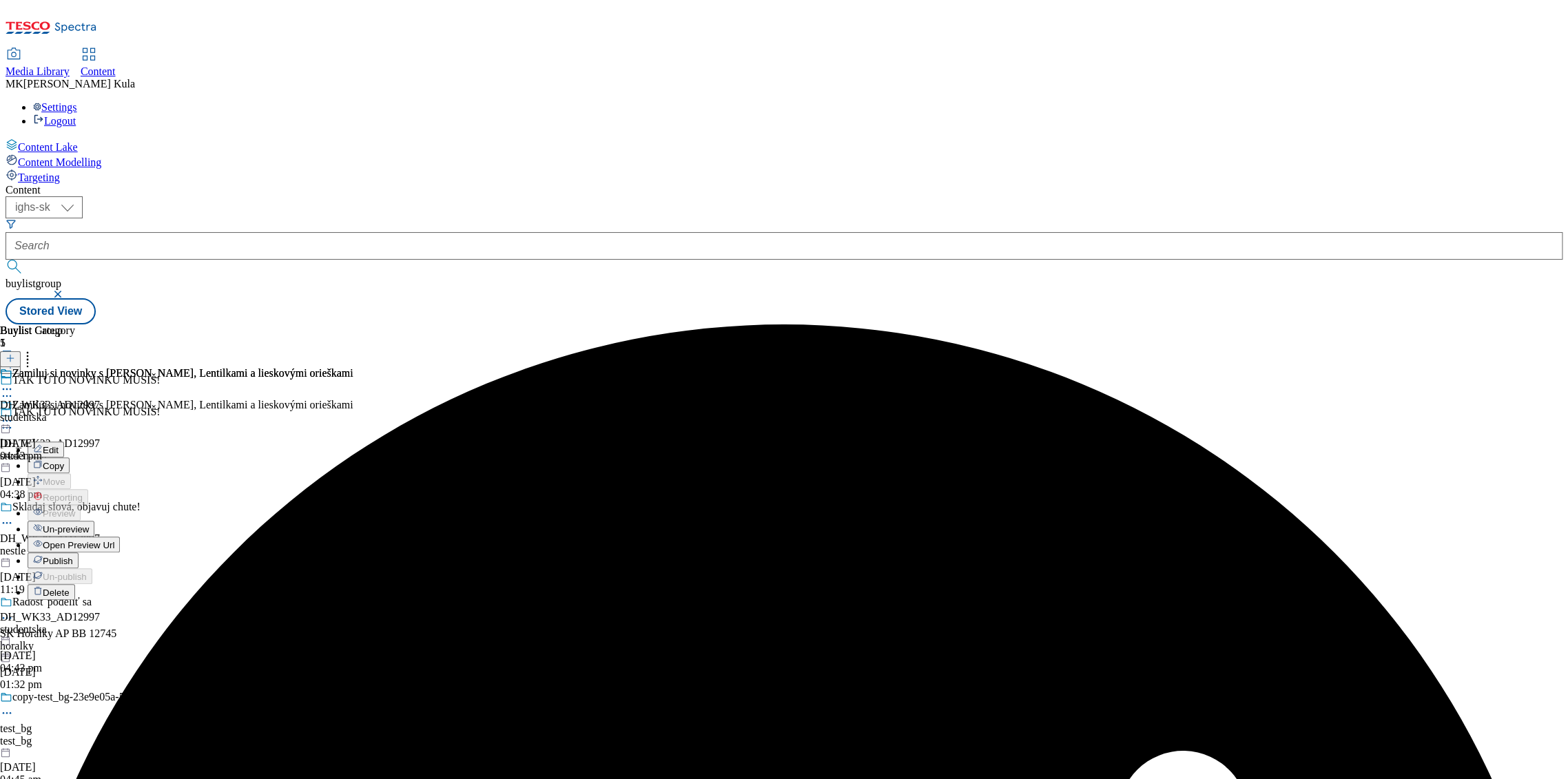
click at [89, 524] on span "Un-preview" at bounding box center [65, 529] width 46 height 10
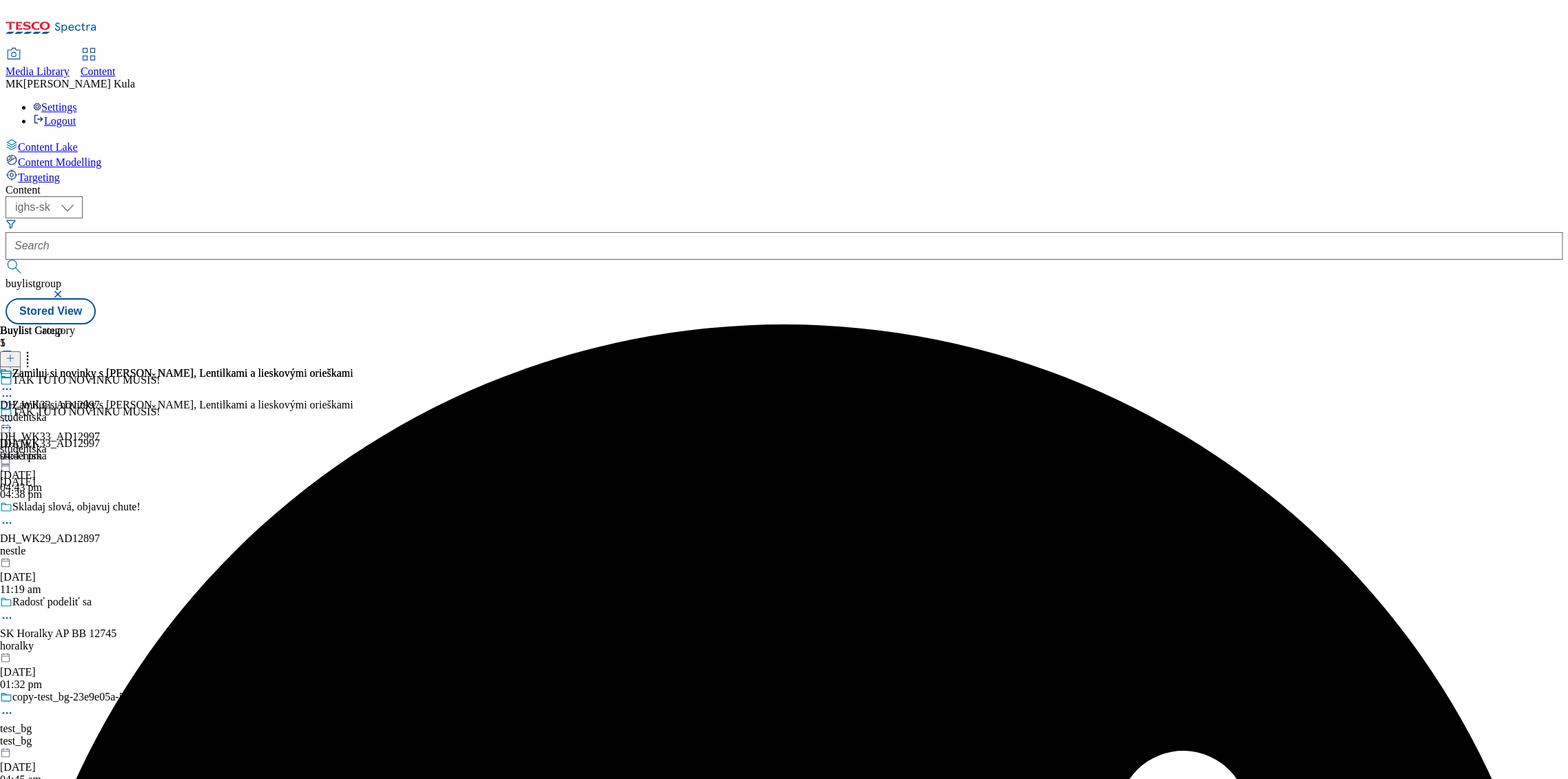
click at [14, 414] on icon at bounding box center [6, 420] width 14 height 14
click at [64, 442] on button "Edit" at bounding box center [45, 450] width 36 height 16
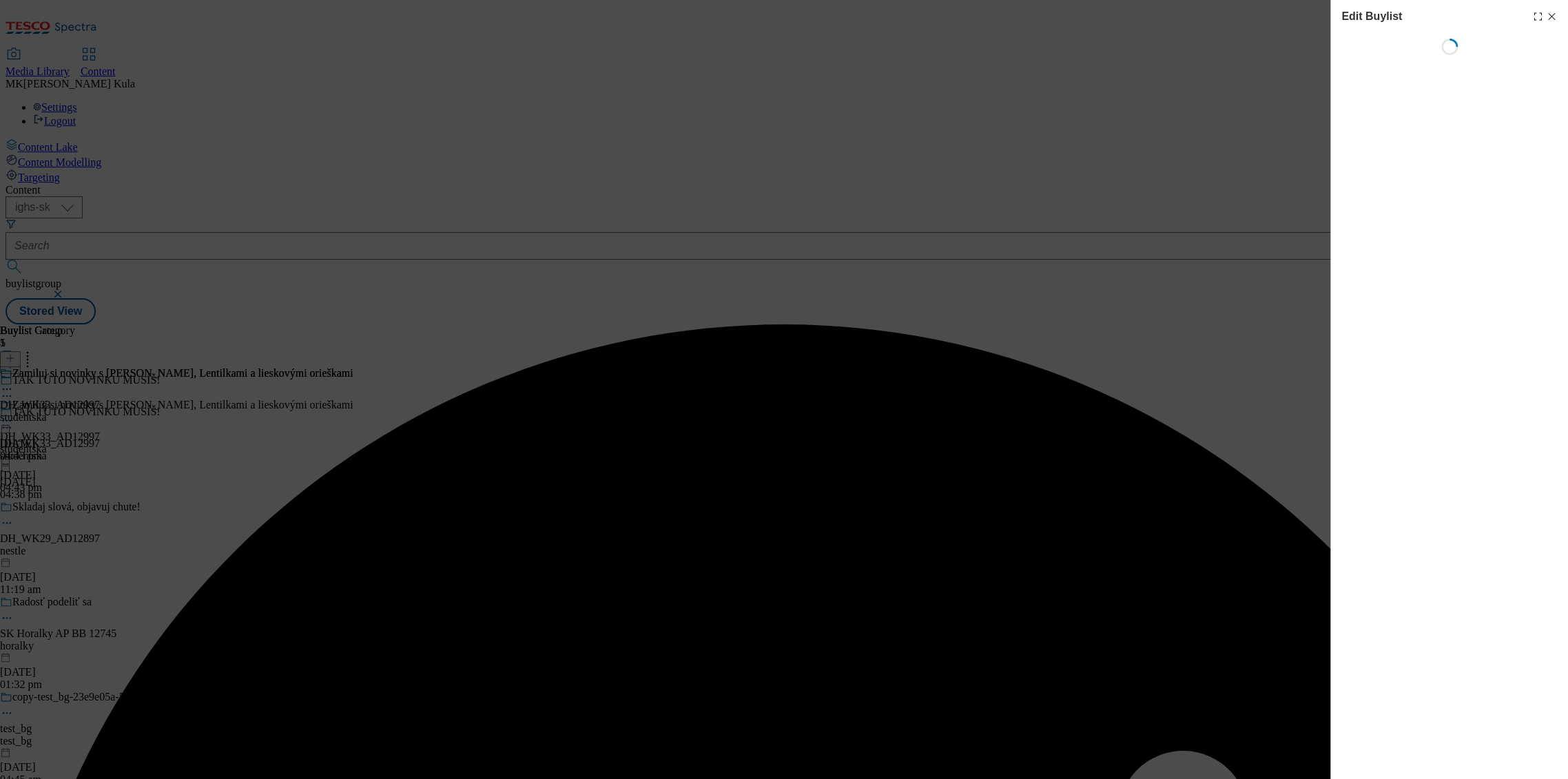
select select "evergreen"
select select "dunnhumby"
select select "Banner"
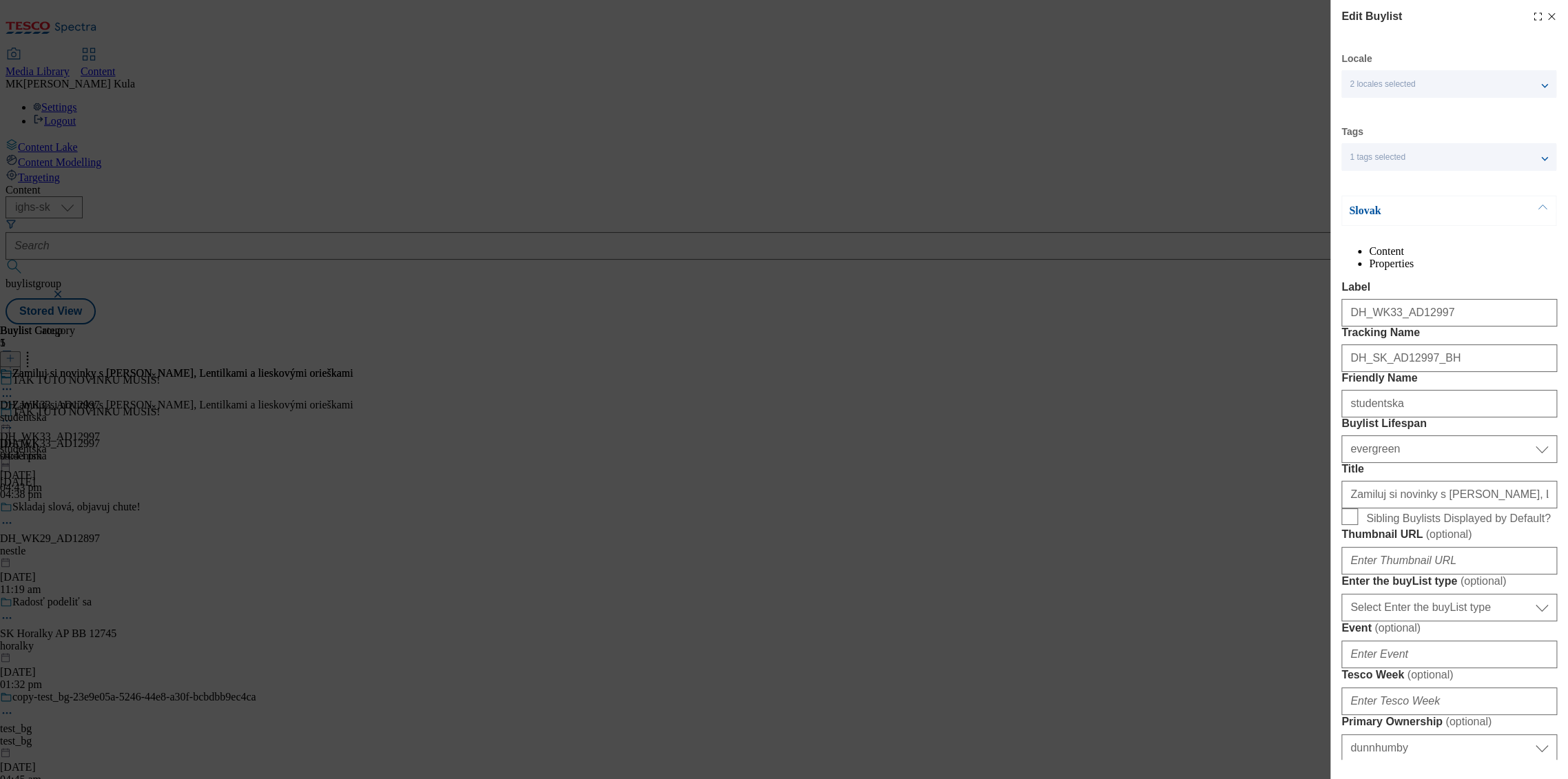
click at [1461, 218] on p "Slovak" at bounding box center [1422, 210] width 145 height 14
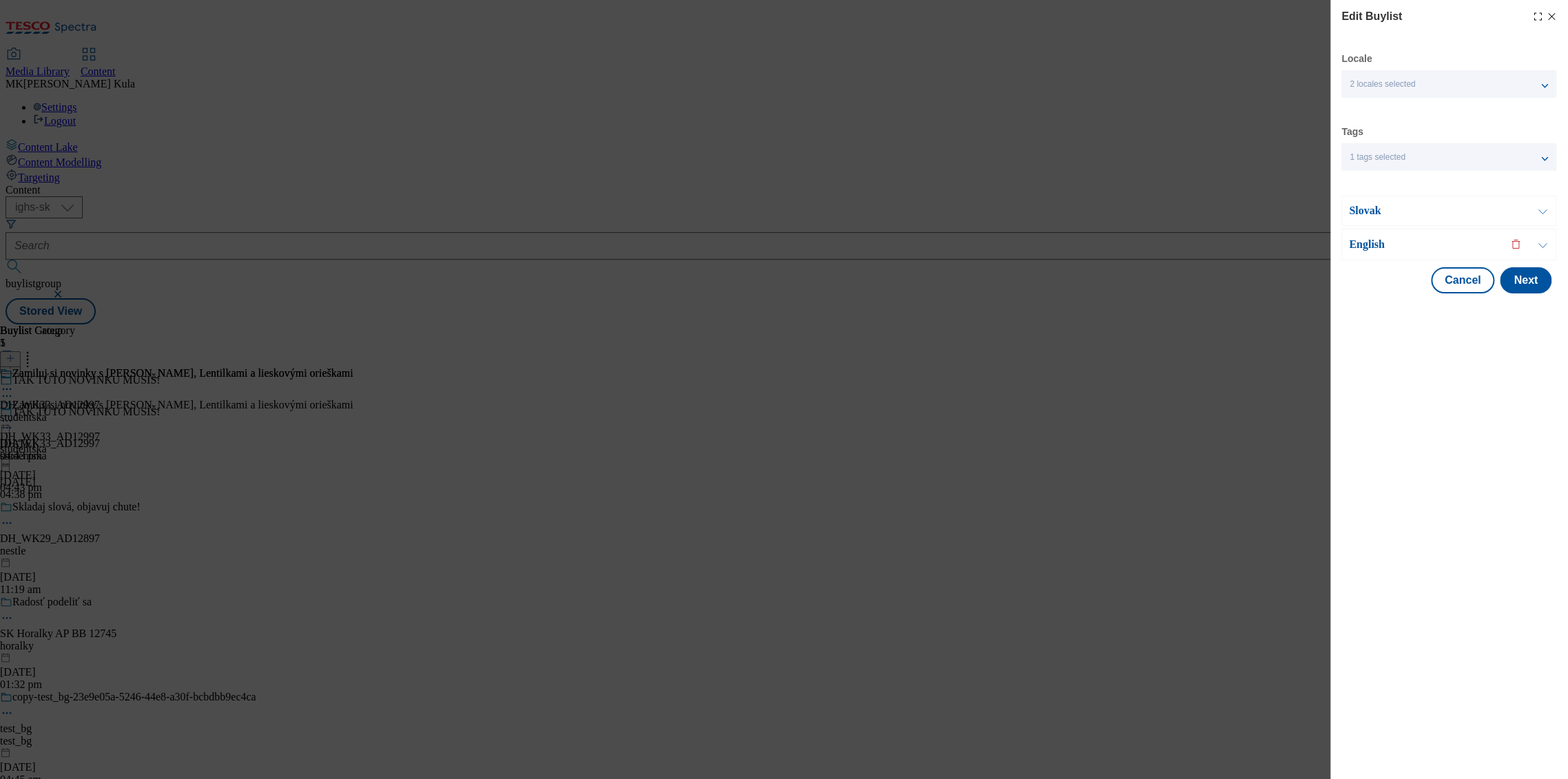
click at [1453, 245] on p "English" at bounding box center [1422, 244] width 145 height 14
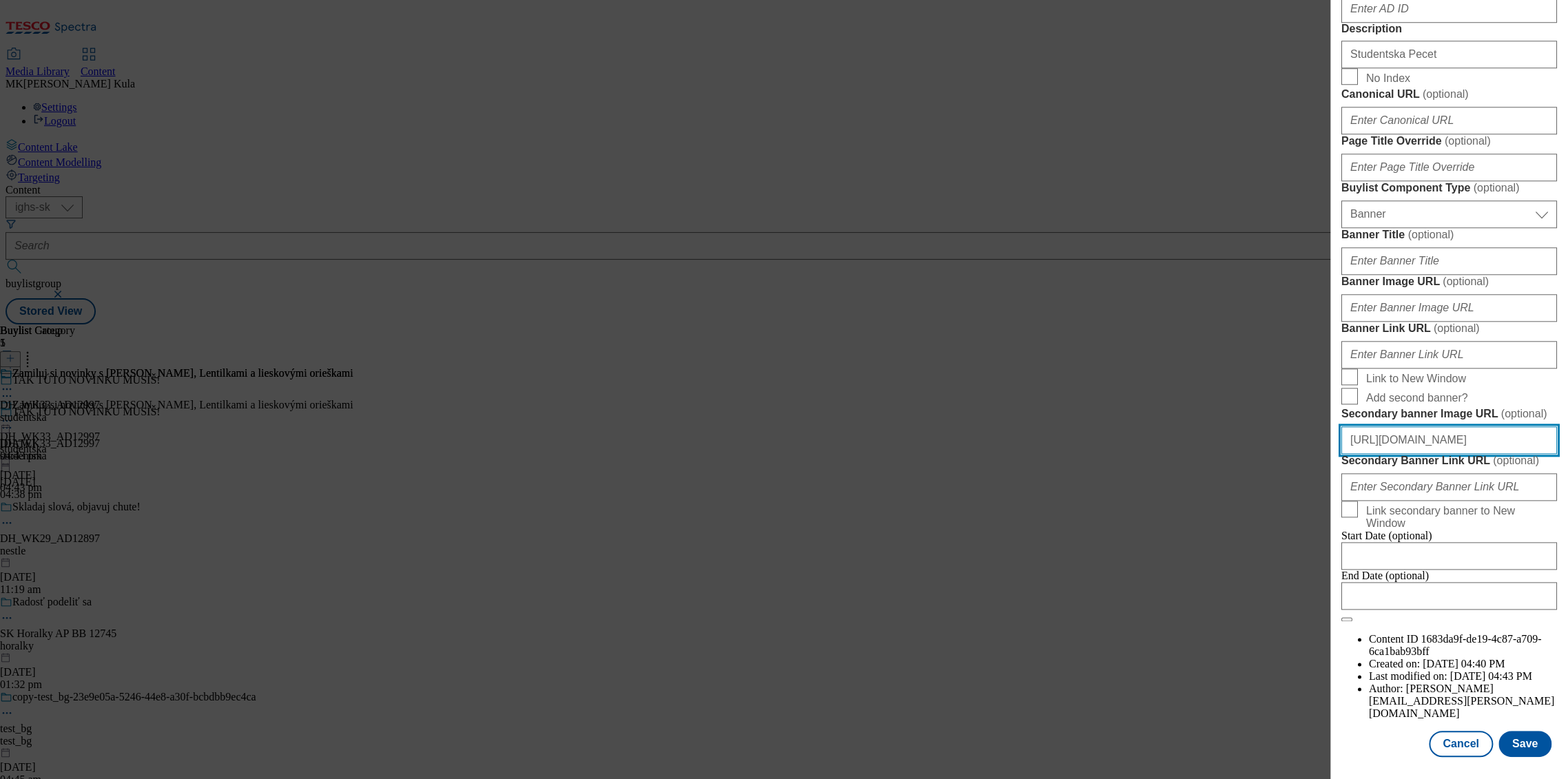
scroll to position [0, 312]
drag, startPoint x: 1348, startPoint y: 454, endPoint x: 1637, endPoint y: 455, distance: 289.0
click at [1567, 330] on html "Icons icon_account icon_add icon_backward_link icon_basket icon_benefits icon_c…" at bounding box center [784, 165] width 1568 height 330
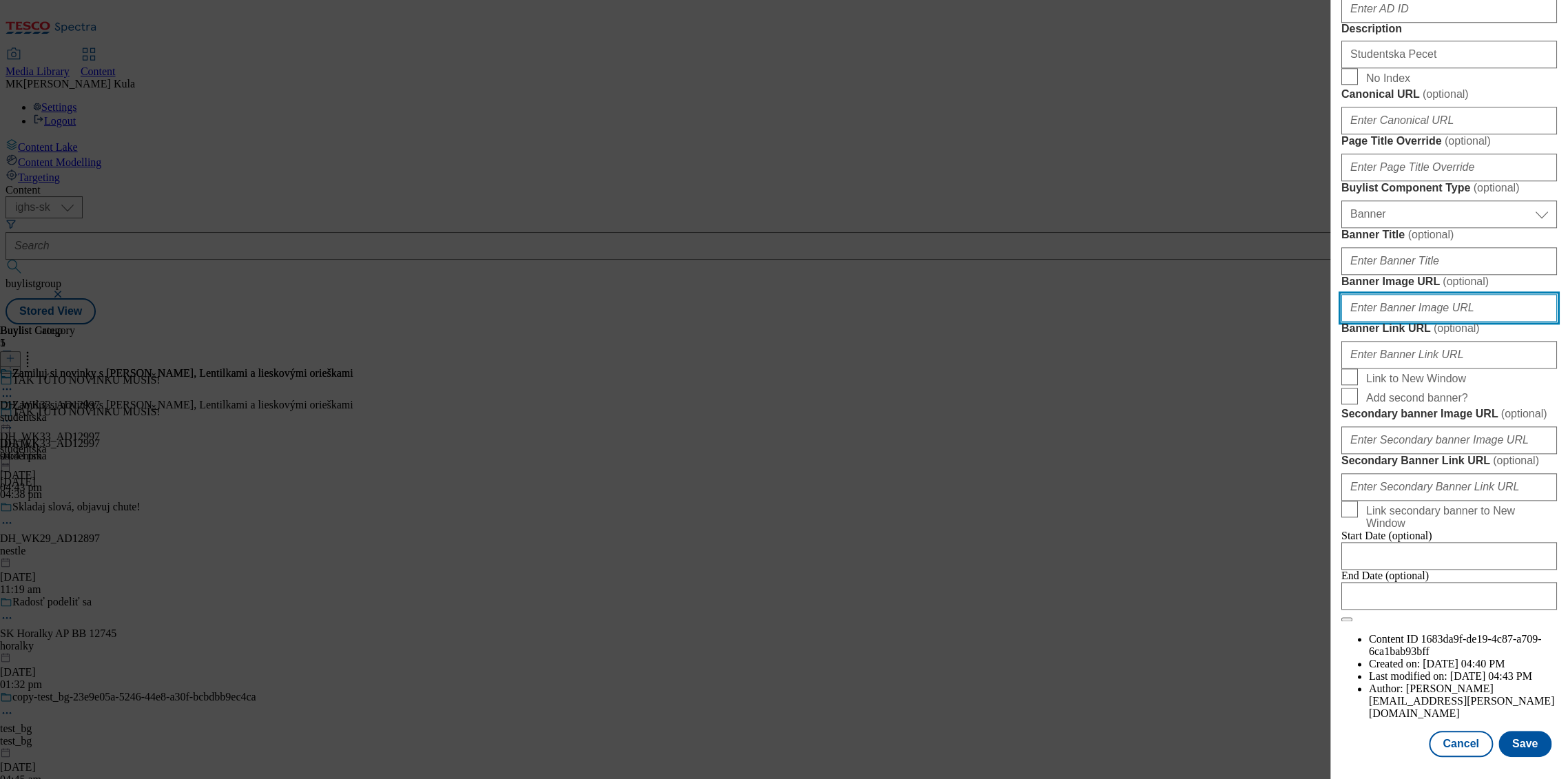
click at [1432, 322] on input "Banner Image URL ( optional )" at bounding box center [1450, 308] width 216 height 27
paste input "https://digitalcontent.api.tesco.com/v2/media/ighs-ce-mktg/57da9ad9-d9b9-49c9-a…"
type input "https://digitalcontent.api.tesco.com/v2/media/ighs-ce-mktg/57da9ad9-d9b9-49c9-a…"
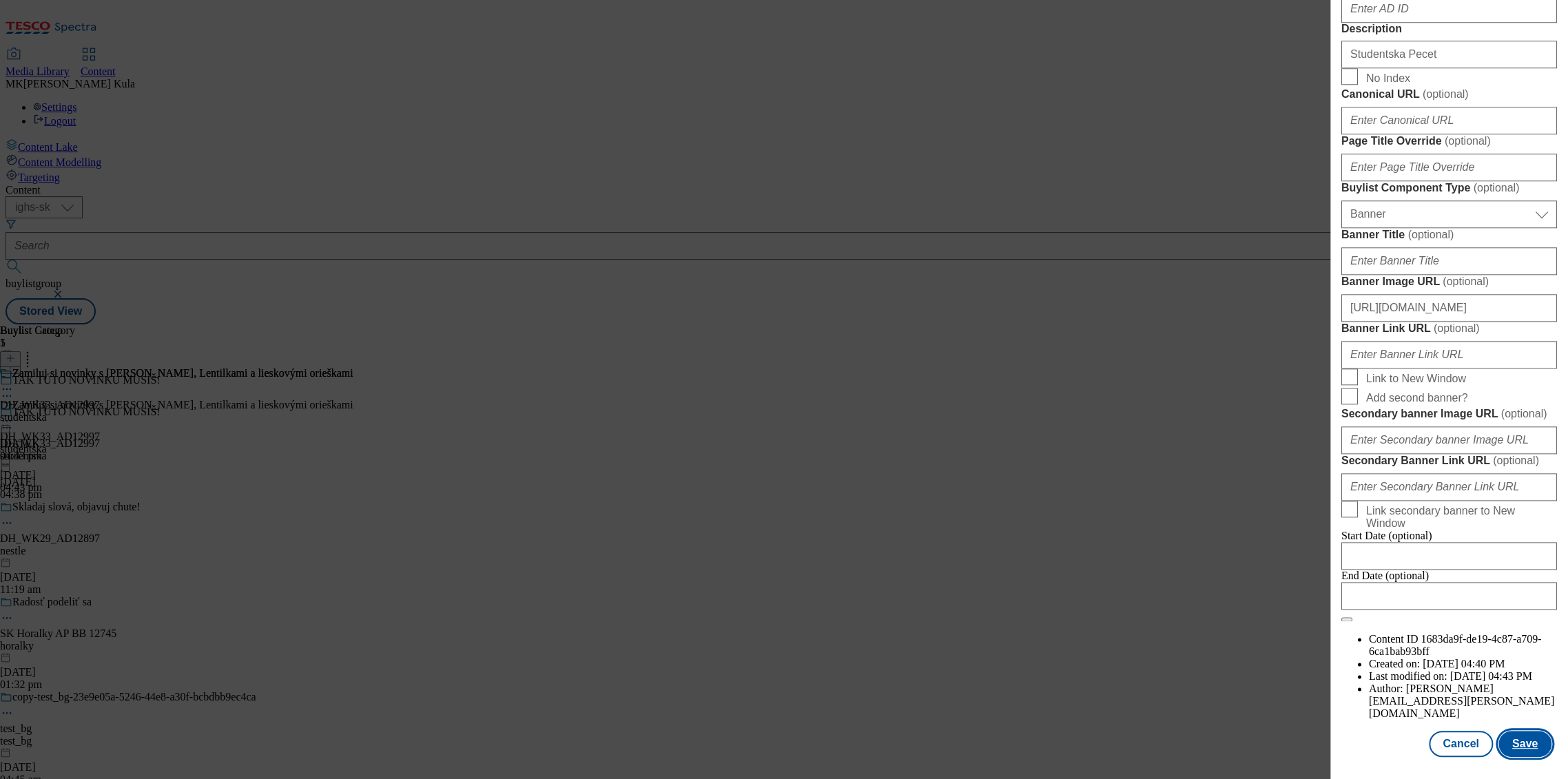
click at [1530, 750] on button "Save" at bounding box center [1525, 744] width 53 height 27
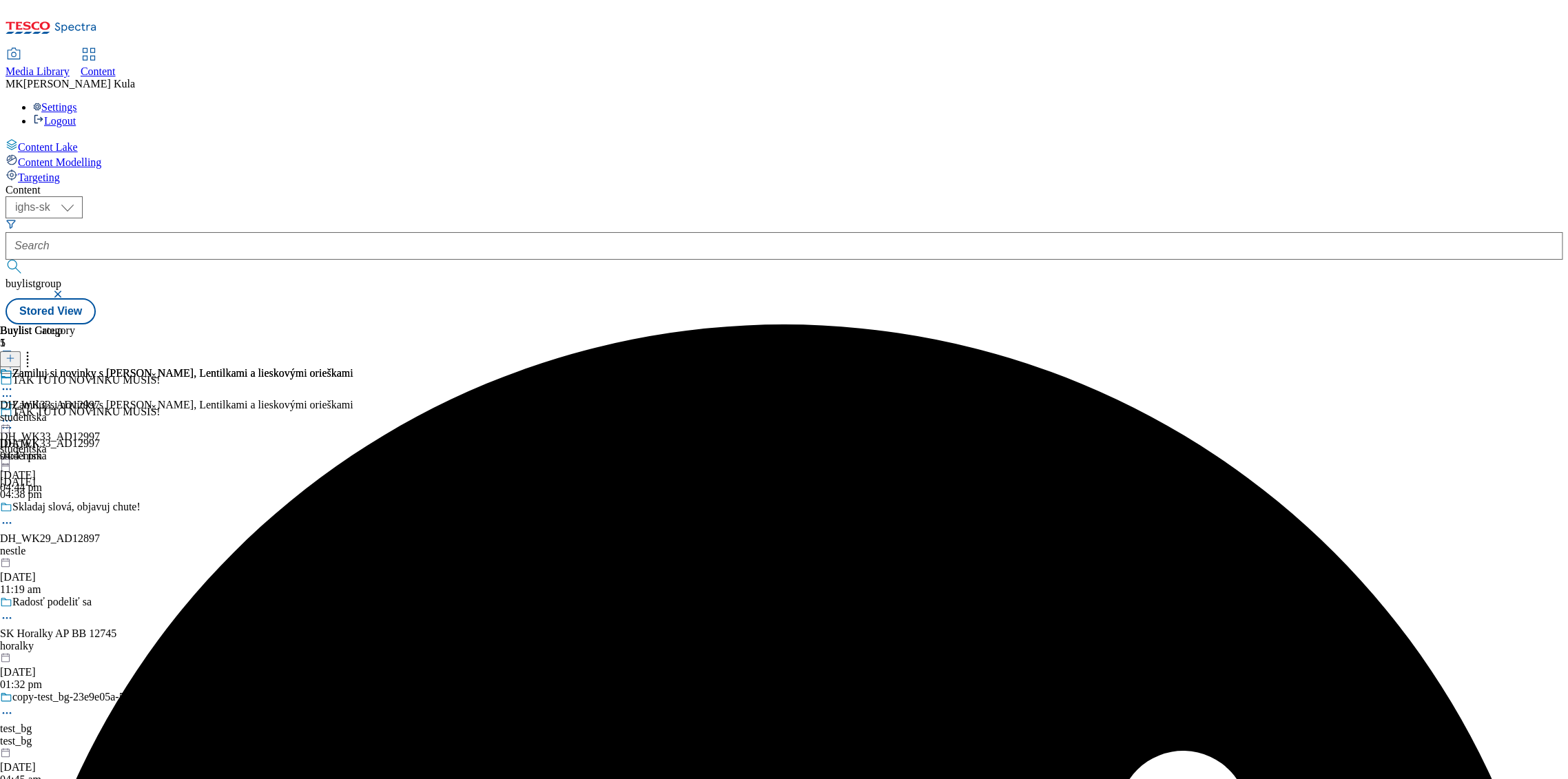
click at [14, 414] on icon at bounding box center [6, 420] width 14 height 14
click at [80, 505] on button "Preview" at bounding box center [54, 513] width 53 height 16
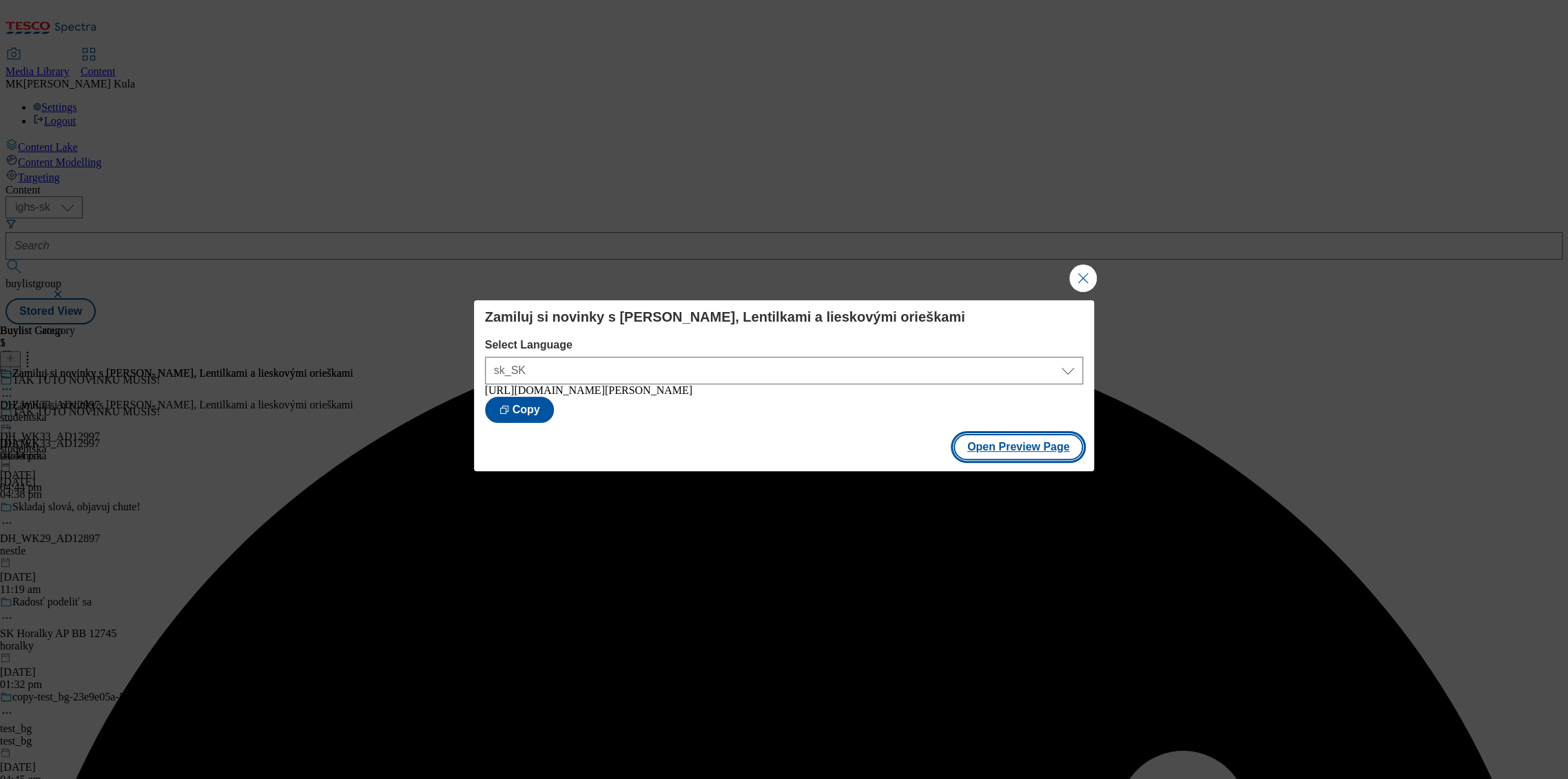
click at [1021, 452] on button "Open Preview Page" at bounding box center [1019, 447] width 130 height 27
click at [1084, 277] on button "Close Modal" at bounding box center [1083, 278] width 27 height 27
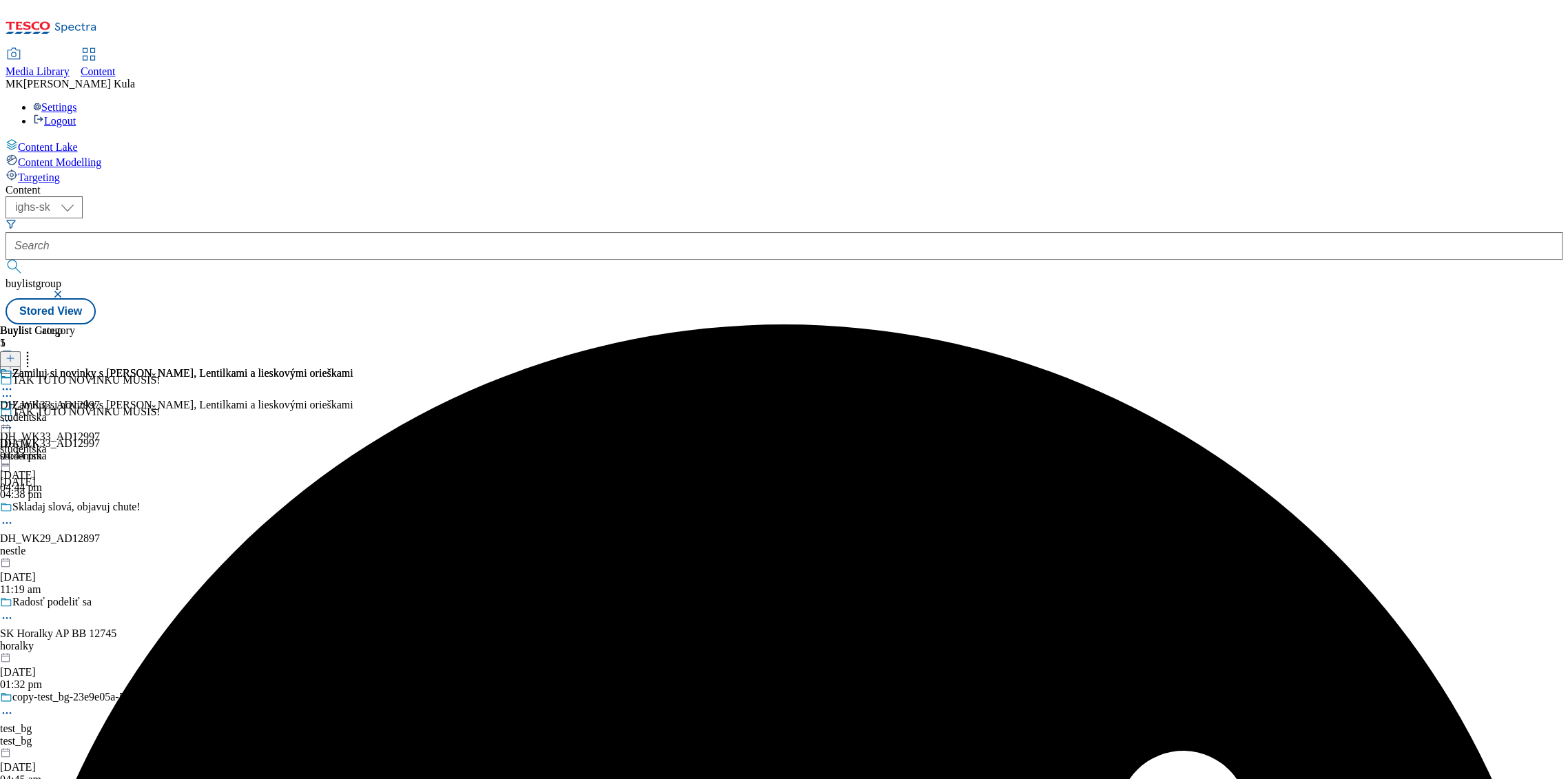
click at [14, 414] on icon at bounding box center [6, 420] width 14 height 14
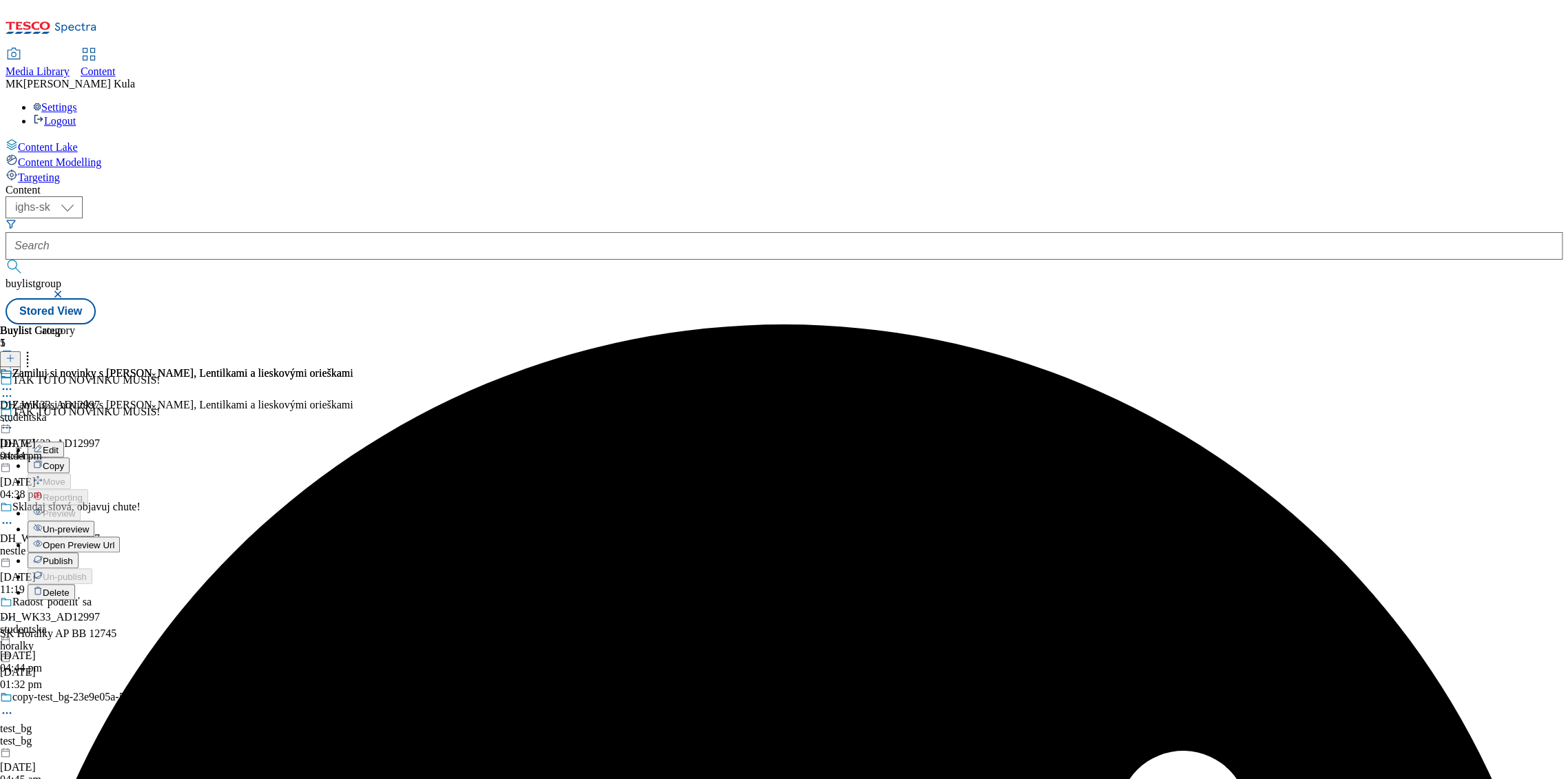
click at [79, 553] on button "Publish" at bounding box center [52, 561] width 51 height 16
